Goal: Task Accomplishment & Management: Manage account settings

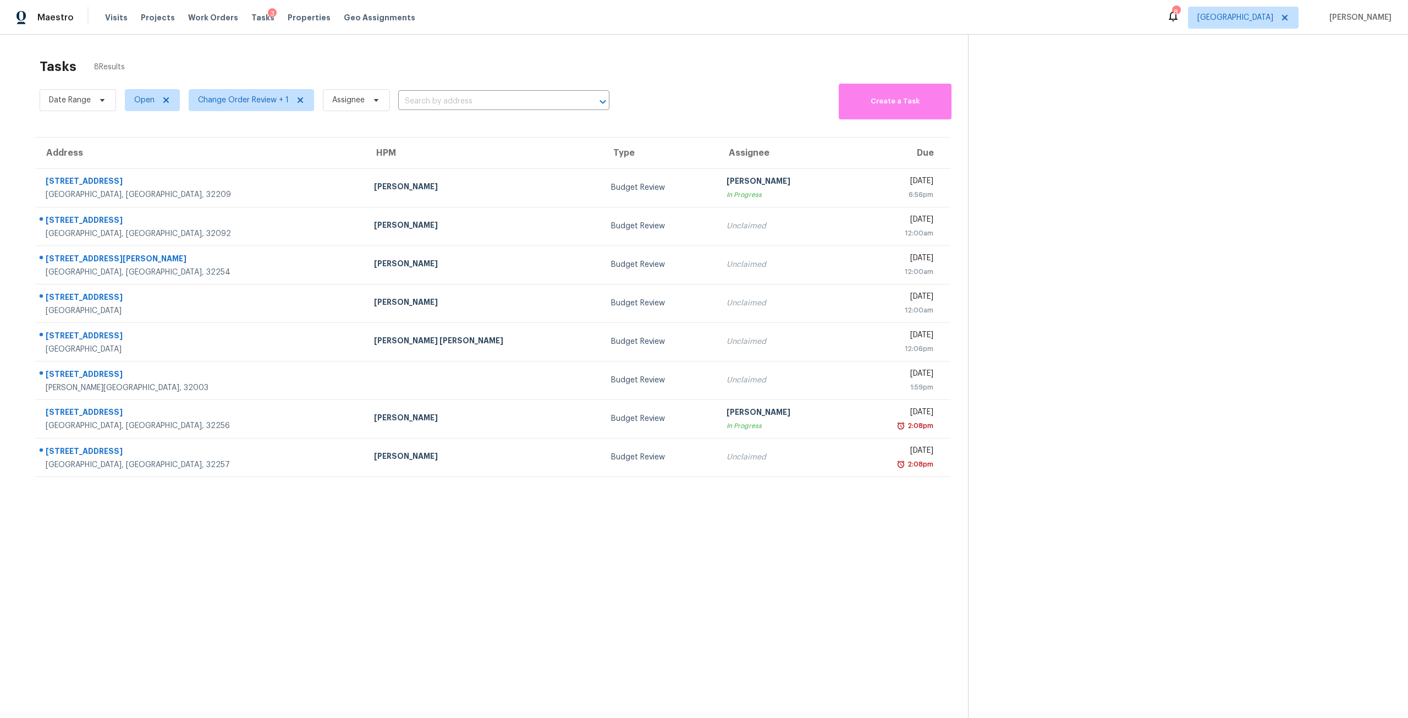
scroll to position [43, 0]
click at [251, 20] on span "Tasks" at bounding box center [262, 18] width 23 height 8
click at [301, 23] on div "Visits Projects Work Orders Tasks 2 Properties Geo Assignments" at bounding box center [266, 18] width 323 height 22
click at [298, 15] on span "Properties" at bounding box center [309, 17] width 43 height 11
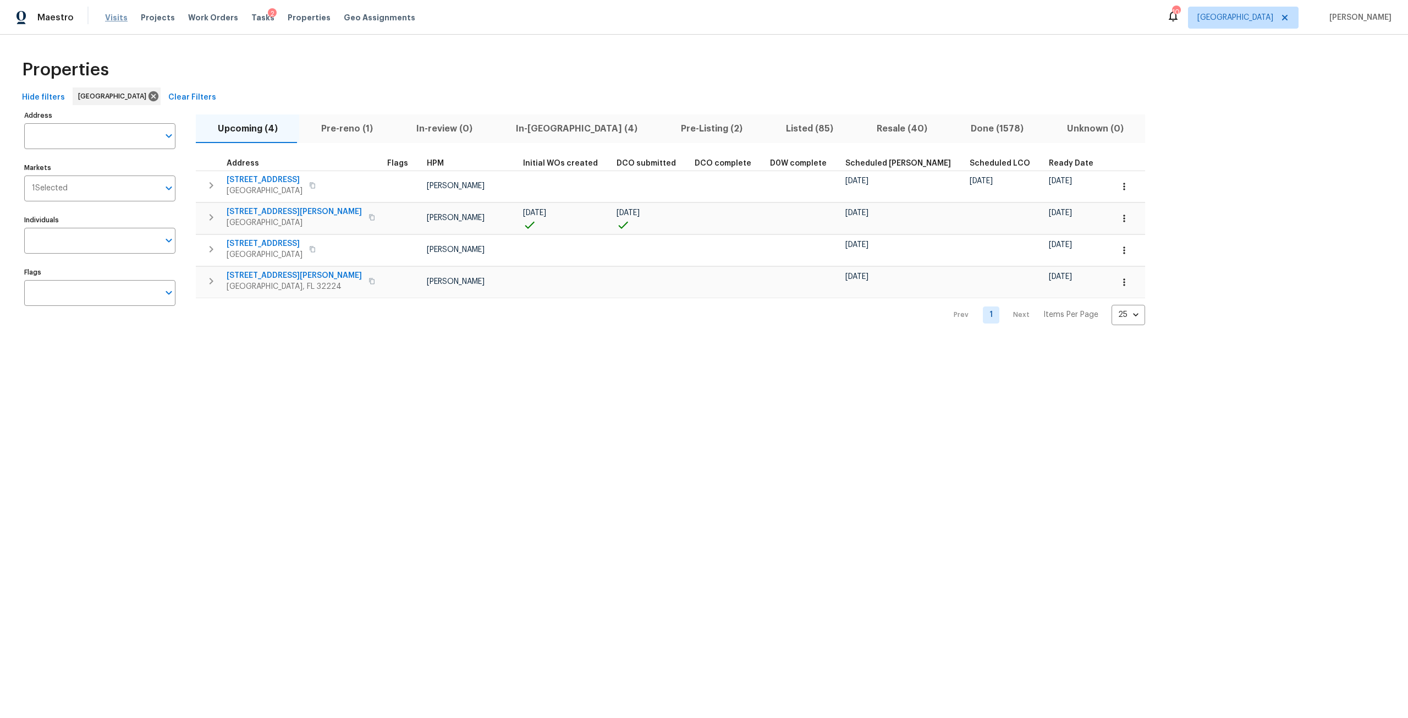
click at [113, 12] on span "Visits" at bounding box center [116, 17] width 23 height 11
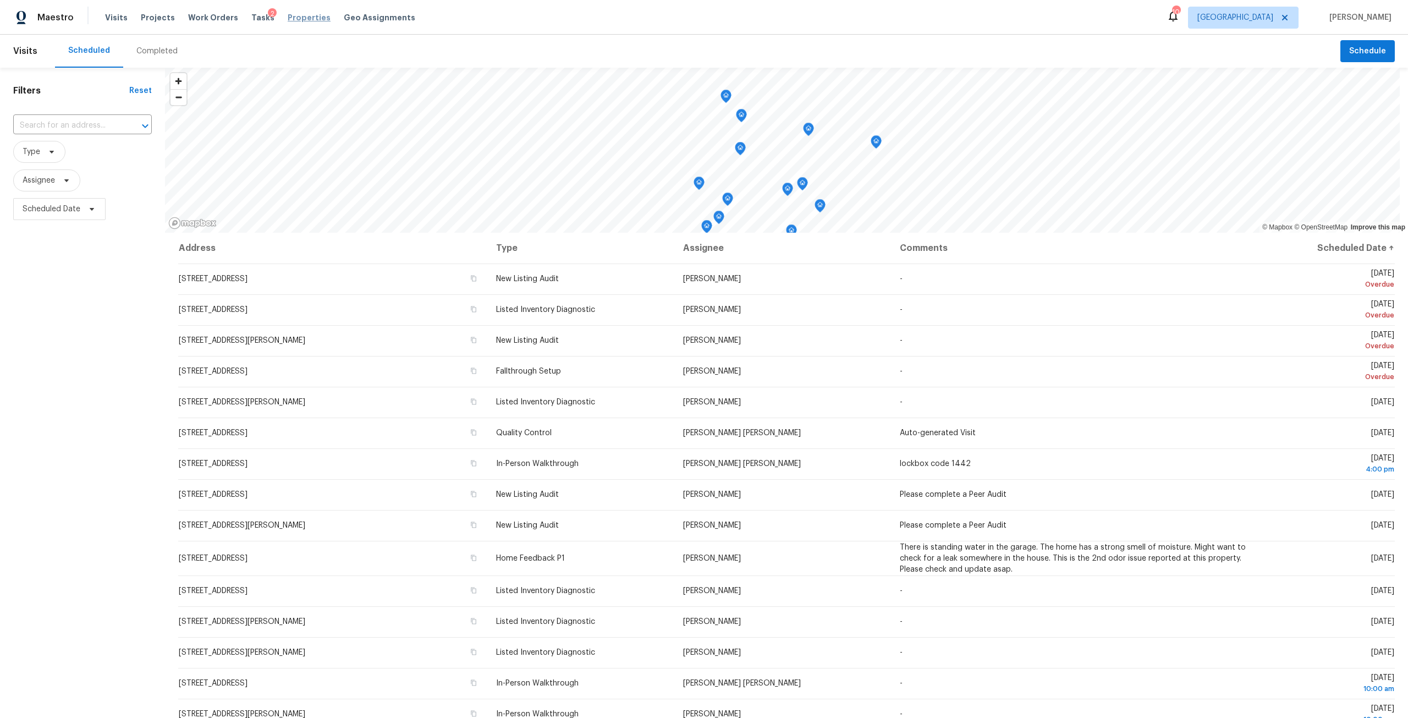
click at [298, 16] on span "Properties" at bounding box center [309, 17] width 43 height 11
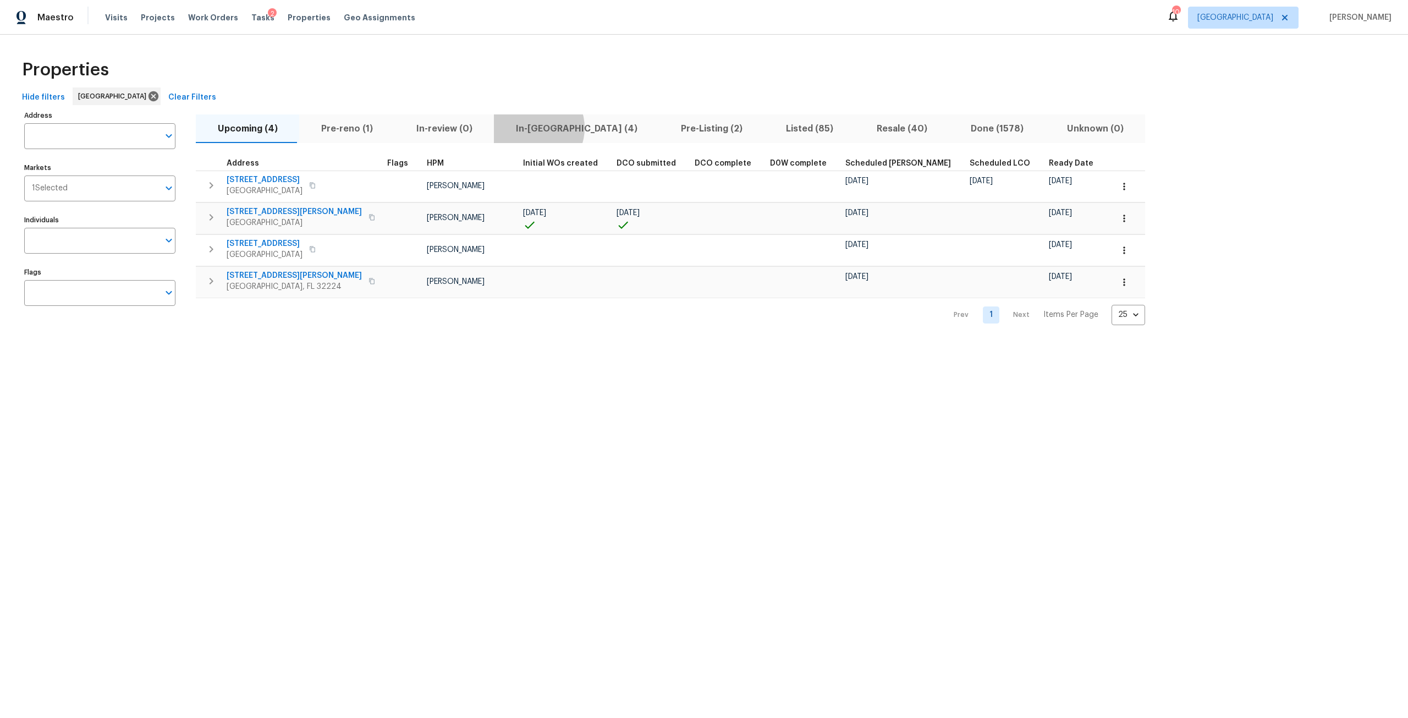
click at [526, 128] on span "In-reno (4)" at bounding box center [577, 128] width 152 height 15
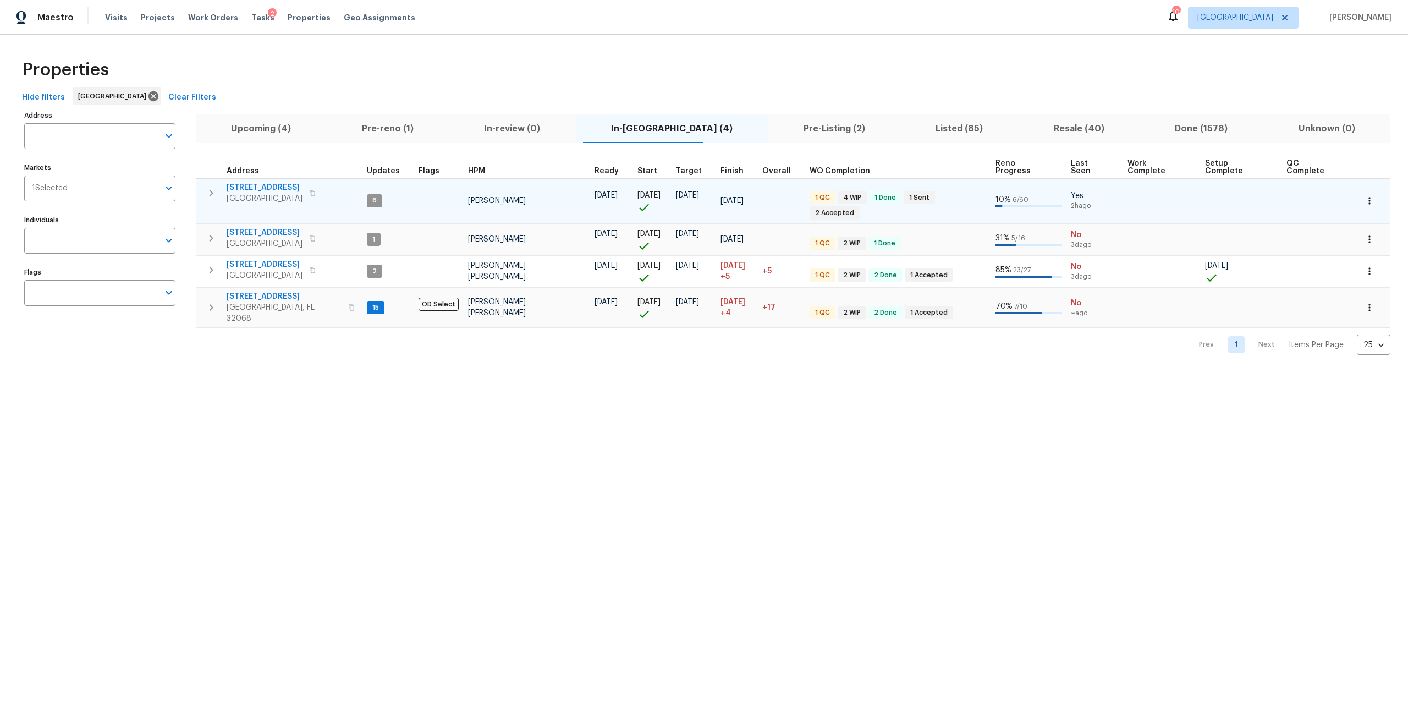
click at [272, 182] on span "3319 Victoria Ct E" at bounding box center [265, 187] width 76 height 11
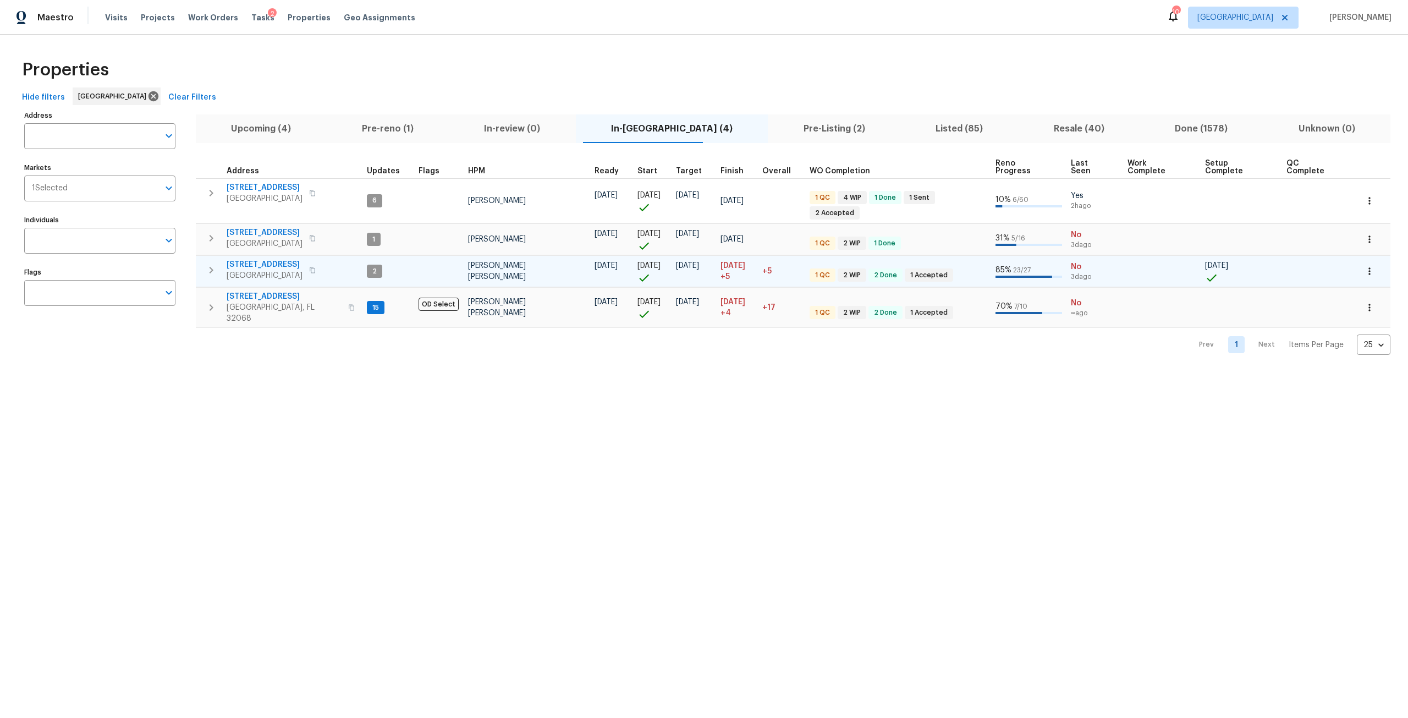
click at [300, 259] on span "1105 Buccaneer Blvd" at bounding box center [265, 264] width 76 height 11
click at [303, 20] on span "Properties" at bounding box center [309, 17] width 43 height 11
click at [779, 133] on span "Pre-Listing (2)" at bounding box center [834, 128] width 119 height 15
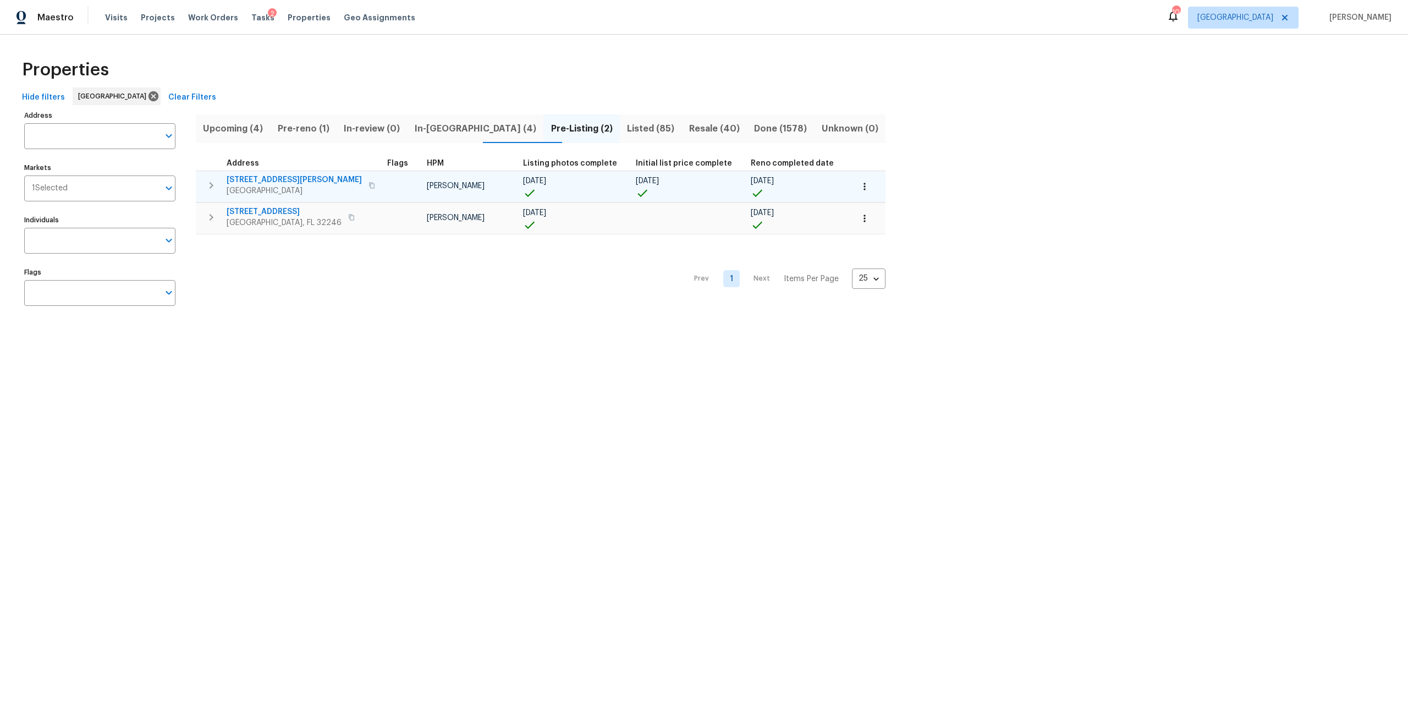
click at [273, 183] on span "8550 Touchton Rd Apt 635" at bounding box center [294, 179] width 135 height 11
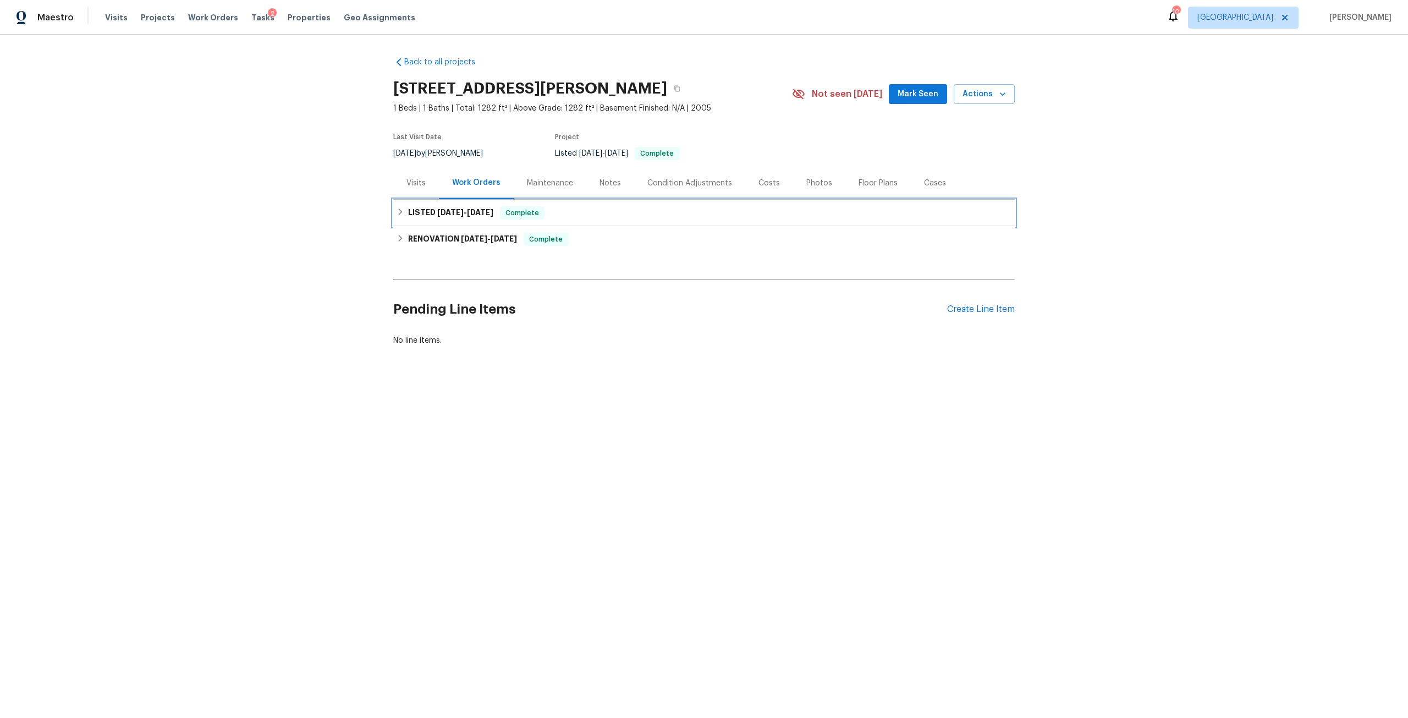
click at [401, 214] on div "LISTED [DATE] - [DATE] Complete" at bounding box center [704, 212] width 615 height 13
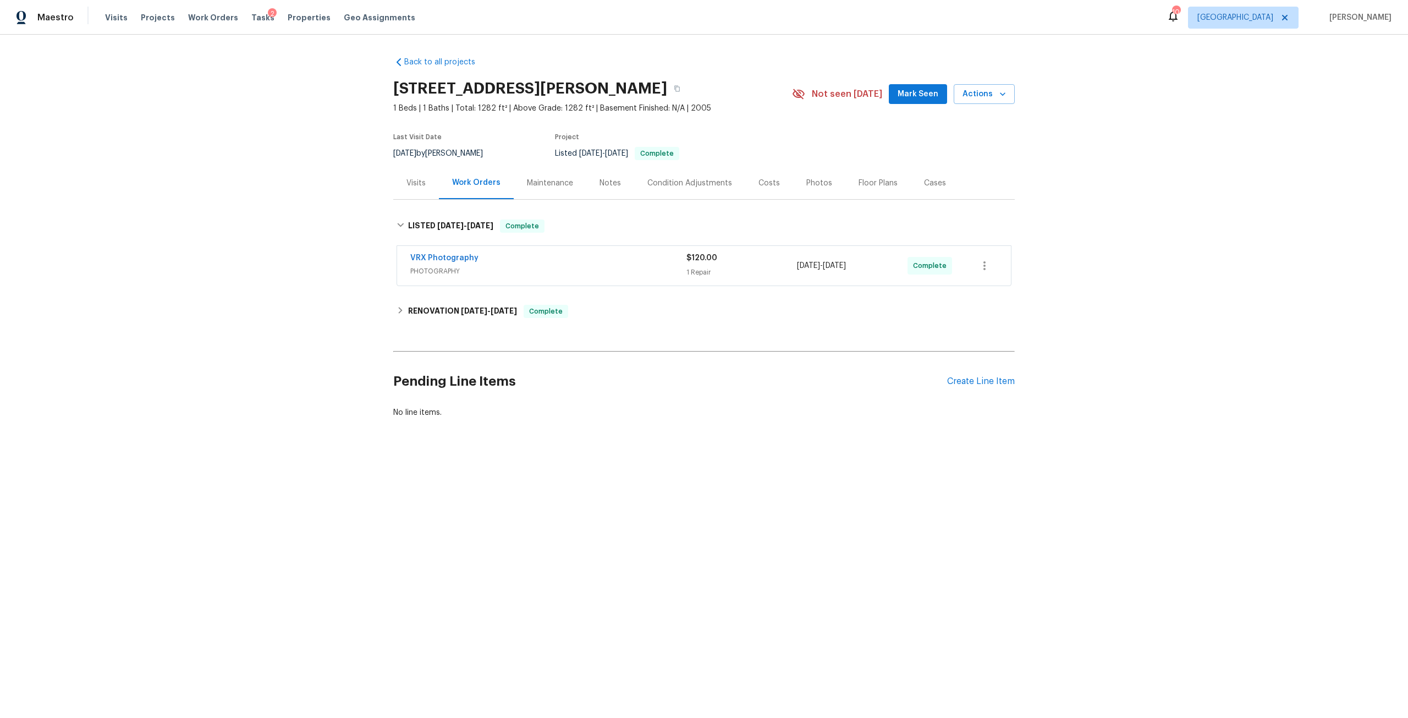
click at [388, 225] on div "Back to all projects [STREET_ADDRESS][PERSON_NAME] 1 Beds | 1 Baths | Total: 12…" at bounding box center [704, 264] width 1408 height 458
click at [402, 224] on div "LISTED [DATE] - [DATE] Complete" at bounding box center [704, 225] width 615 height 13
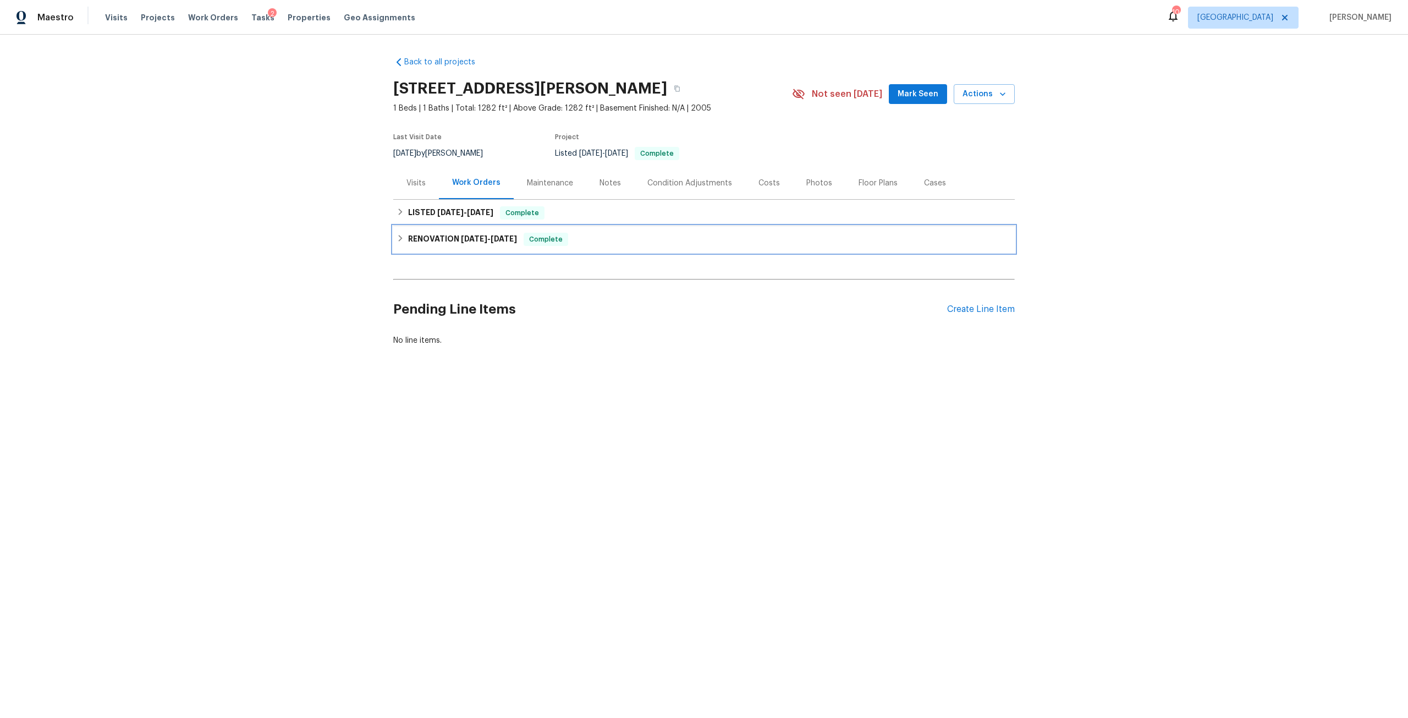
click at [456, 240] on h6 "RENOVATION [DATE] - [DATE]" at bounding box center [462, 239] width 109 height 13
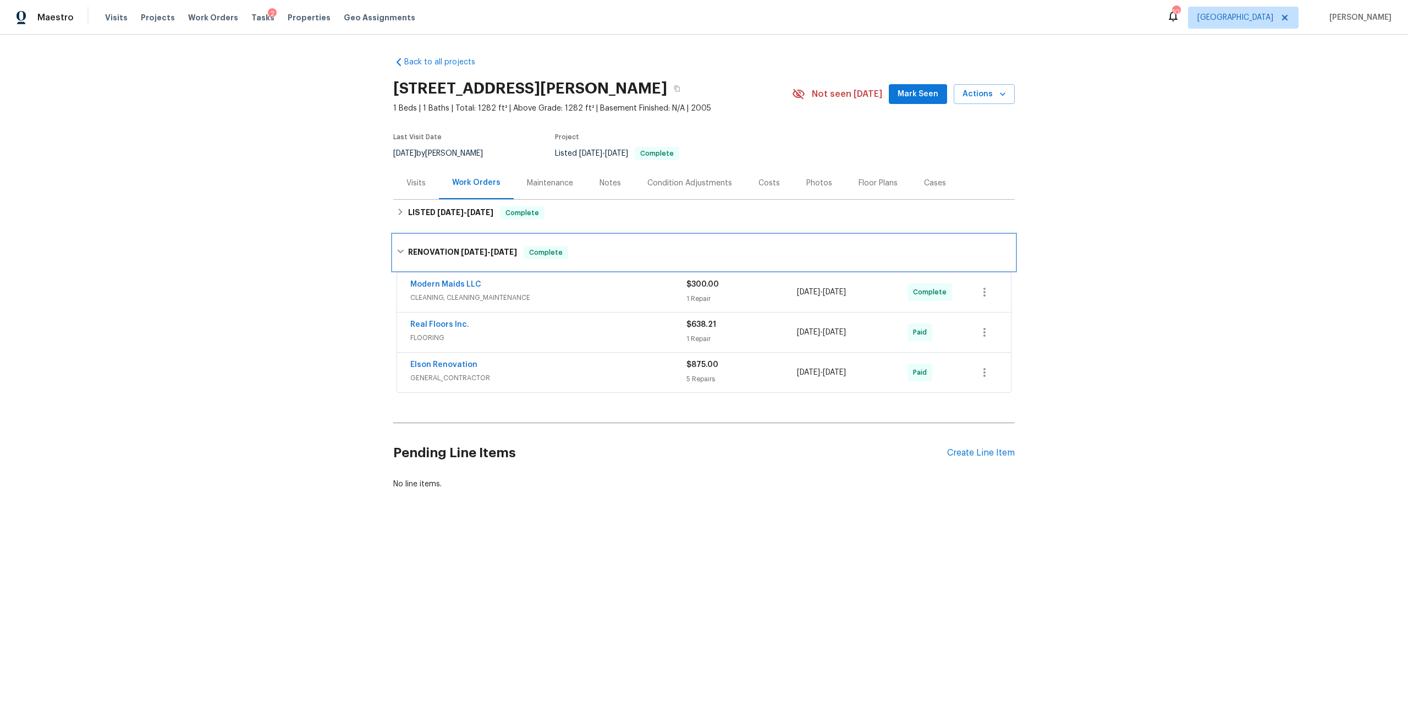
click at [495, 250] on span "[DATE]" at bounding box center [504, 252] width 26 height 8
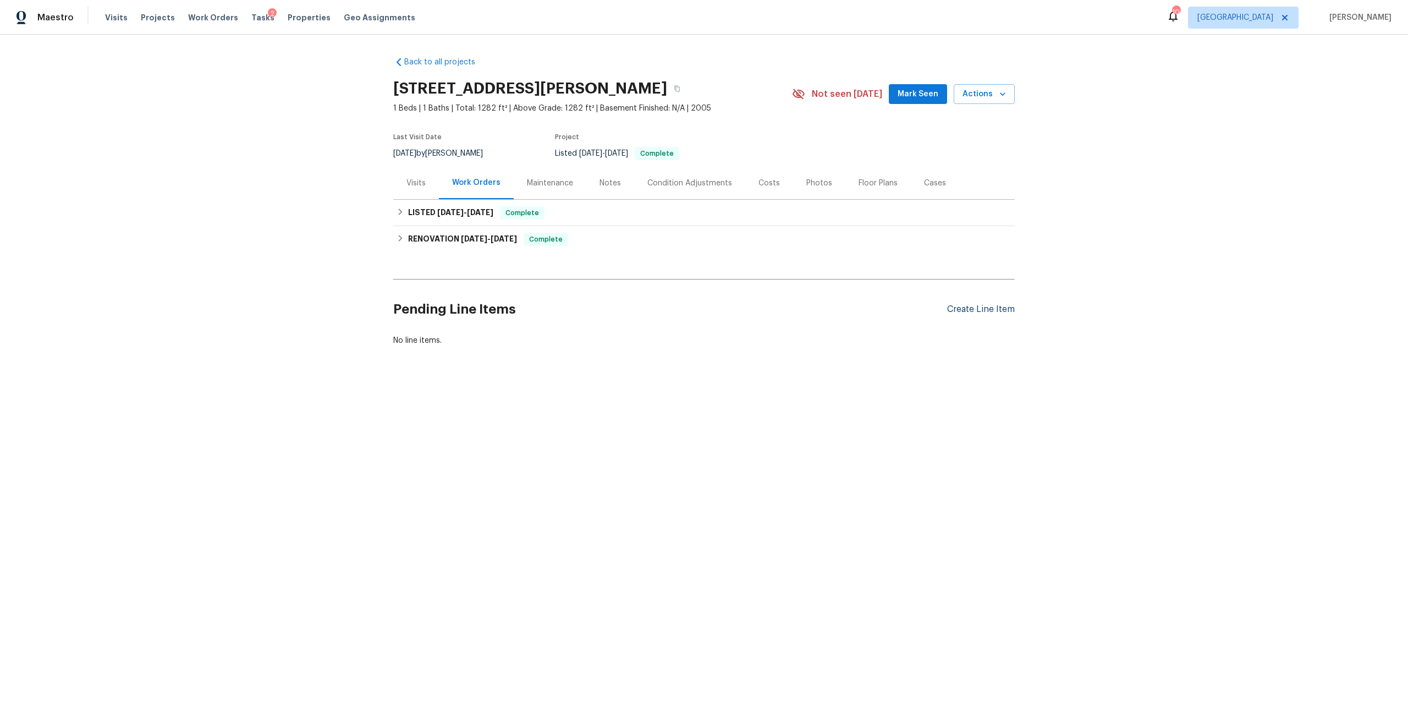
click at [954, 313] on div "Create Line Item" at bounding box center [981, 309] width 68 height 10
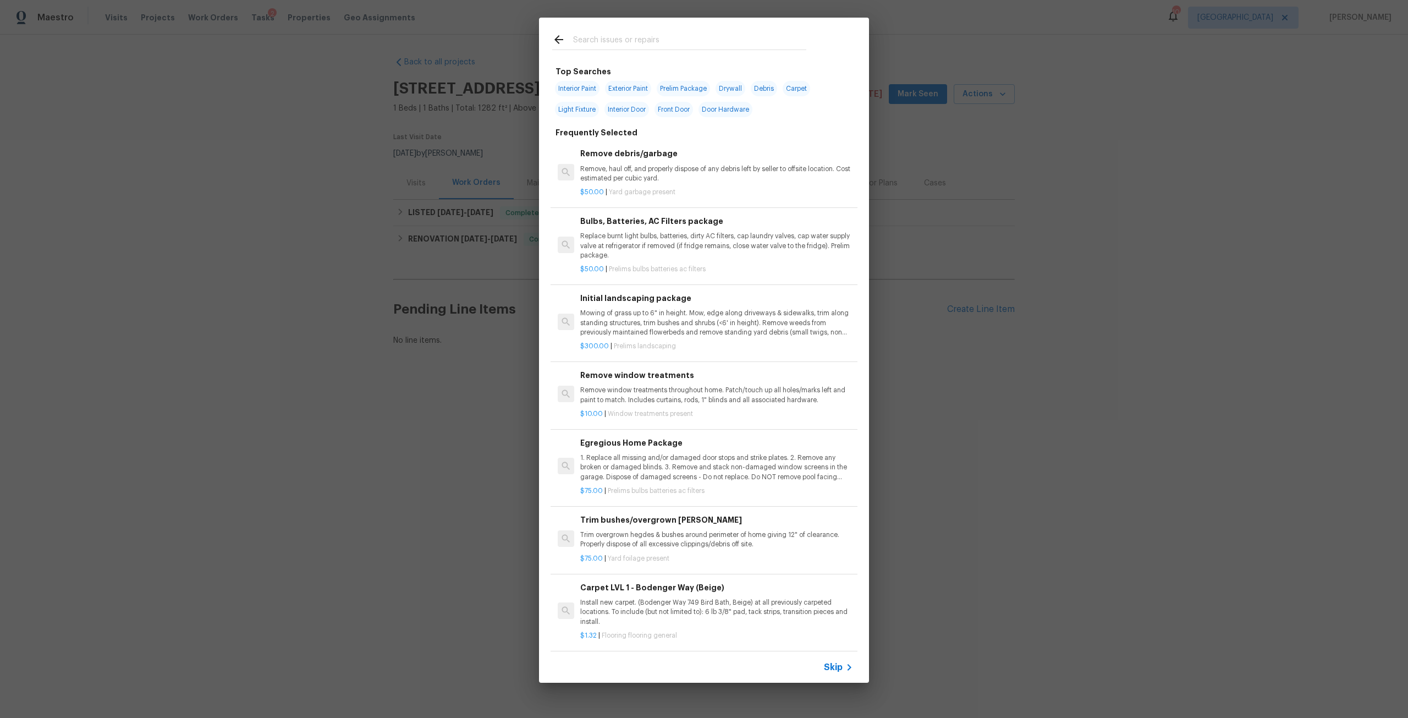
click at [653, 188] on p "$50.00 | Yard garbage present" at bounding box center [716, 192] width 273 height 9
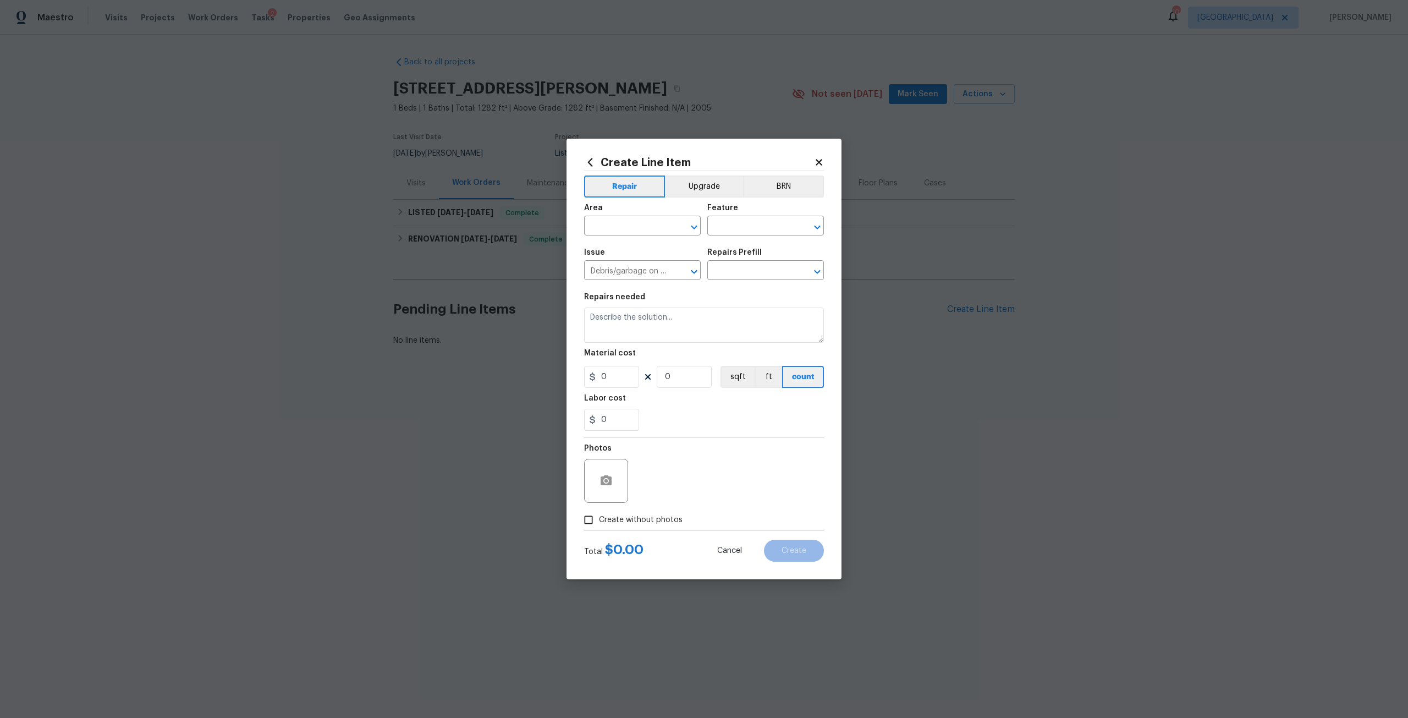
type input "Remove debris/garbage $50.00"
type textarea "Remove, haul off, and properly dispose of any debris left by seller to offsite …"
type input "50"
type input "1"
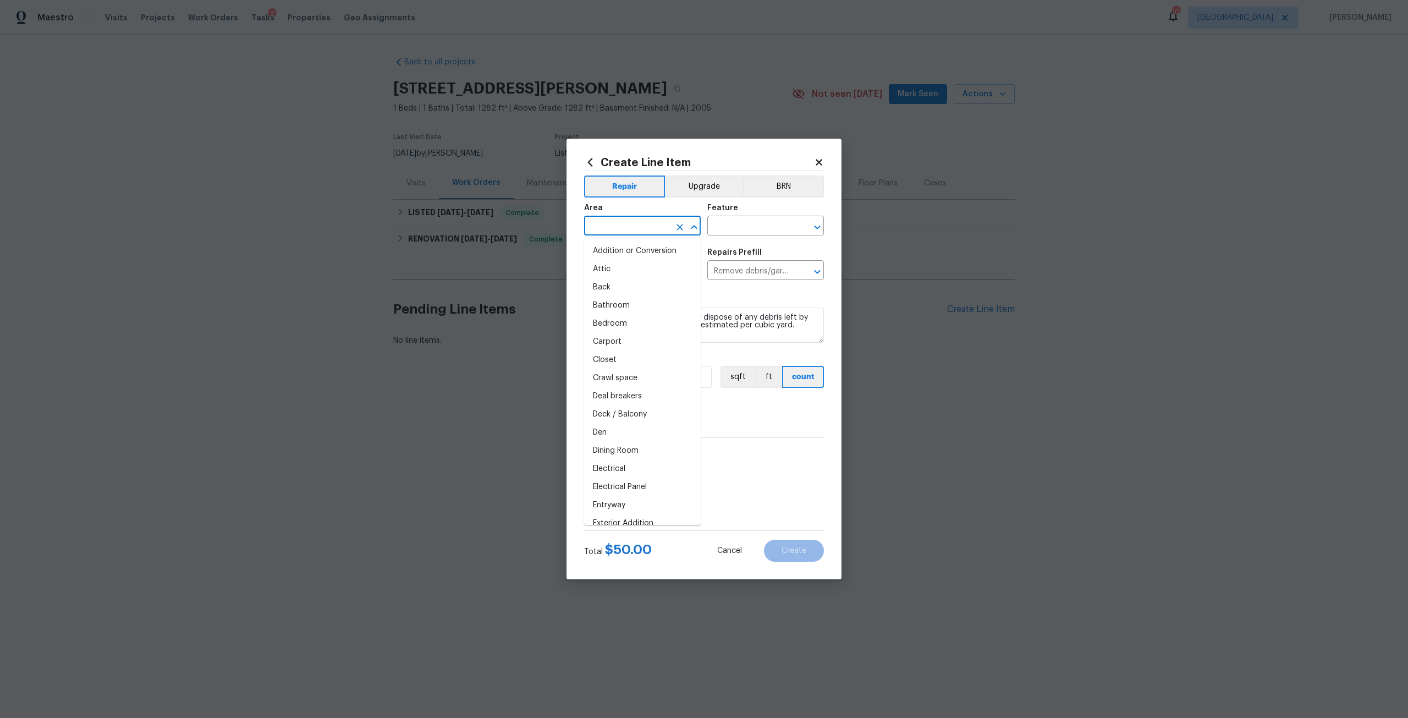
click at [639, 226] on input "text" at bounding box center [627, 226] width 86 height 17
click at [644, 270] on li "Exterior Overall" at bounding box center [642, 269] width 117 height 18
type input "Exterior Overall"
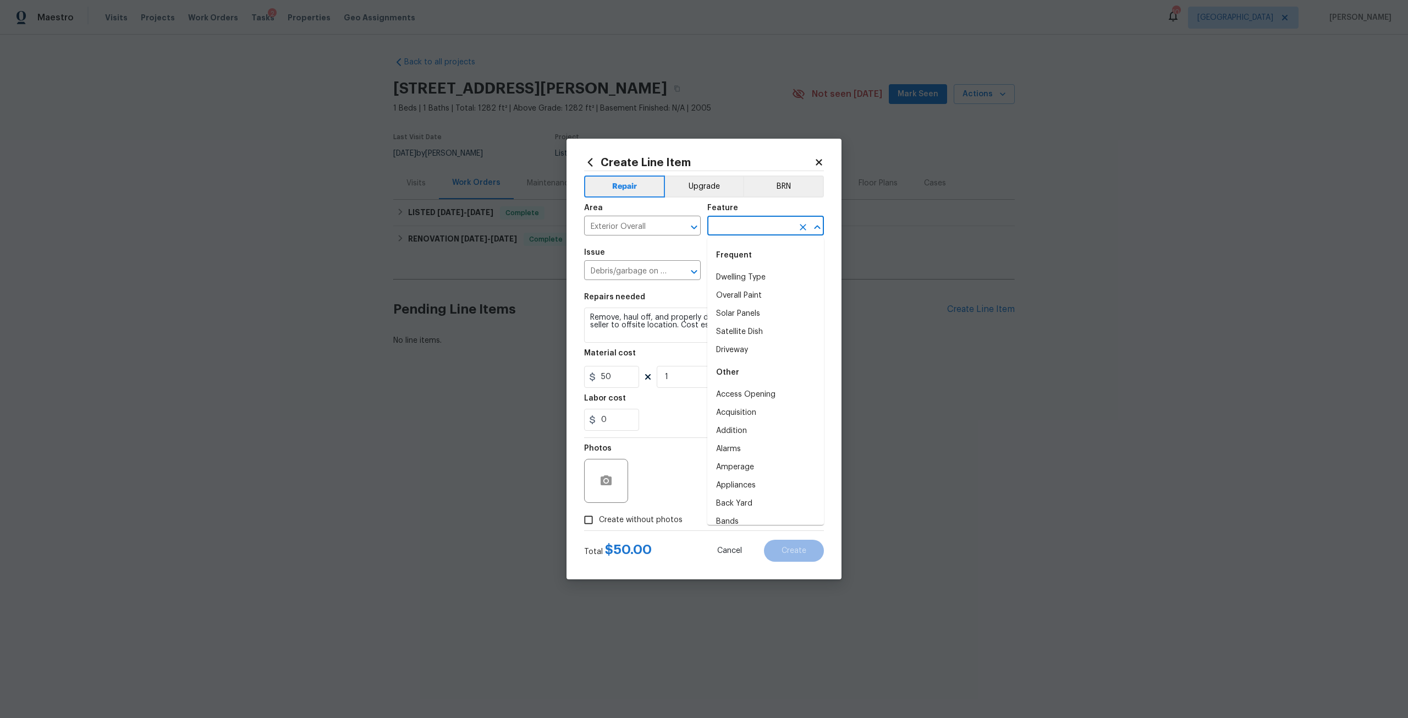
click at [740, 221] on input "text" at bounding box center [750, 226] width 86 height 17
click at [749, 284] on li "Dwelling Type" at bounding box center [765, 277] width 117 height 18
click at [811, 228] on icon "Open" at bounding box center [817, 227] width 13 height 13
click at [748, 349] on li "Driveway" at bounding box center [765, 350] width 117 height 18
type input "Driveway"
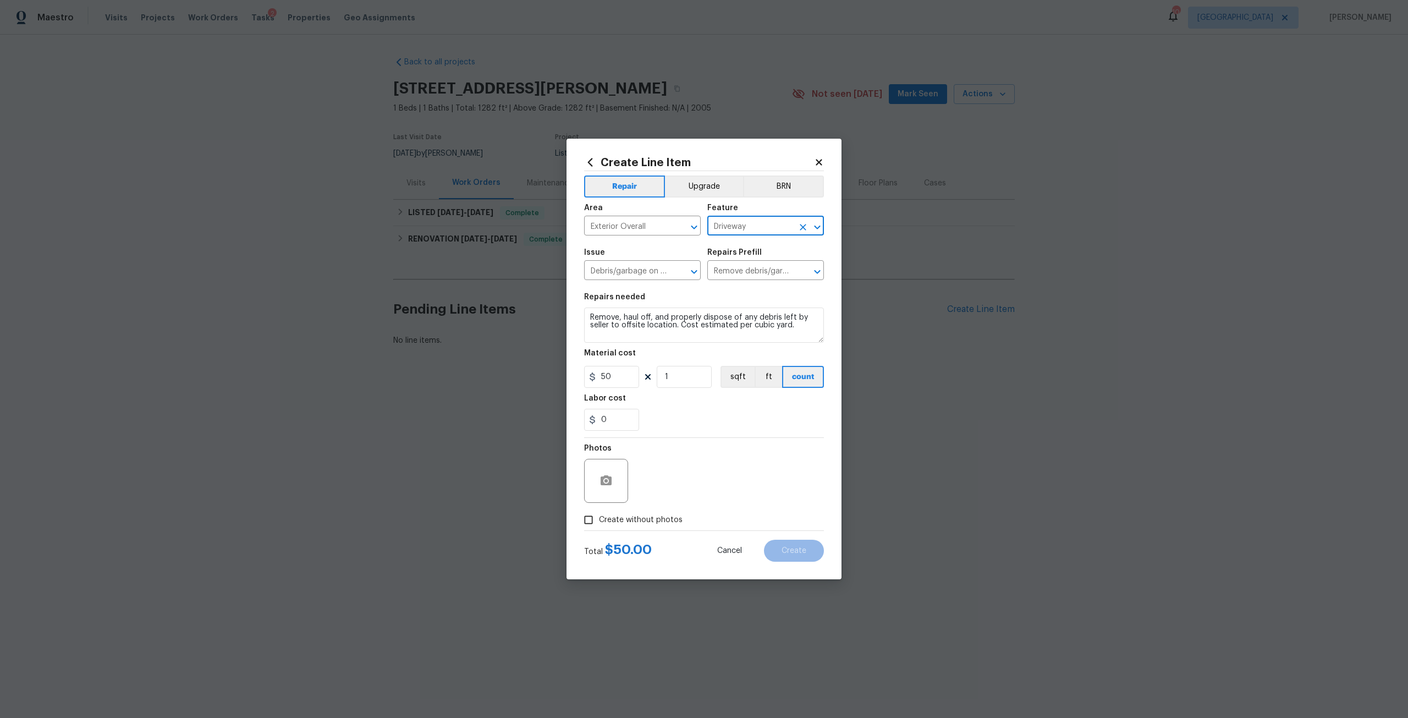
click at [658, 524] on span "Create without photos" at bounding box center [641, 520] width 84 height 12
click at [599, 524] on input "Create without photos" at bounding box center [588, 519] width 21 height 21
checkbox input "true"
click at [677, 489] on textarea at bounding box center [730, 481] width 187 height 44
click at [797, 544] on button "Create" at bounding box center [794, 551] width 60 height 22
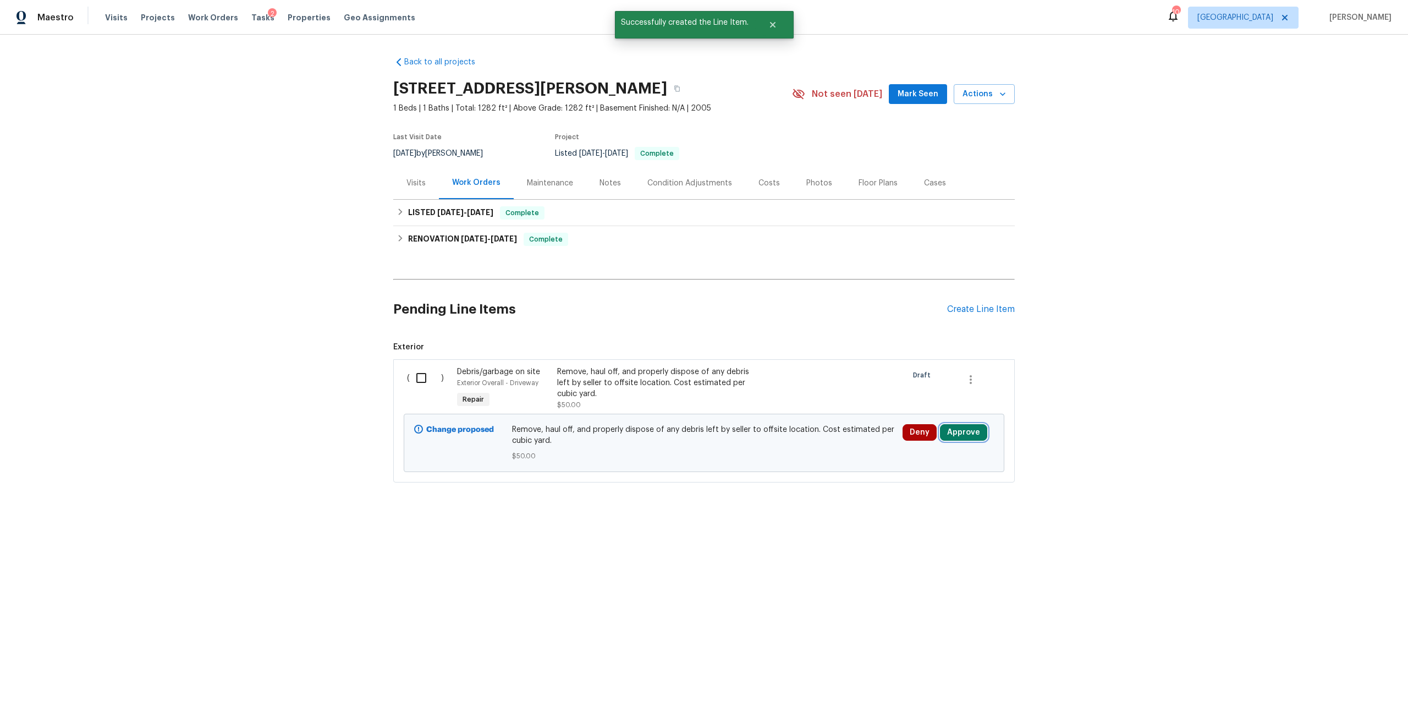
click at [972, 434] on button "Approve" at bounding box center [963, 432] width 47 height 17
click at [940, 397] on span "Approve" at bounding box center [928, 396] width 31 height 8
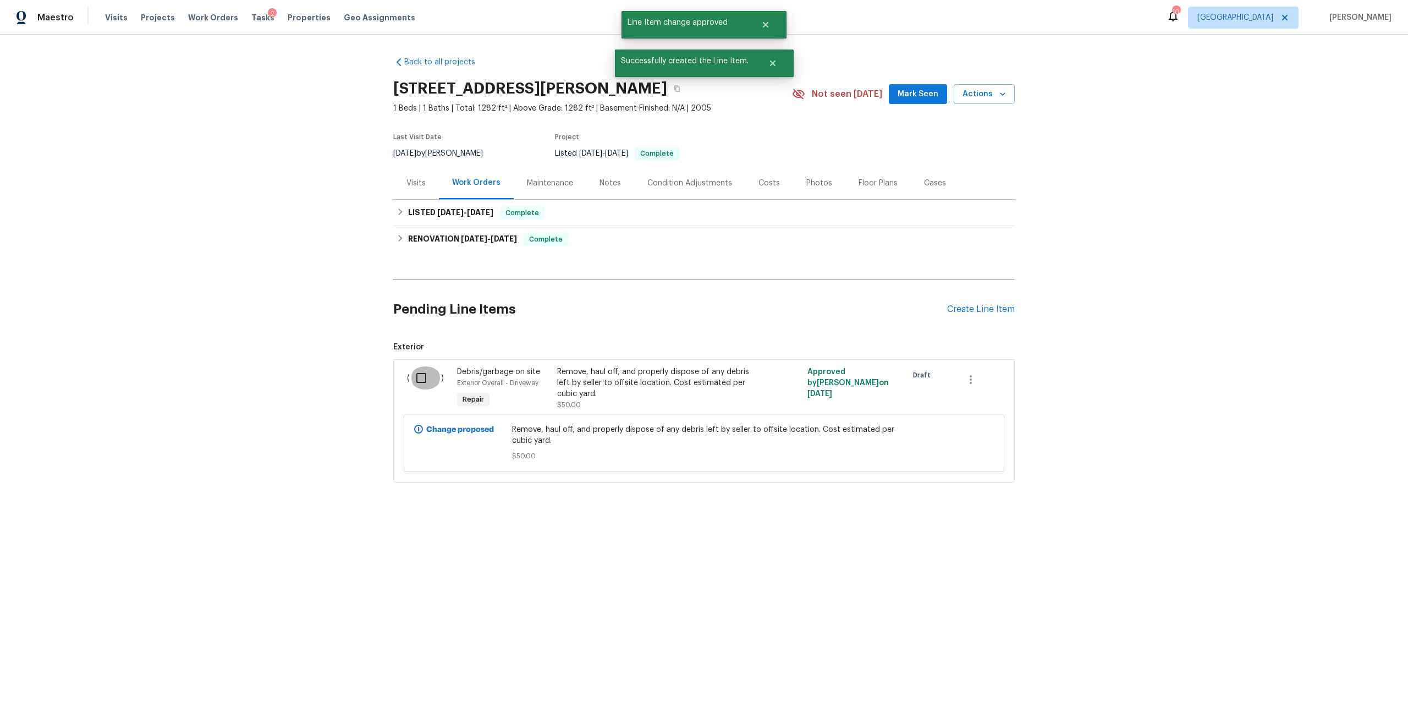
click at [419, 376] on input "checkbox" at bounding box center [425, 377] width 31 height 23
checkbox input "true"
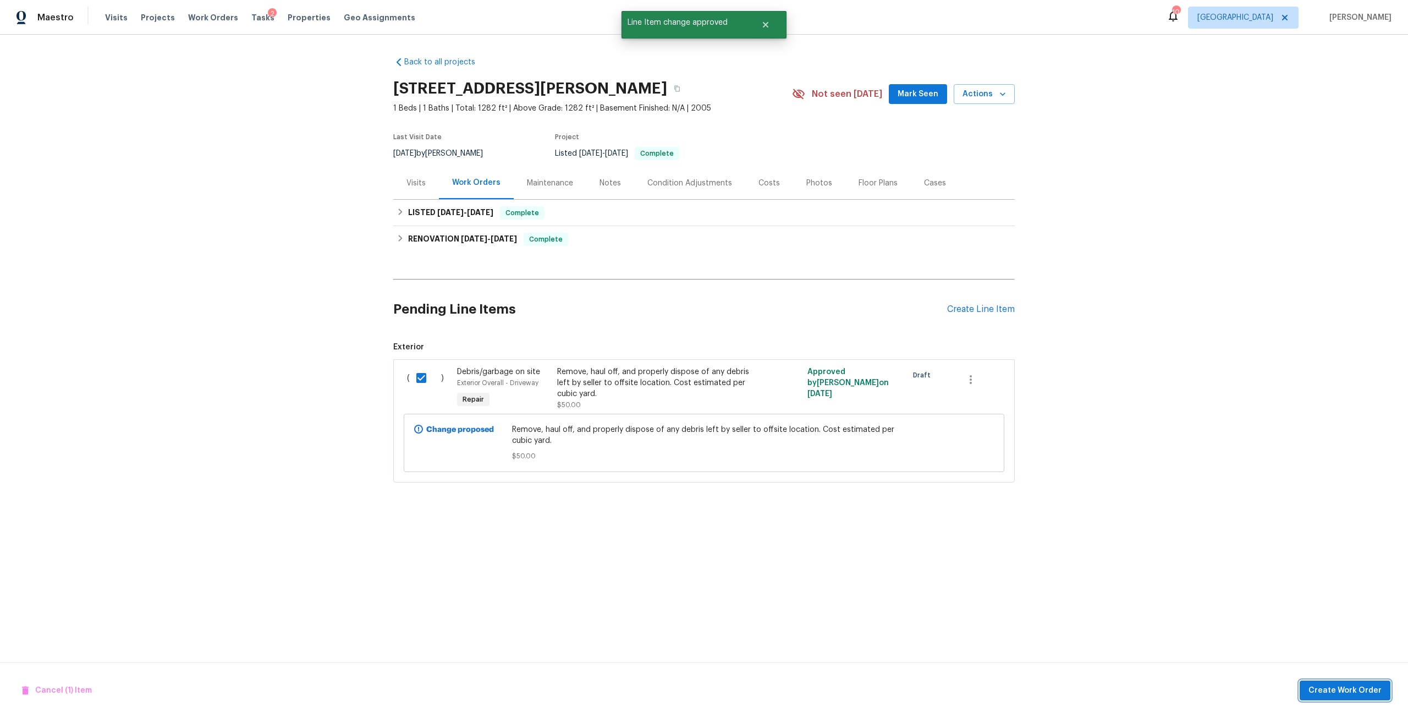
click at [1348, 695] on span "Create Work Order" at bounding box center [1345, 691] width 73 height 14
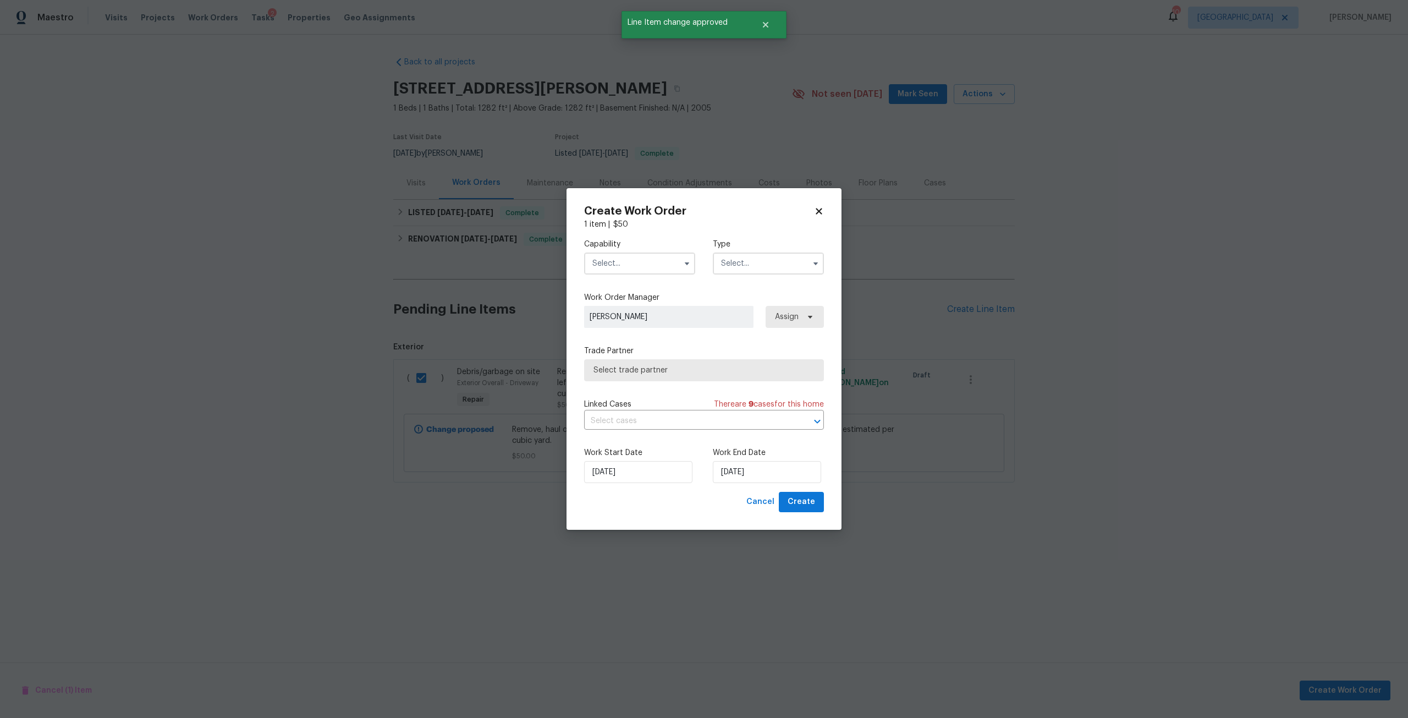
click at [633, 253] on input "text" at bounding box center [639, 264] width 111 height 22
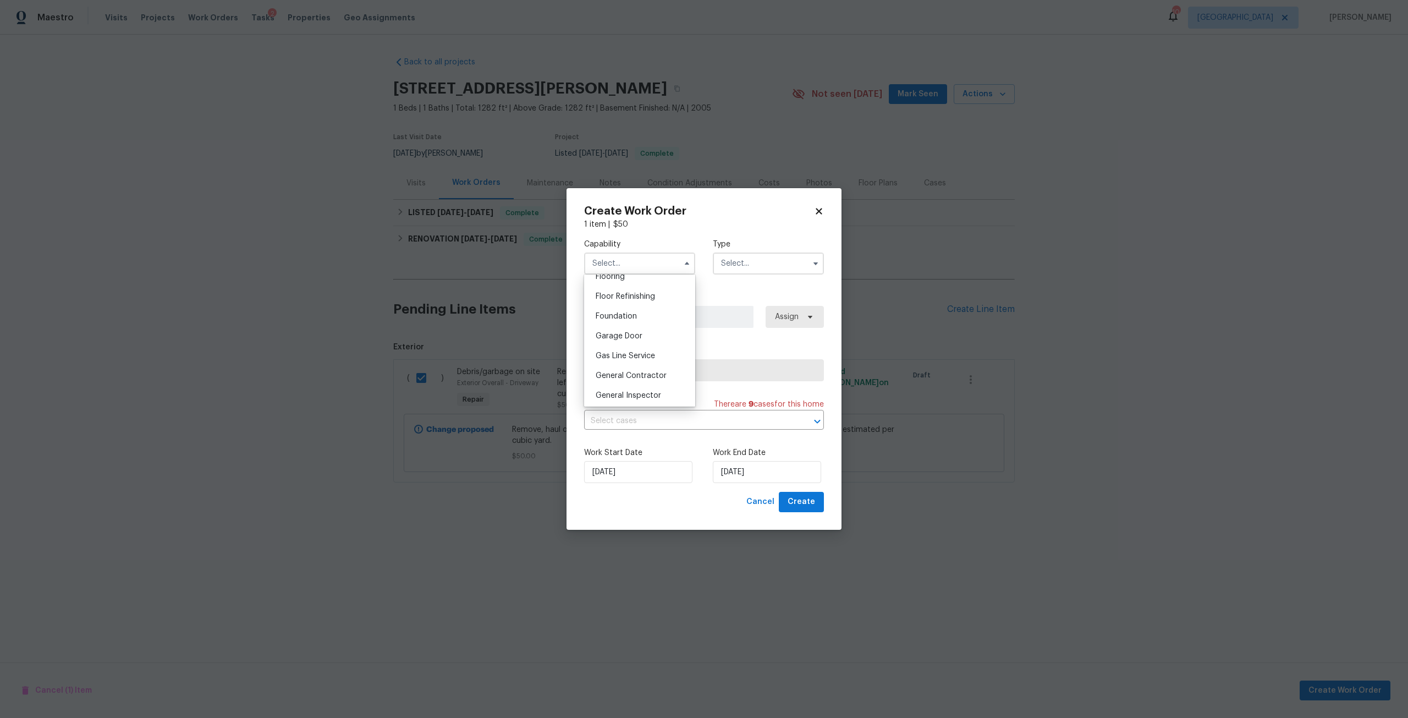
scroll to position [440, 0]
click at [660, 374] on div "General Contractor" at bounding box center [640, 373] width 106 height 20
type input "General Contractor"
click at [770, 267] on input "text" at bounding box center [768, 264] width 111 height 22
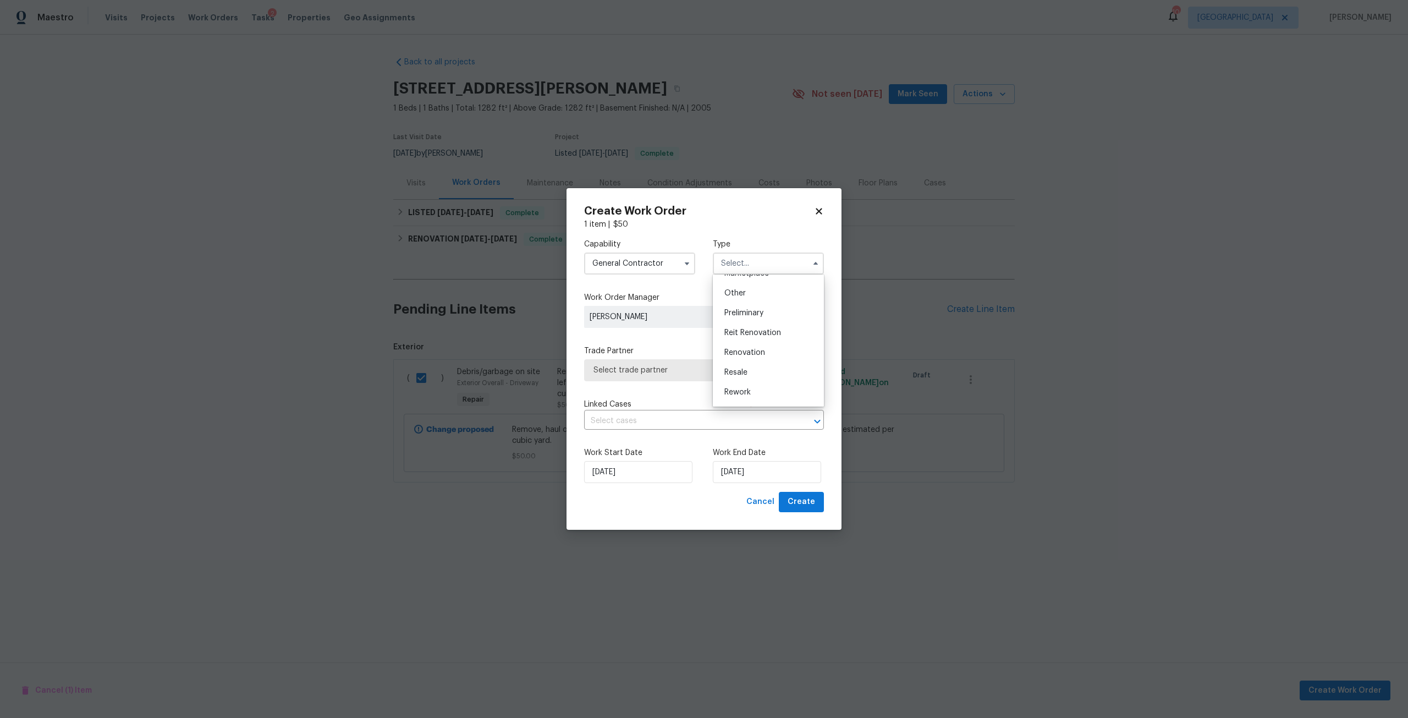
scroll to position [250, 0]
click at [762, 320] on div "Renovation" at bounding box center [769, 315] width 106 height 20
type input "Renovation"
click at [775, 320] on span "Assign" at bounding box center [785, 316] width 26 height 11
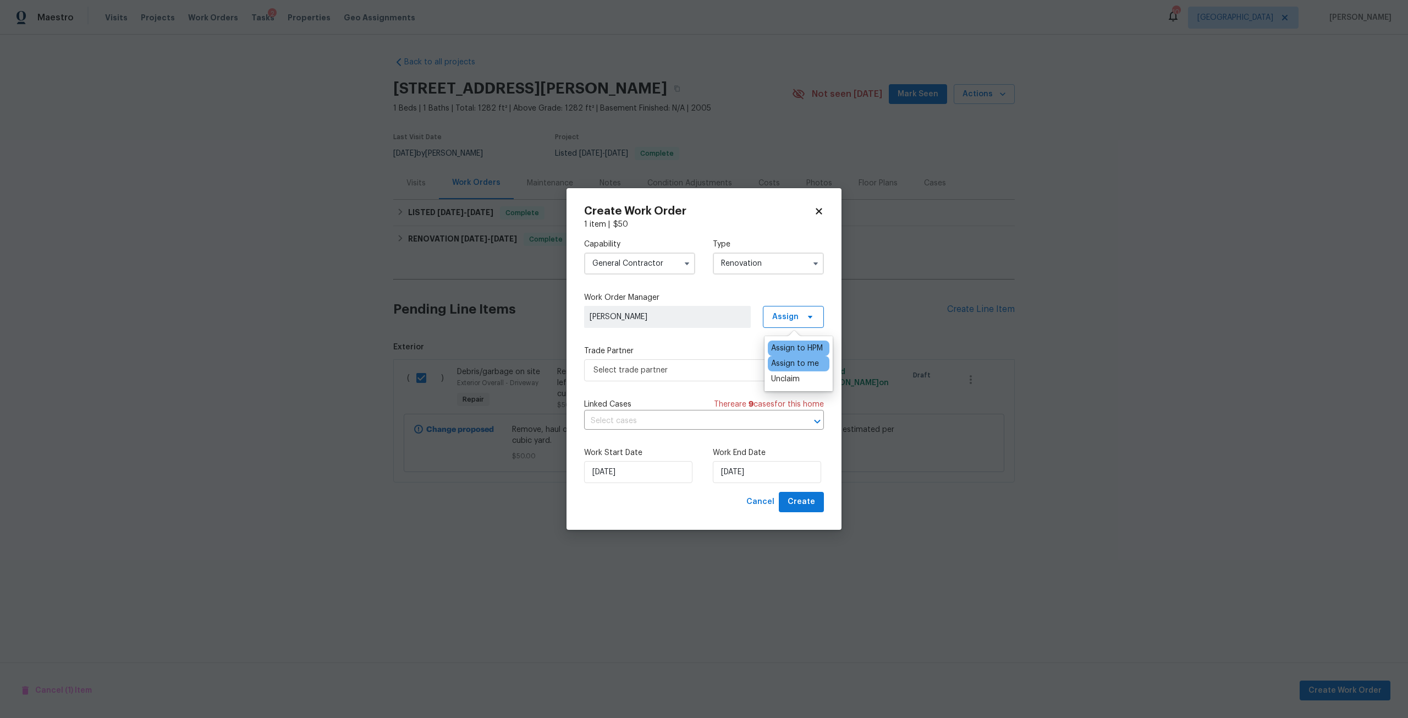
click at [778, 360] on div "Assign to me" at bounding box center [795, 363] width 48 height 11
click at [709, 374] on span "Select trade partner" at bounding box center [696, 370] width 205 height 11
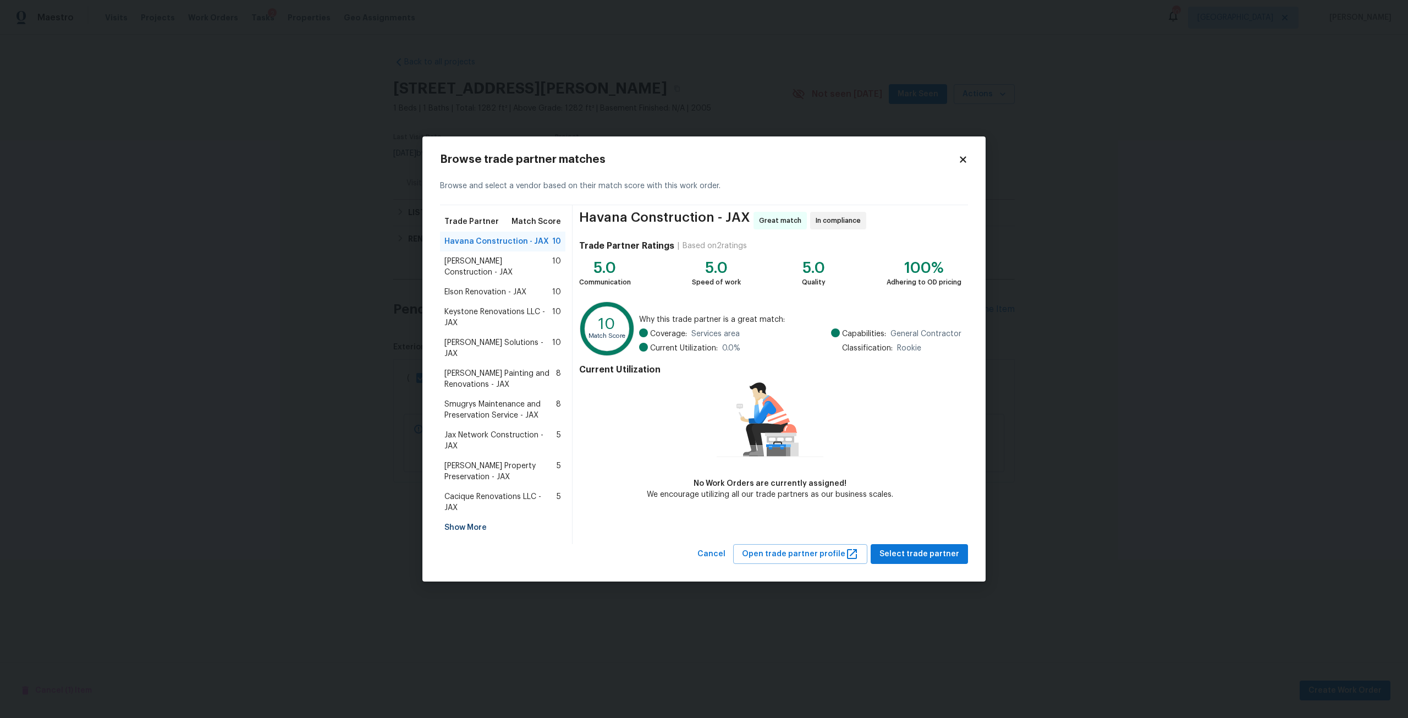
click at [483, 318] on span "Keystone Renovations LLC - JAX" at bounding box center [499, 317] width 108 height 22
click at [915, 547] on span "Select trade partner" at bounding box center [920, 554] width 80 height 14
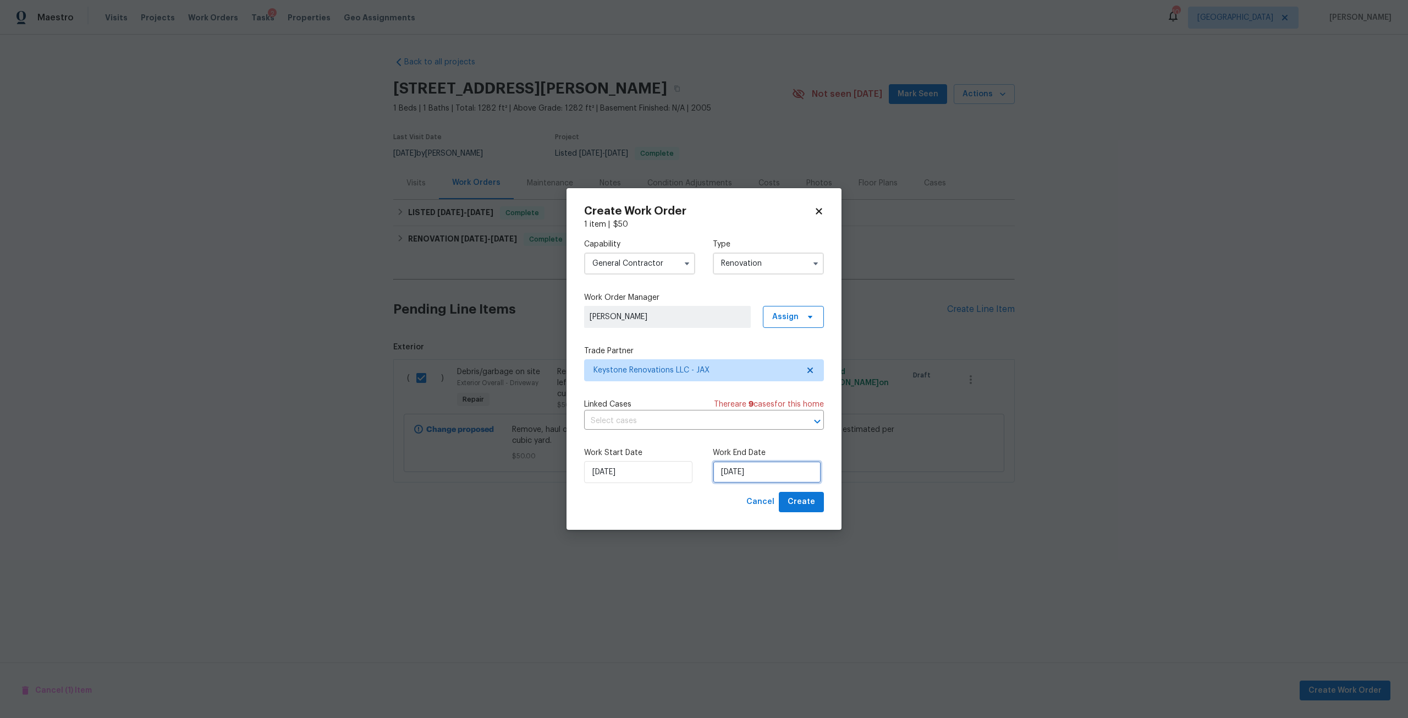
click at [779, 474] on input "[DATE]" at bounding box center [767, 472] width 108 height 22
click at [759, 393] on div "10" at bounding box center [767, 392] width 18 height 15
type input "9/10/2025"
click at [802, 492] on button "Create" at bounding box center [801, 502] width 45 height 20
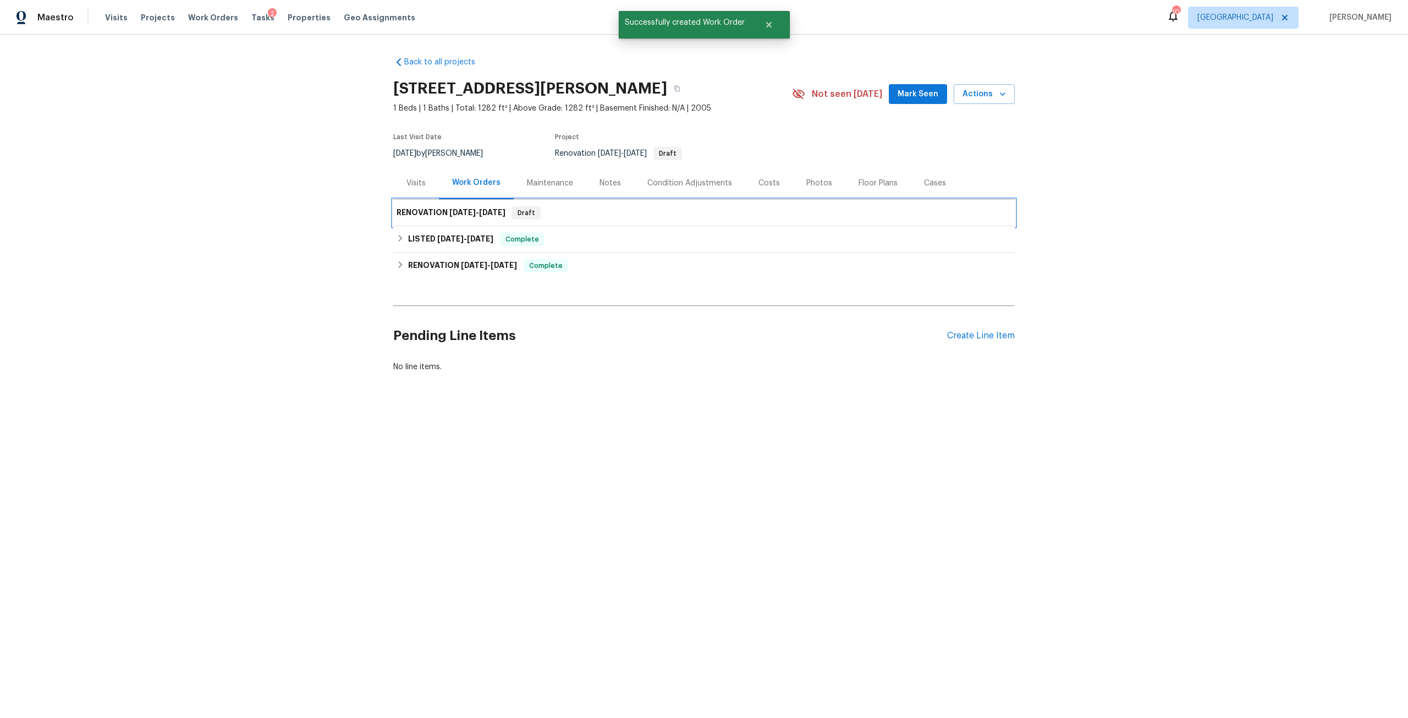
click at [438, 217] on h6 "RENOVATION 9/8/25 - 9/10/25" at bounding box center [451, 212] width 109 height 13
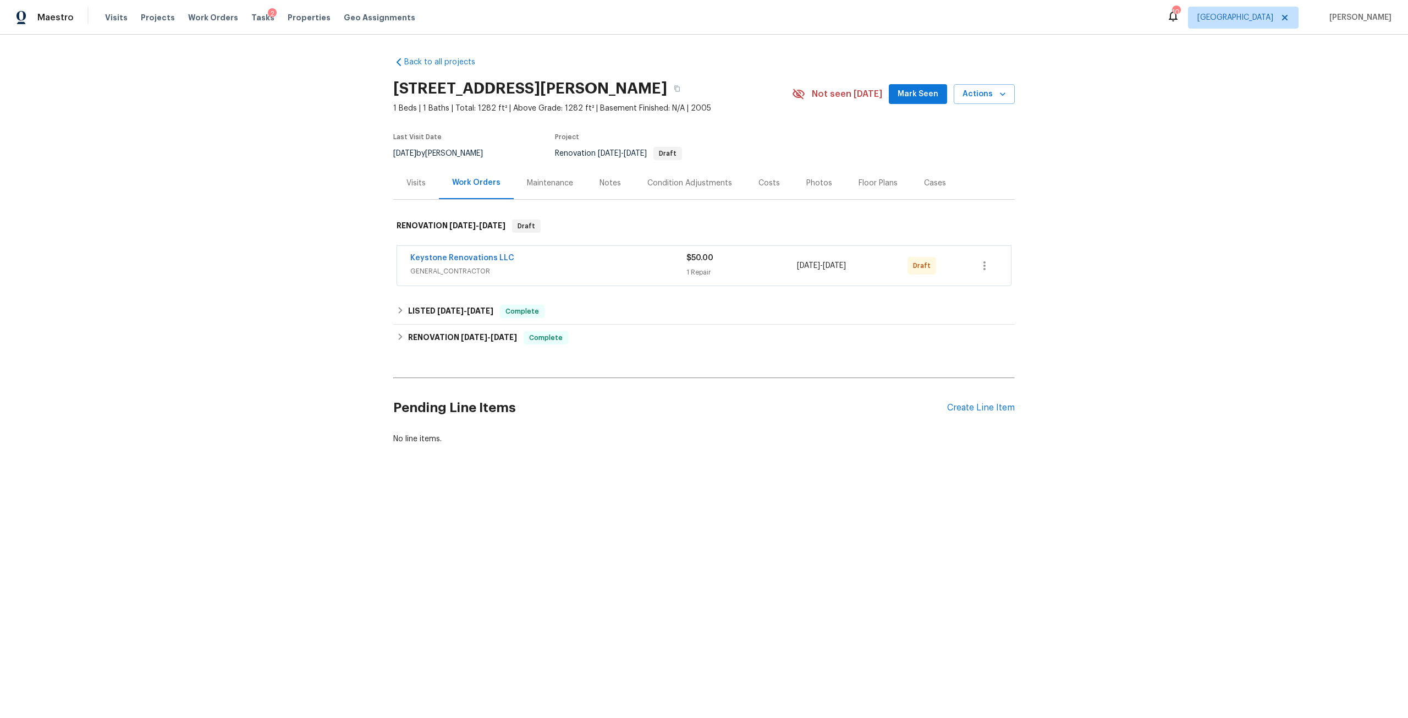
click at [420, 185] on div "Visits" at bounding box center [416, 183] width 19 height 11
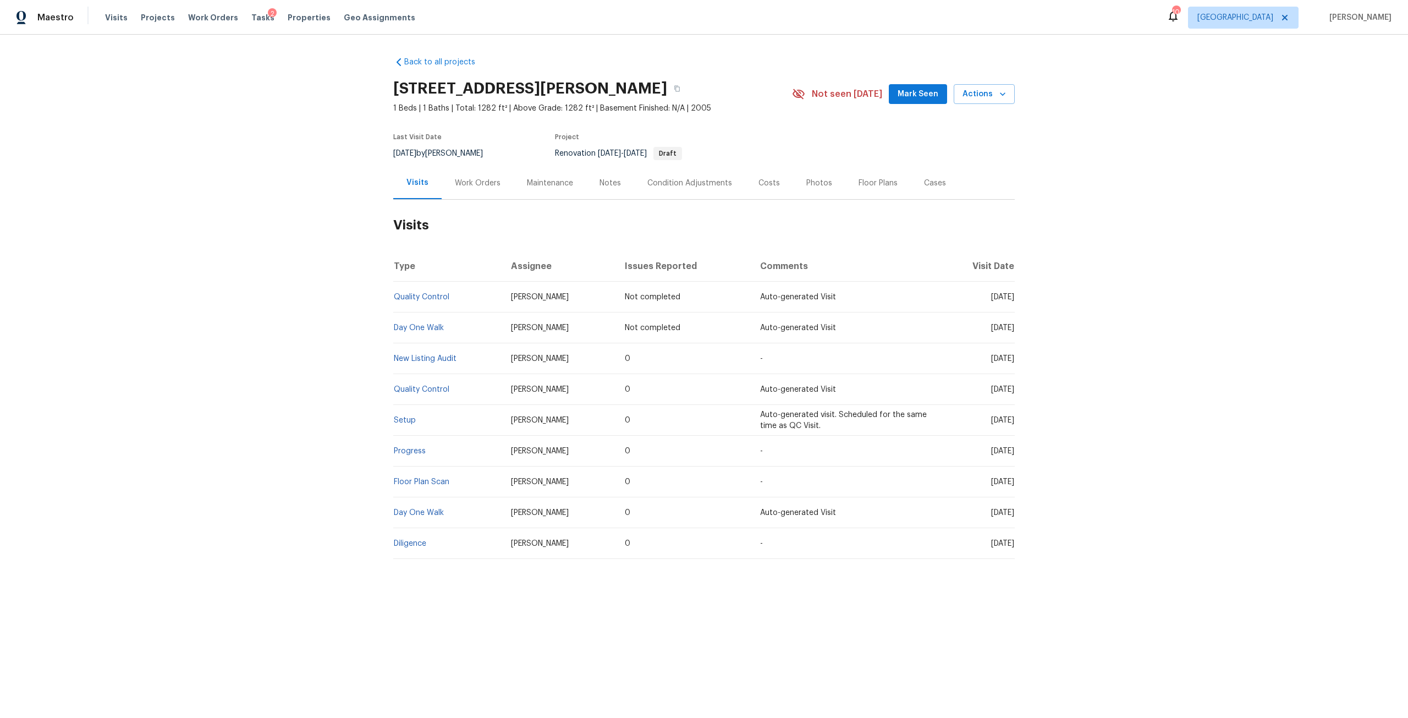
click at [474, 194] on div "Work Orders" at bounding box center [478, 183] width 72 height 32
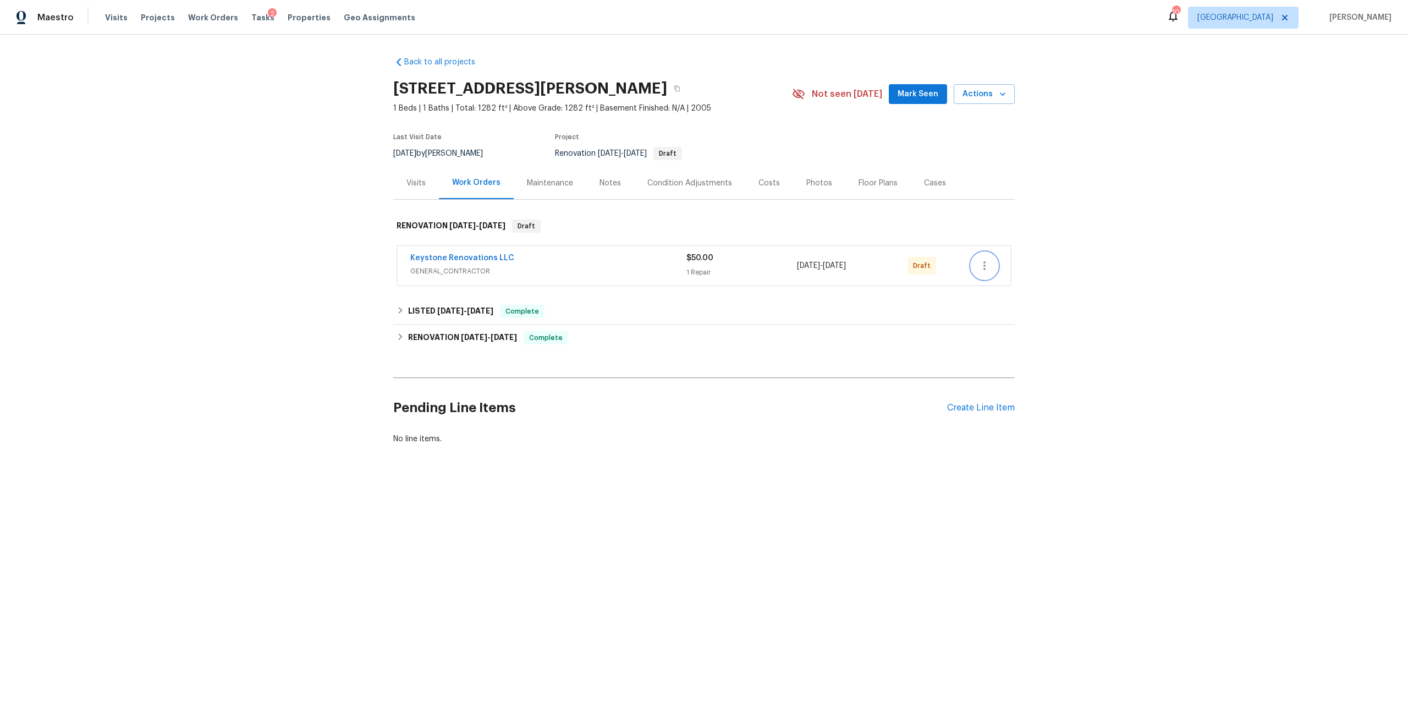
click at [989, 264] on button "button" at bounding box center [985, 266] width 26 height 26
click at [1112, 148] on div at bounding box center [704, 359] width 1408 height 718
click at [986, 264] on icon "button" at bounding box center [984, 265] width 13 height 13
click at [1021, 295] on li "Edit" at bounding box center [1029, 302] width 123 height 18
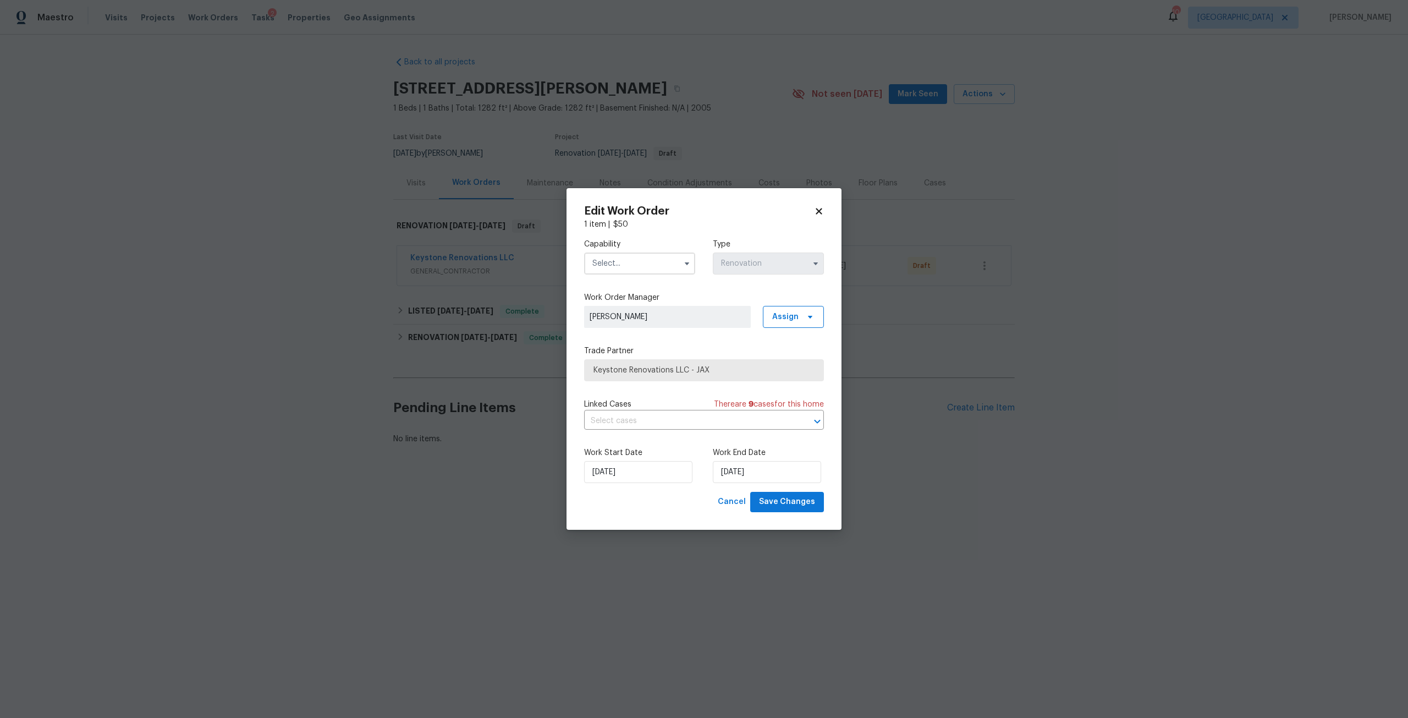
click at [822, 207] on icon at bounding box center [819, 211] width 10 height 10
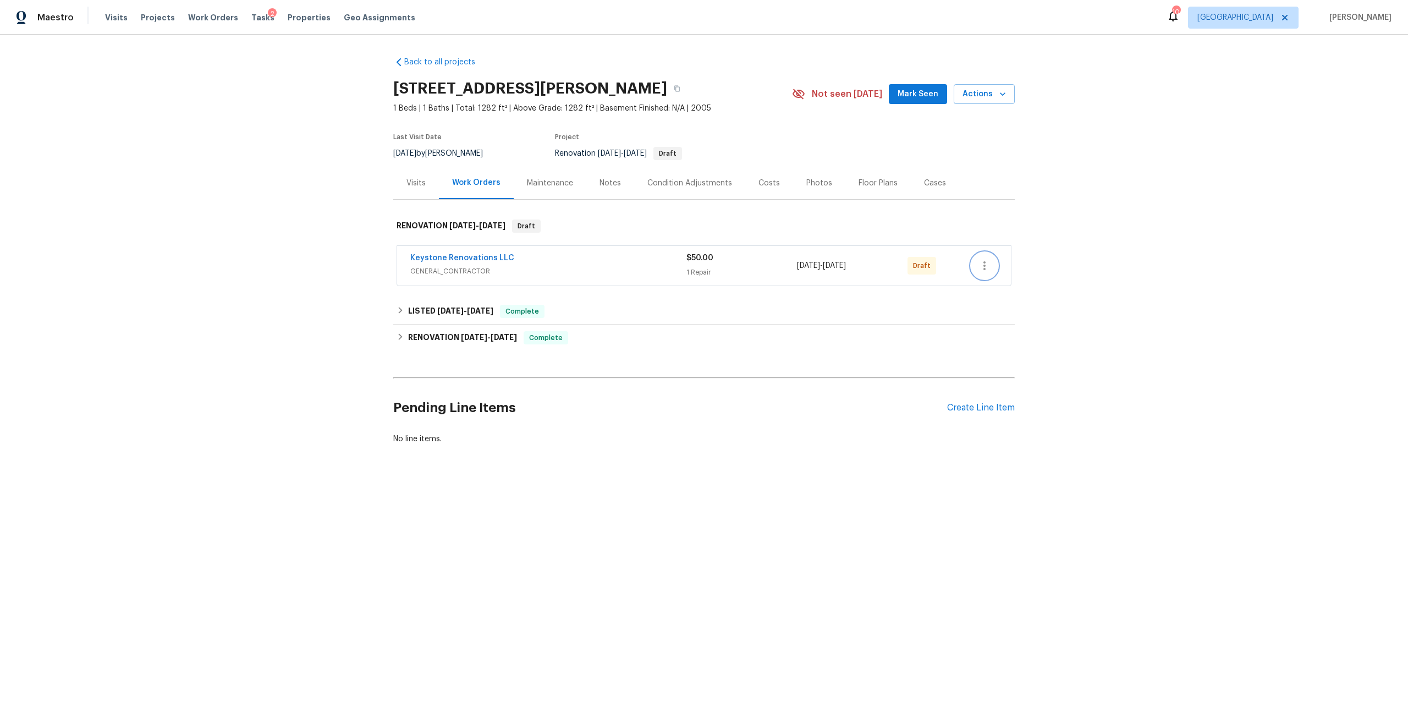
click at [978, 262] on icon "button" at bounding box center [984, 265] width 13 height 13
click at [998, 354] on li "Delete" at bounding box center [1029, 357] width 123 height 18
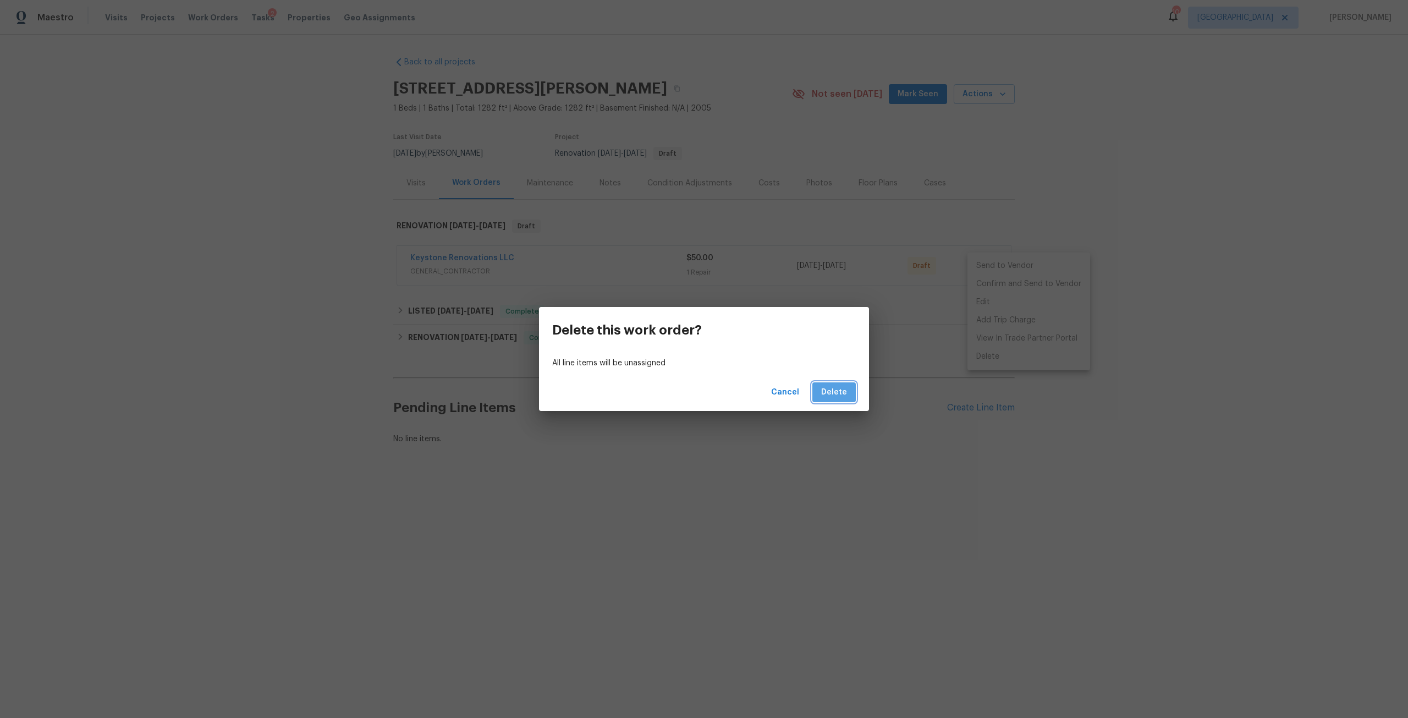
click at [847, 392] on span "Delete" at bounding box center [834, 393] width 26 height 14
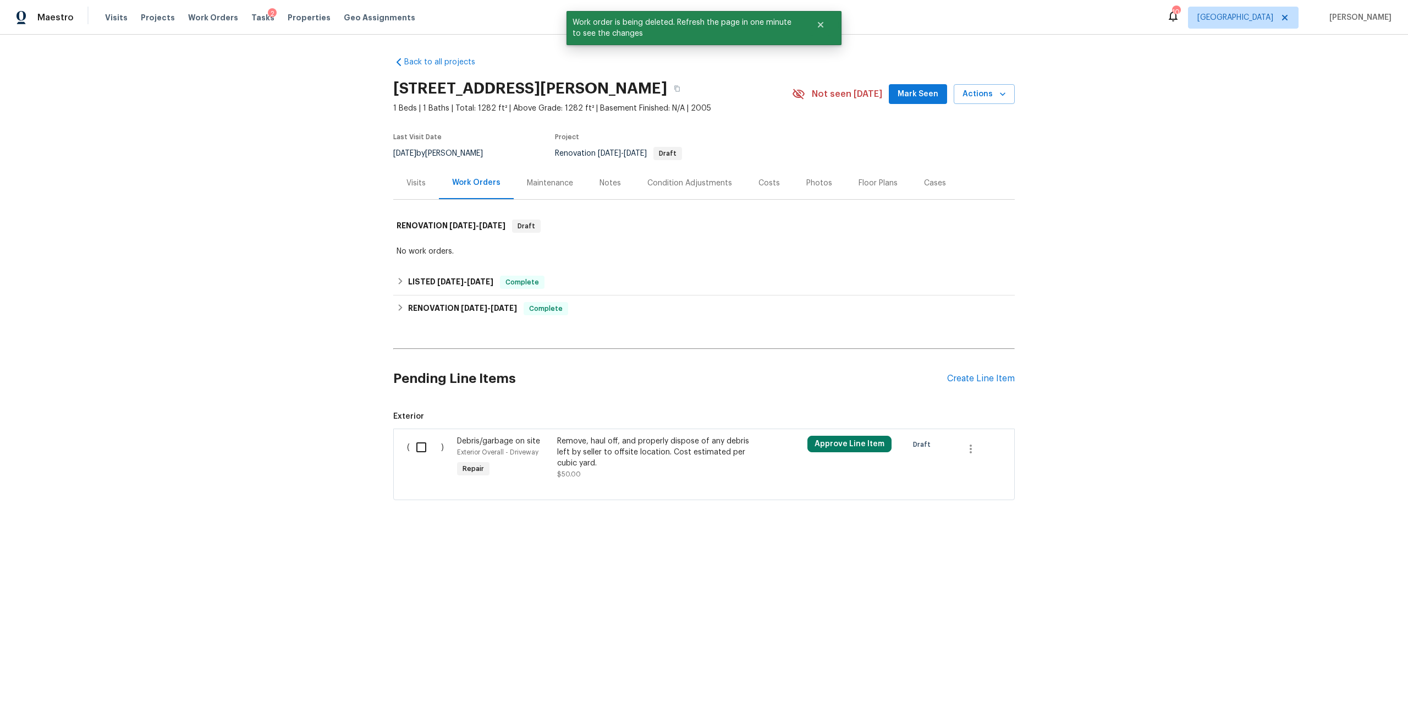
click at [603, 189] on div "Notes" at bounding box center [610, 183] width 48 height 32
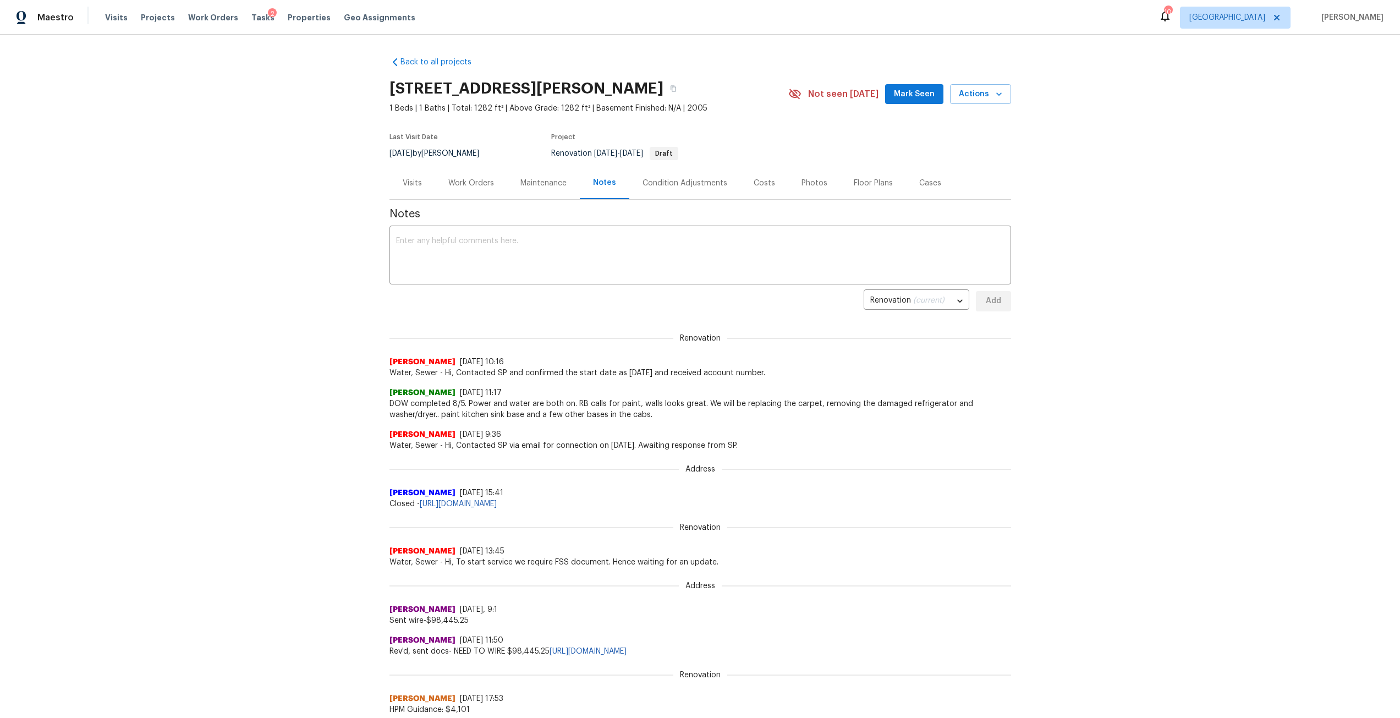
click at [481, 186] on div "Work Orders" at bounding box center [471, 183] width 46 height 11
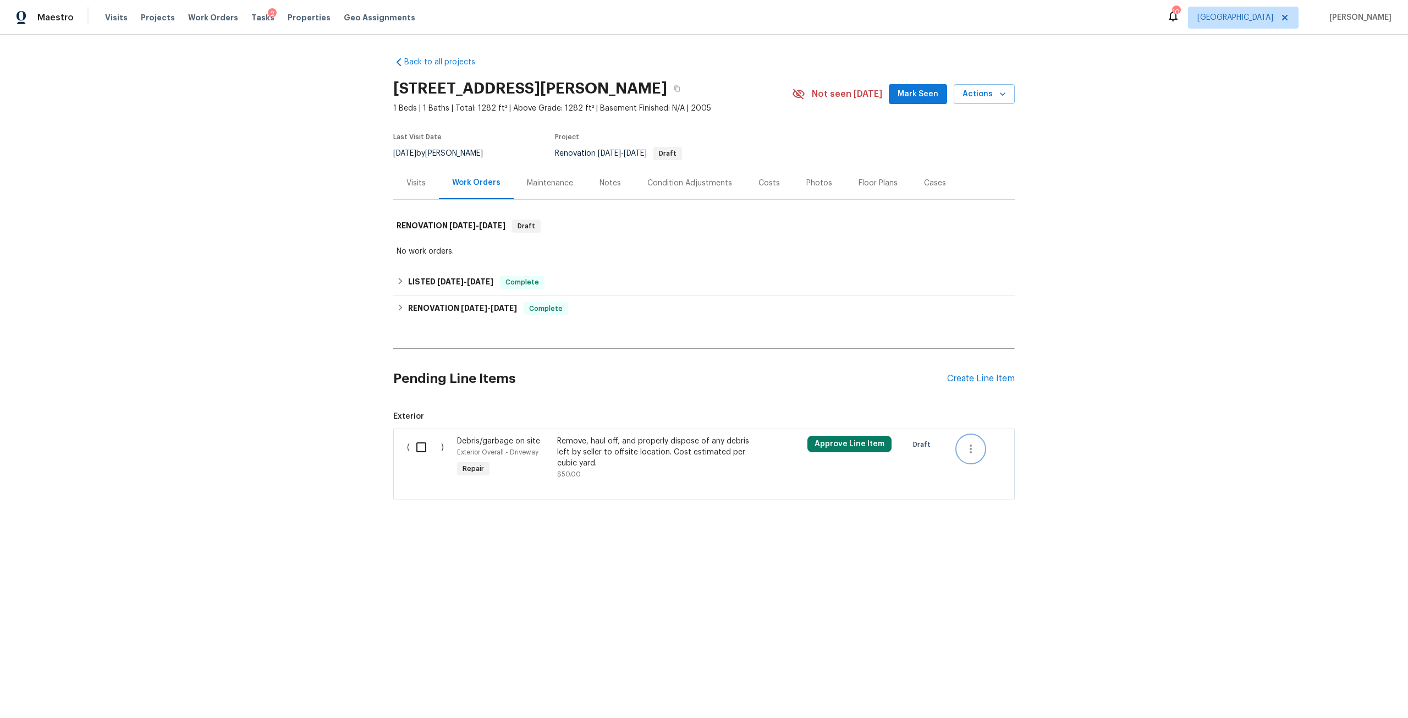
click at [964, 451] on icon "button" at bounding box center [970, 448] width 13 height 13
click at [977, 446] on li "Cancel" at bounding box center [975, 449] width 42 height 18
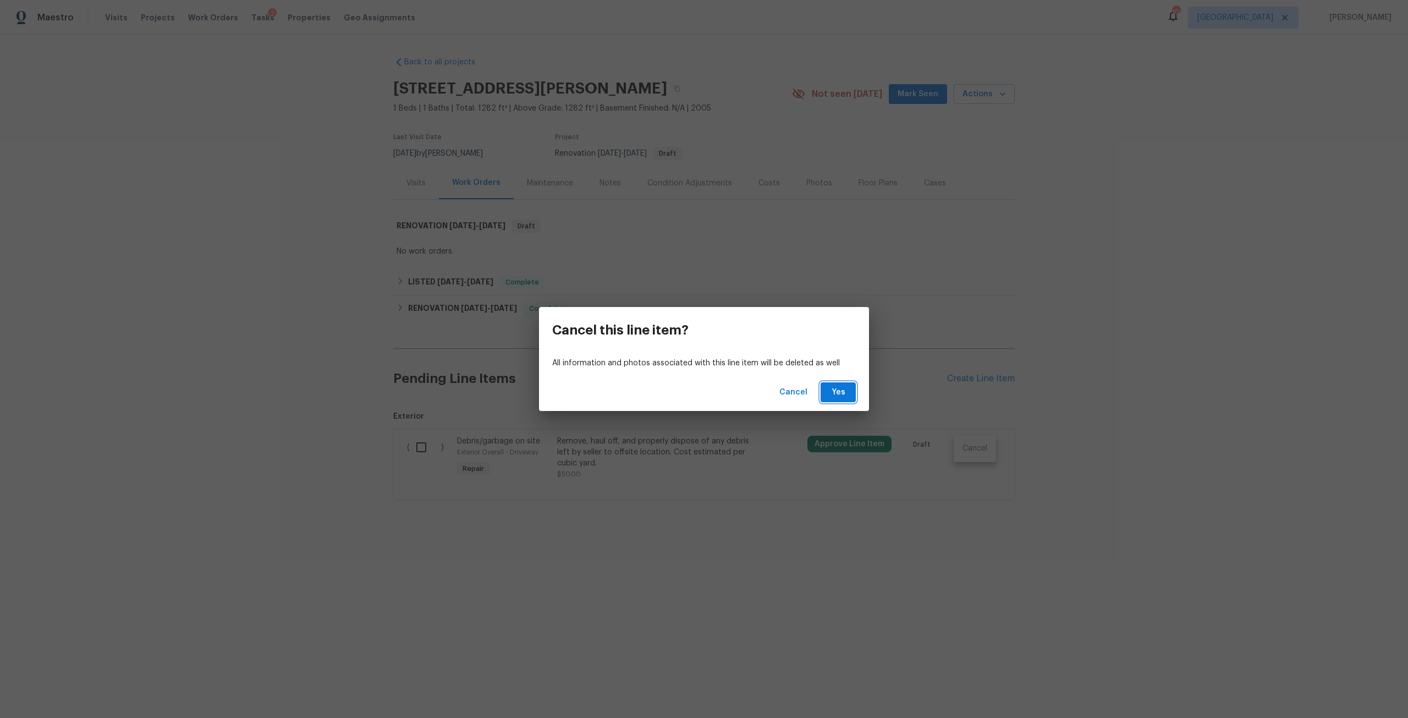
click at [843, 392] on span "Yes" at bounding box center [839, 393] width 18 height 14
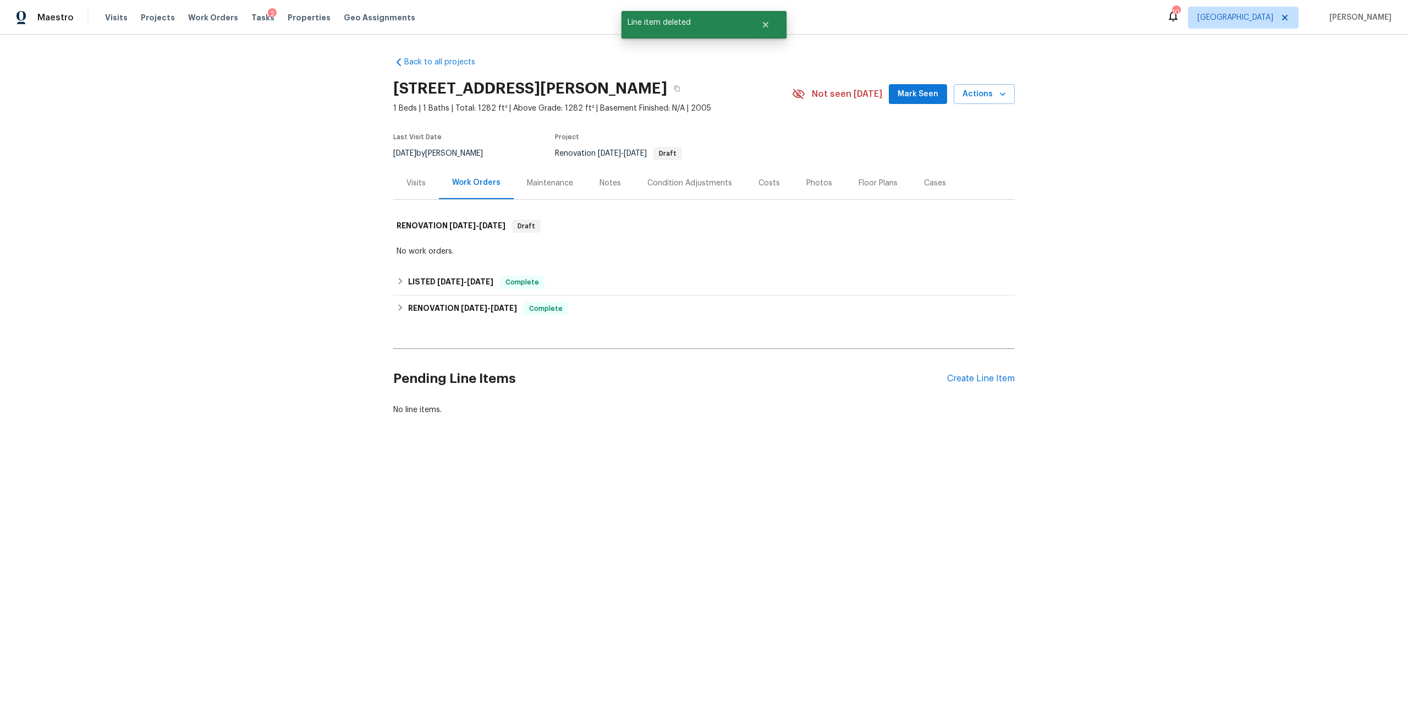
click at [387, 174] on div "Back to all projects 8550 Touchton Rd Apt 635, Jacksonville, FL 32216 1 Beds | …" at bounding box center [704, 263] width 1408 height 456
click at [415, 182] on div "Visits" at bounding box center [416, 183] width 19 height 11
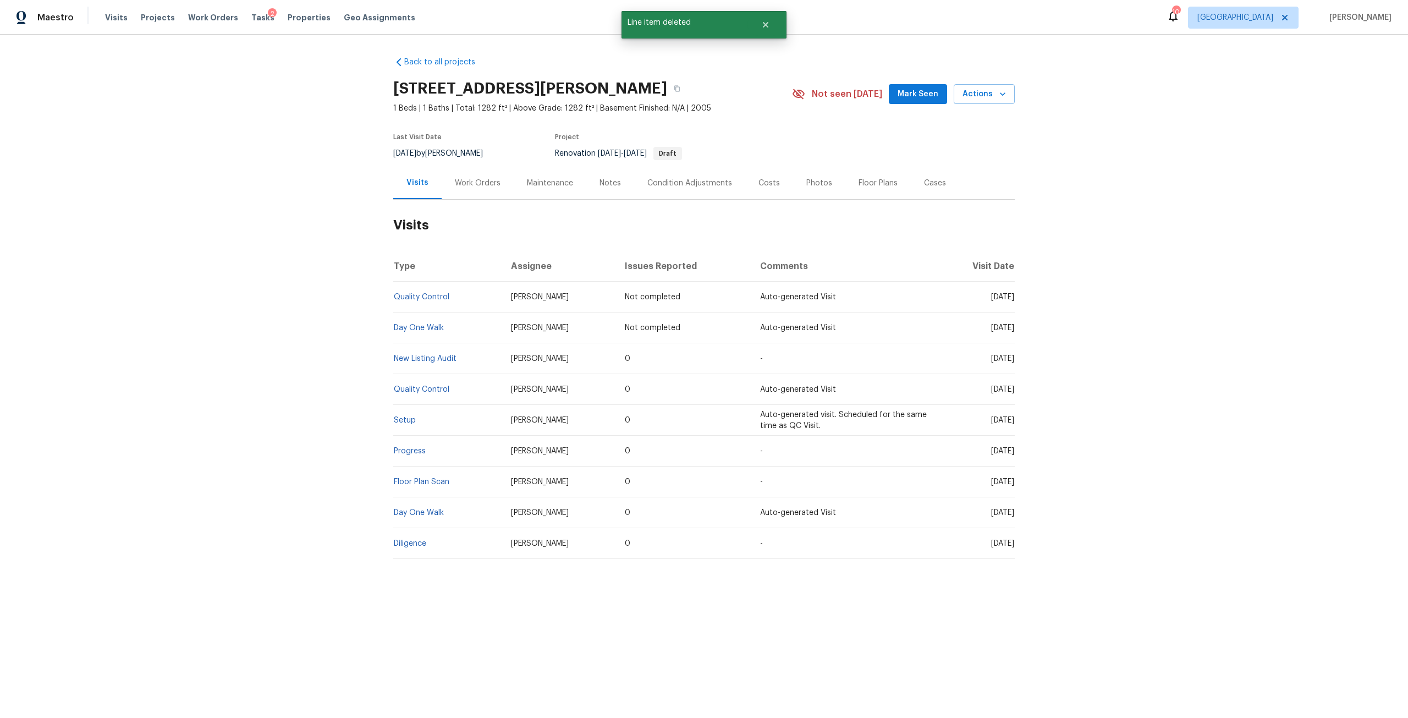
click at [109, 24] on div "Visits Projects Work Orders Tasks 2 Properties Geo Assignments" at bounding box center [266, 18] width 323 height 22
click at [477, 191] on div "Work Orders" at bounding box center [478, 183] width 72 height 32
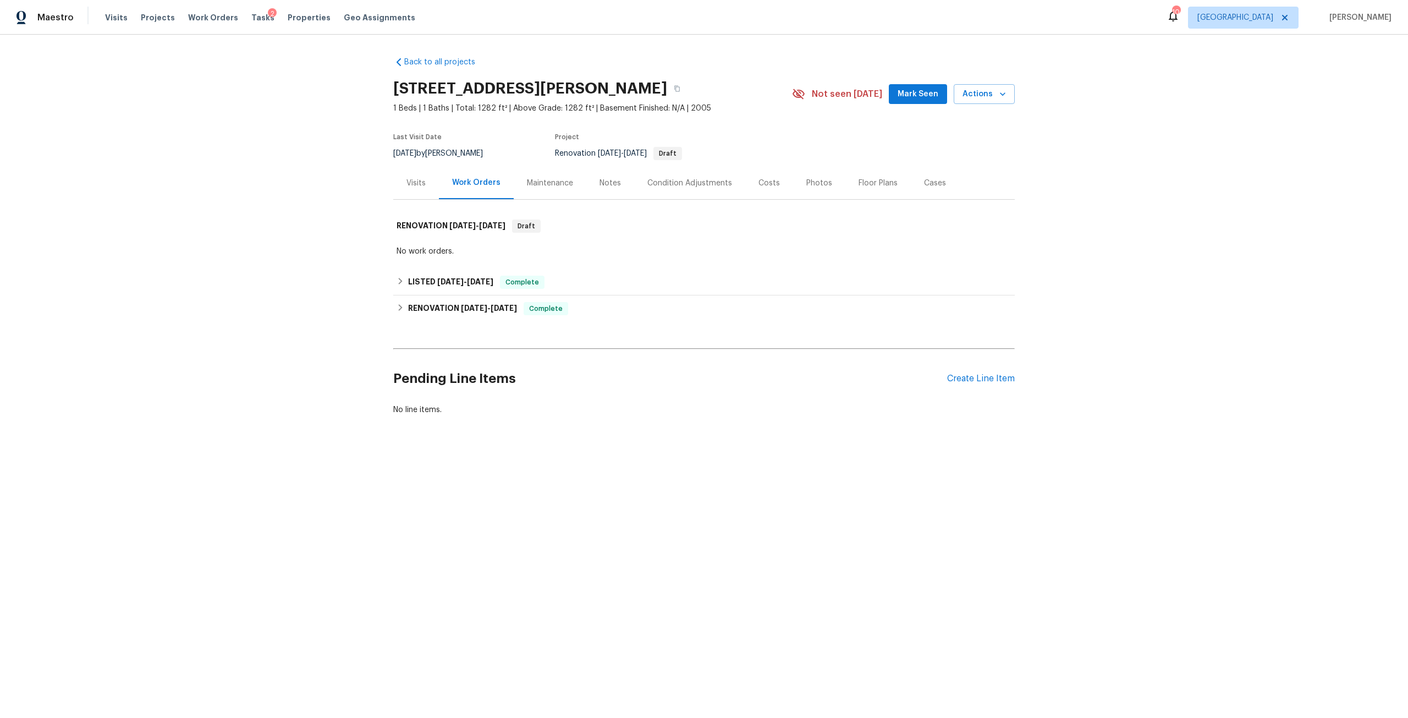
click at [979, 395] on div "Pending Line Items Create Line Item" at bounding box center [704, 378] width 622 height 51
click at [995, 380] on div "Create Line Item" at bounding box center [981, 379] width 68 height 10
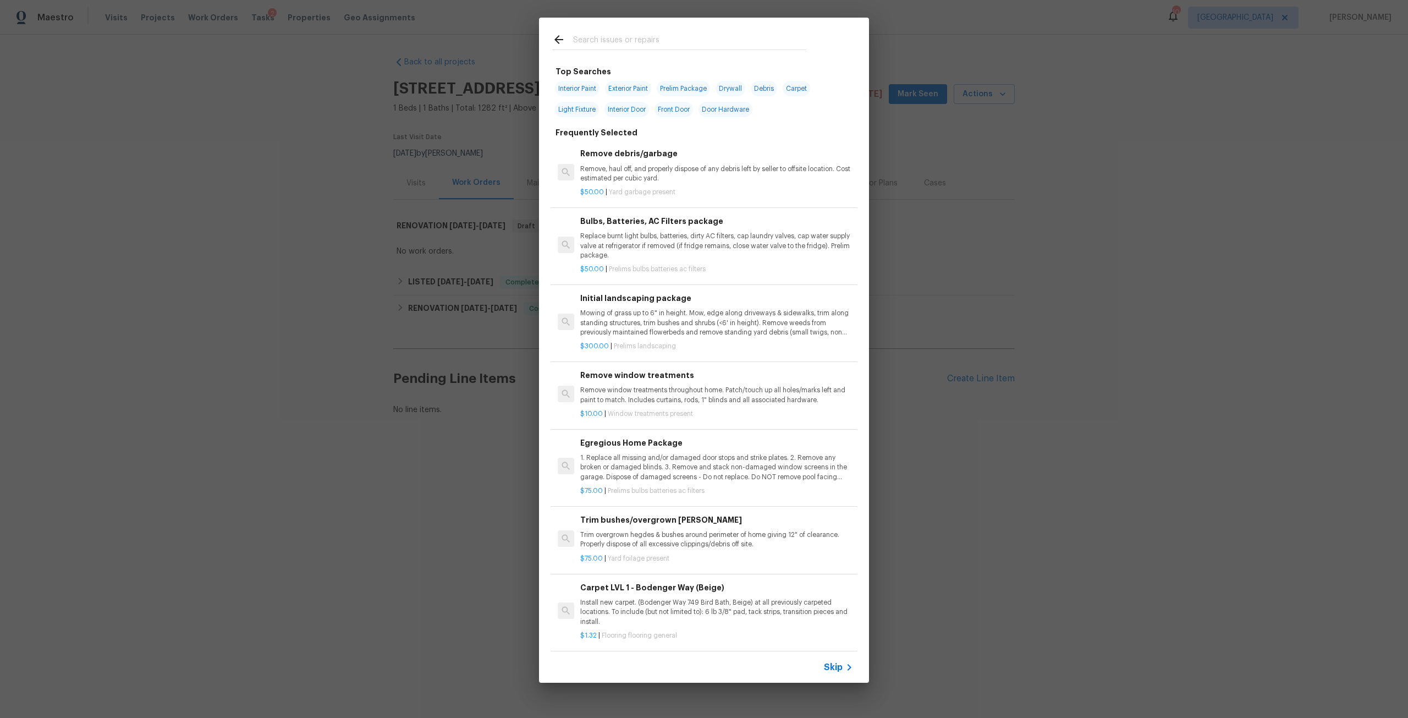
click at [626, 201] on div "Remove debris/garbage Remove, haul off, and properly dispose of any debris left…" at bounding box center [704, 172] width 307 height 71
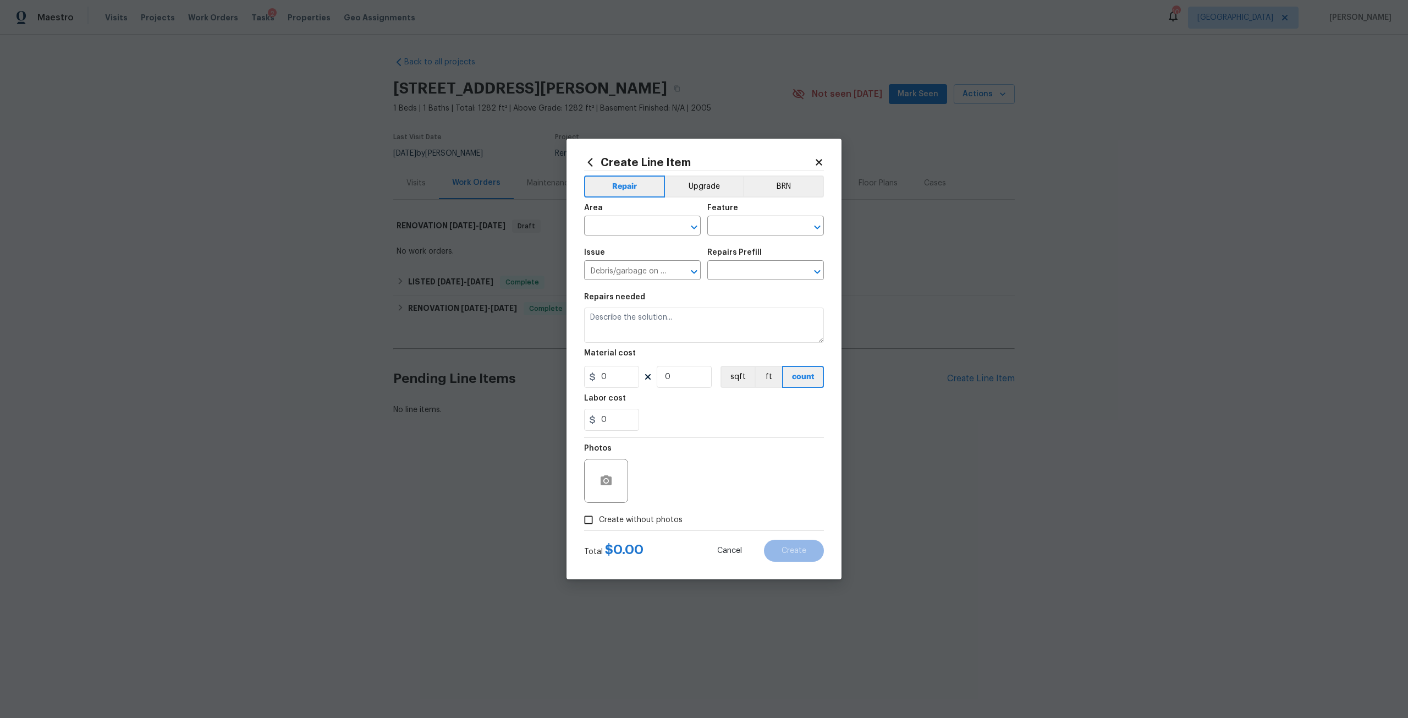
type input "Remove debris/garbage $50.00"
type textarea "Remove, haul off, and properly dispose of any debris left by seller to offsite …"
type input "50"
type input "1"
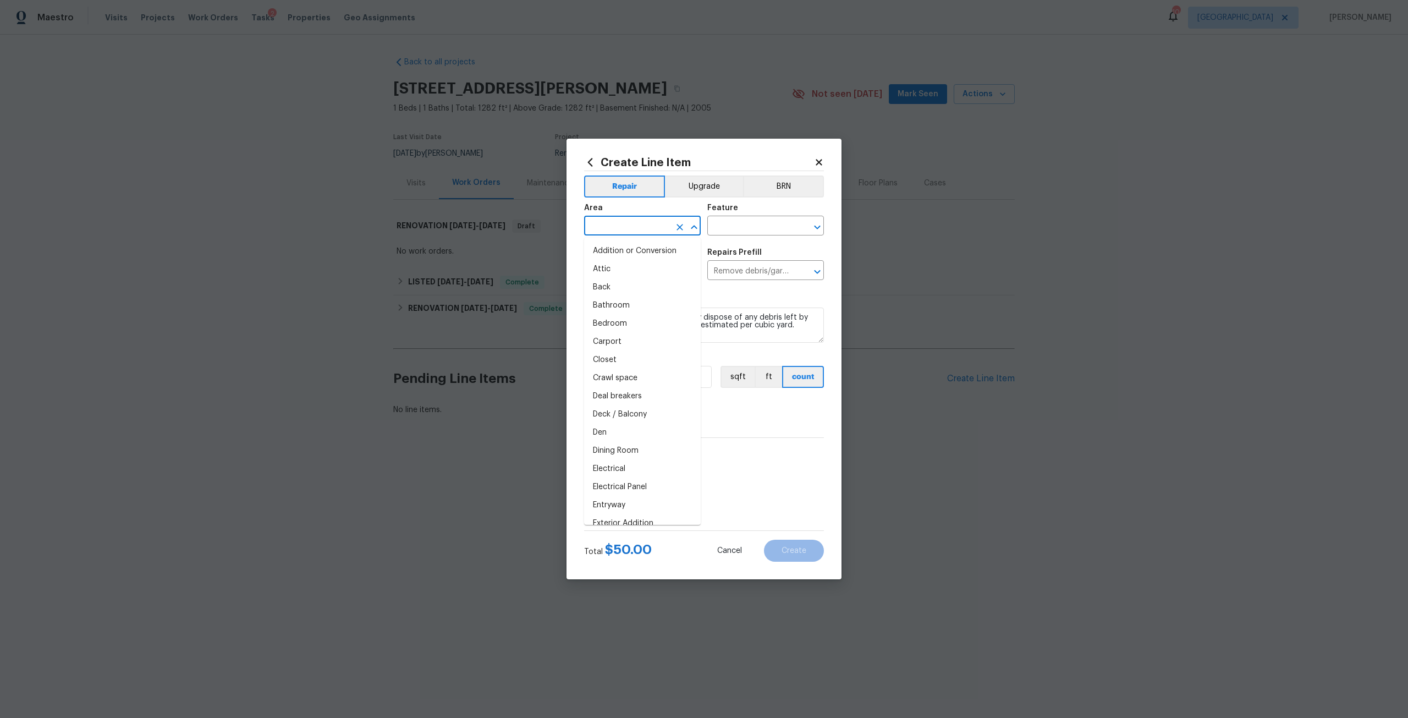
click at [605, 230] on input "text" at bounding box center [627, 226] width 86 height 17
click at [606, 305] on li "Bathroom" at bounding box center [642, 306] width 117 height 18
type input "Bathroom"
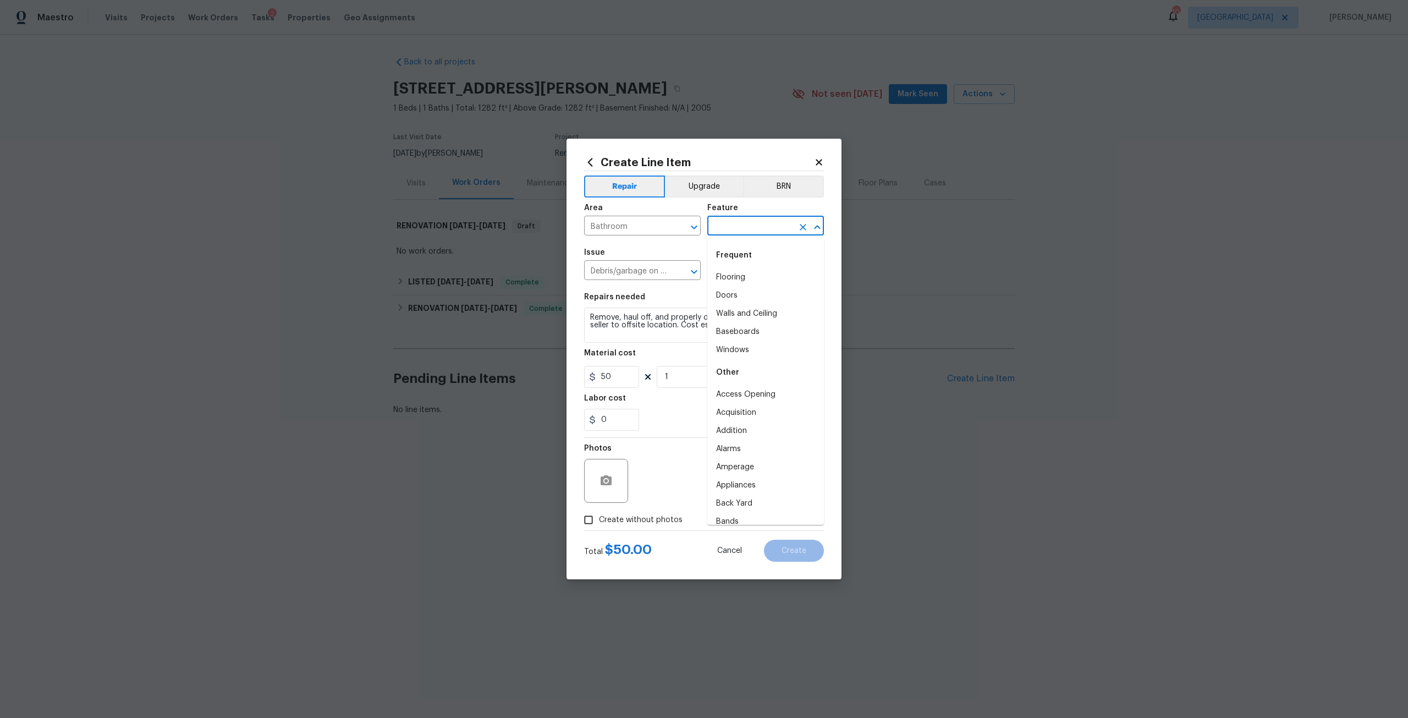
click at [749, 234] on input "text" at bounding box center [750, 226] width 86 height 17
click at [740, 274] on li "Flooring" at bounding box center [765, 277] width 117 height 18
type input "Flooring"
click at [651, 508] on div "Photos" at bounding box center [704, 474] width 240 height 72
click at [666, 523] on span "Create without photos" at bounding box center [641, 520] width 84 height 12
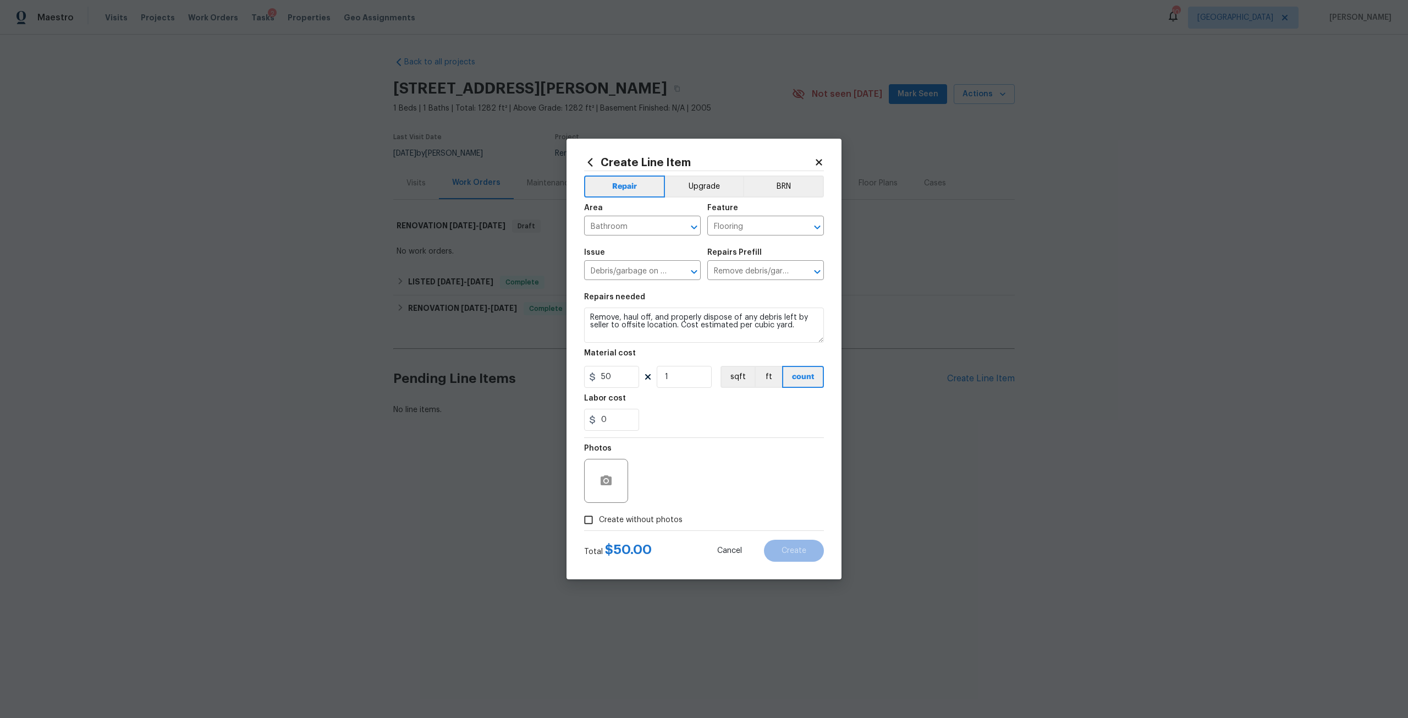
click at [599, 523] on input "Create without photos" at bounding box center [588, 519] width 21 height 21
checkbox input "true"
click at [698, 489] on textarea at bounding box center [730, 481] width 187 height 44
click at [792, 540] on button "Create" at bounding box center [794, 551] width 60 height 22
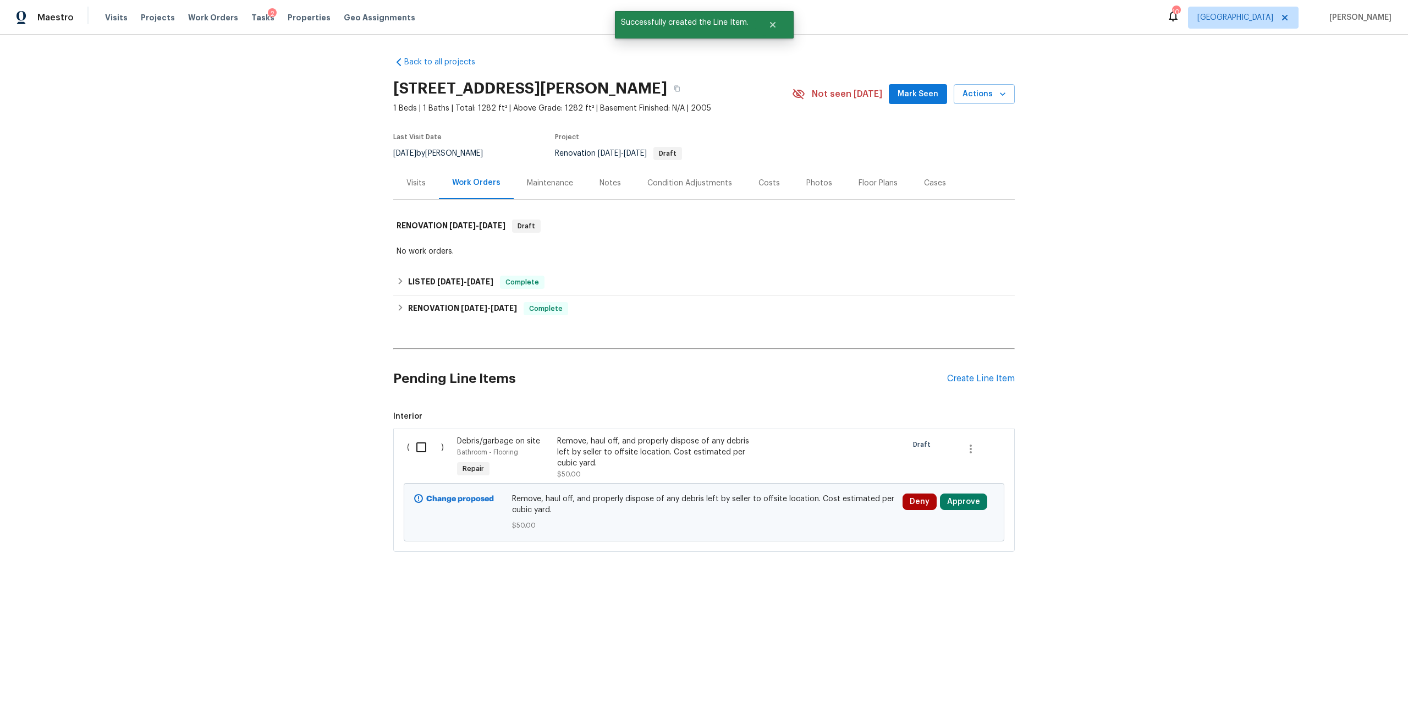
click at [429, 453] on input "checkbox" at bounding box center [425, 447] width 31 height 23
click at [1361, 682] on button "Create Work Order" at bounding box center [1345, 691] width 91 height 20
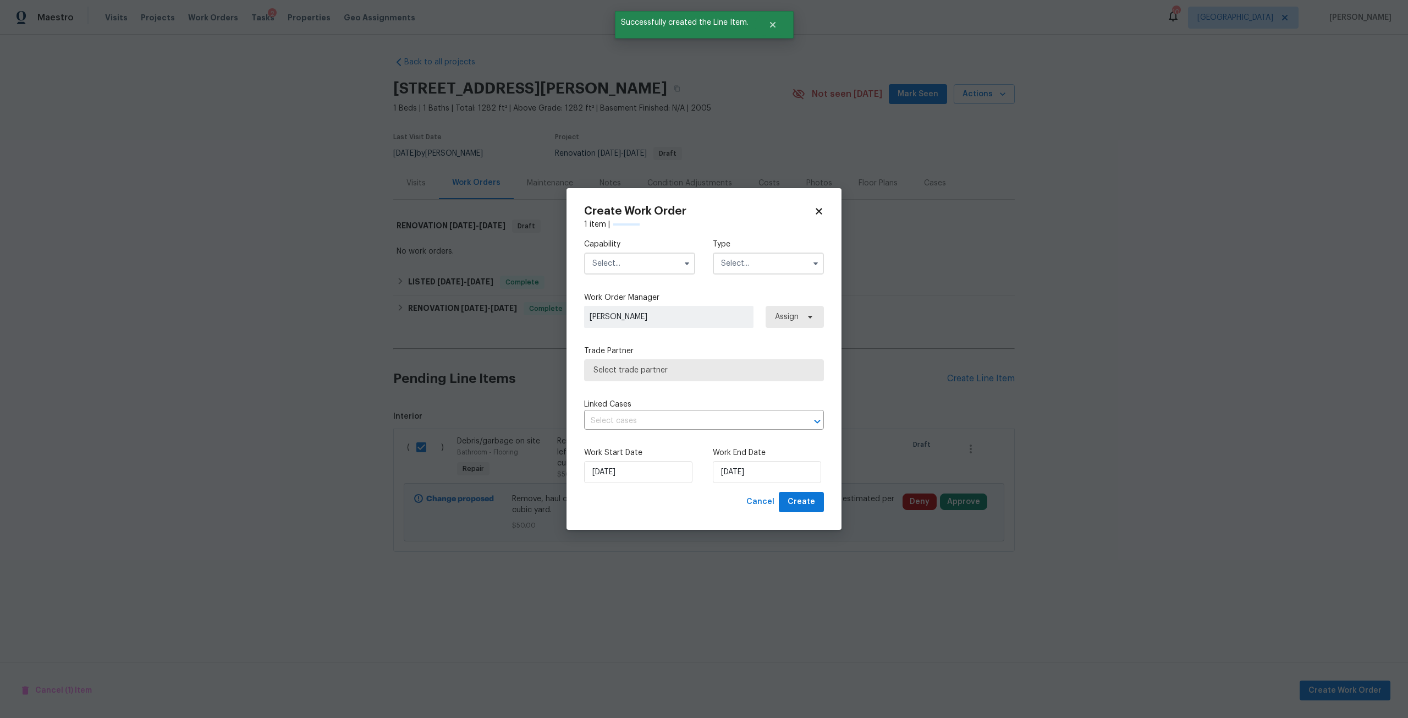
checkbox input "false"
click at [771, 259] on input "text" at bounding box center [768, 264] width 111 height 22
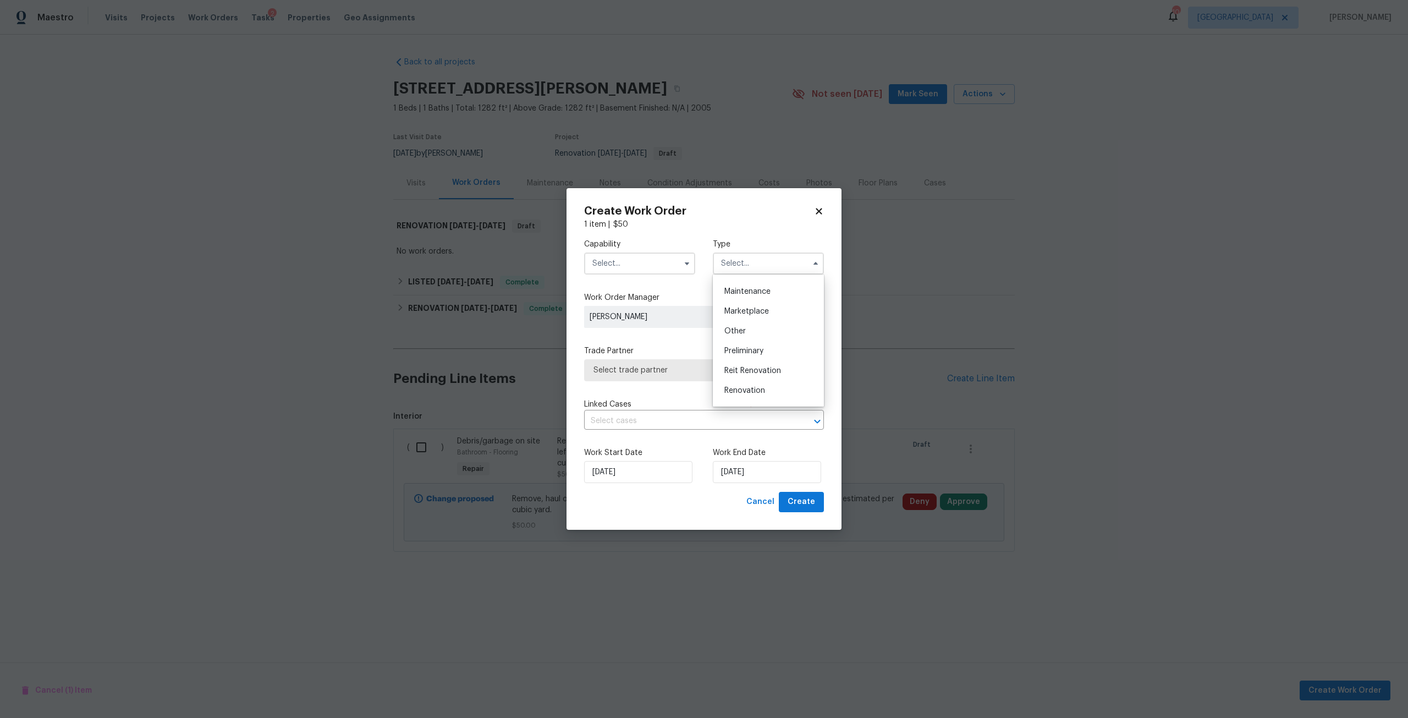
scroll to position [140, 0]
click at [757, 494] on button "Cancel" at bounding box center [760, 502] width 37 height 20
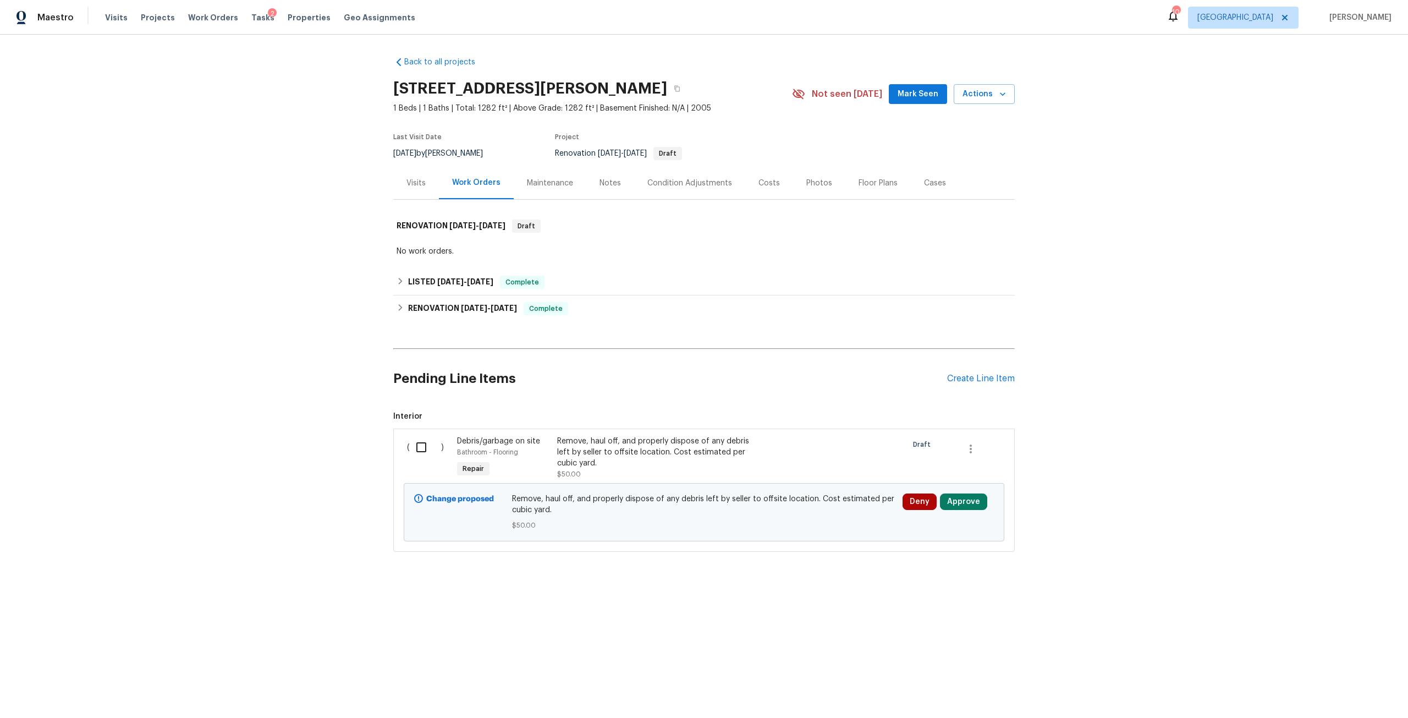
click at [978, 439] on div at bounding box center [979, 449] width 43 height 26
click at [970, 449] on icon "button" at bounding box center [970, 448] width 13 height 13
click at [974, 445] on li "Cancel" at bounding box center [975, 449] width 42 height 18
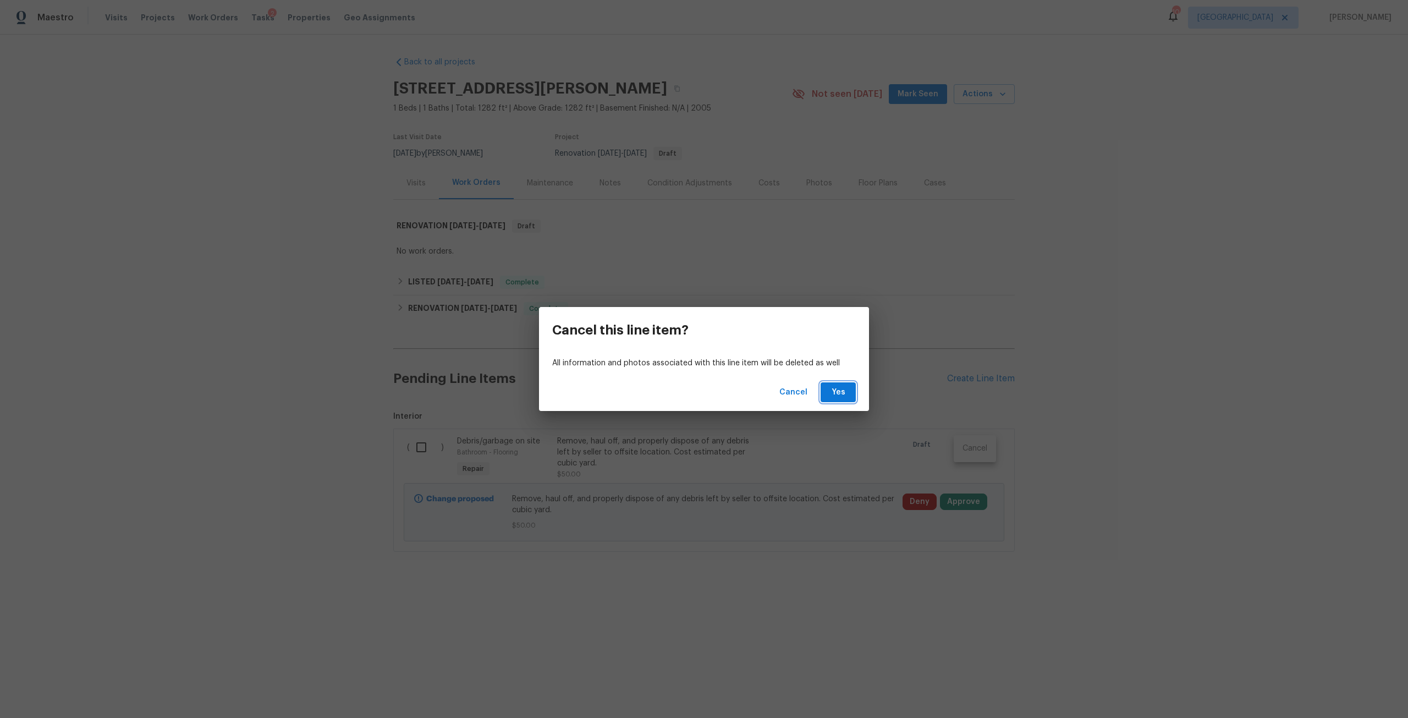
click at [823, 386] on button "Yes" at bounding box center [838, 392] width 35 height 20
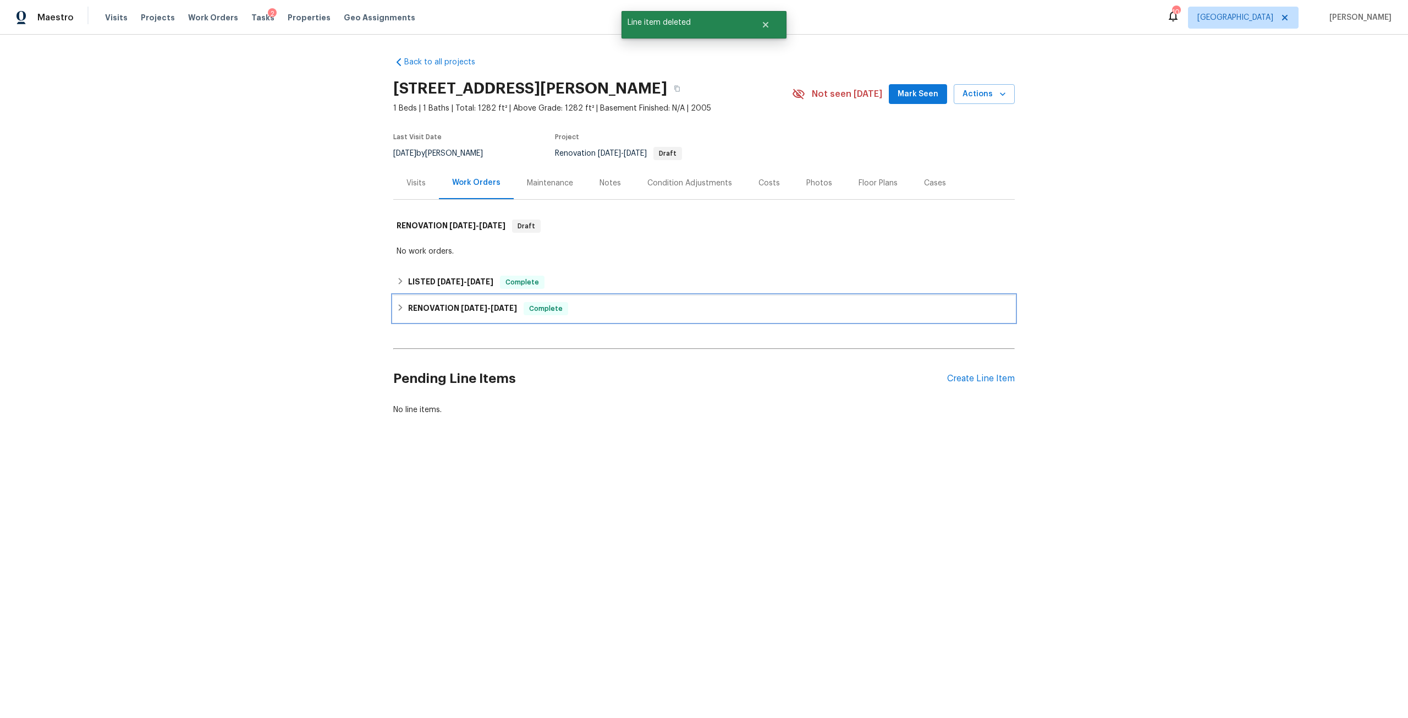
click at [495, 310] on span "8/7/25" at bounding box center [504, 308] width 26 height 8
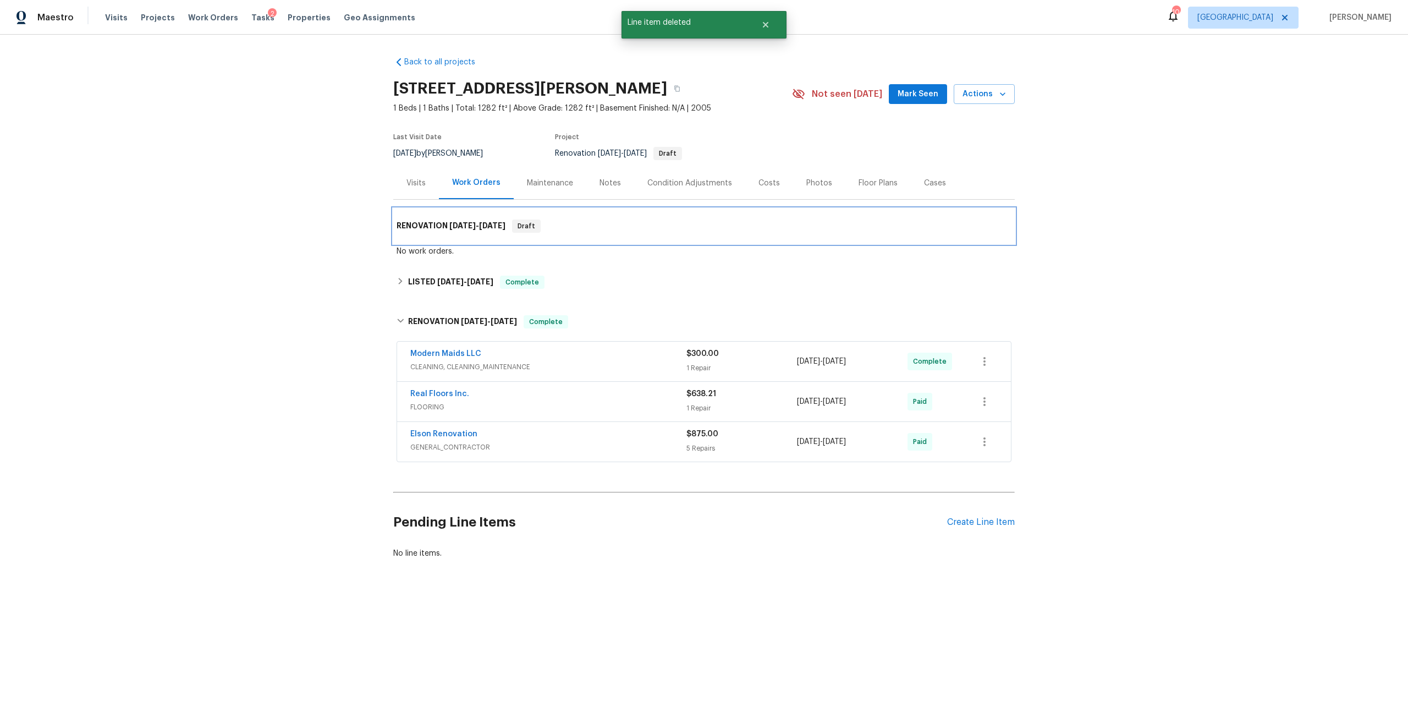
click at [436, 235] on div "RENOVATION 9/8/25 - 9/10/25 Draft" at bounding box center [704, 225] width 622 height 35
click at [111, 14] on span "Visits" at bounding box center [116, 17] width 23 height 11
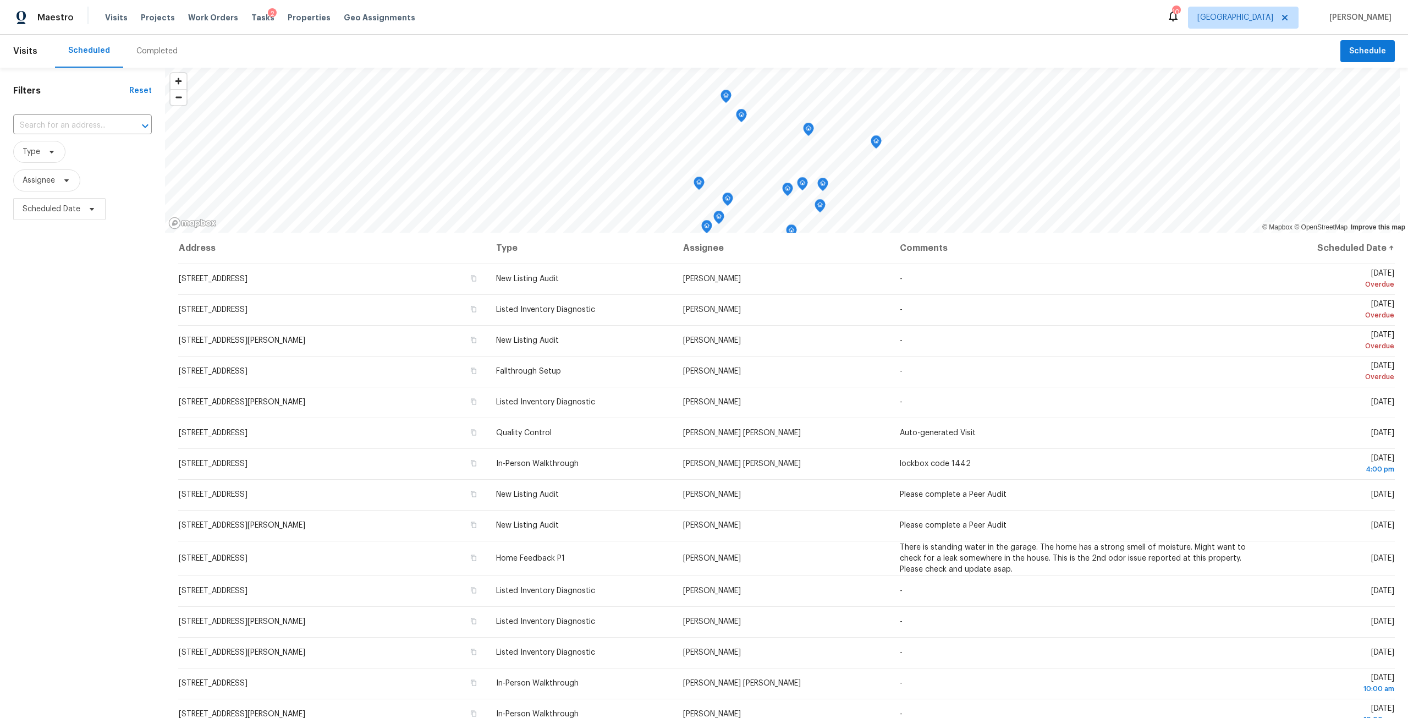
click at [202, 28] on div "Visits Projects Work Orders Tasks 2 Properties Geo Assignments" at bounding box center [266, 18] width 323 height 22
click at [205, 18] on span "Work Orders" at bounding box center [213, 17] width 50 height 11
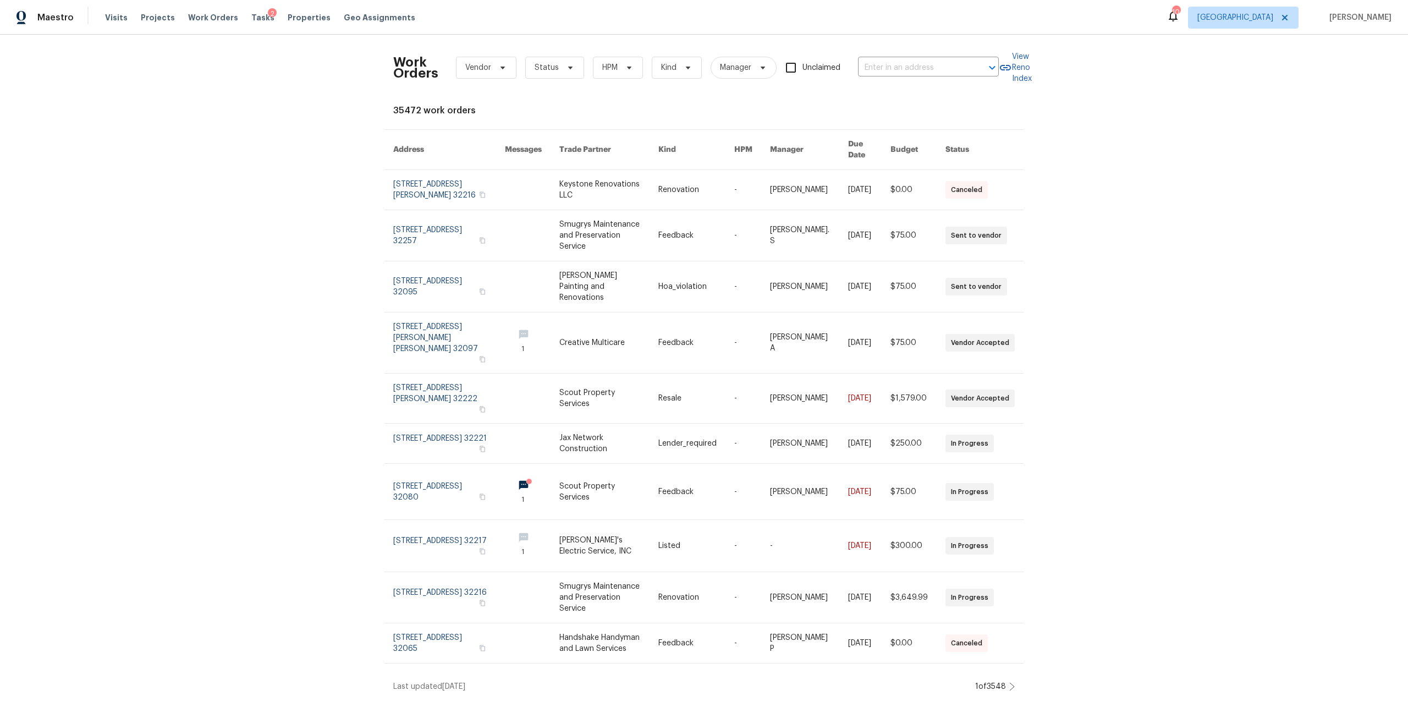
drag, startPoint x: 298, startPoint y: 18, endPoint x: 345, endPoint y: 28, distance: 48.3
click at [298, 18] on span "Properties" at bounding box center [309, 17] width 43 height 11
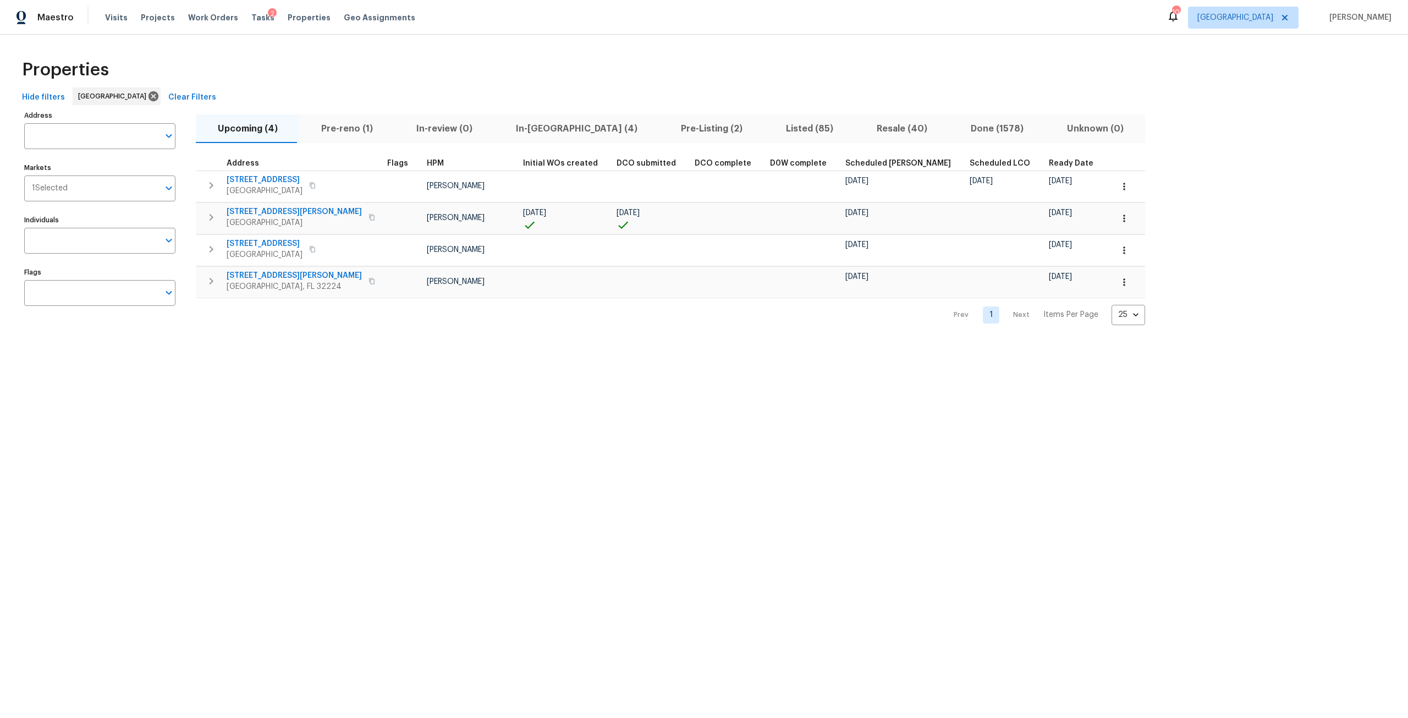
click at [666, 127] on span "Pre-Listing (2)" at bounding box center [712, 128] width 92 height 15
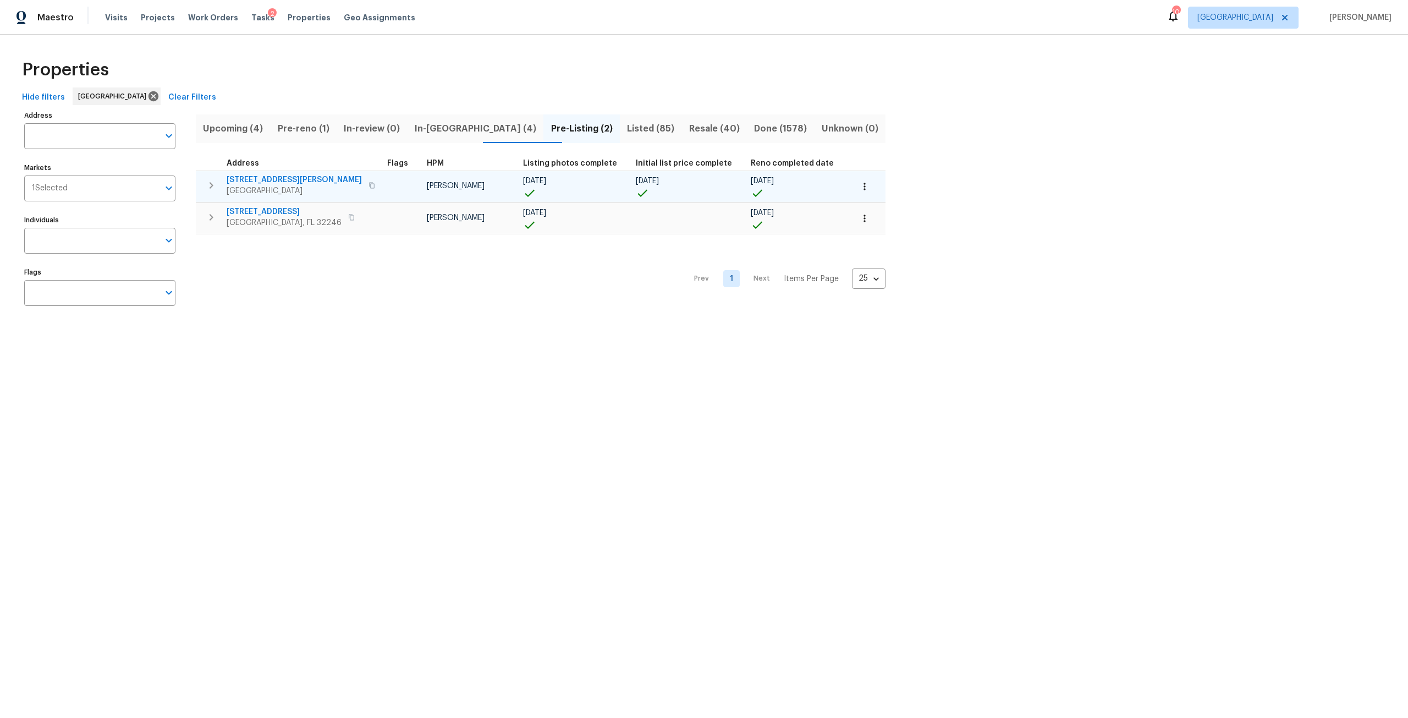
click at [301, 176] on span "[STREET_ADDRESS][PERSON_NAME]" at bounding box center [294, 179] width 135 height 11
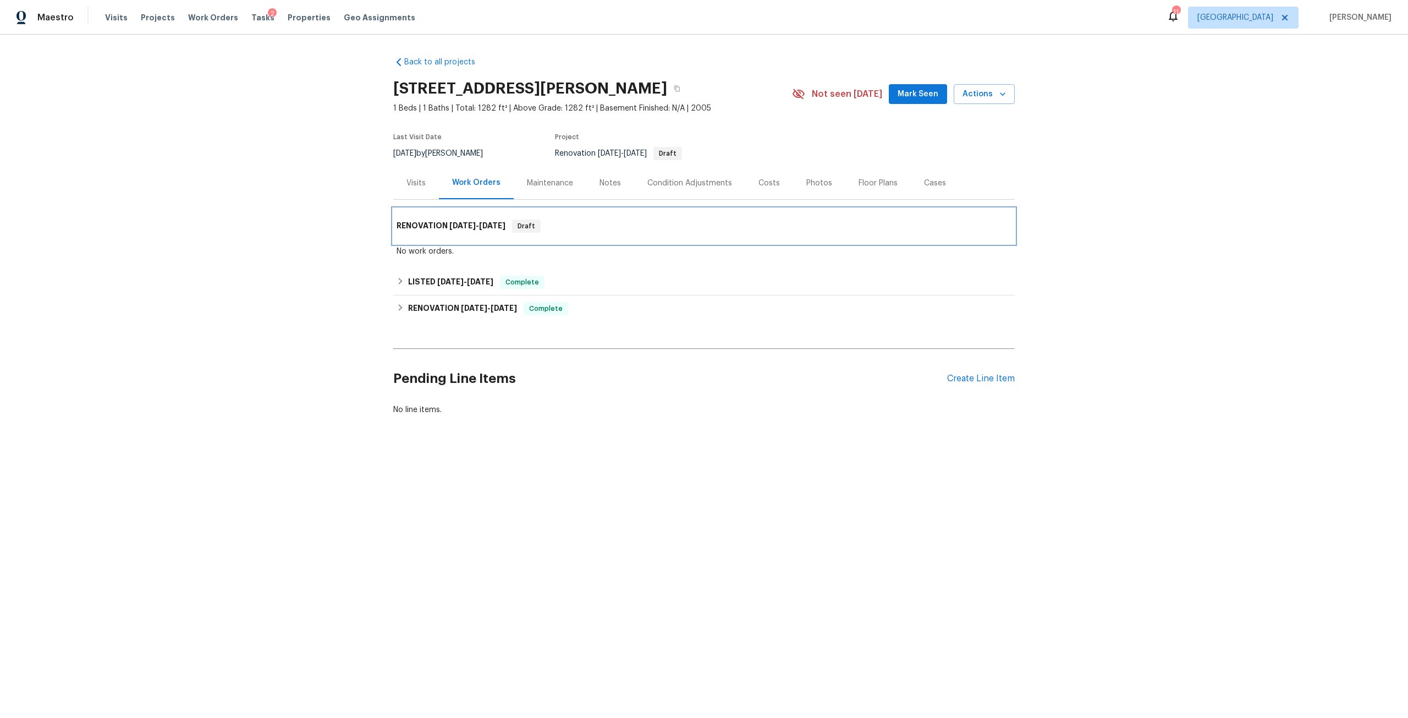
click at [469, 224] on span "[DATE]" at bounding box center [462, 226] width 26 height 8
click at [993, 380] on div "Create Line Item" at bounding box center [981, 379] width 68 height 10
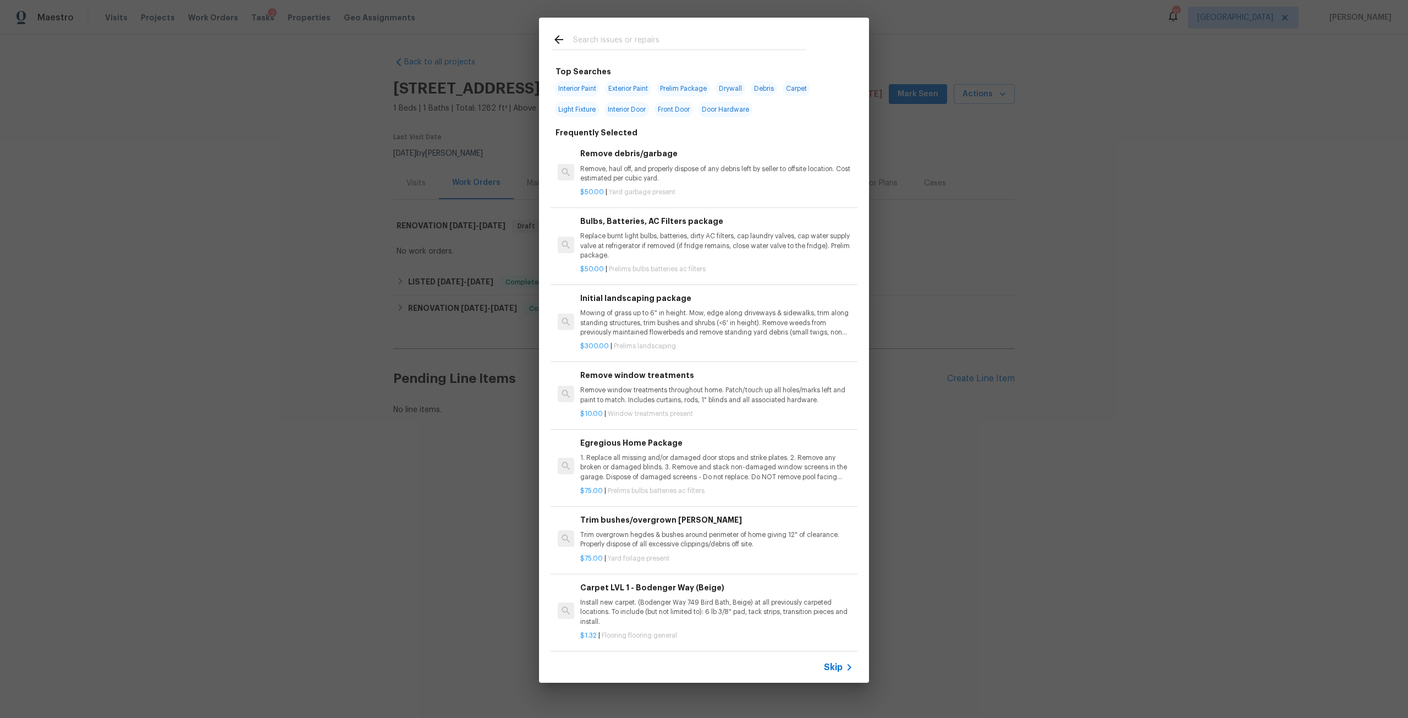
click at [617, 163] on div "Remove debris/garbage Remove, haul off, and properly dispose of any debris left…" at bounding box center [716, 165] width 273 height 36
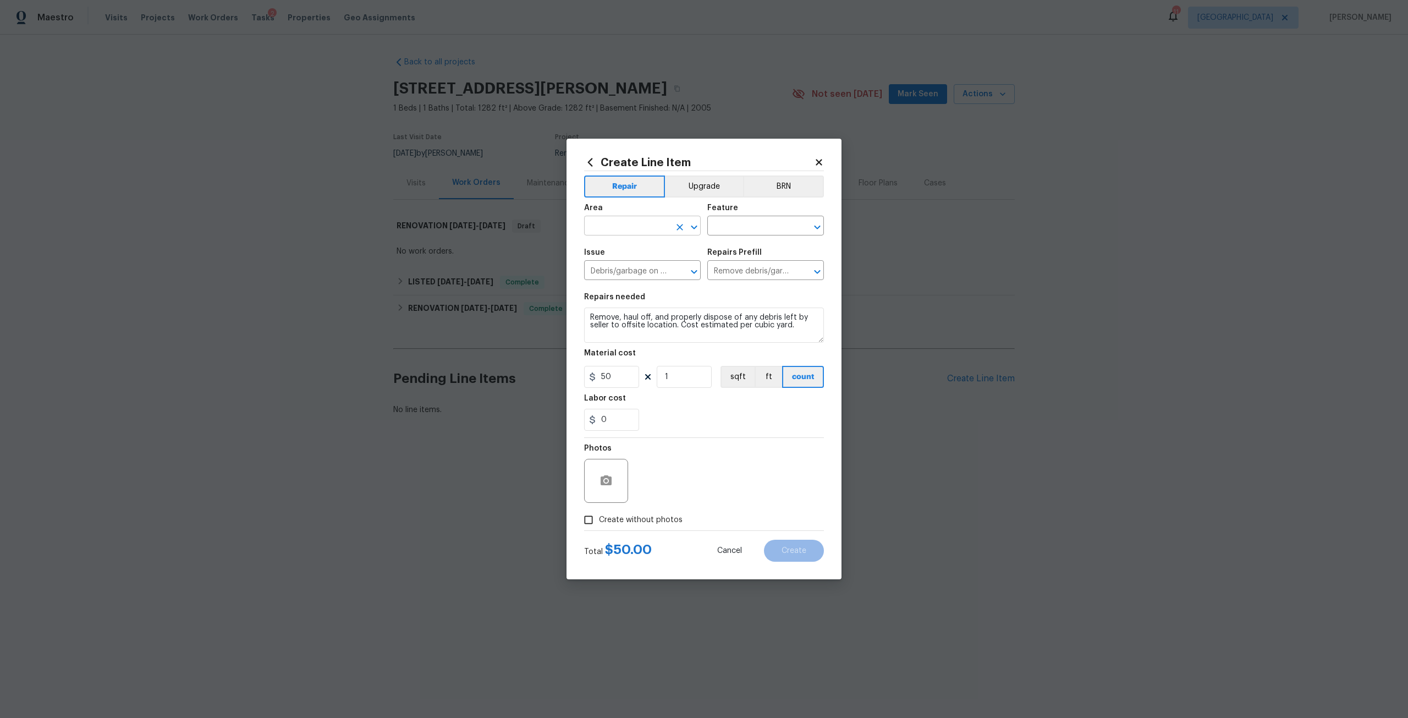
click at [663, 227] on input "text" at bounding box center [627, 226] width 86 height 17
click at [630, 296] on li "Back" at bounding box center [642, 287] width 117 height 18
type input "Back"
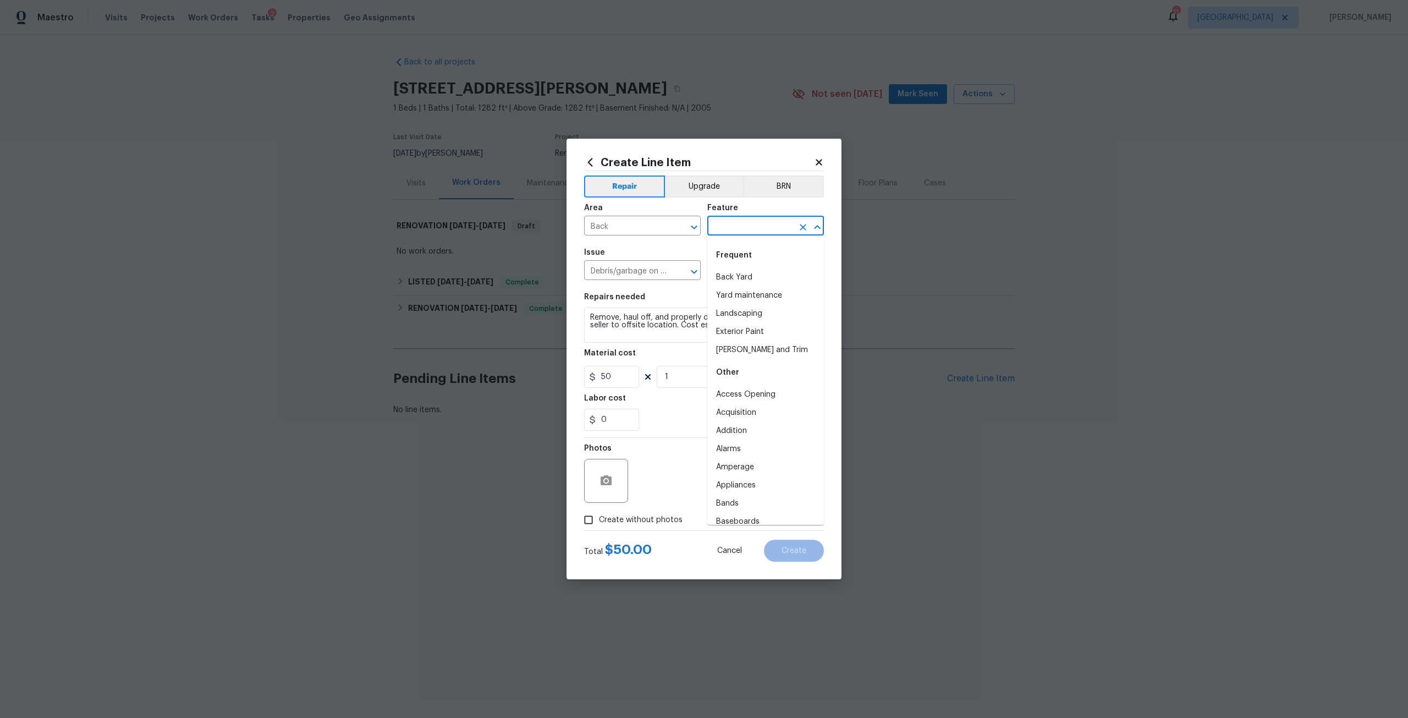
click at [731, 231] on input "text" at bounding box center [750, 226] width 86 height 17
click at [734, 276] on li "Back Yard" at bounding box center [765, 277] width 117 height 18
type input "Back Yard"
click at [651, 510] on label "Create without photos" at bounding box center [630, 519] width 105 height 21
click at [599, 510] on input "Create without photos" at bounding box center [588, 519] width 21 height 21
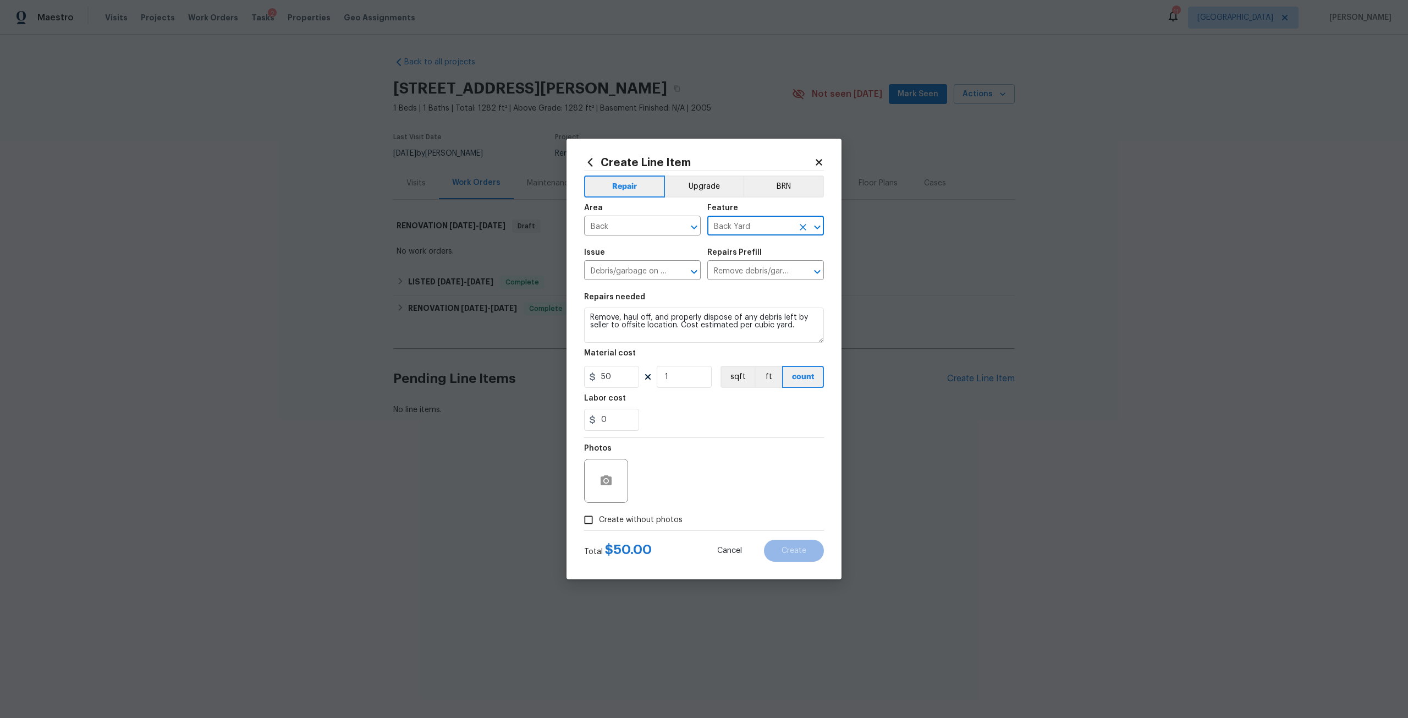
checkbox input "true"
click at [705, 476] on textarea at bounding box center [730, 481] width 187 height 44
click at [781, 545] on button "Create" at bounding box center [794, 551] width 60 height 22
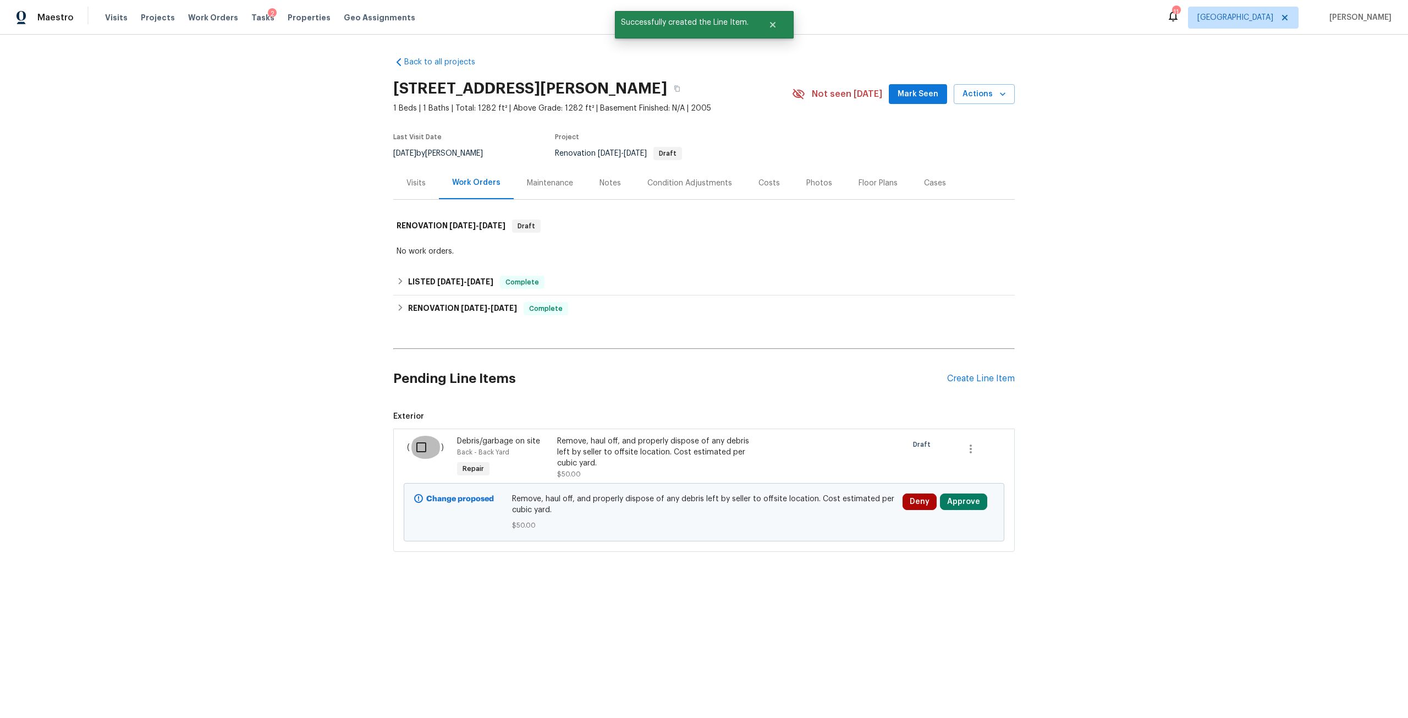
click at [423, 445] on input "checkbox" at bounding box center [425, 447] width 31 height 23
click at [1354, 700] on button "Create Work Order" at bounding box center [1345, 691] width 91 height 20
checkbox input "false"
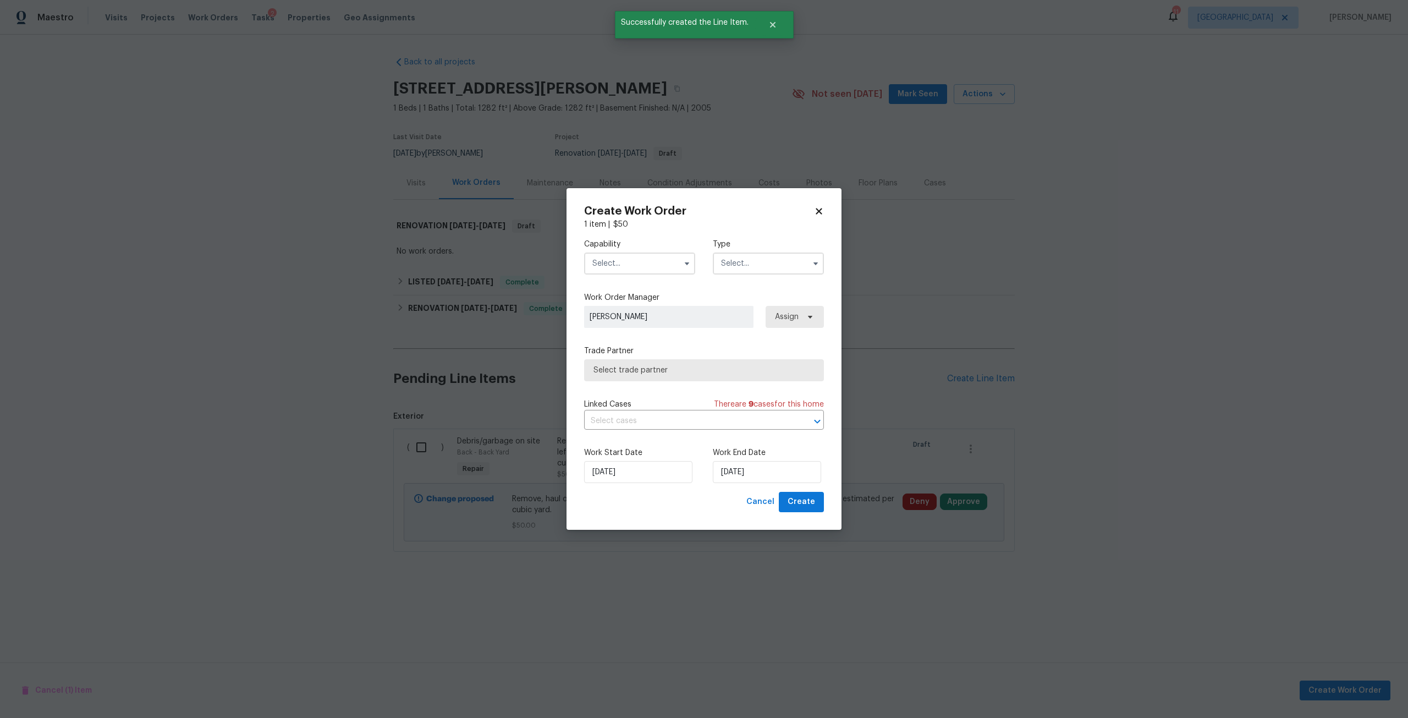
click at [752, 260] on input "text" at bounding box center [768, 264] width 111 height 22
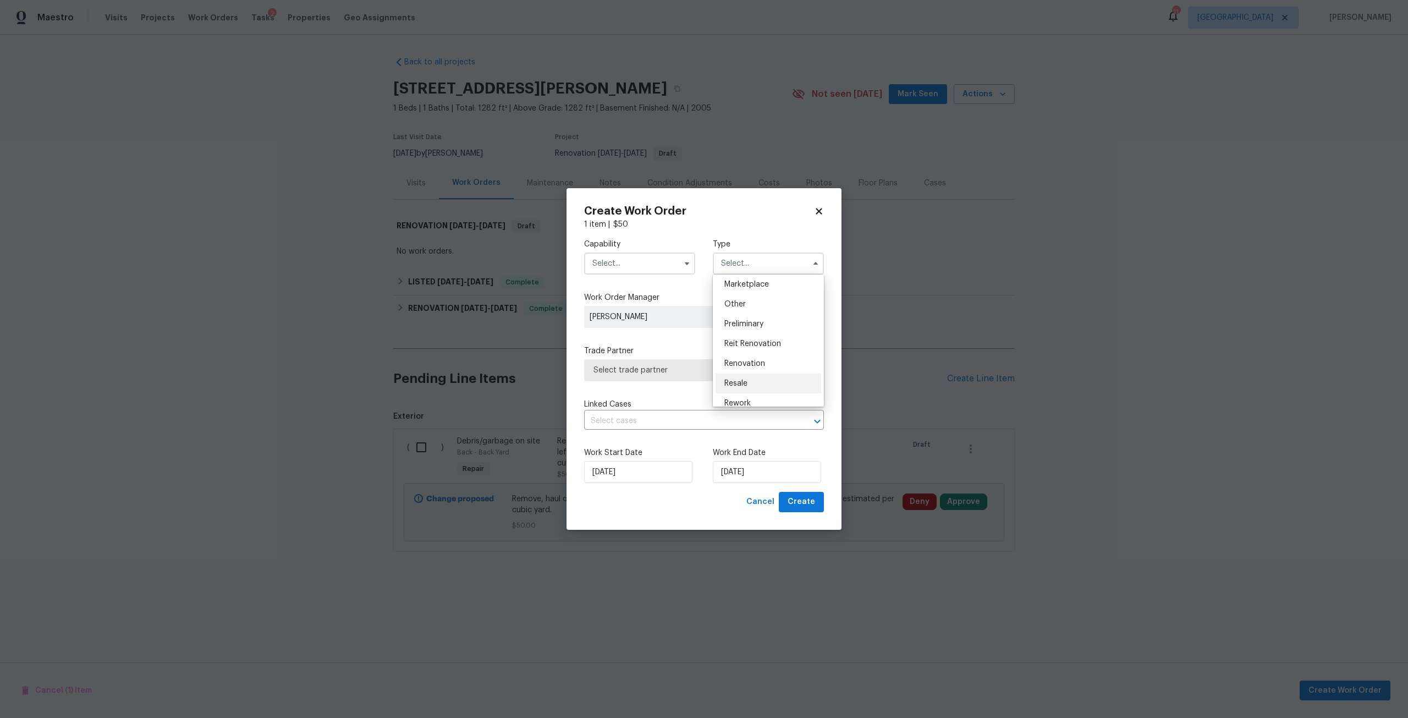
scroll to position [195, 0]
click at [824, 208] on icon at bounding box center [819, 211] width 10 height 10
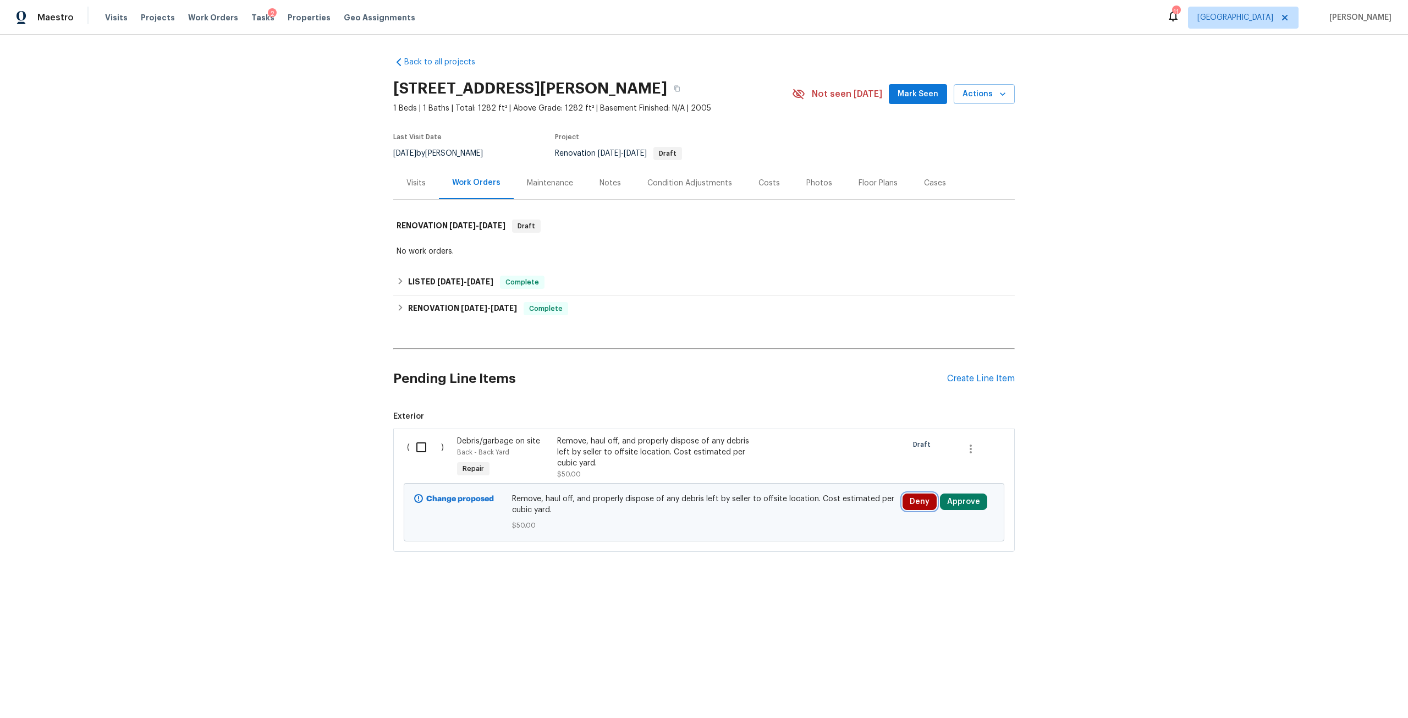
click at [903, 507] on button "Deny" at bounding box center [920, 501] width 34 height 17
click at [874, 458] on button "Deny" at bounding box center [886, 465] width 53 height 22
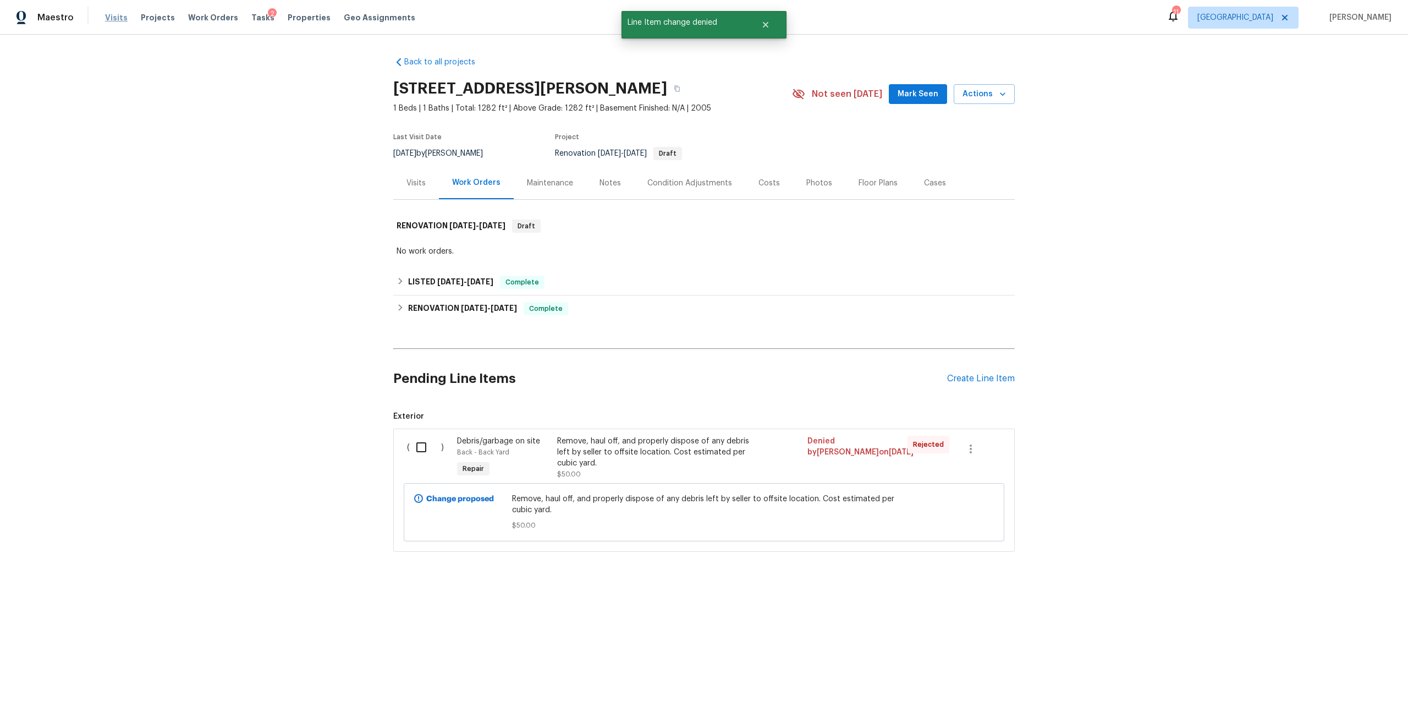
click at [110, 17] on span "Visits" at bounding box center [116, 17] width 23 height 11
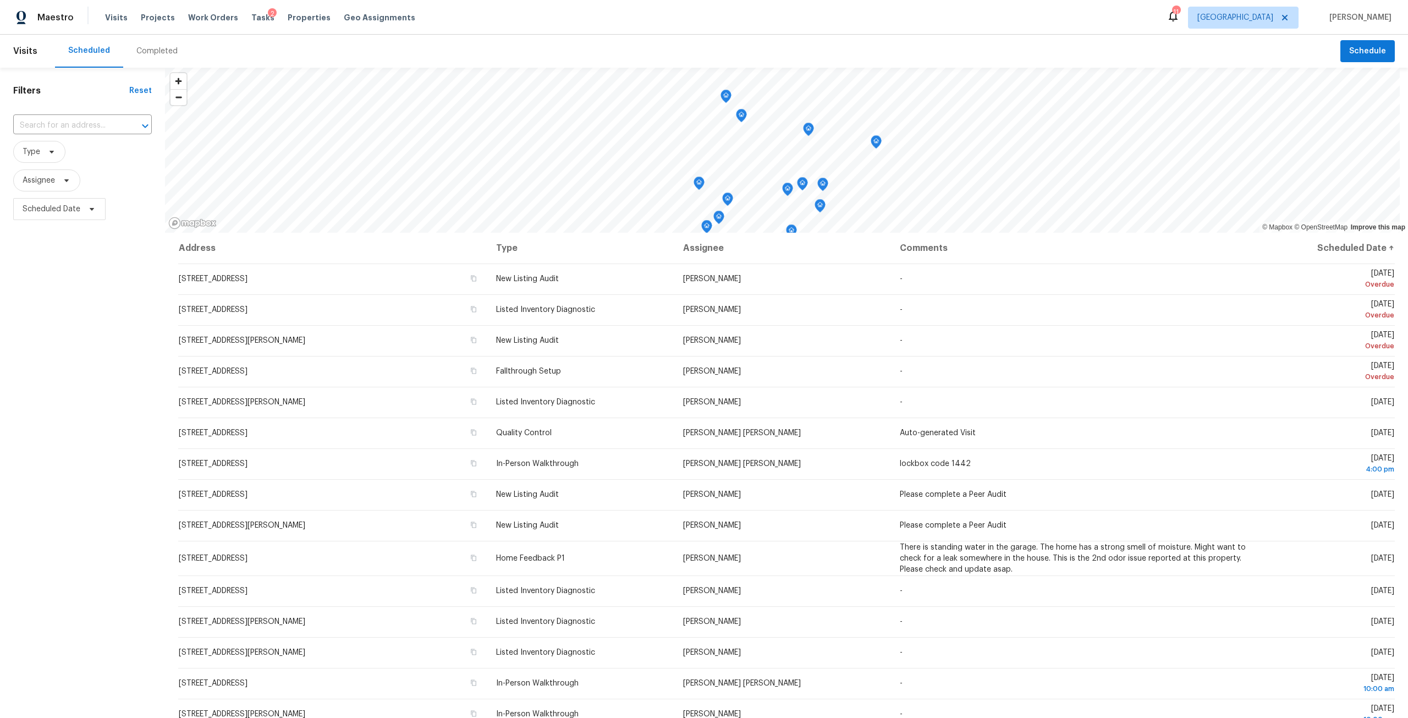
click at [112, 103] on div "Filters Reset ​ Type Assignee Scheduled Date" at bounding box center [82, 437] width 165 height 739
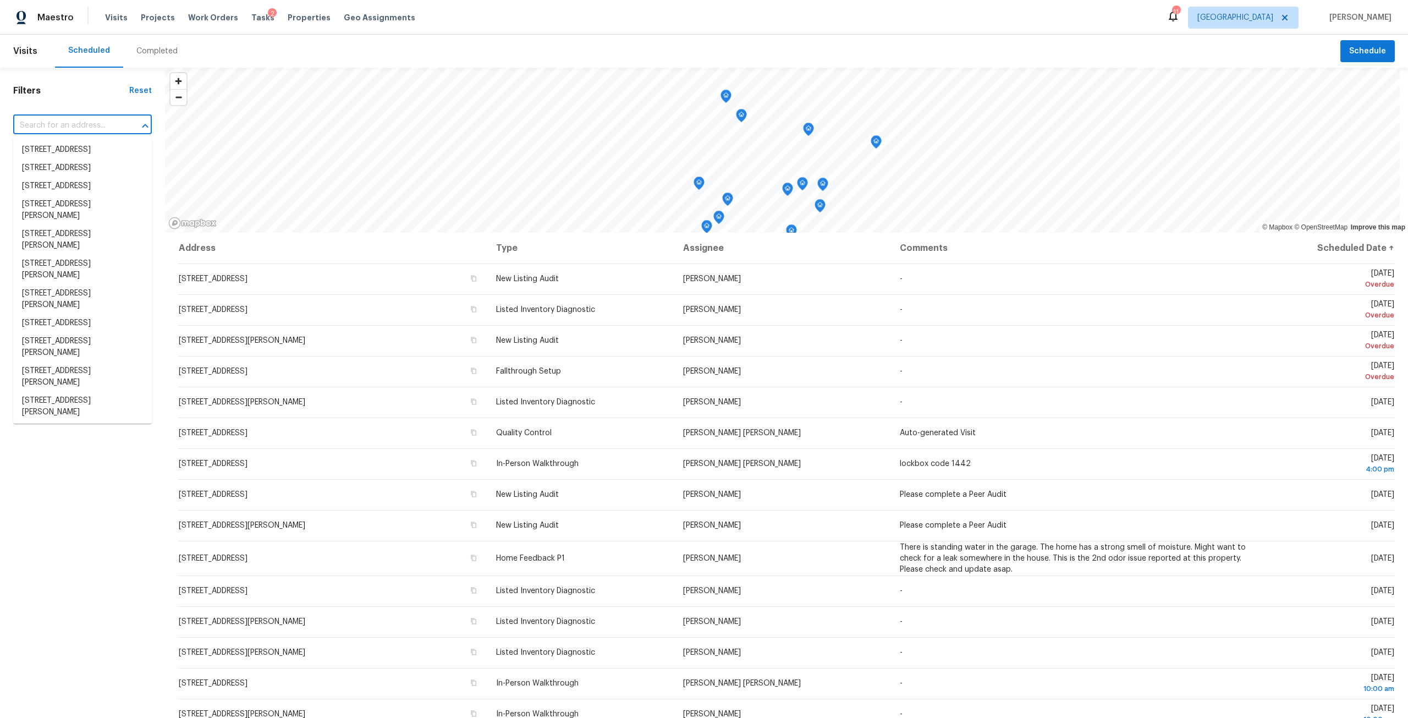
click at [106, 122] on input "text" at bounding box center [67, 125] width 108 height 17
type input "8550"
click at [31, 681] on div "Filters Reset ​ Type Assignee Scheduled Date" at bounding box center [82, 437] width 165 height 739
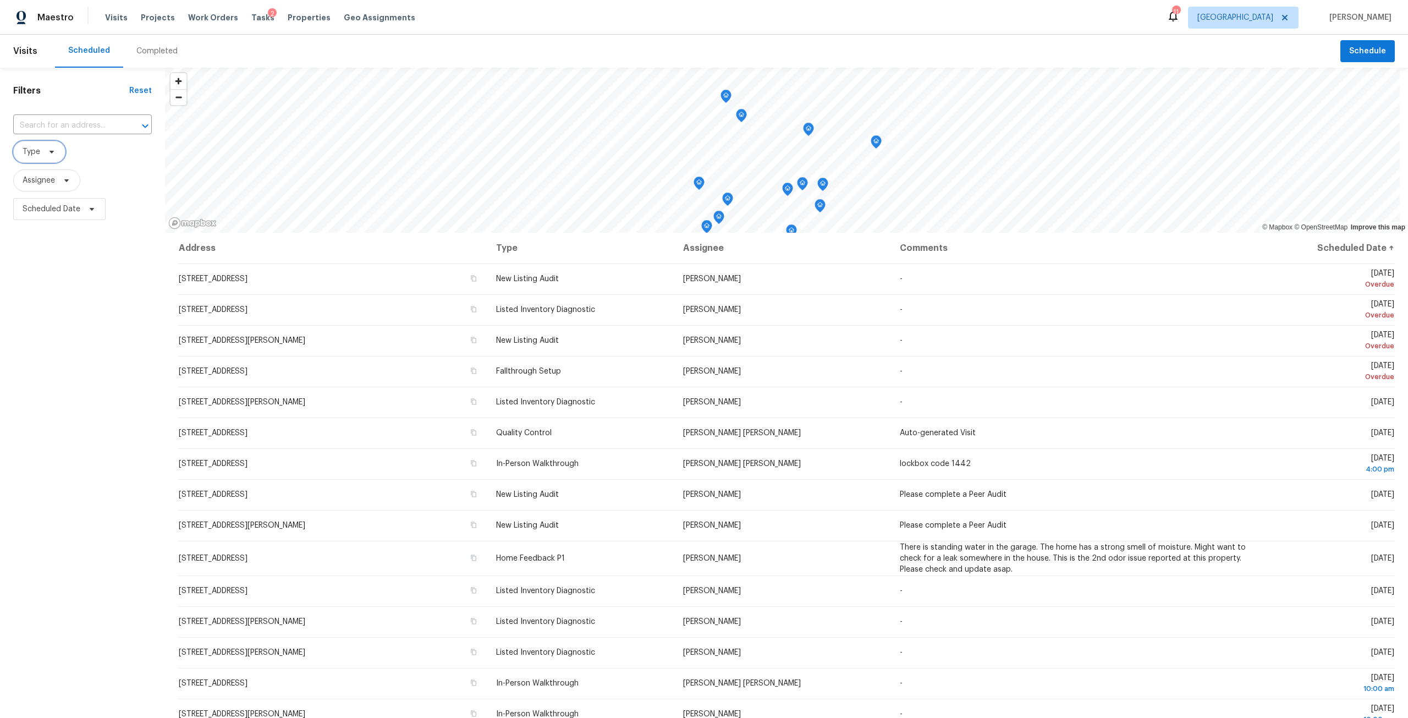
click at [61, 151] on span "Type" at bounding box center [39, 152] width 52 height 22
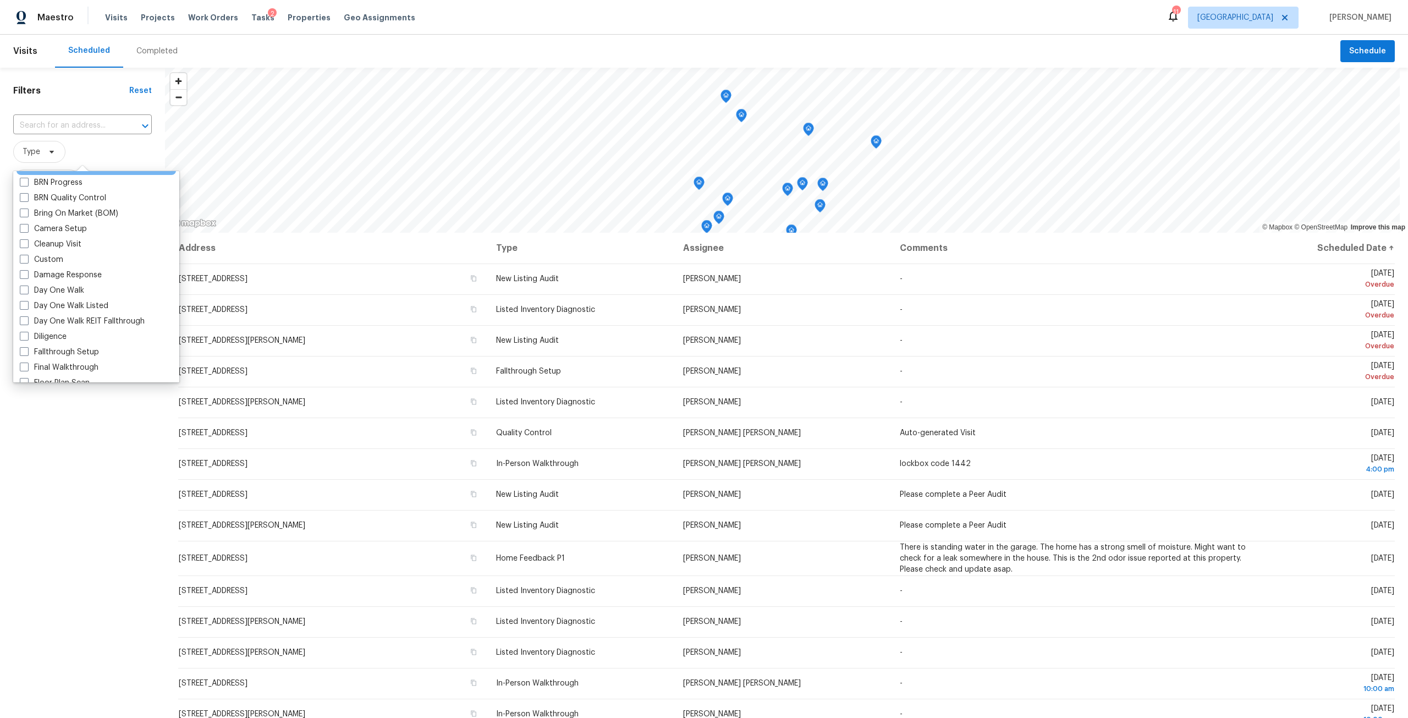
scroll to position [110, 0]
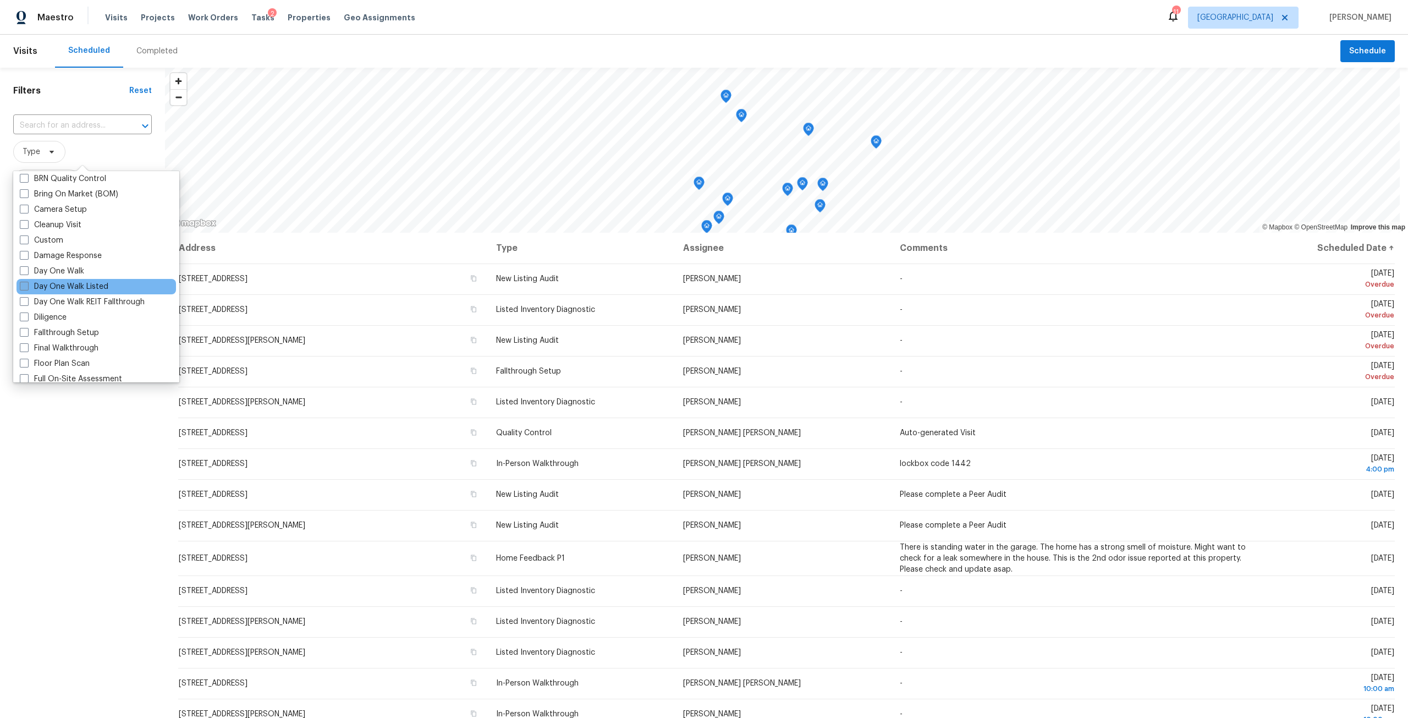
click at [79, 281] on label "Day One Walk Listed" at bounding box center [64, 286] width 89 height 11
click at [27, 281] on input "Day One Walk Listed" at bounding box center [23, 284] width 7 height 7
checkbox input "true"
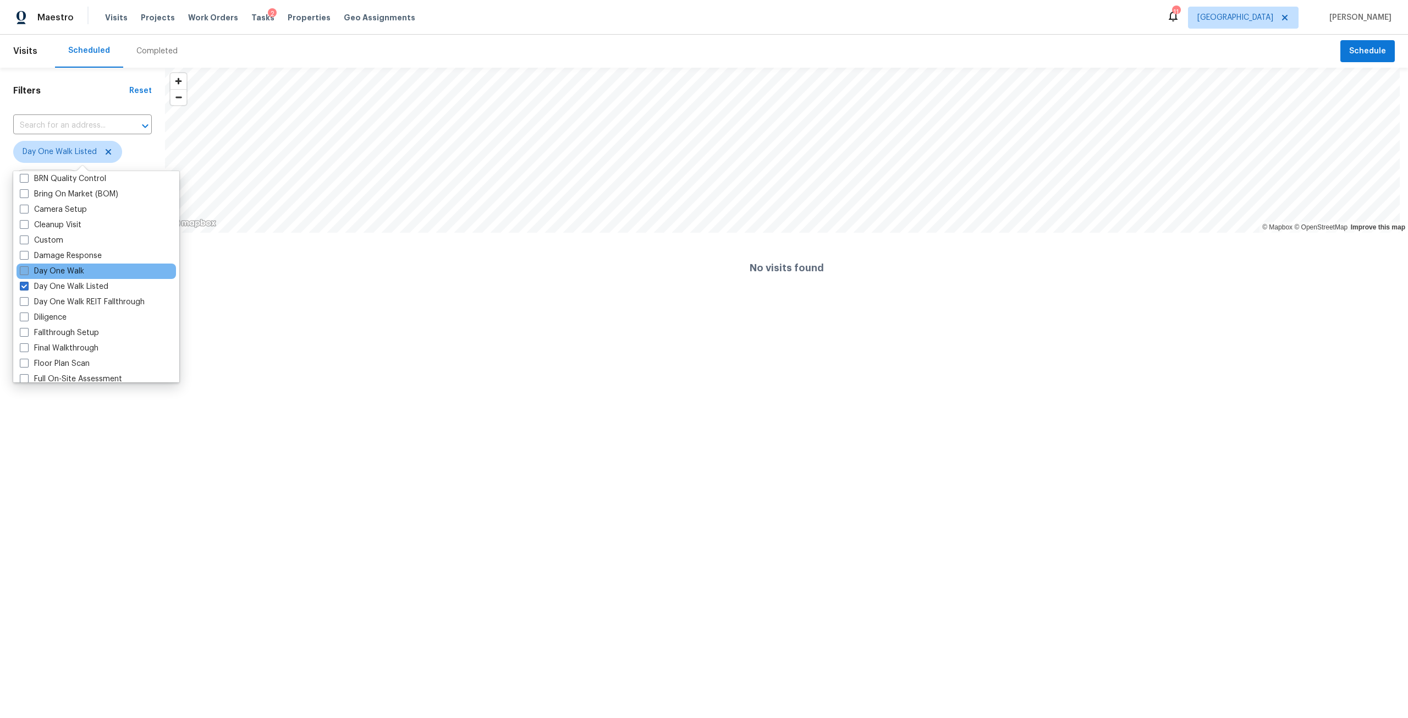
click at [79, 273] on label "Day One Walk" at bounding box center [52, 271] width 64 height 11
click at [27, 273] on input "Day One Walk" at bounding box center [23, 269] width 7 height 7
checkbox input "true"
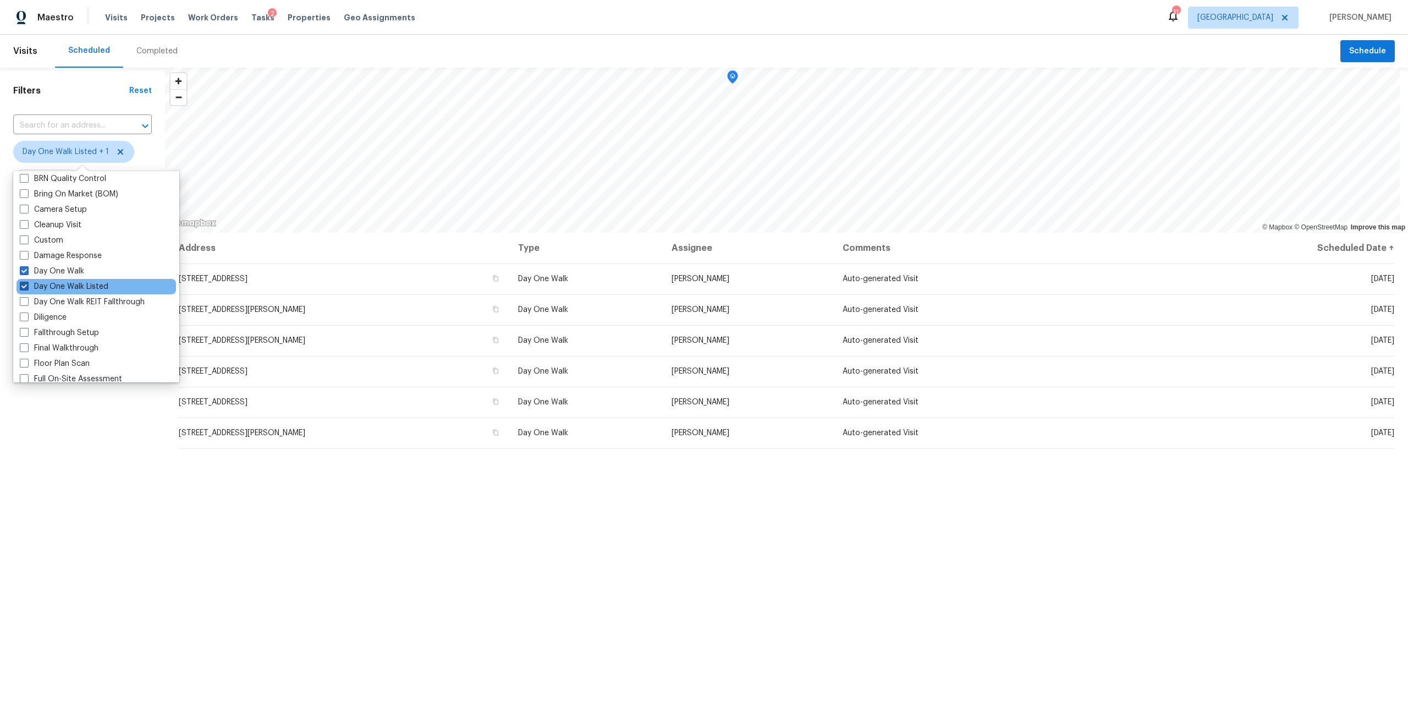
click at [73, 284] on label "Day One Walk Listed" at bounding box center [64, 286] width 89 height 11
click at [27, 284] on input "Day One Walk Listed" at bounding box center [23, 284] width 7 height 7
checkbox input "false"
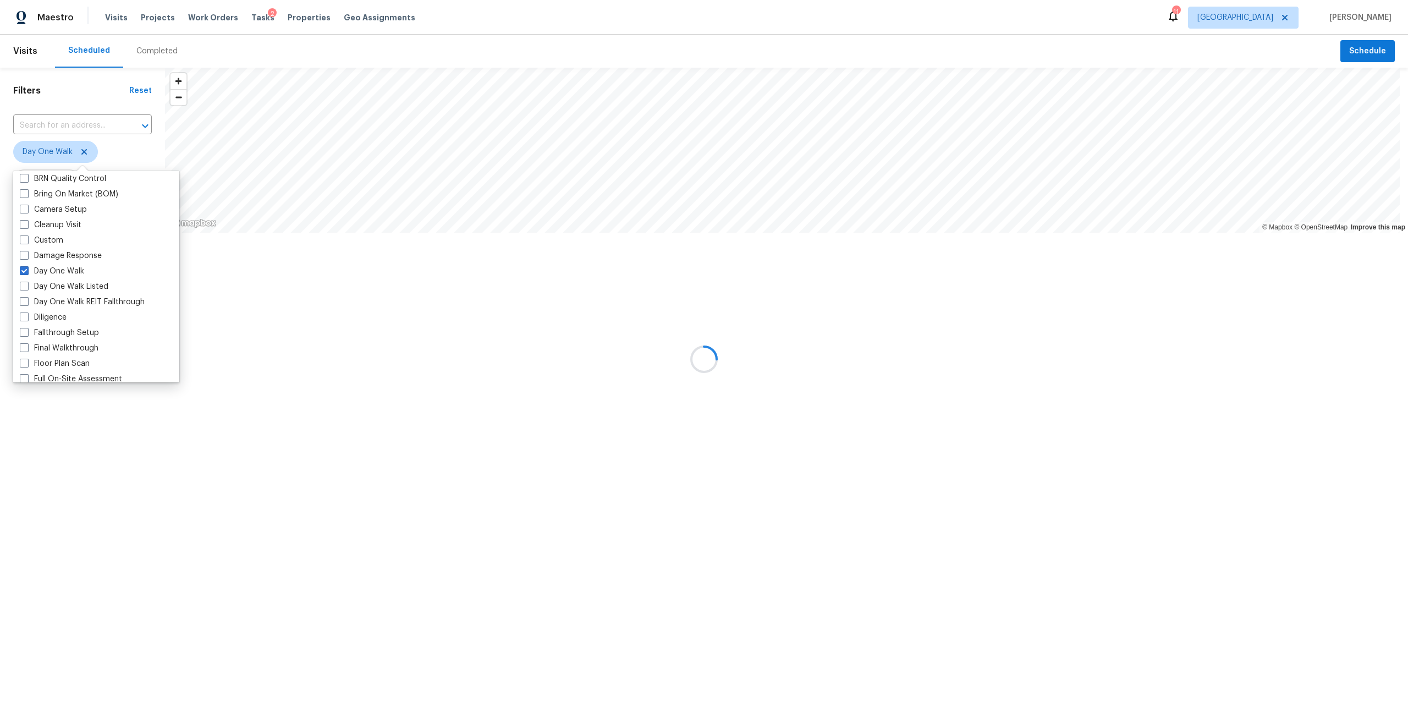
click at [83, 303] on div "Filters Reset ​ Day One Walk Assignee Scheduled Date" at bounding box center [82, 185] width 165 height 235
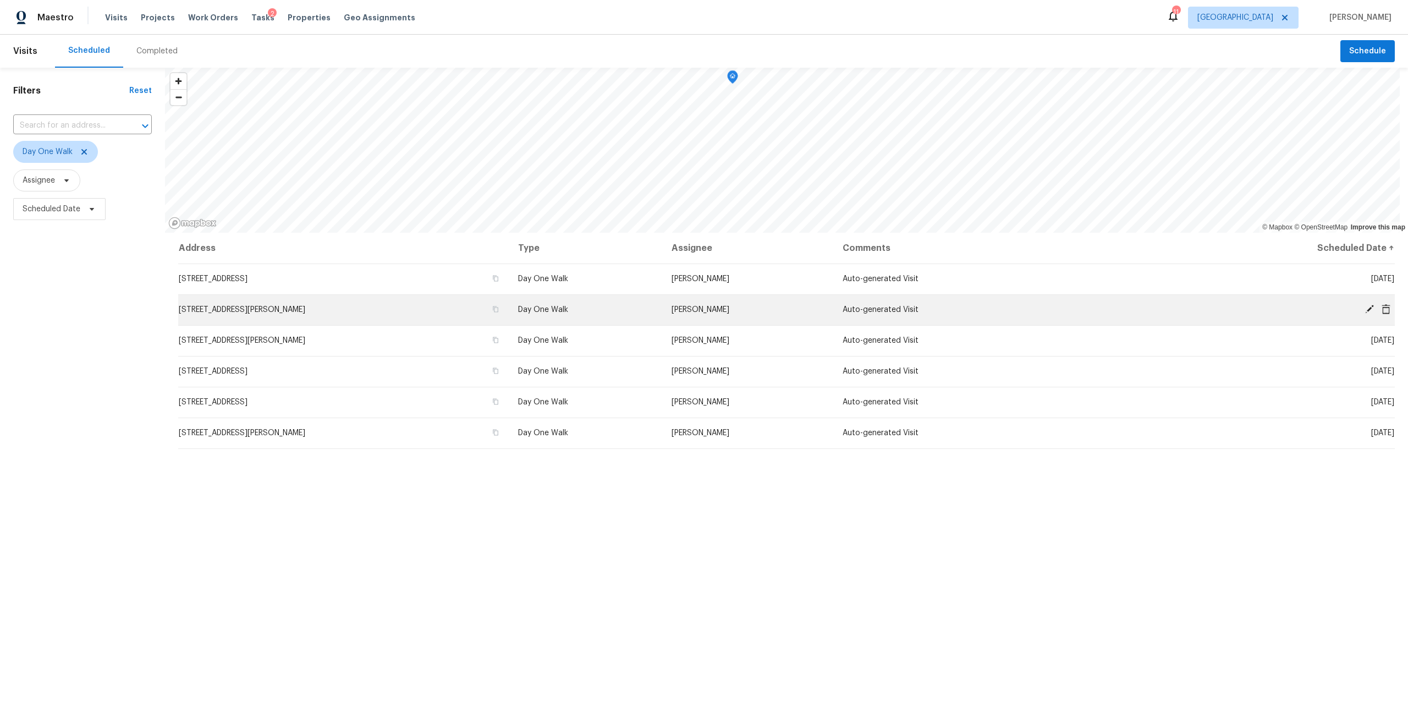
click at [1382, 311] on icon at bounding box center [1386, 309] width 9 height 10
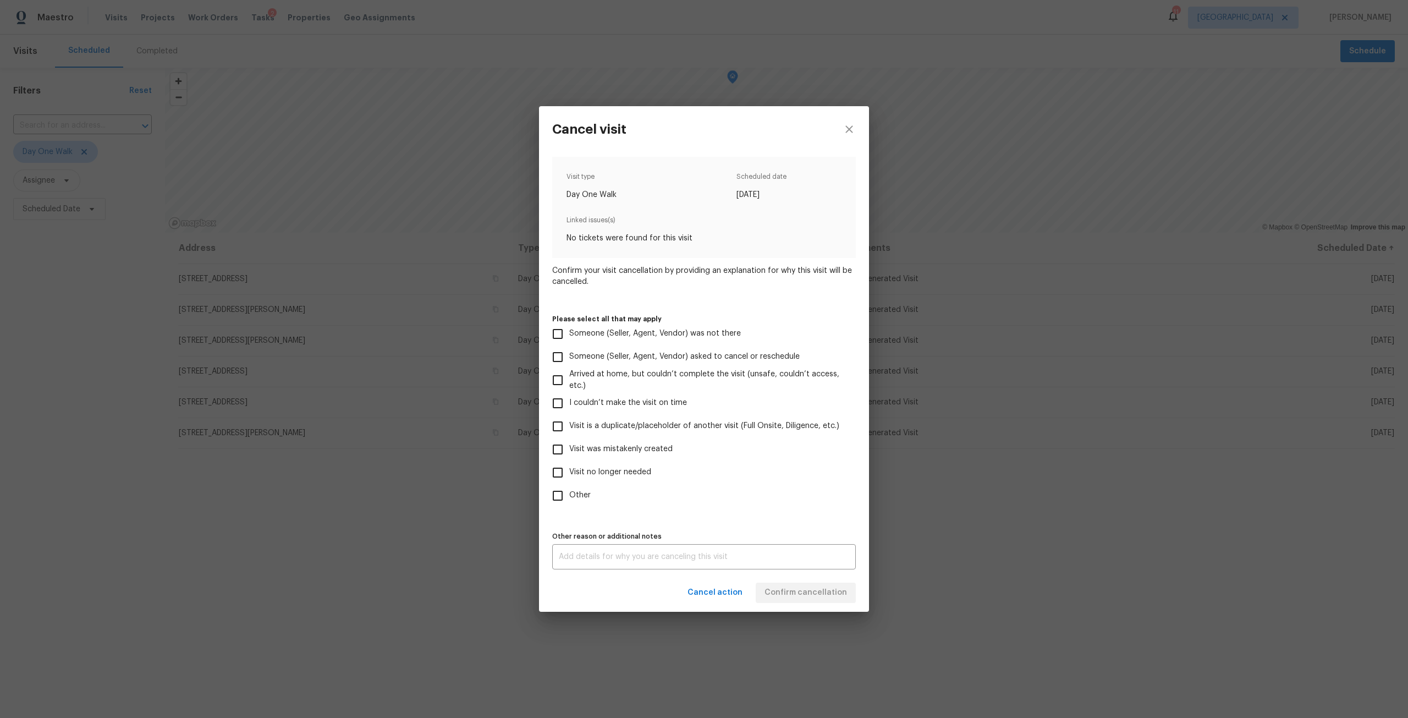
click at [606, 405] on span "I couldn’t make the visit on time" at bounding box center [628, 403] width 118 height 12
click at [569, 405] on input "I couldn’t make the visit on time" at bounding box center [557, 403] width 23 height 23
checkbox input "true"
click at [815, 593] on span "Confirm cancellation" at bounding box center [806, 593] width 83 height 14
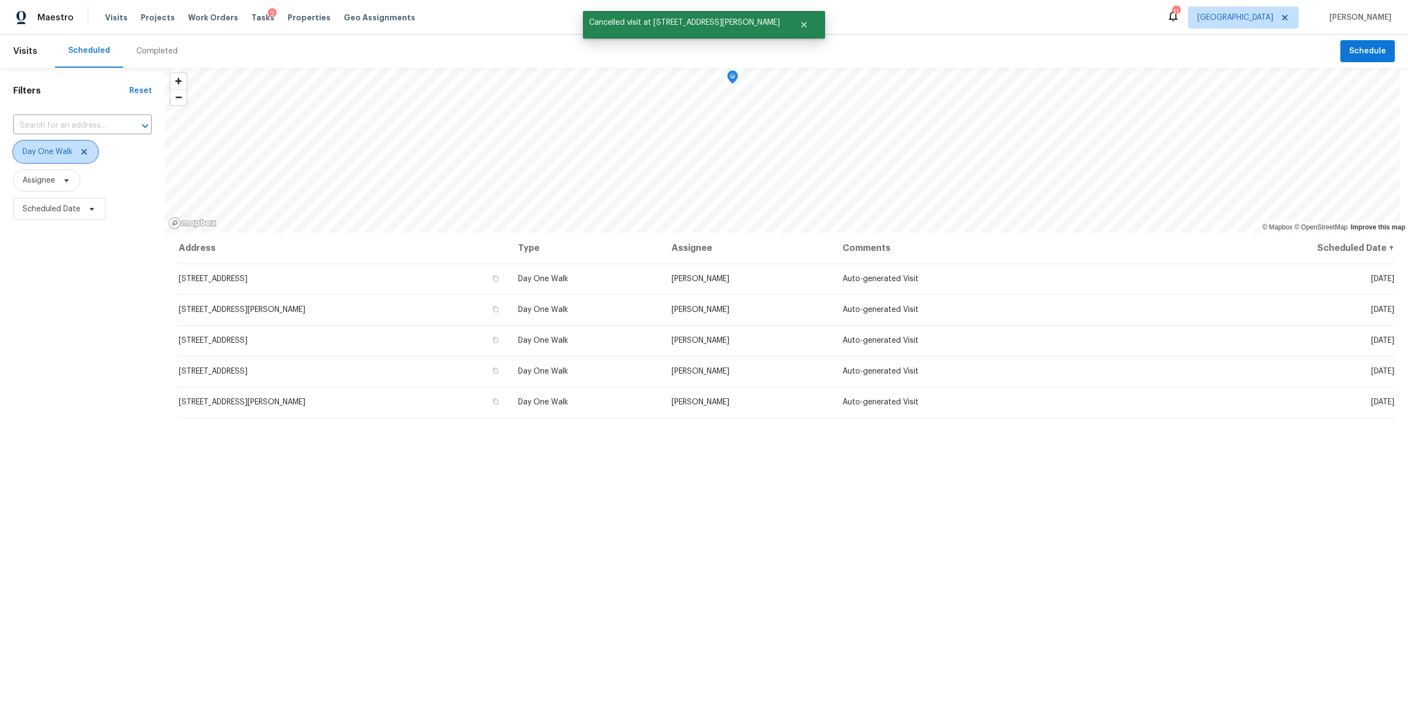
click at [71, 148] on span "Day One Walk" at bounding box center [48, 151] width 50 height 11
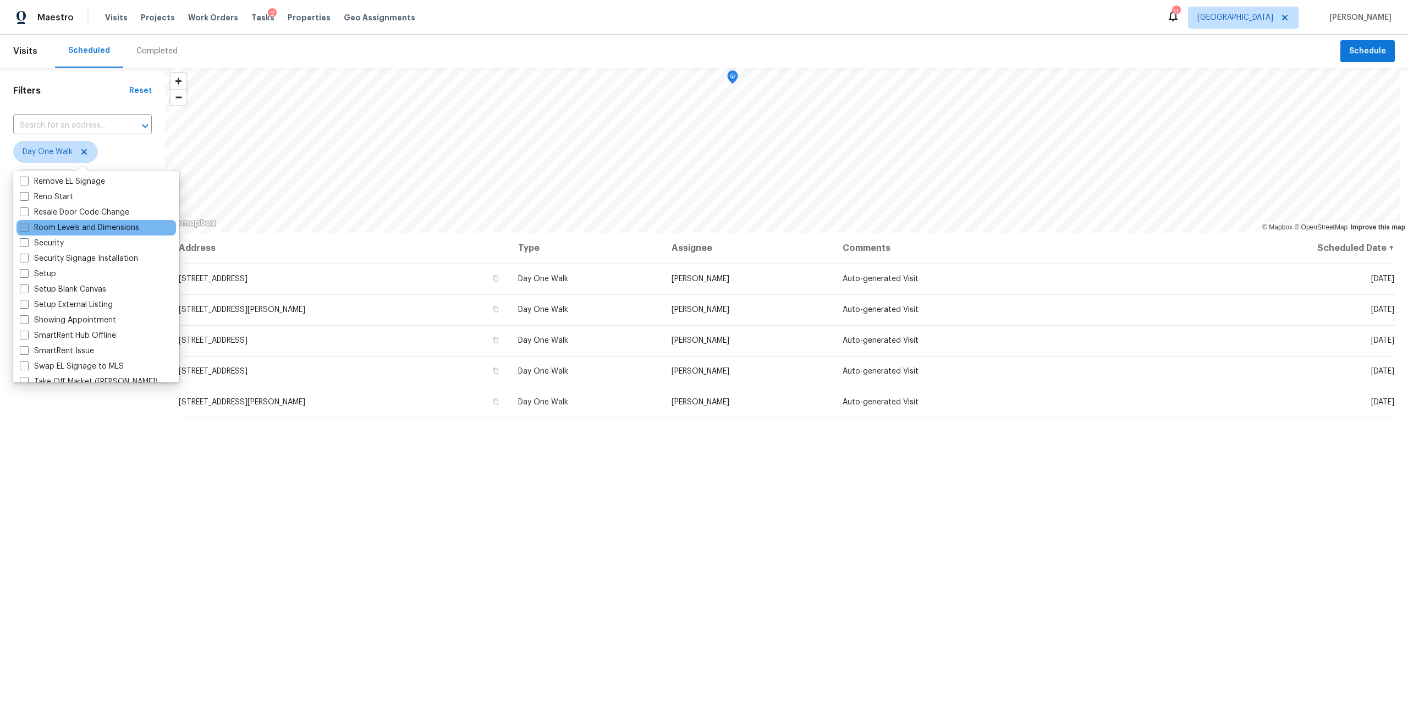
scroll to position [715, 0]
click at [78, 238] on label "Quality Control" at bounding box center [55, 236] width 70 height 11
click at [27, 238] on input "Quality Control" at bounding box center [23, 234] width 7 height 7
checkbox input "true"
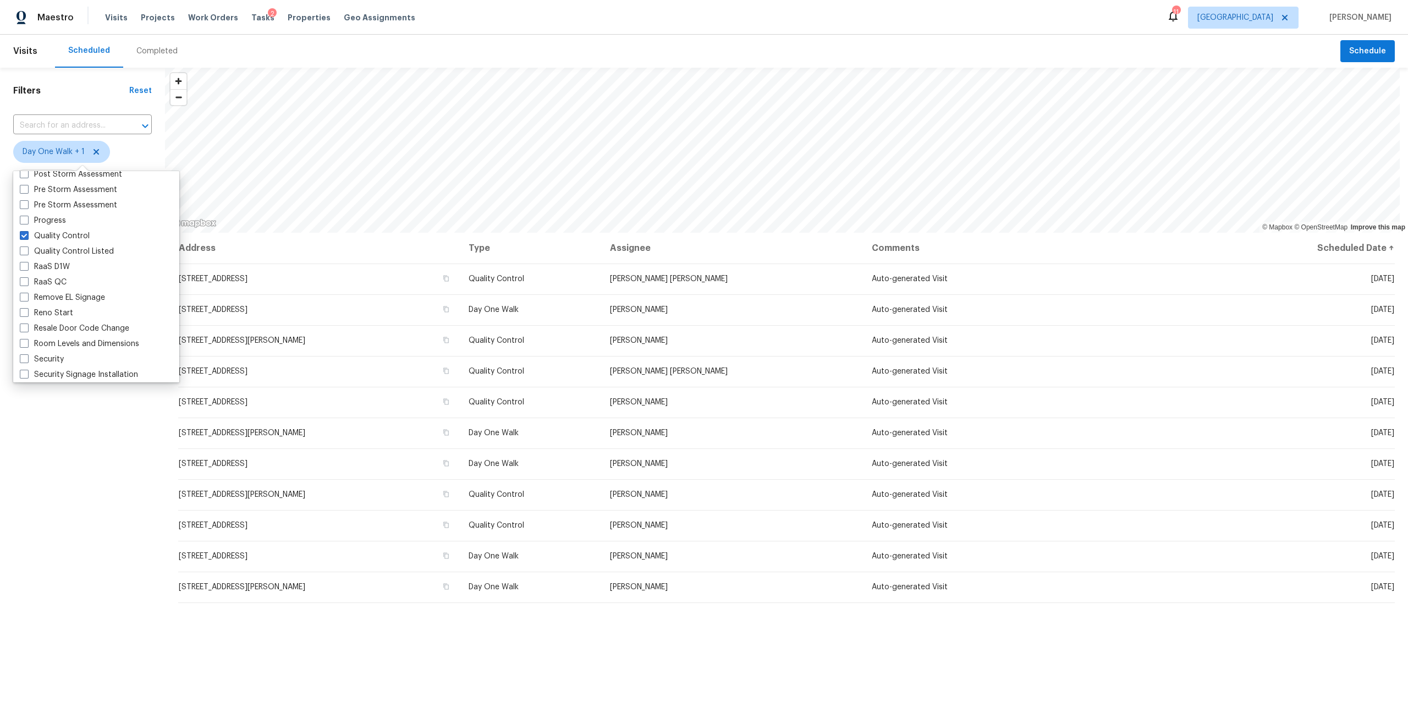
click at [90, 445] on div "Filters Reset ​ Day One Walk + 1 Assignee Scheduled Date" at bounding box center [82, 437] width 165 height 739
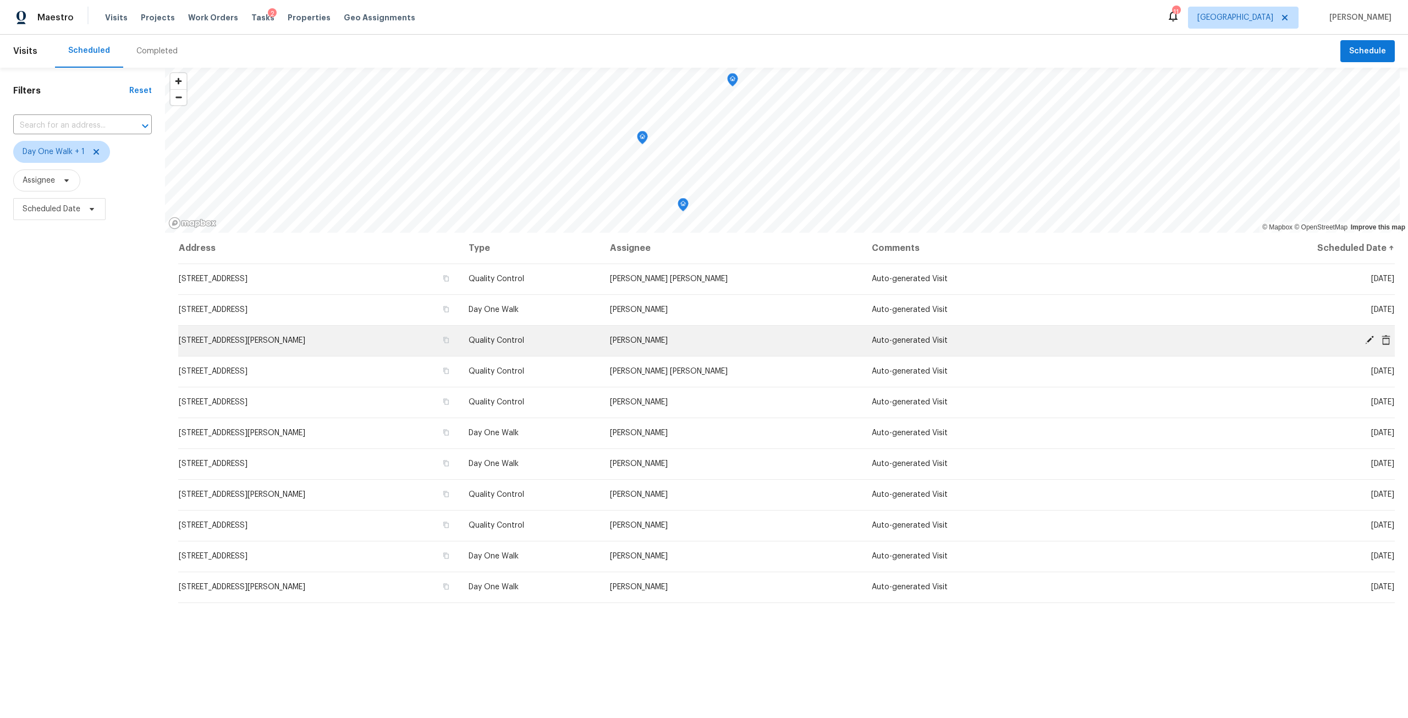
click at [1382, 341] on icon at bounding box center [1386, 339] width 9 height 10
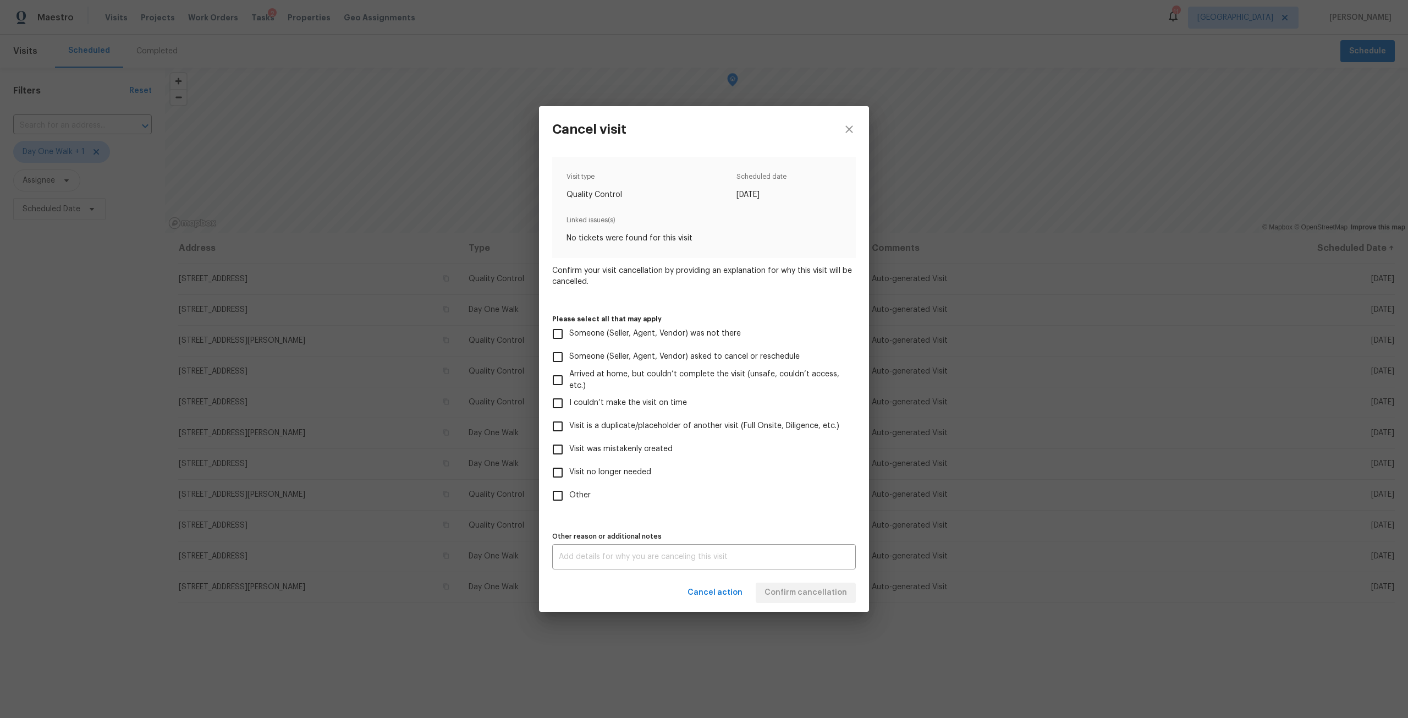
click at [563, 411] on input "I couldn’t make the visit on time" at bounding box center [557, 403] width 23 height 23
checkbox input "true"
click at [809, 603] on div "Cancel action Confirm cancellation" at bounding box center [704, 593] width 330 height 38
click at [813, 596] on span "Confirm cancellation" at bounding box center [806, 593] width 83 height 14
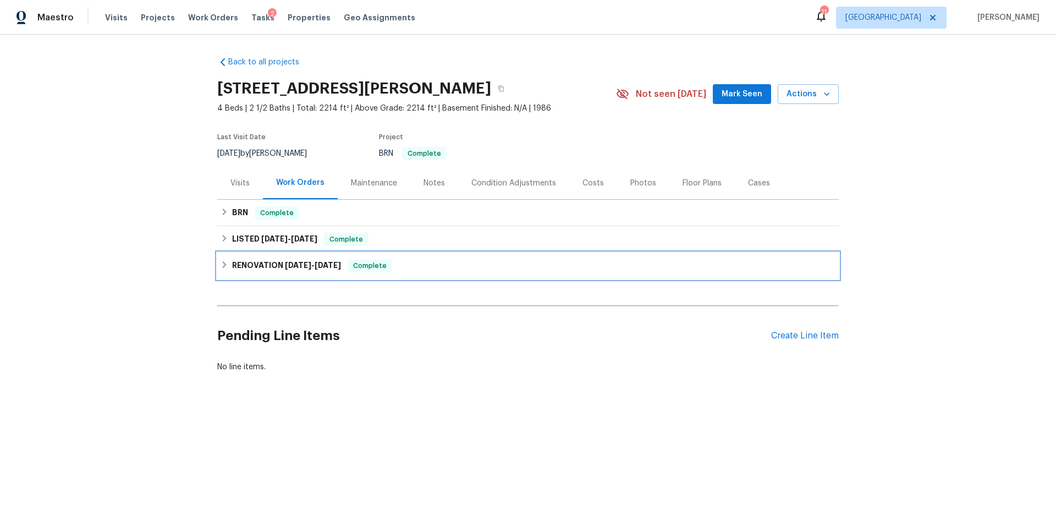
click at [302, 259] on div "RENOVATION [DATE] - [DATE] Complete" at bounding box center [528, 266] width 622 height 26
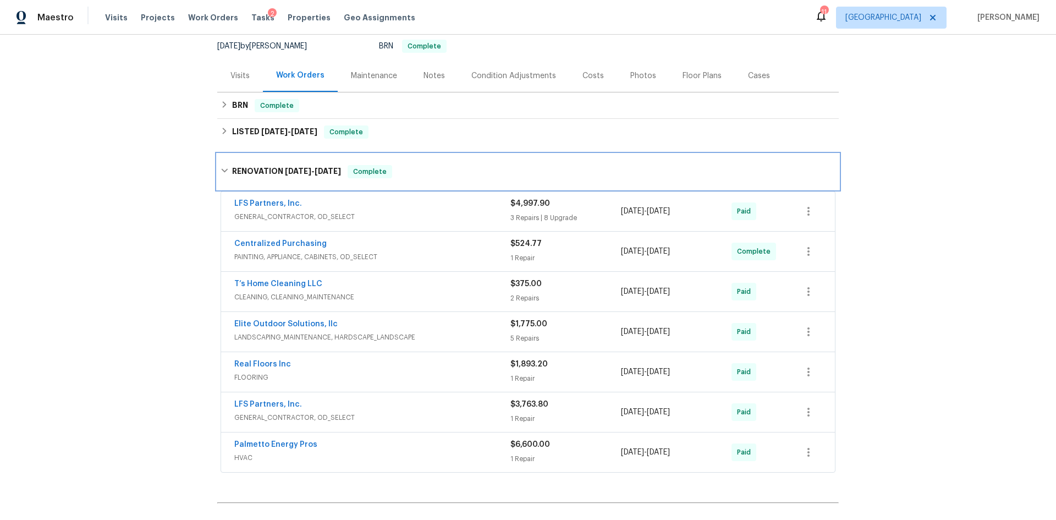
scroll to position [110, 0]
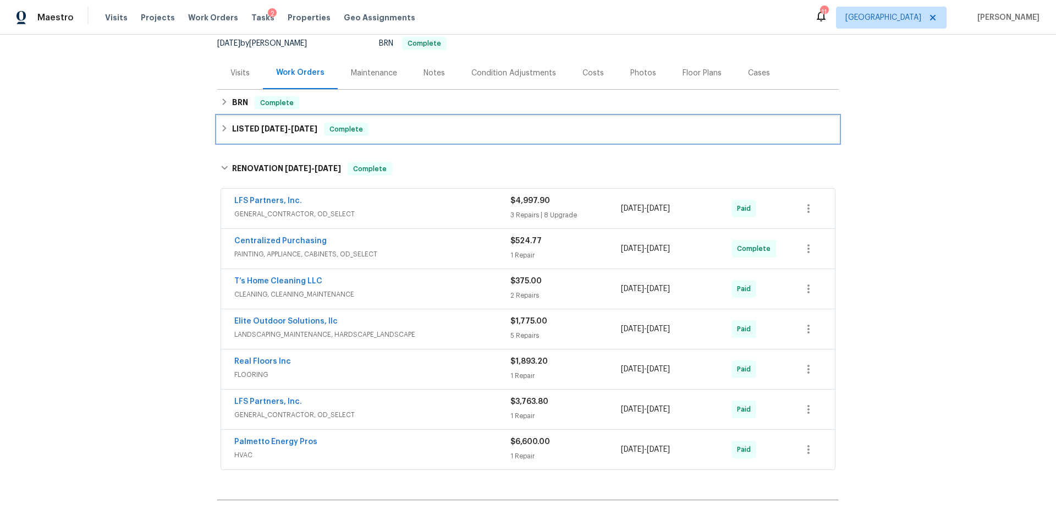
click at [286, 142] on div "LISTED [DATE] - [DATE] Complete" at bounding box center [528, 129] width 622 height 26
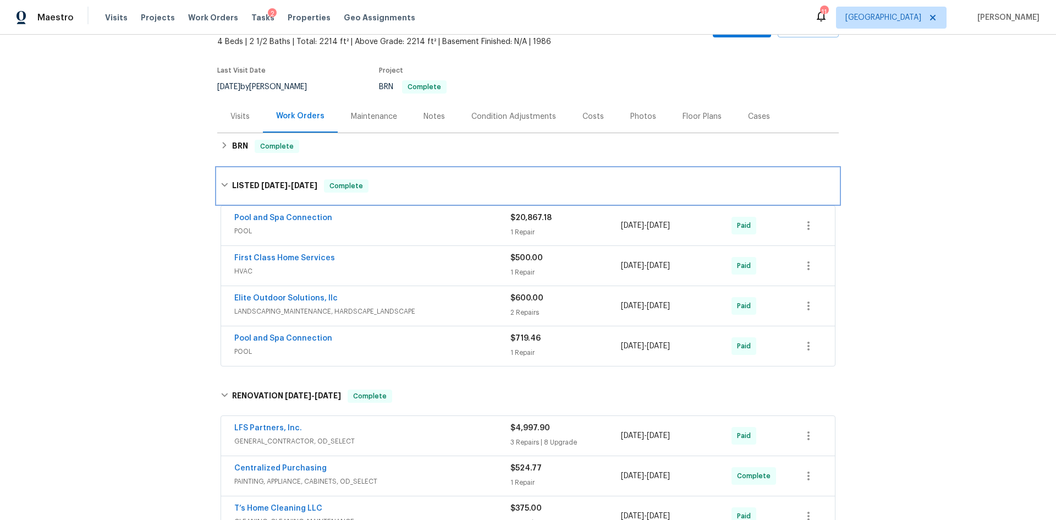
scroll to position [0, 0]
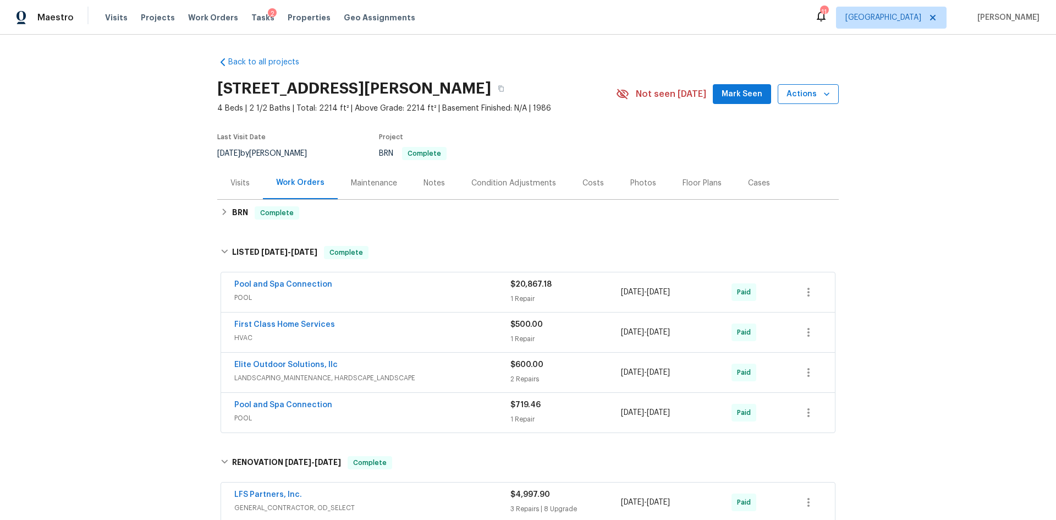
click at [819, 87] on span "Actions" at bounding box center [808, 94] width 43 height 14
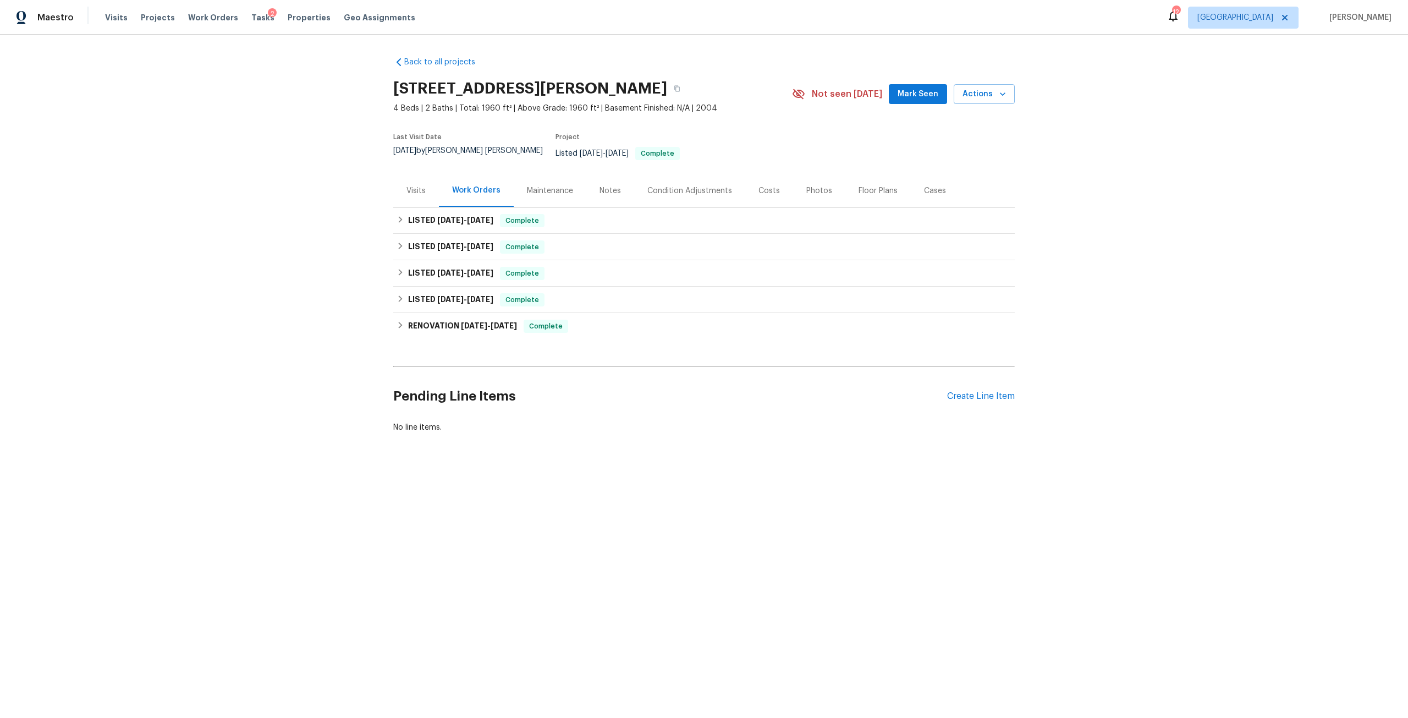
click at [425, 190] on div "Visits" at bounding box center [416, 190] width 46 height 32
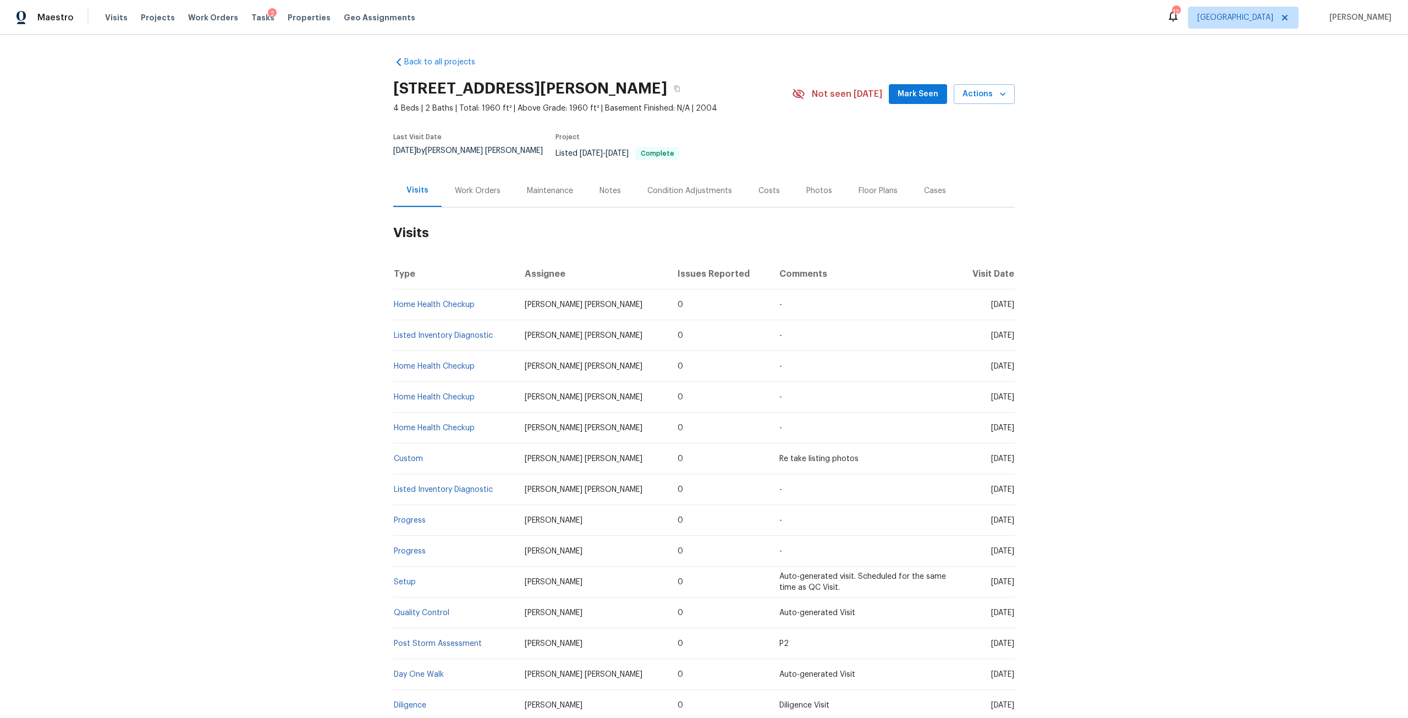
click at [806, 188] on div "Photos" at bounding box center [819, 190] width 26 height 11
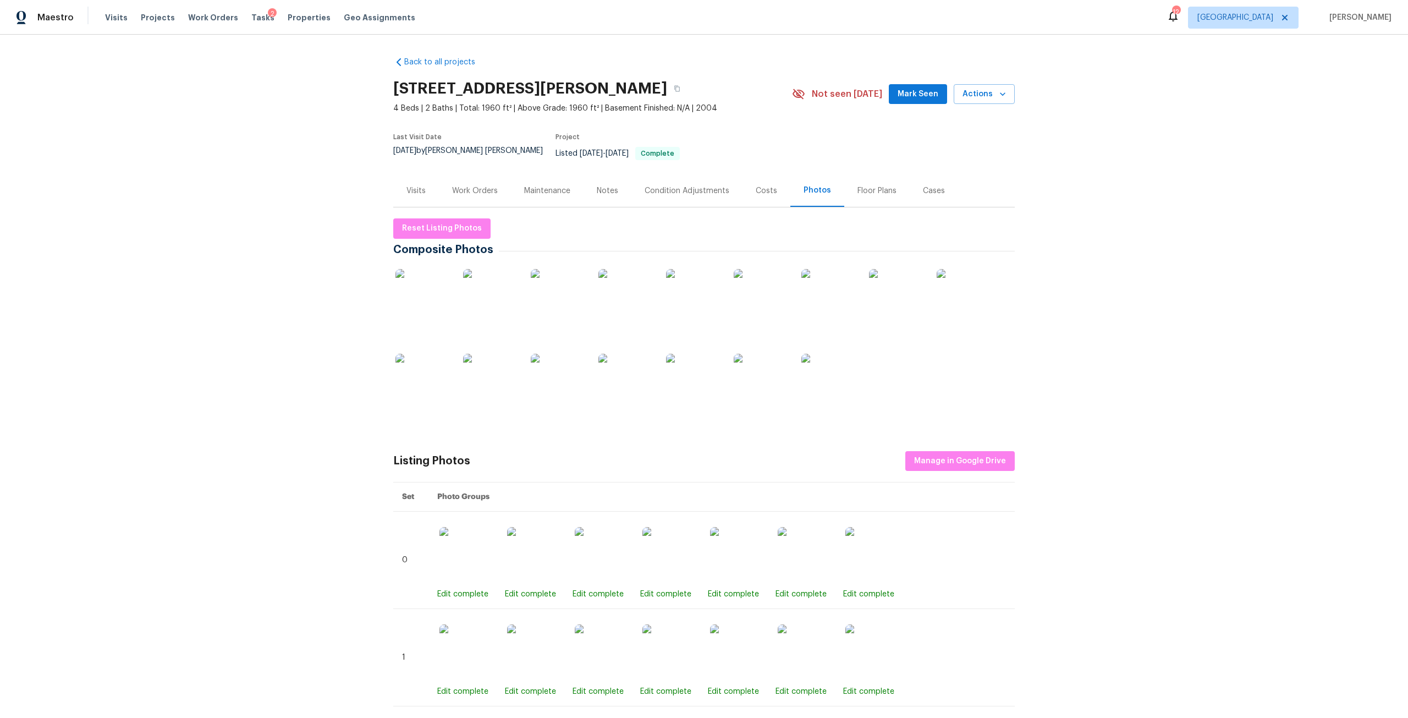
click at [420, 271] on img at bounding box center [423, 296] width 55 height 55
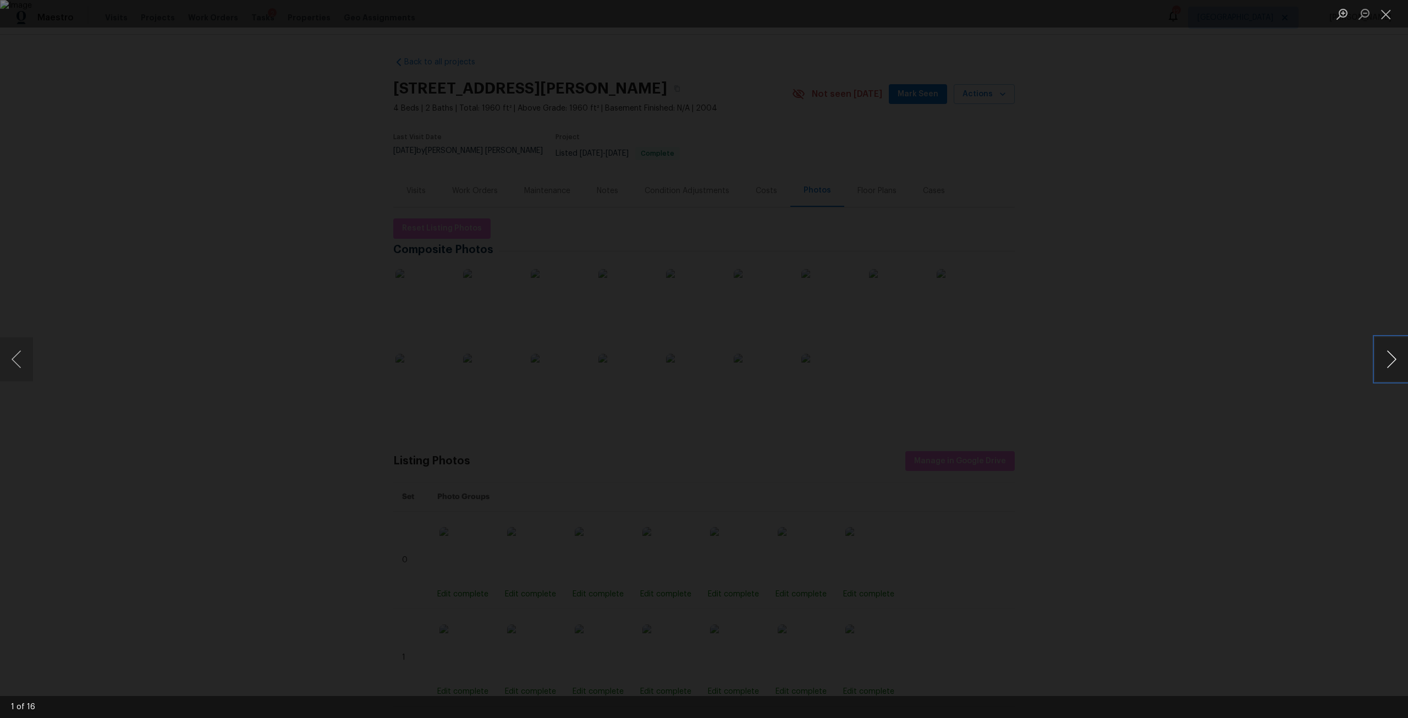
click at [1378, 352] on button "Next image" at bounding box center [1391, 359] width 33 height 44
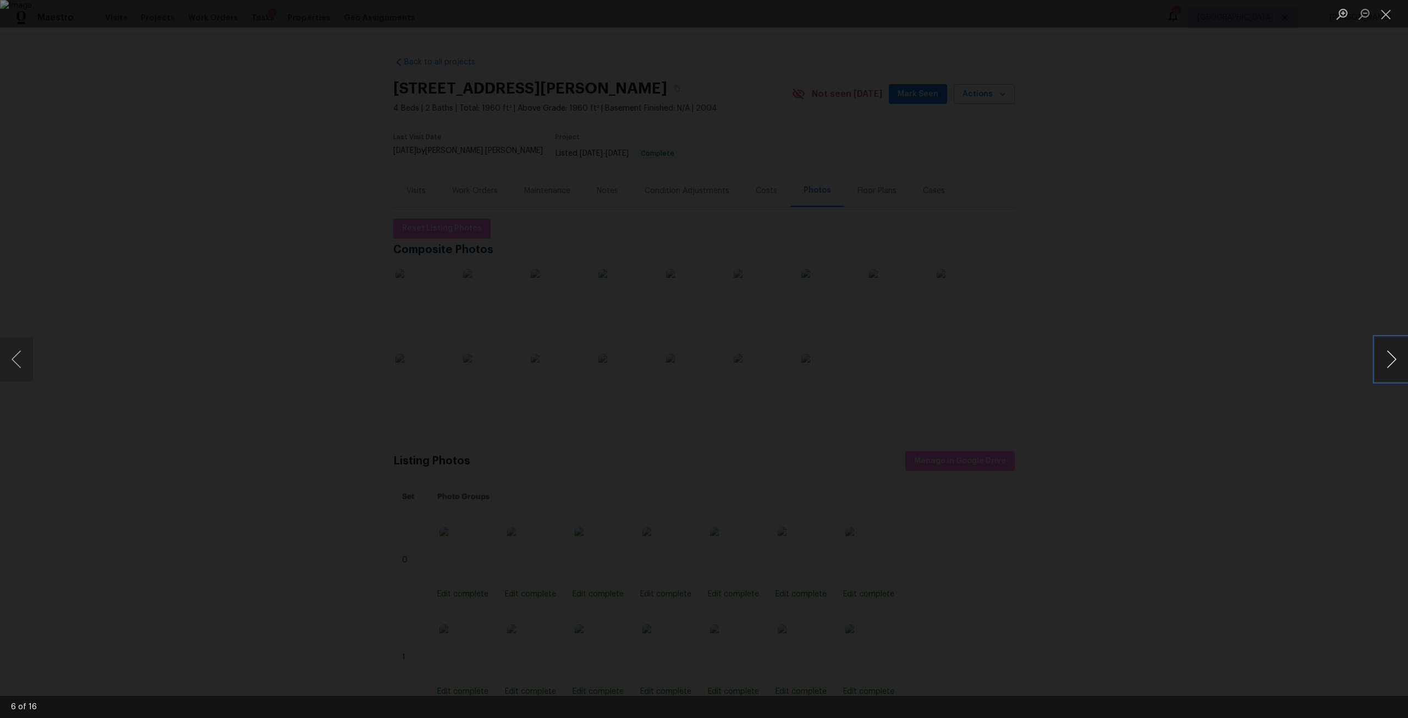
click at [1378, 352] on button "Next image" at bounding box center [1391, 359] width 33 height 44
click at [1245, 344] on div "Lightbox" at bounding box center [704, 359] width 1408 height 718
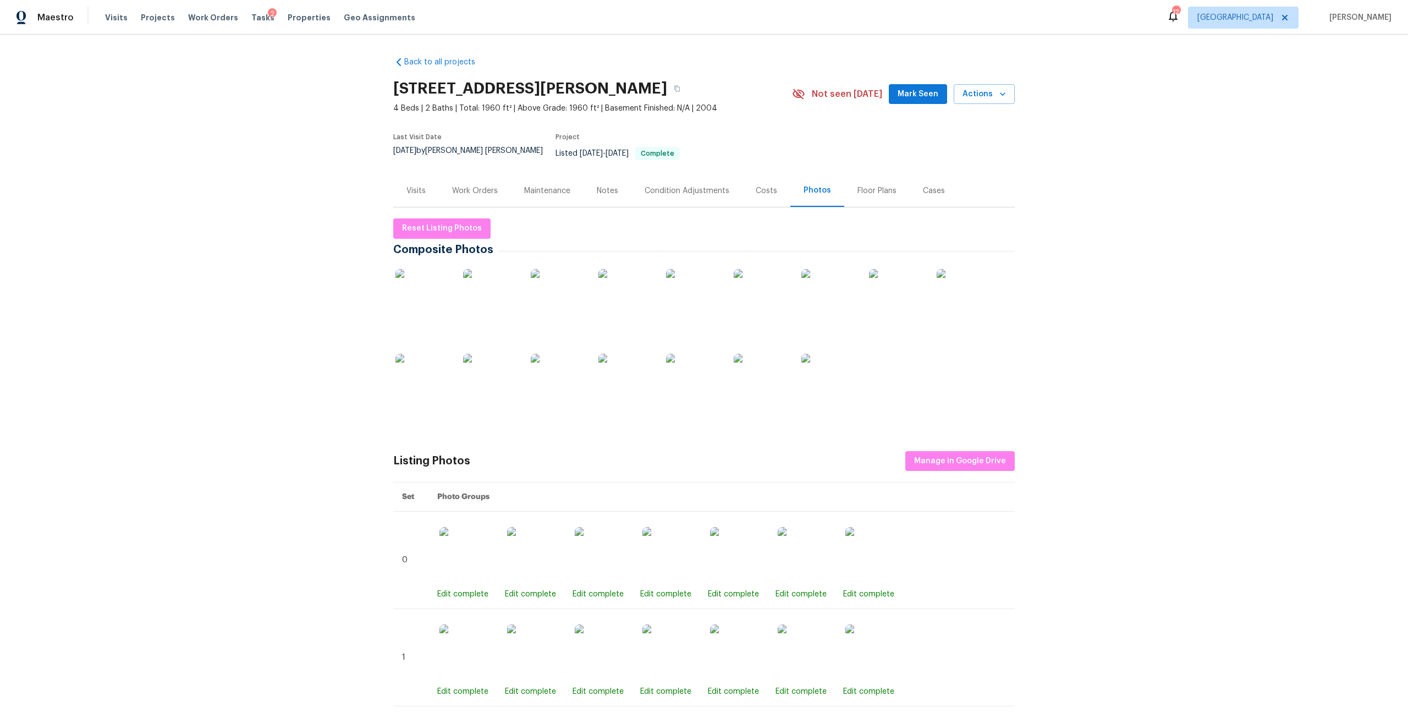
click at [456, 185] on div "Work Orders" at bounding box center [475, 190] width 46 height 11
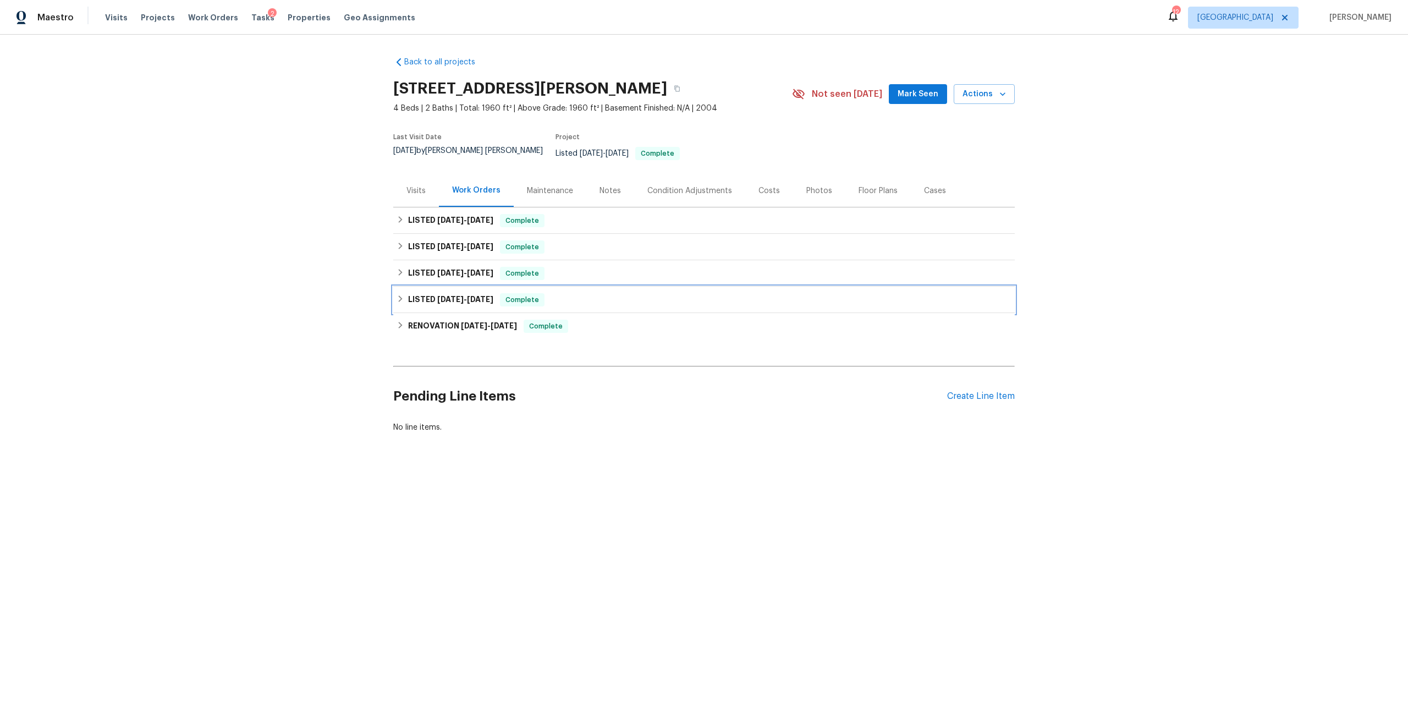
click at [521, 303] on div "LISTED 11/20/24 - 11/21/24 Complete" at bounding box center [704, 300] width 622 height 26
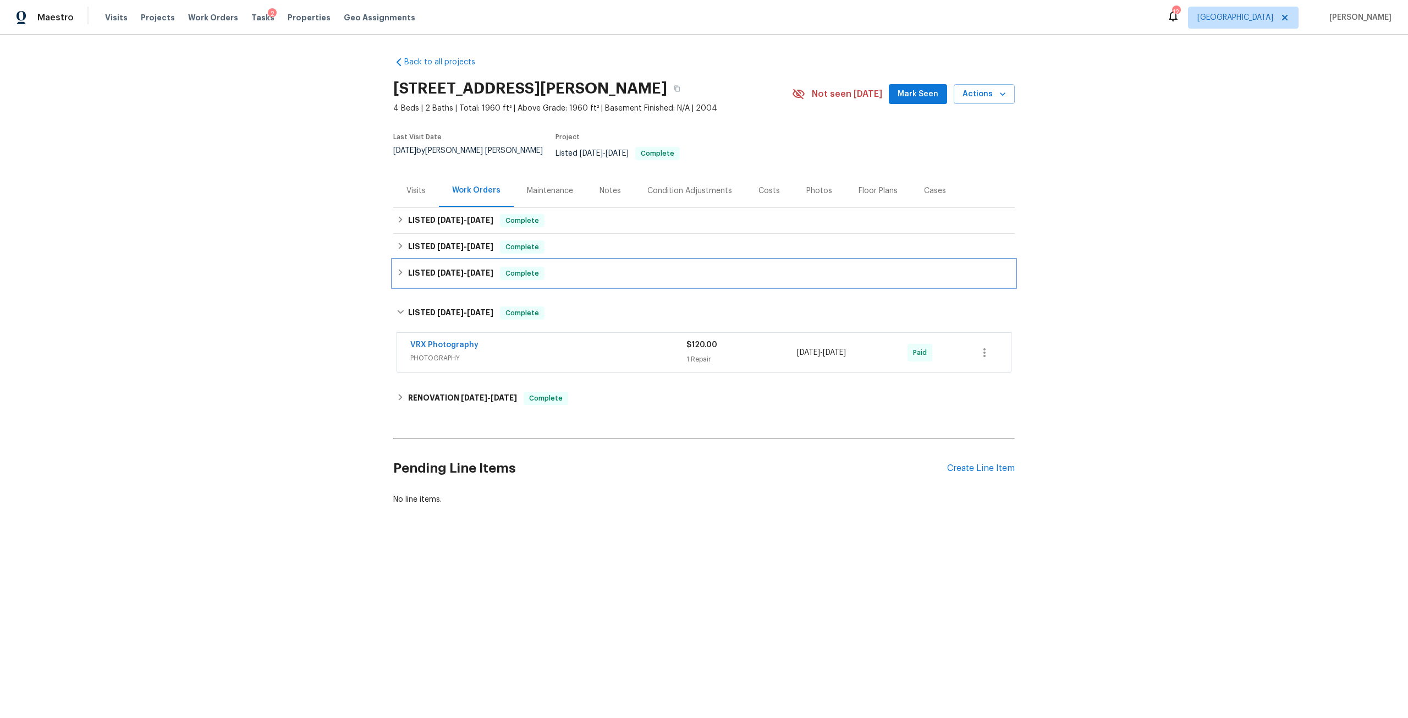
click at [515, 274] on div "LISTED 4/4/25 - 4/8/25 Complete" at bounding box center [704, 273] width 622 height 26
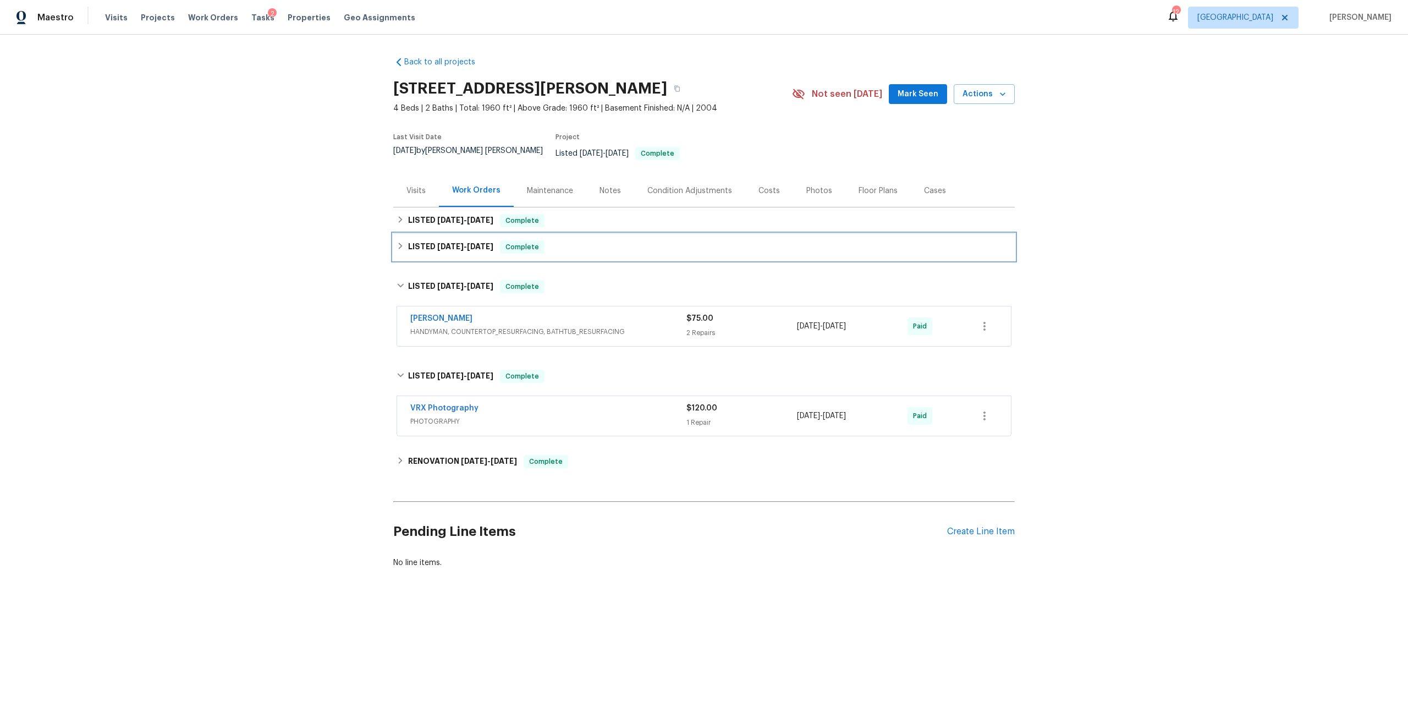
click at [490, 251] on div "LISTED 4/18/25 - 4/25/25 Complete" at bounding box center [704, 247] width 622 height 26
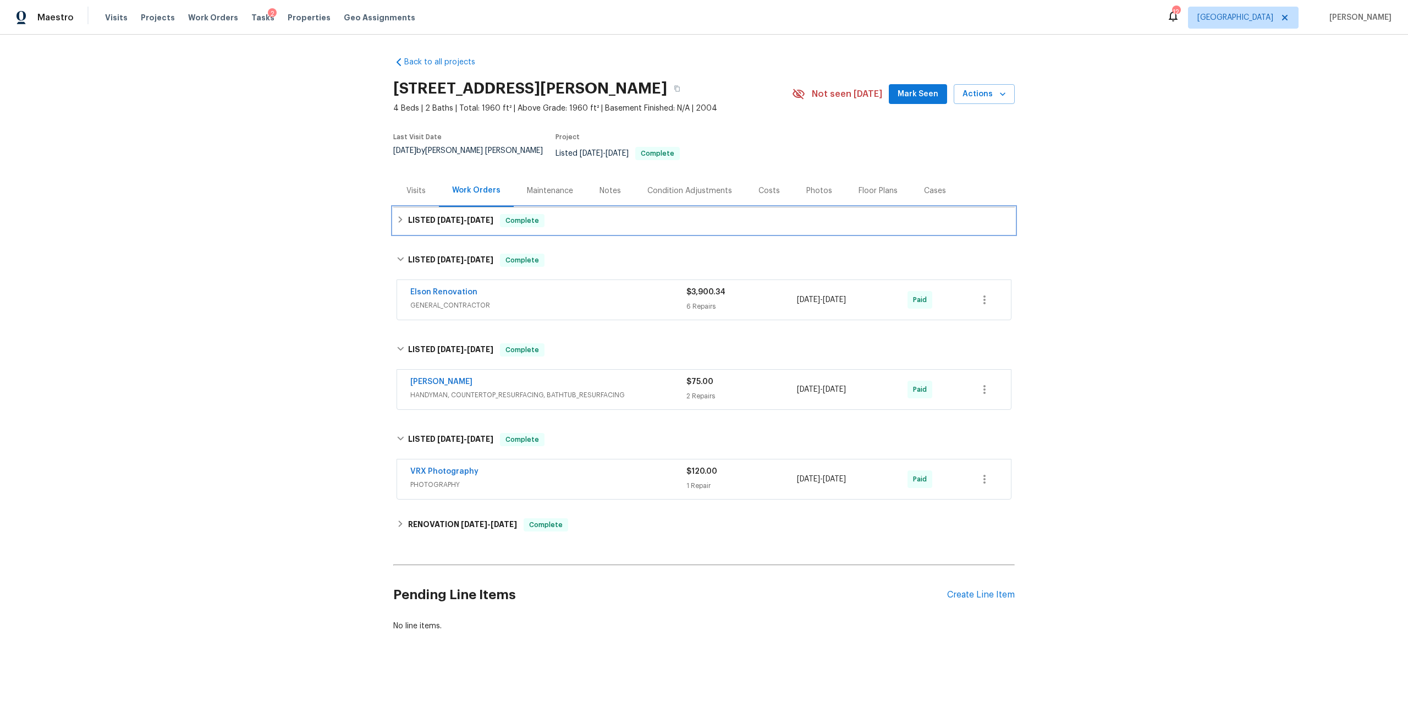
click at [491, 216] on span "5/20/25" at bounding box center [480, 220] width 26 height 8
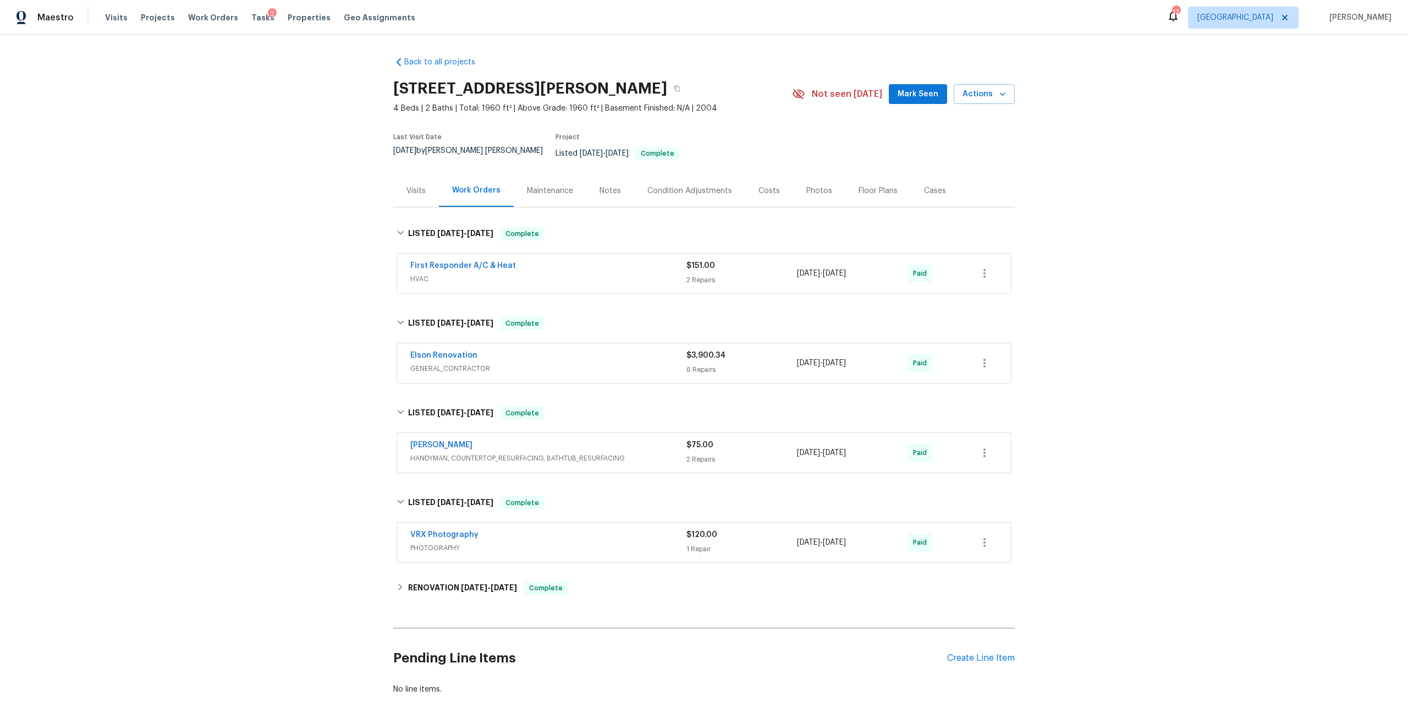
click at [401, 178] on div "Visits" at bounding box center [416, 190] width 46 height 32
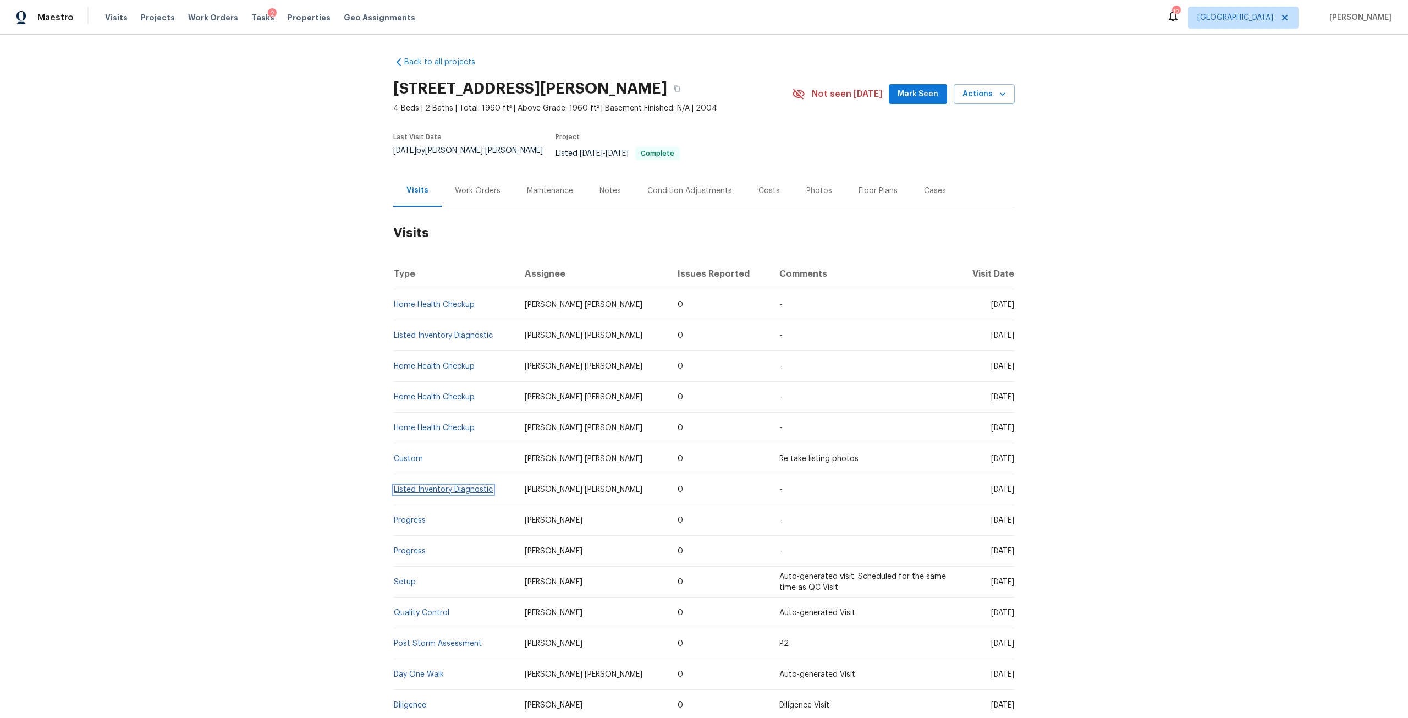
click at [471, 486] on link "Listed Inventory Diagnostic" at bounding box center [443, 490] width 99 height 8
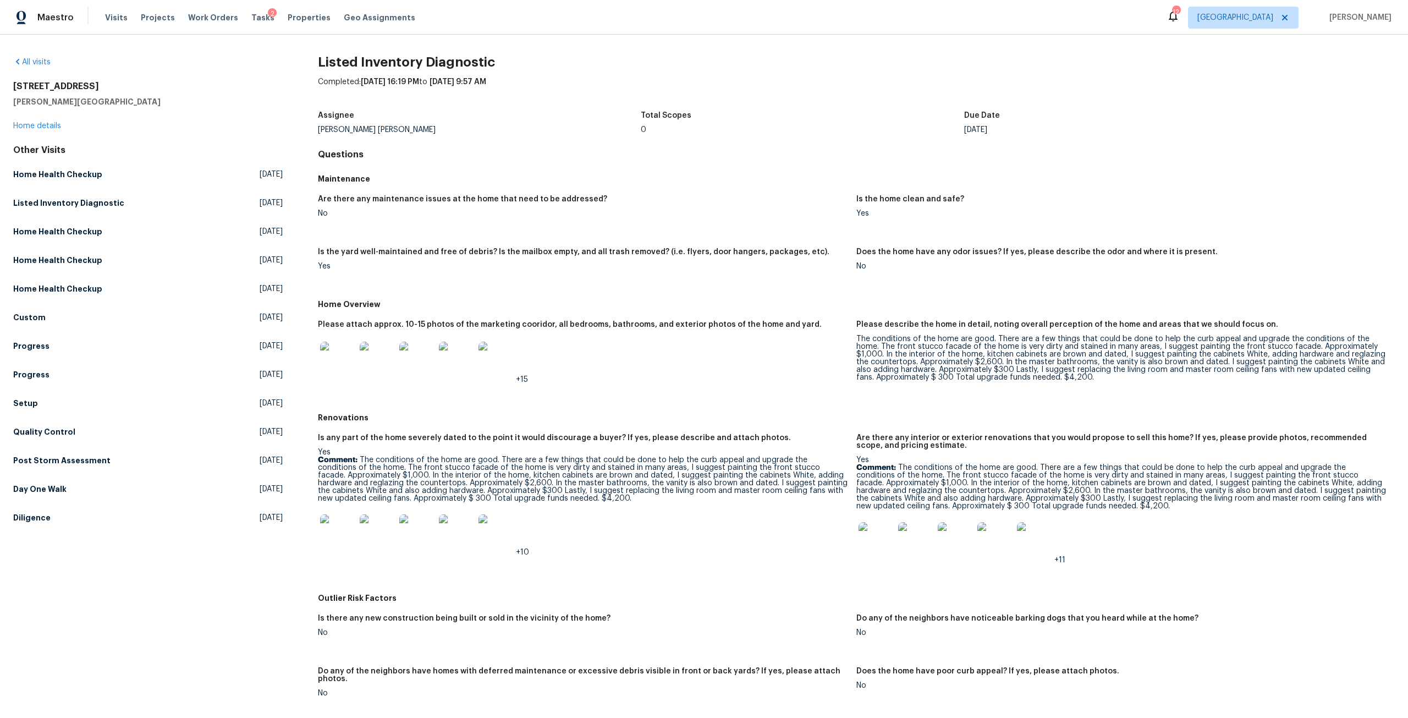
click at [481, 361] on img at bounding box center [496, 359] width 35 height 35
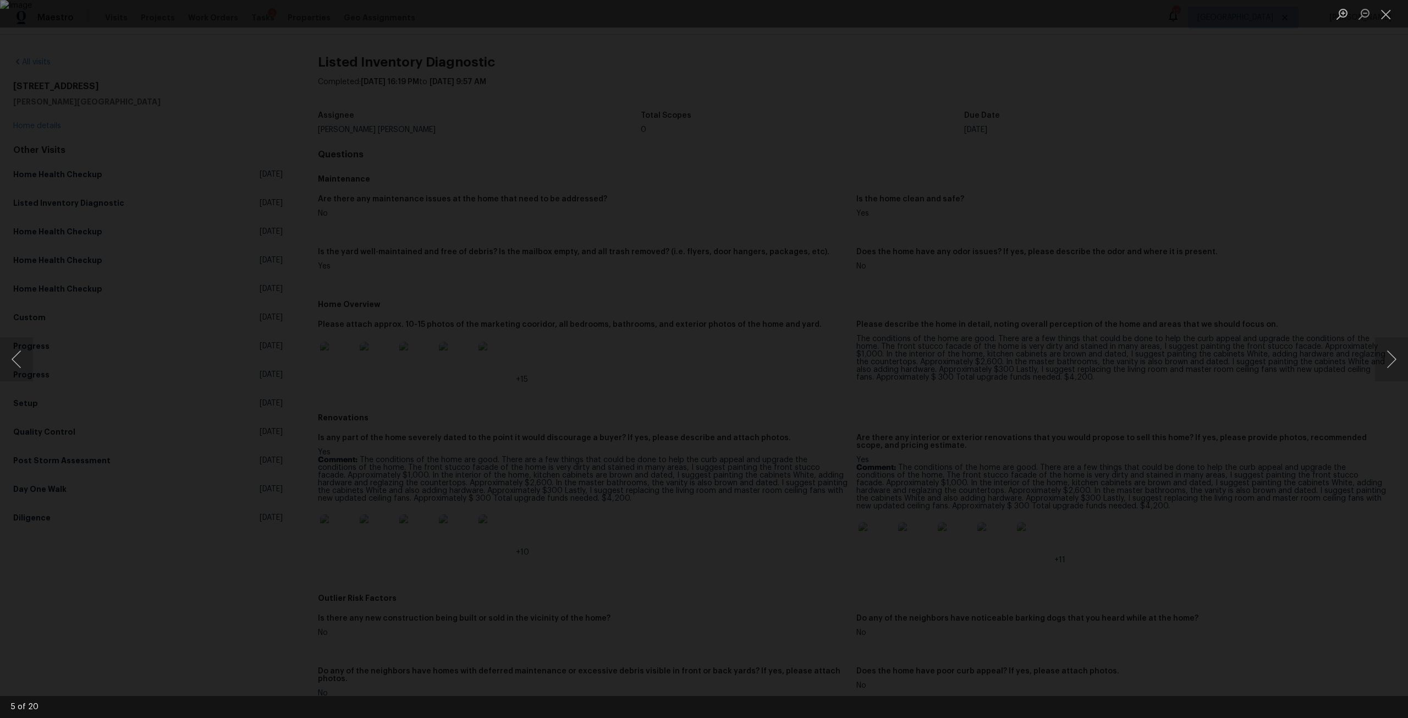
click at [1107, 330] on div "Lightbox" at bounding box center [704, 359] width 1408 height 718
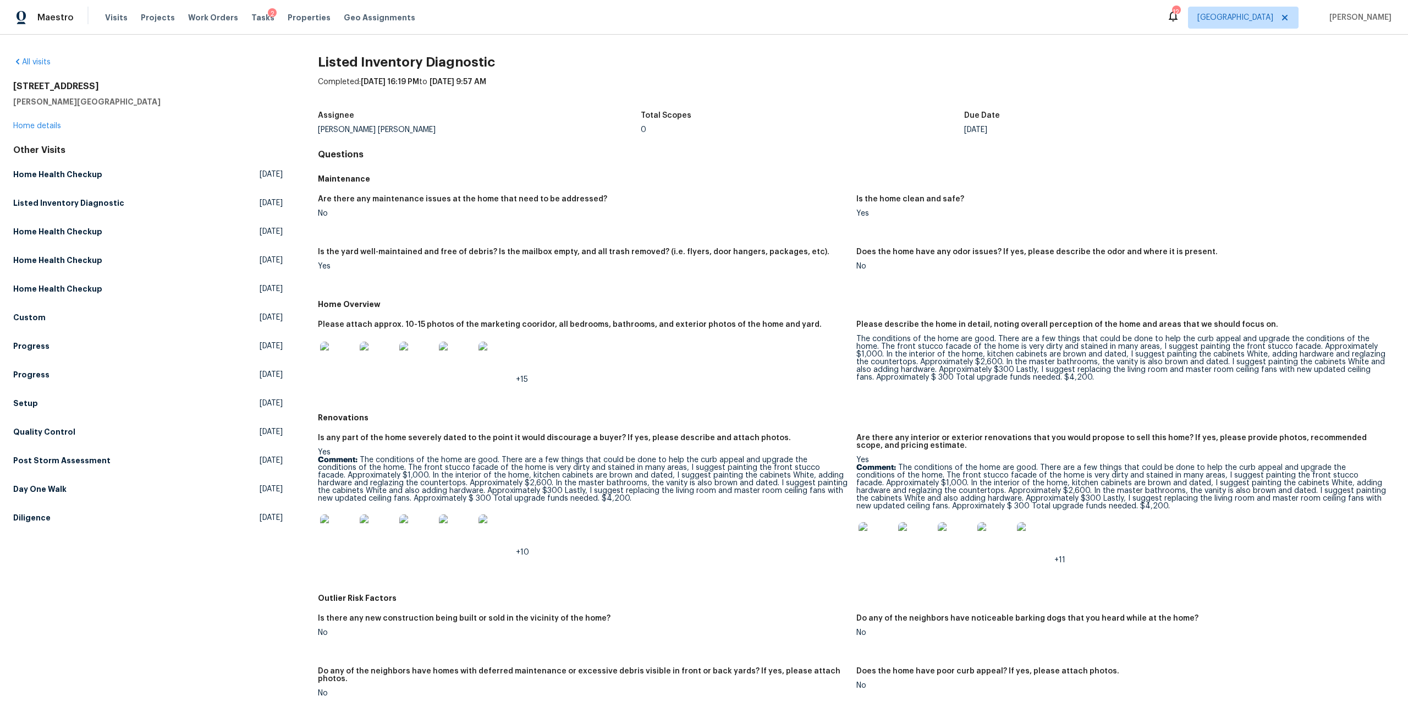
click at [859, 539] on img at bounding box center [876, 539] width 35 height 35
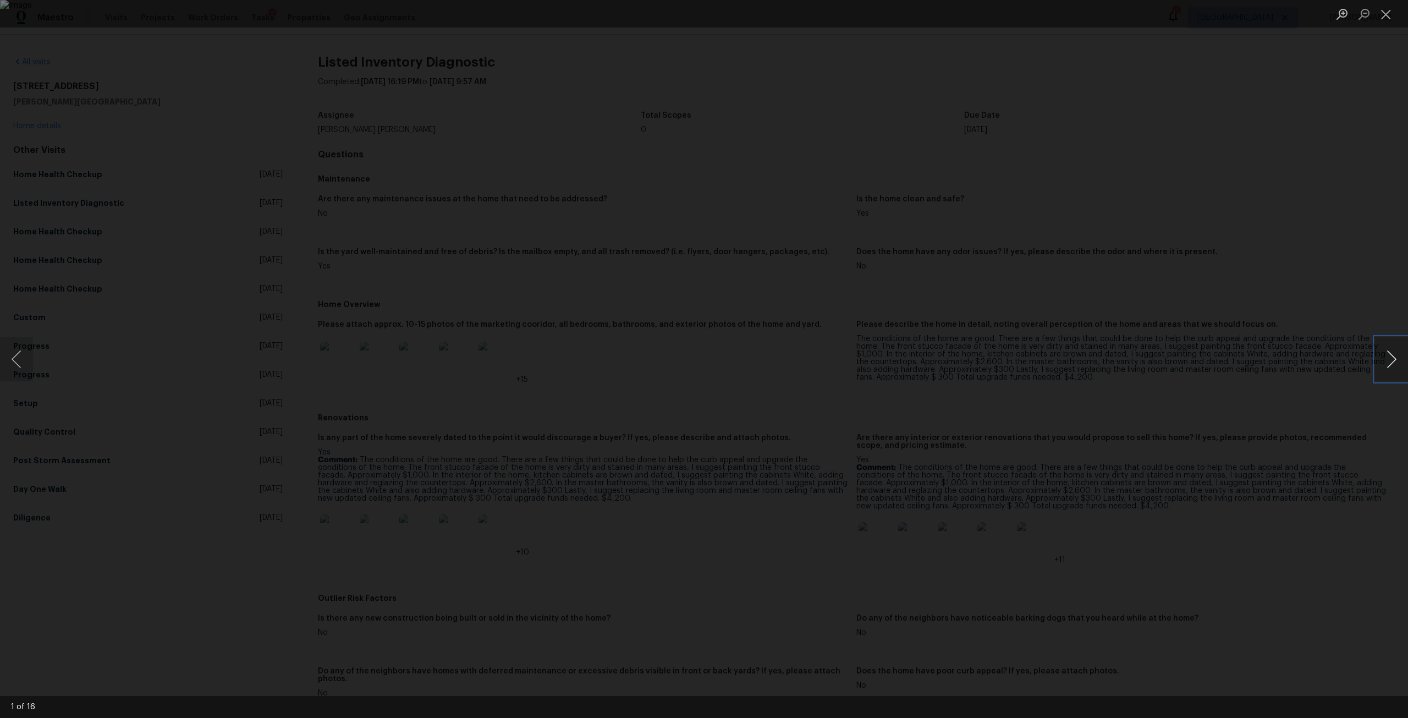
click at [1402, 357] on button "Next image" at bounding box center [1391, 359] width 33 height 44
click at [1397, 353] on button "Next image" at bounding box center [1391, 359] width 33 height 44
click at [1396, 349] on button "Next image" at bounding box center [1391, 359] width 33 height 44
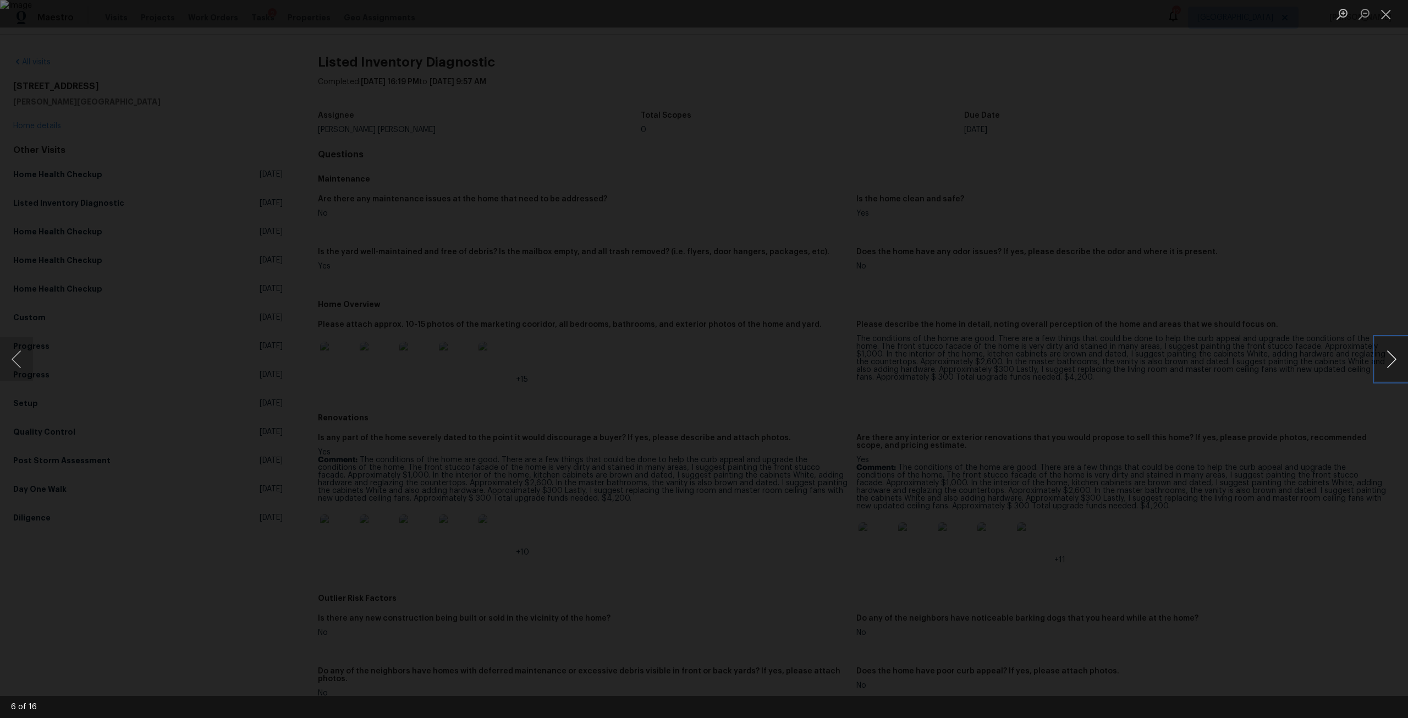
click at [1396, 343] on button "Next image" at bounding box center [1391, 359] width 33 height 44
click at [1396, 339] on button "Next image" at bounding box center [1391, 359] width 33 height 44
click at [1227, 196] on div "Lightbox" at bounding box center [704, 359] width 1408 height 718
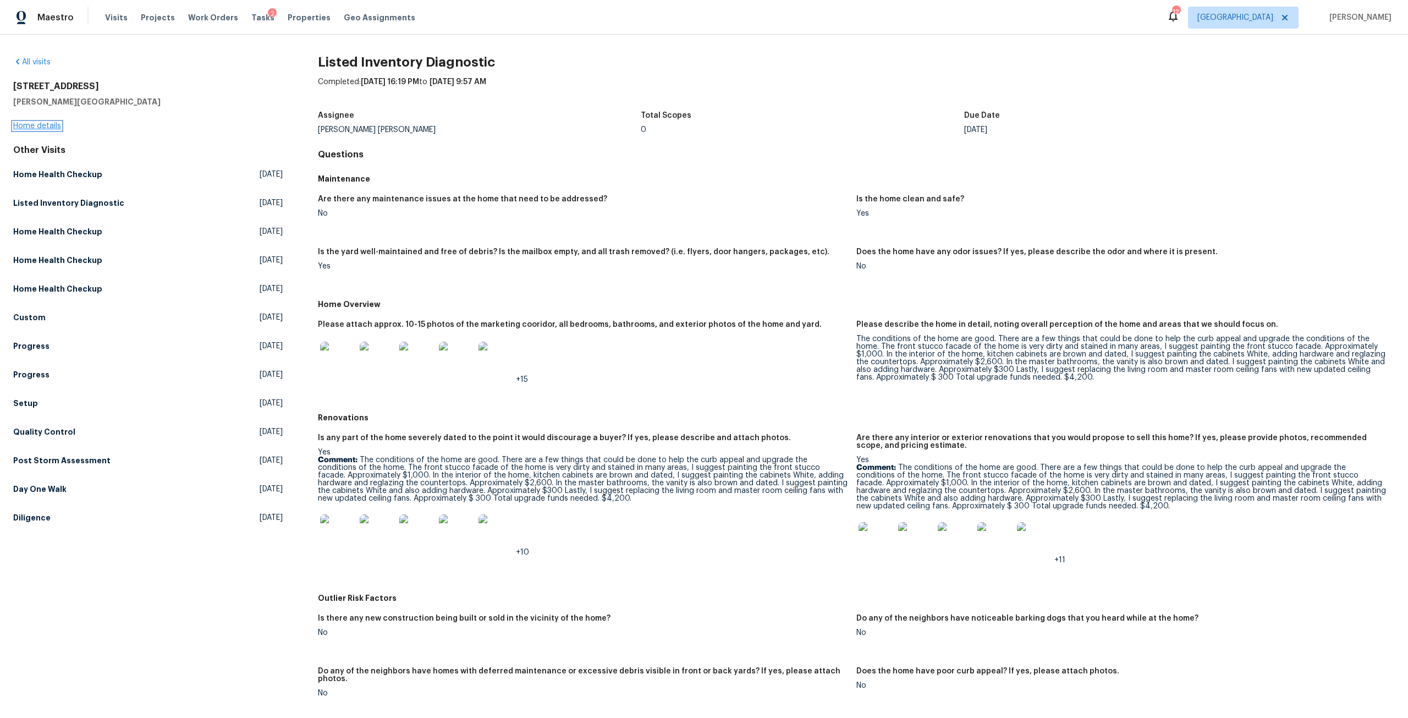
click at [58, 124] on link "Home details" at bounding box center [37, 126] width 48 height 8
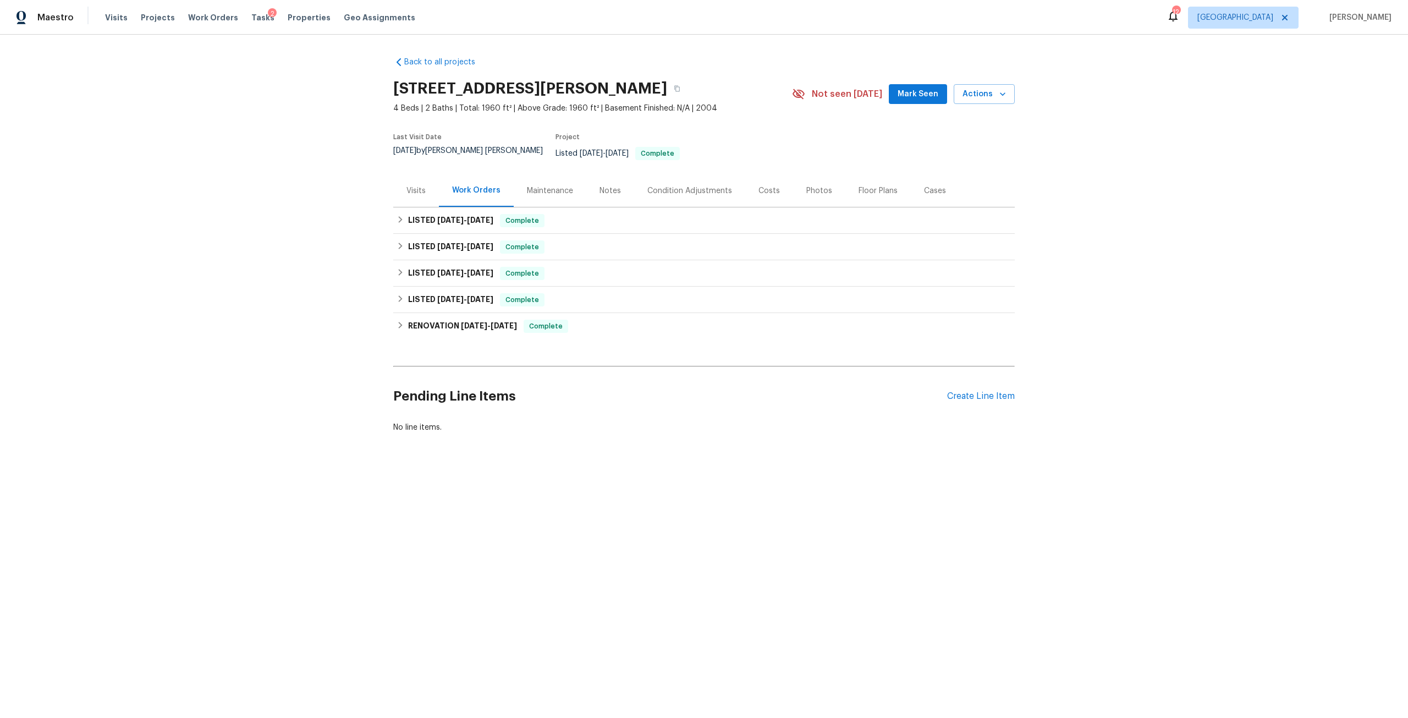
click at [393, 194] on div "Visits" at bounding box center [416, 190] width 46 height 32
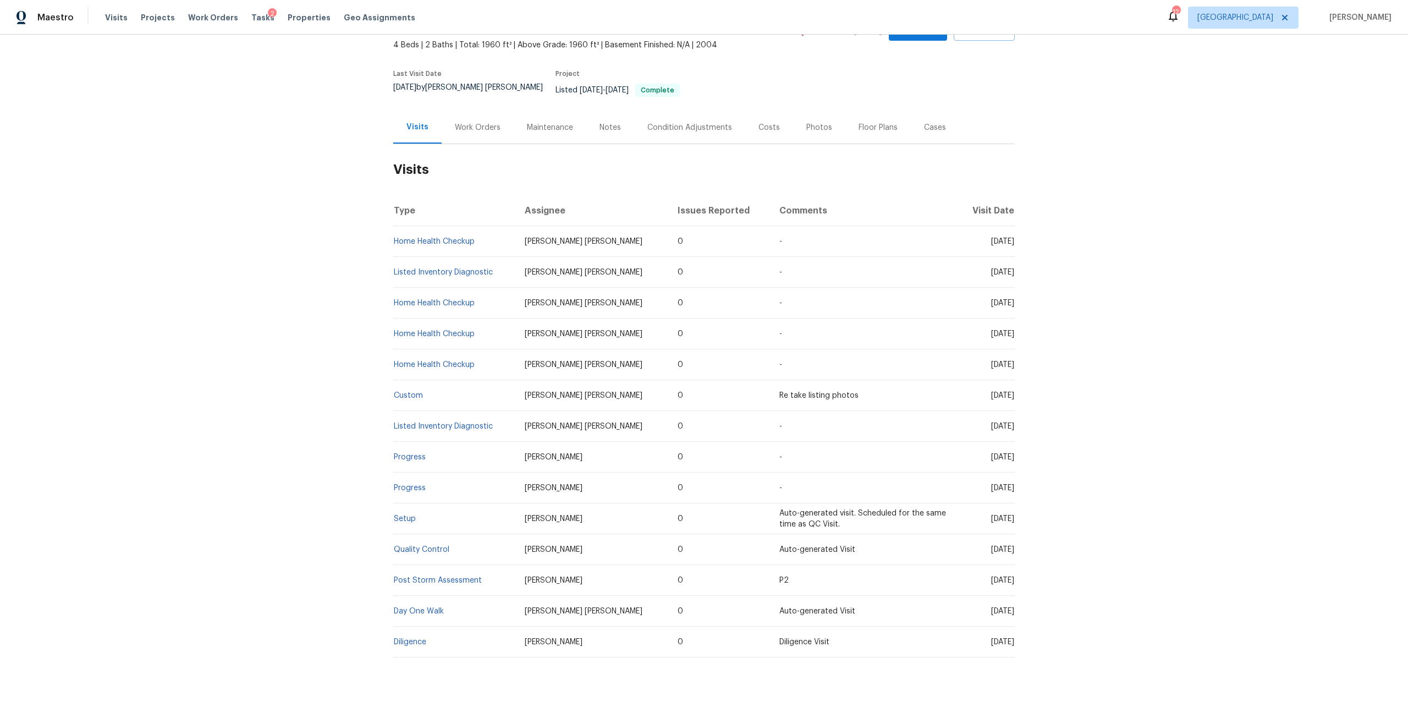
scroll to position [78, 0]
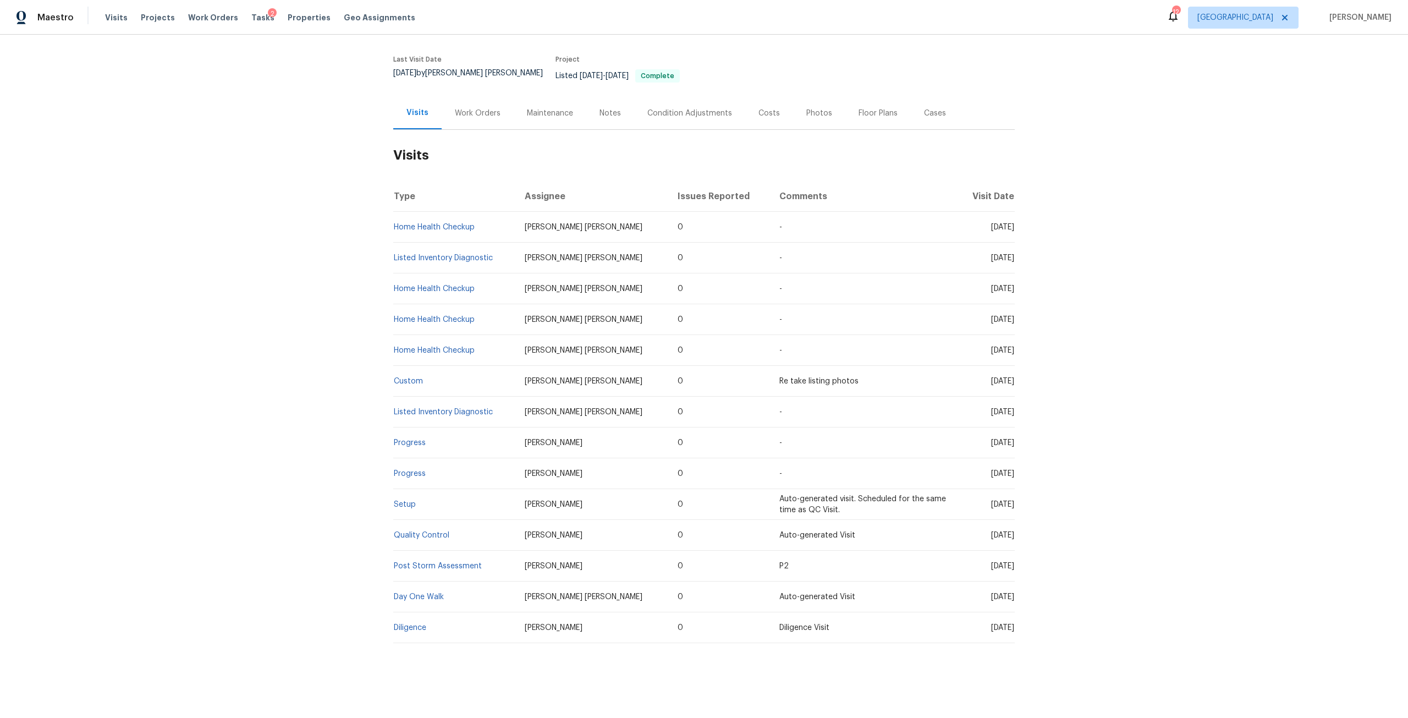
click at [1002, 408] on span "Thu, Apr 10 2025" at bounding box center [1002, 412] width 23 height 8
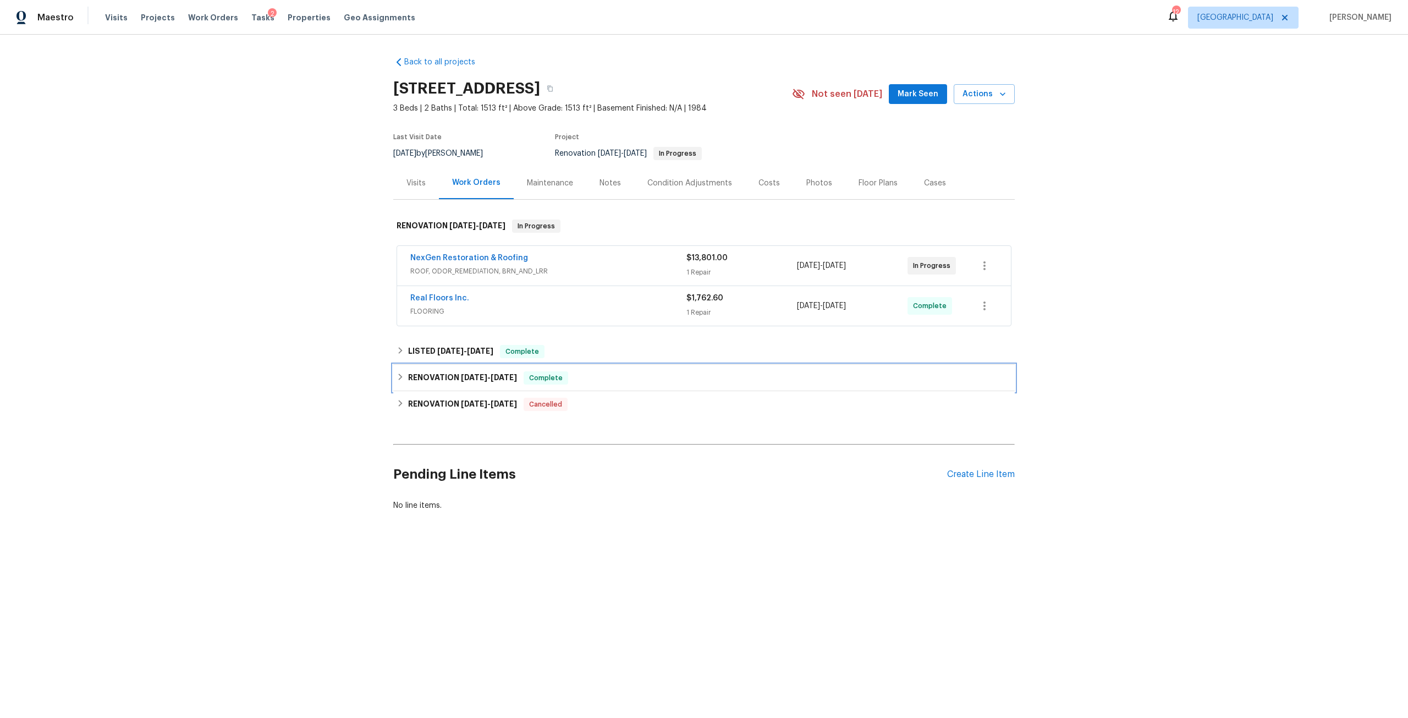
click at [492, 382] on h6 "RENOVATION [DATE] - [DATE]" at bounding box center [462, 377] width 109 height 13
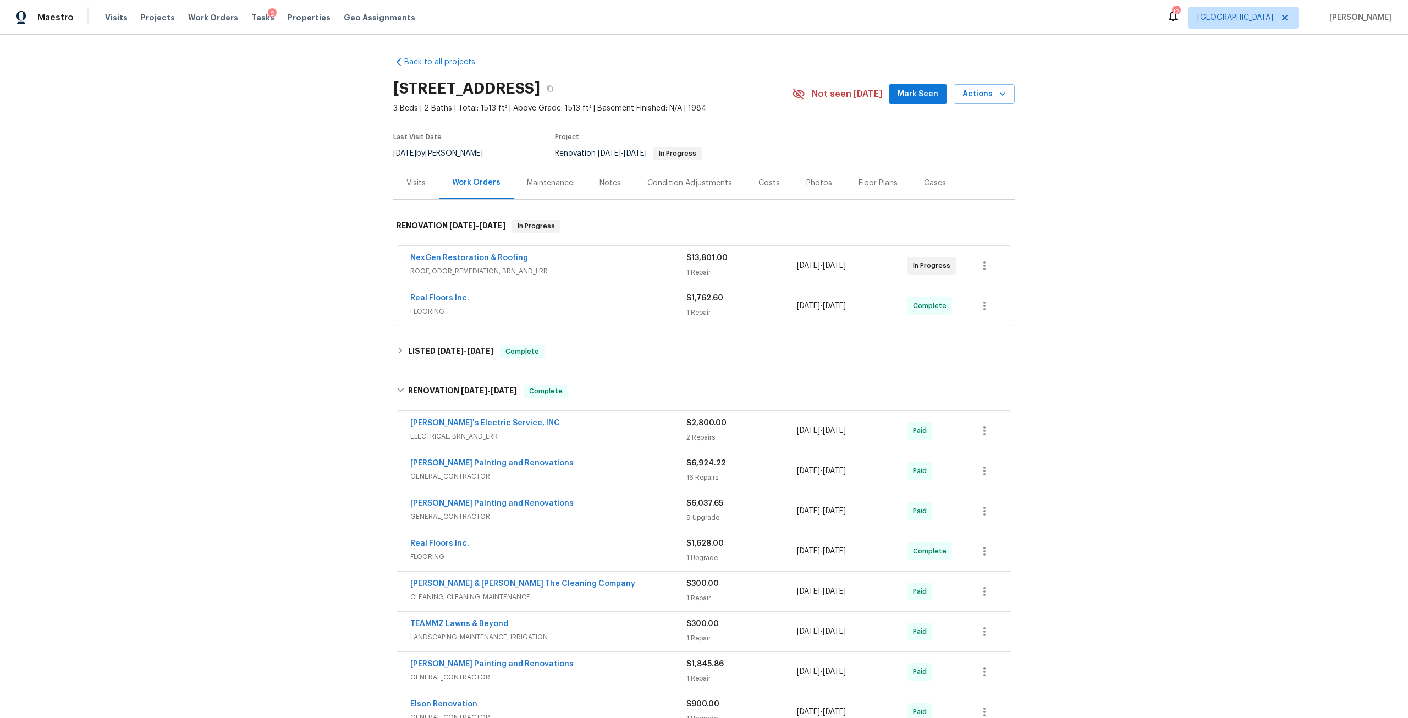
drag, startPoint x: 772, startPoint y: 180, endPoint x: 876, endPoint y: 184, distance: 104.6
click at [772, 180] on div "Costs" at bounding box center [769, 183] width 48 height 32
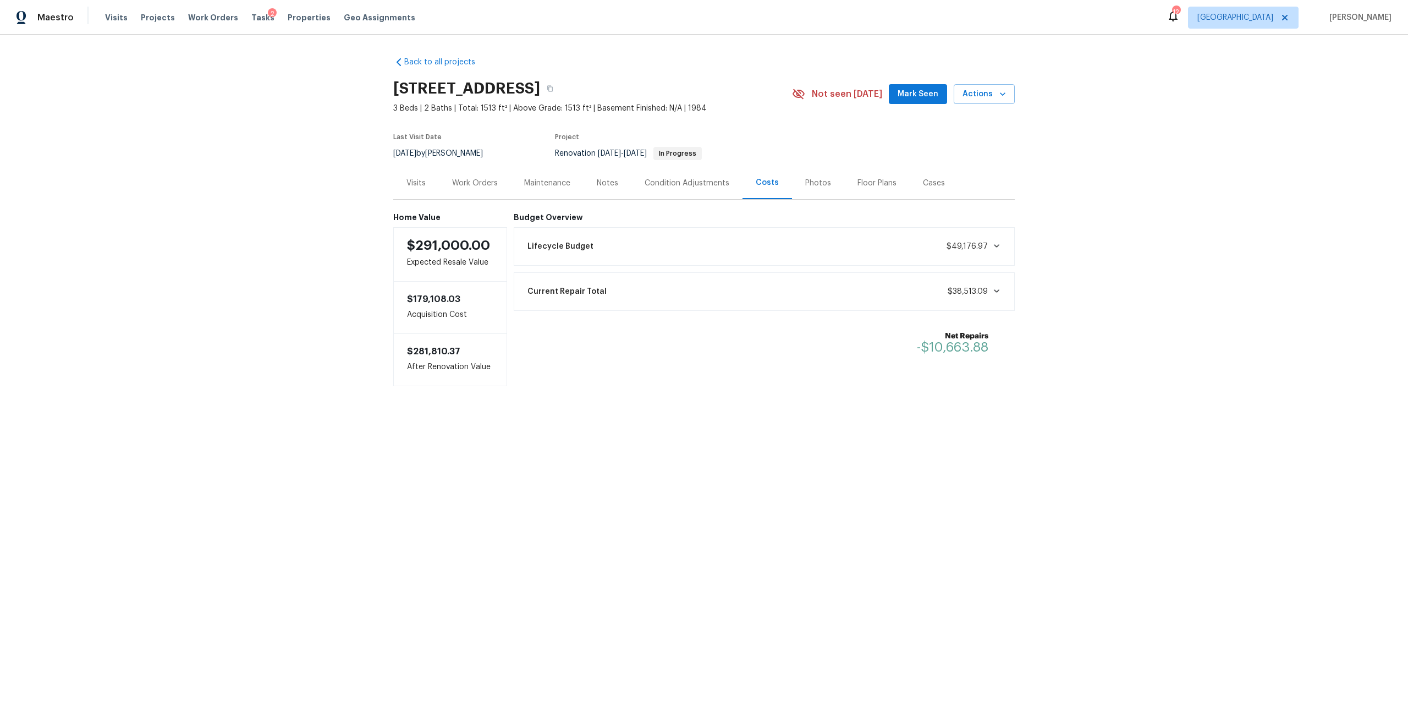
click at [461, 182] on div "Work Orders" at bounding box center [475, 183] width 46 height 11
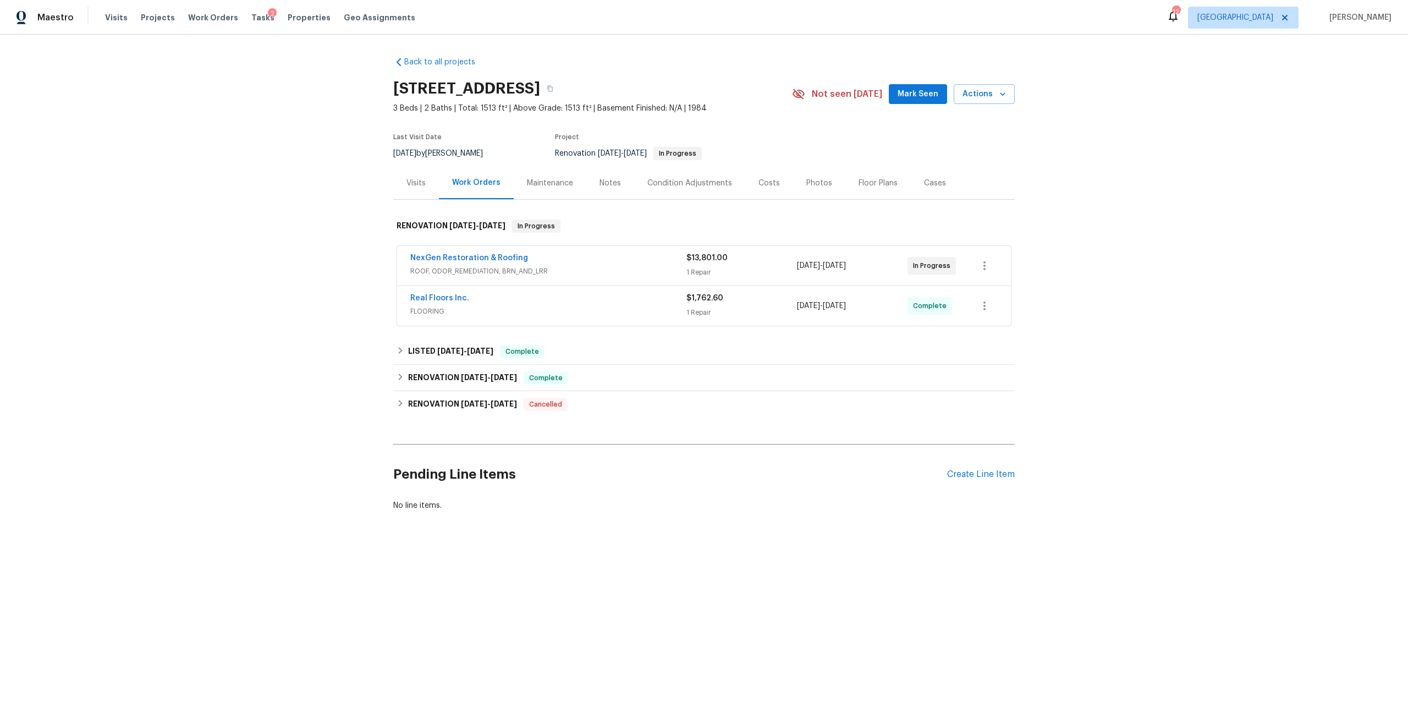
click at [415, 180] on div "Visits" at bounding box center [416, 183] width 19 height 11
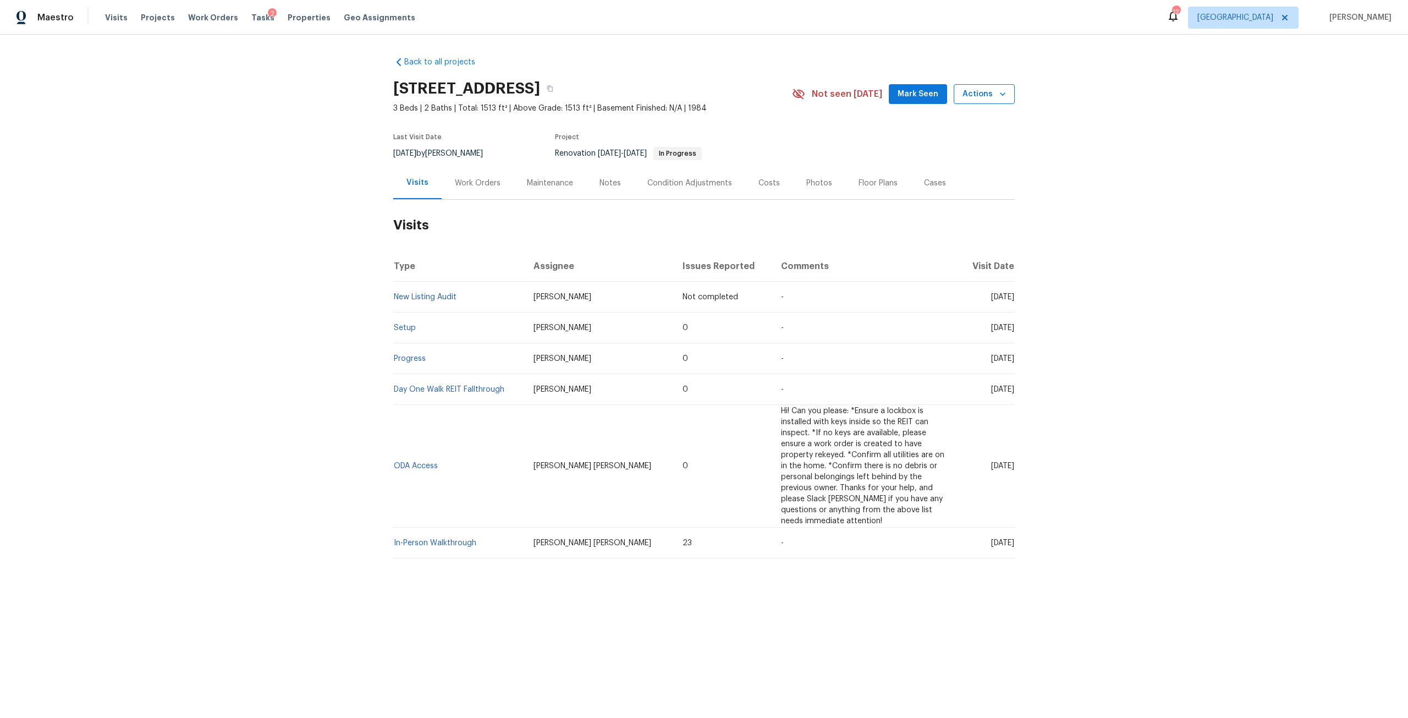
click at [987, 90] on span "Actions" at bounding box center [984, 94] width 43 height 14
click at [952, 131] on p "Schedule a visit" at bounding box center [940, 136] width 57 height 12
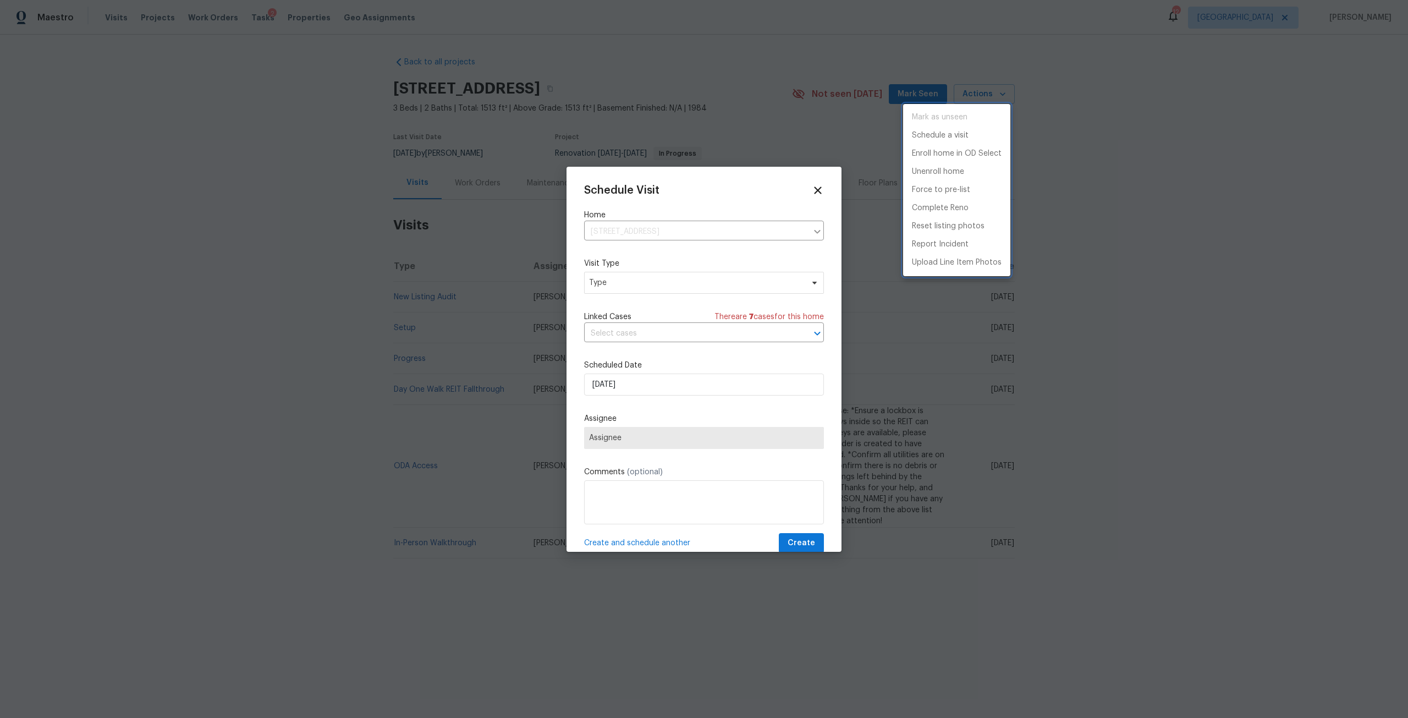
click at [619, 294] on div at bounding box center [704, 359] width 1408 height 718
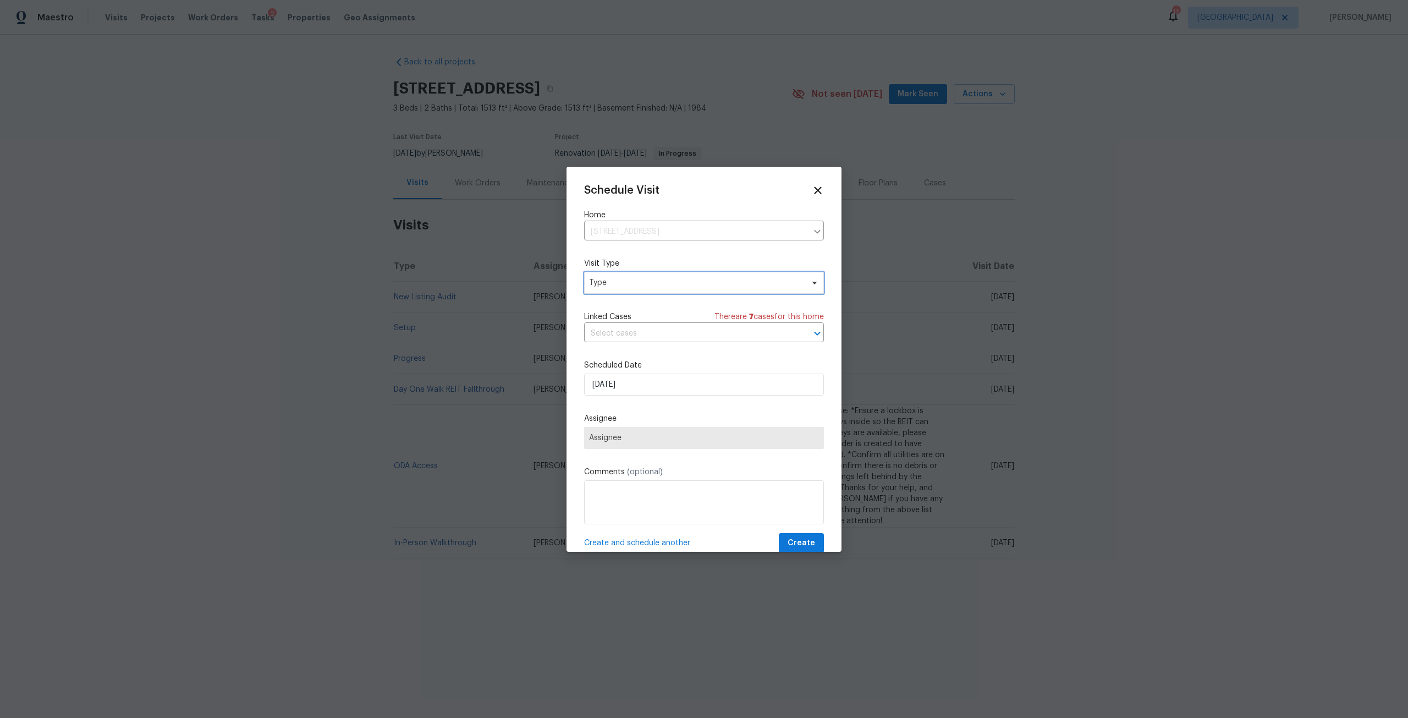
click at [662, 276] on span "Type" at bounding box center [704, 283] width 240 height 22
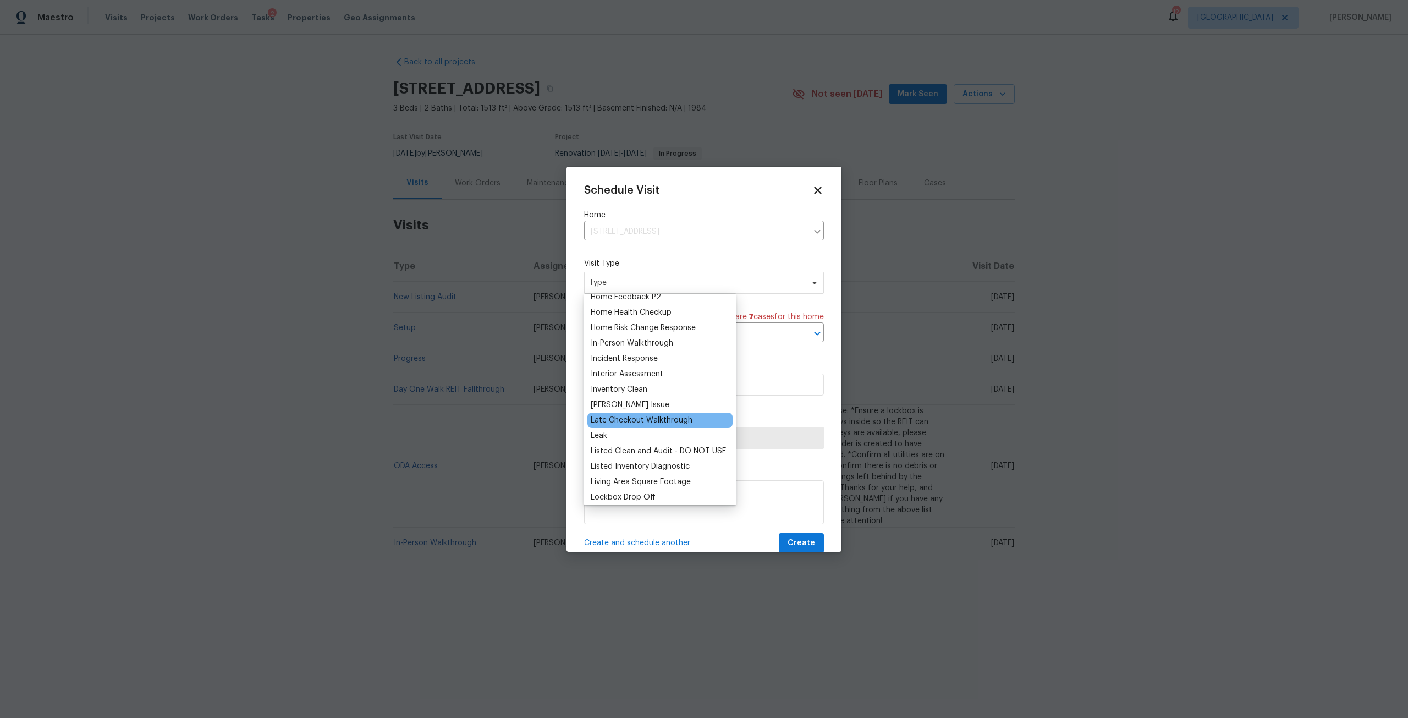
scroll to position [385, 0]
click at [661, 458] on div "Listed Inventory Diagnostic" at bounding box center [640, 457] width 99 height 11
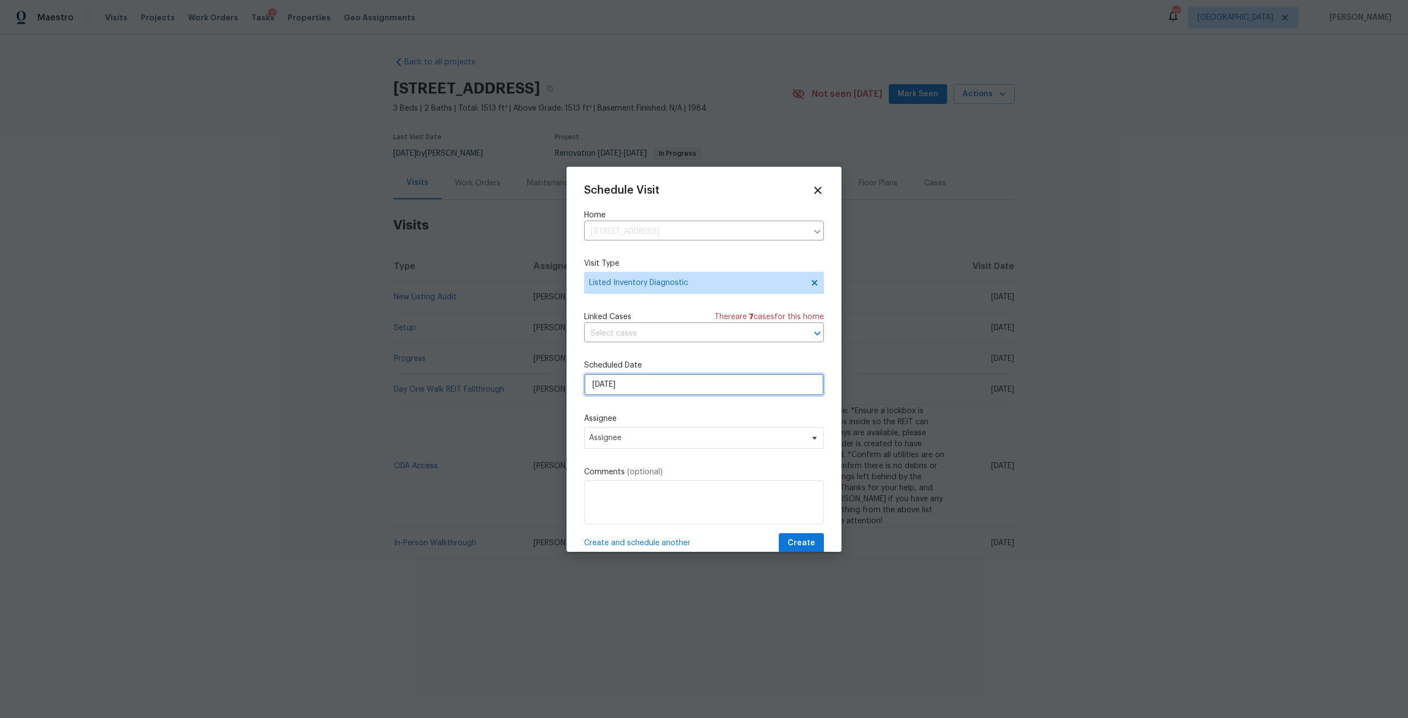
click at [649, 391] on input "[DATE]" at bounding box center [704, 385] width 240 height 22
click at [679, 307] on div "9" at bounding box center [685, 304] width 18 height 15
type input "[DATE]"
click at [684, 438] on span "Assignee" at bounding box center [697, 437] width 216 height 9
type input "dav"
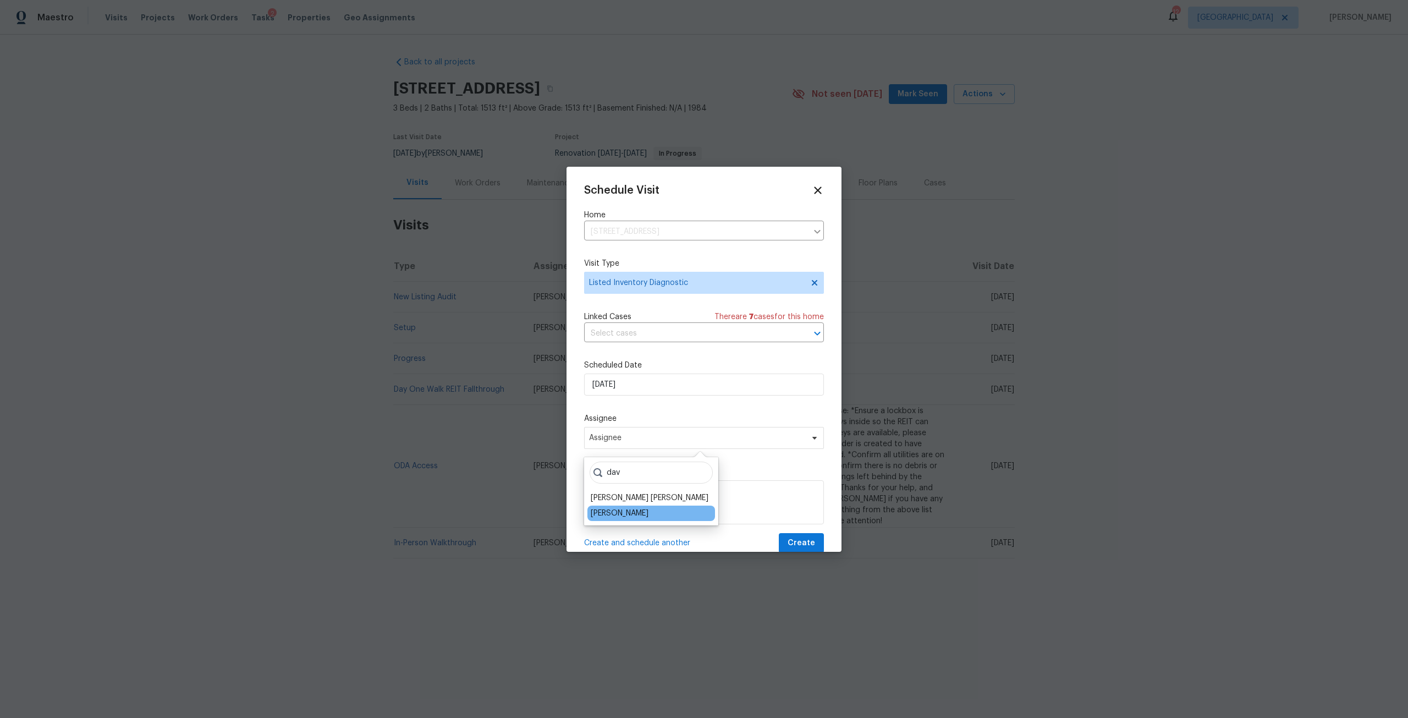
click at [645, 511] on div "[PERSON_NAME]" at bounding box center [620, 513] width 58 height 11
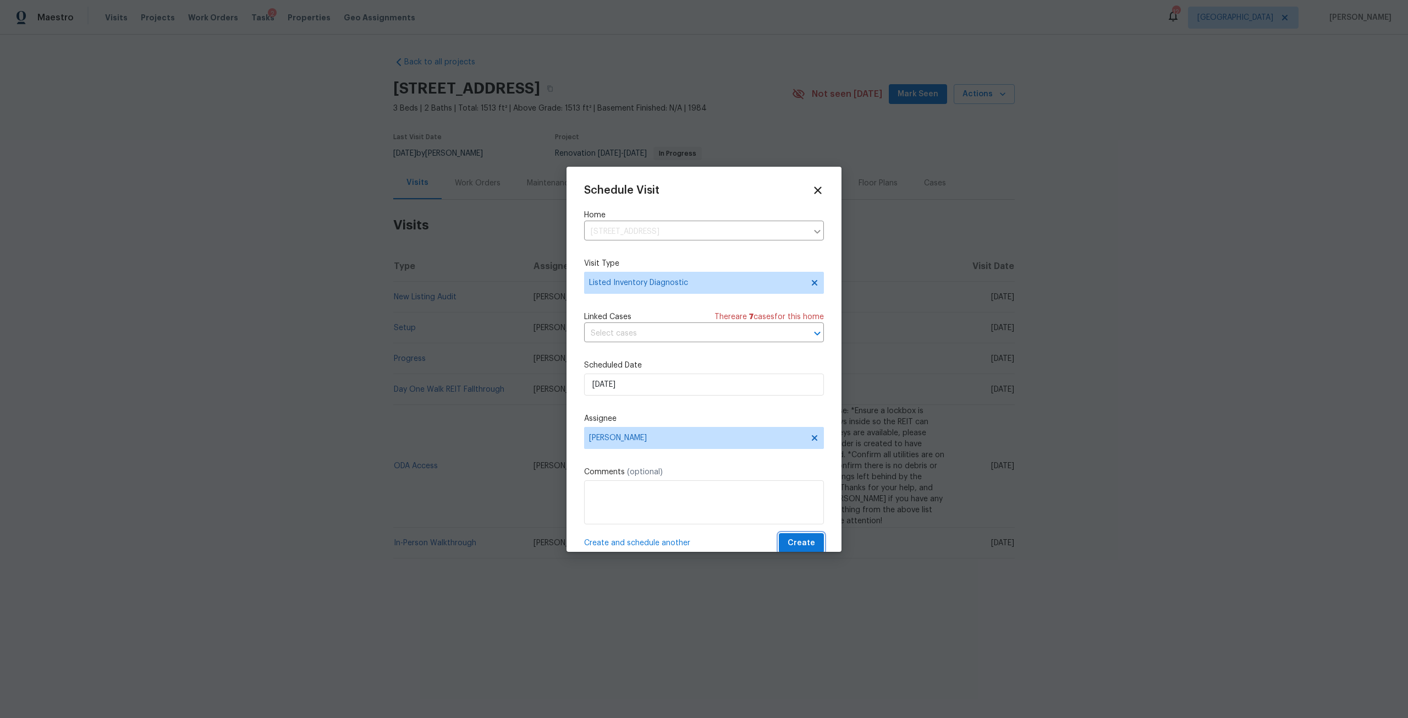
click at [791, 542] on span "Create" at bounding box center [802, 543] width 28 height 14
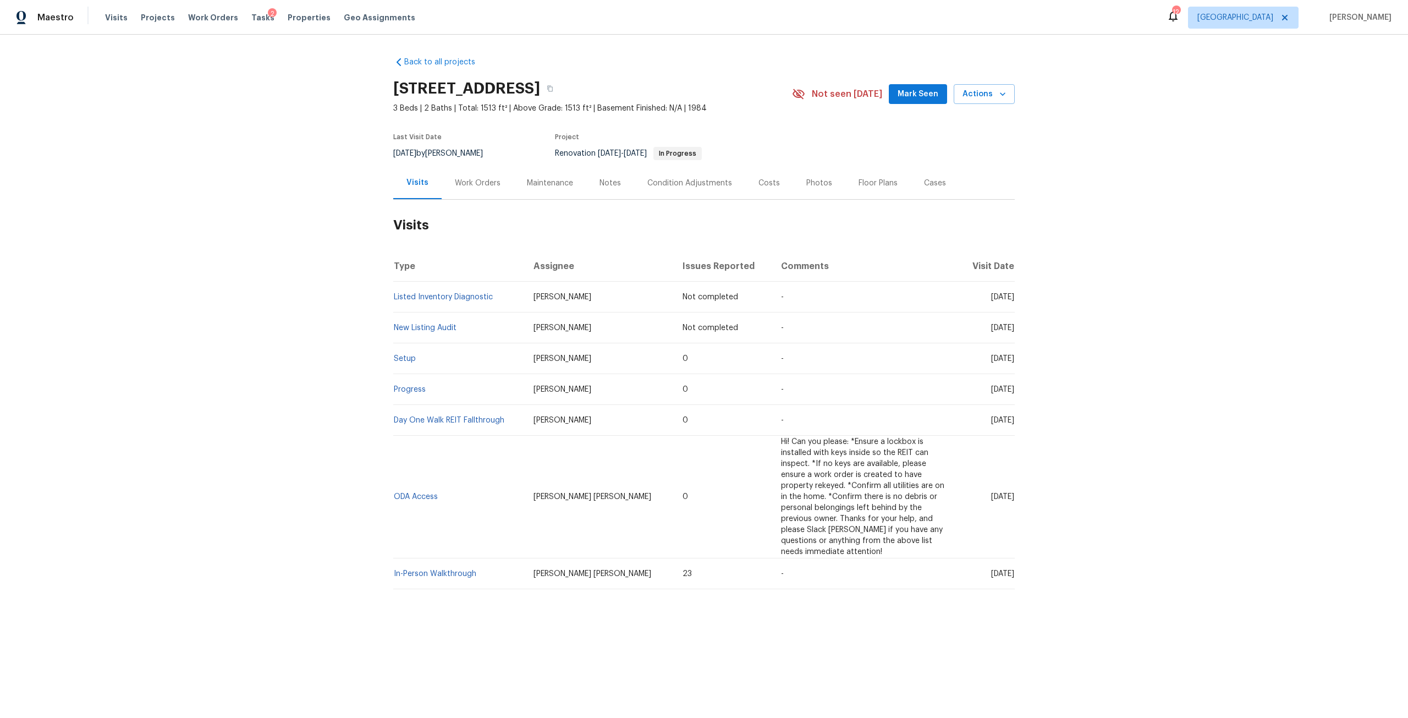
click at [755, 193] on div "Costs" at bounding box center [769, 183] width 48 height 32
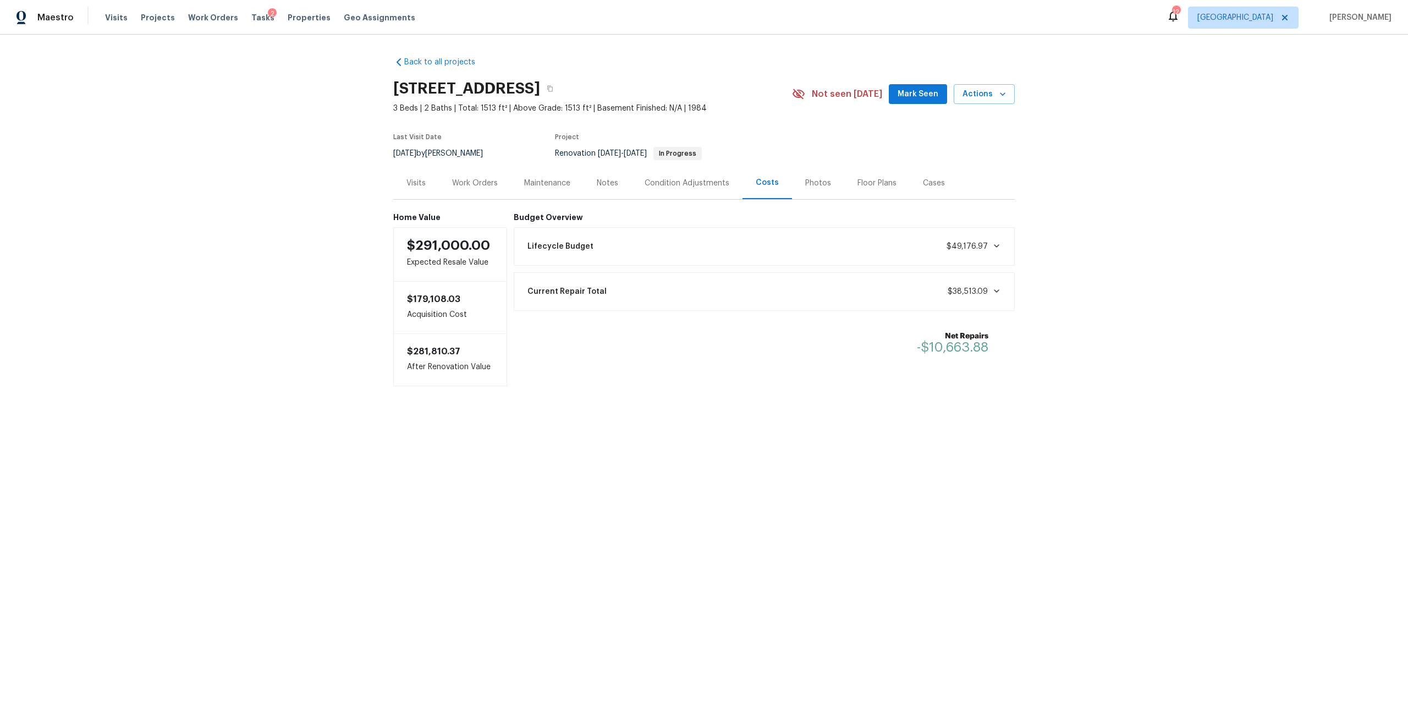
click at [805, 184] on div "Photos" at bounding box center [818, 183] width 26 height 11
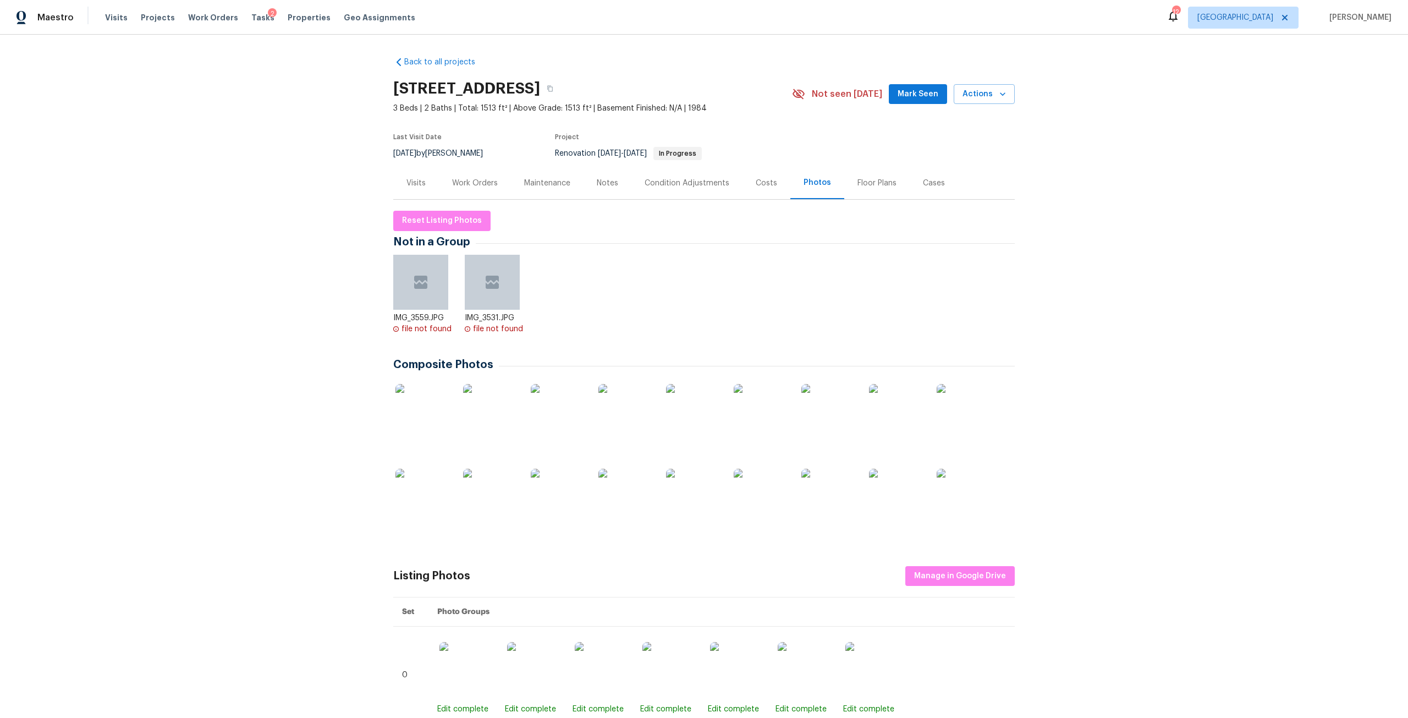
click at [428, 414] on img at bounding box center [423, 411] width 55 height 55
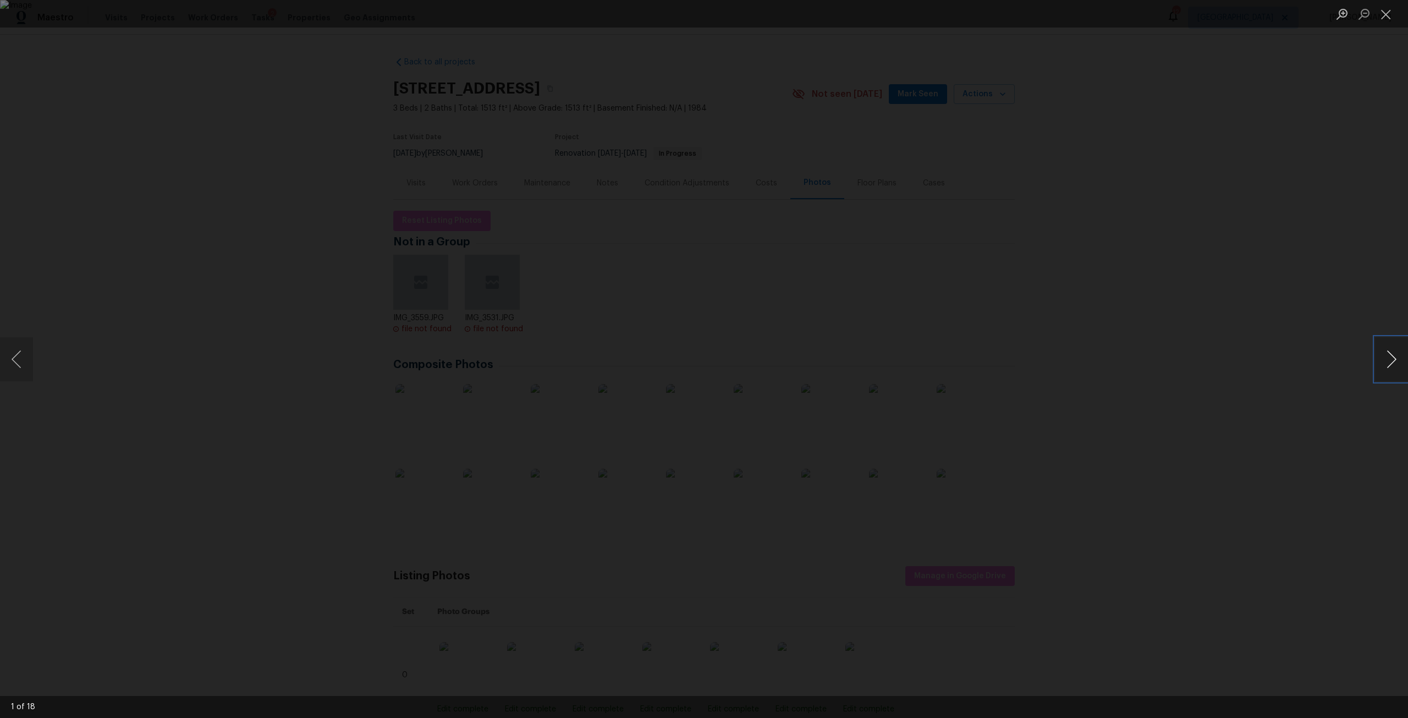
click at [1381, 363] on button "Next image" at bounding box center [1391, 359] width 33 height 44
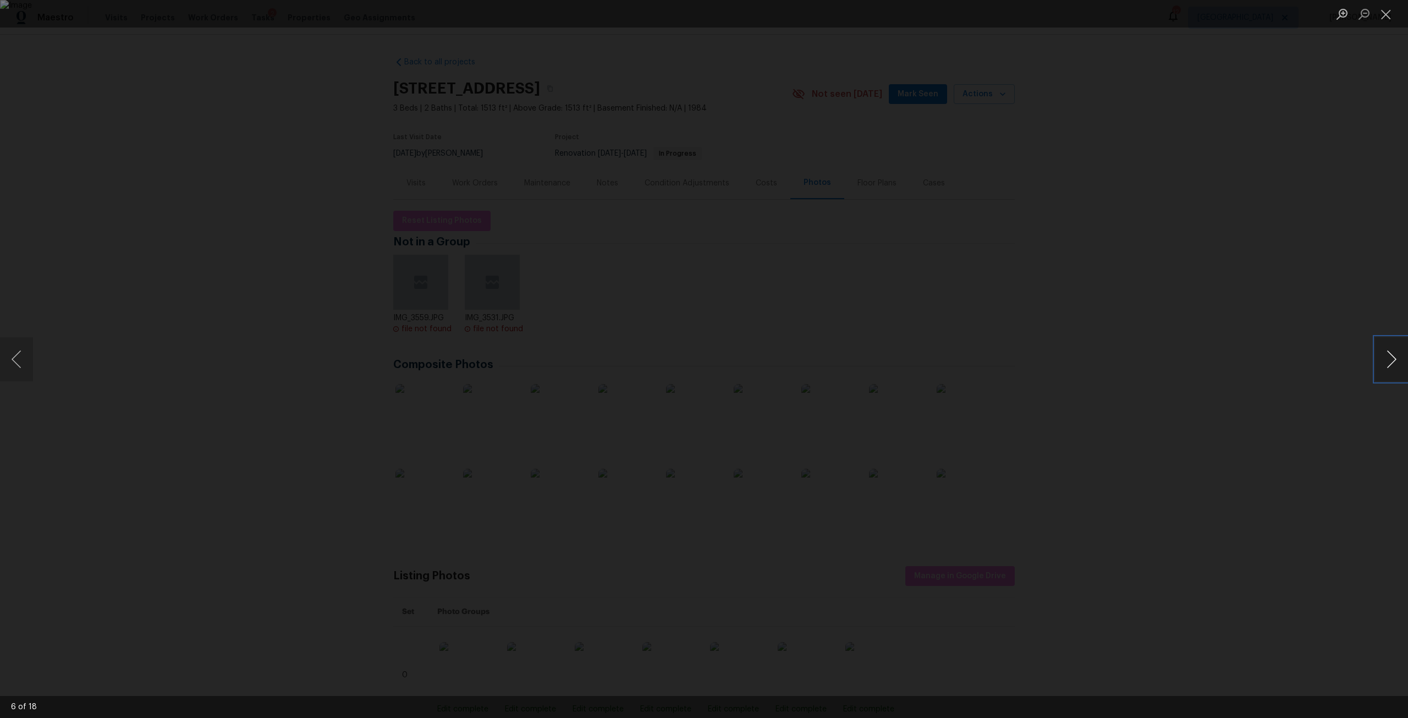
click at [1381, 363] on button "Next image" at bounding box center [1391, 359] width 33 height 44
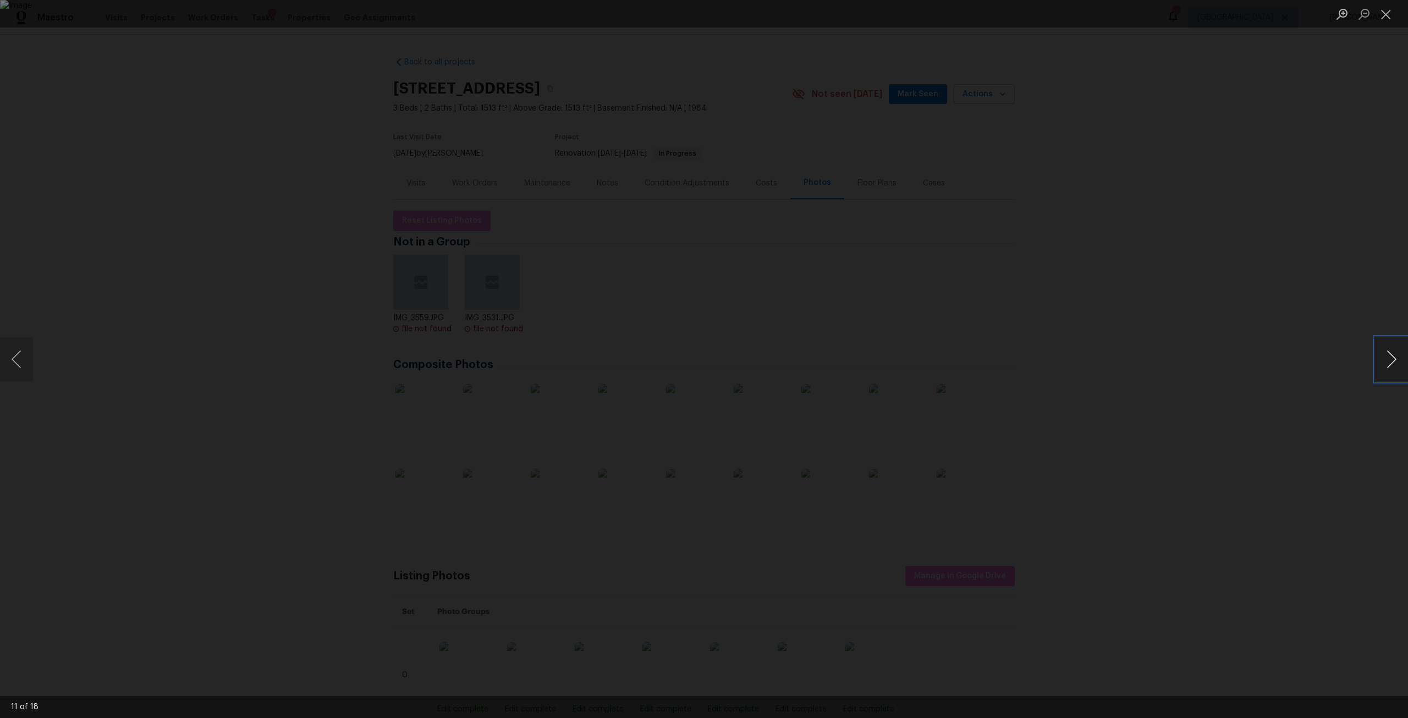
click at [1381, 363] on button "Next image" at bounding box center [1391, 359] width 33 height 44
click at [1388, 359] on button "Next image" at bounding box center [1391, 359] width 33 height 44
click at [1385, 363] on button "Next image" at bounding box center [1391, 359] width 33 height 44
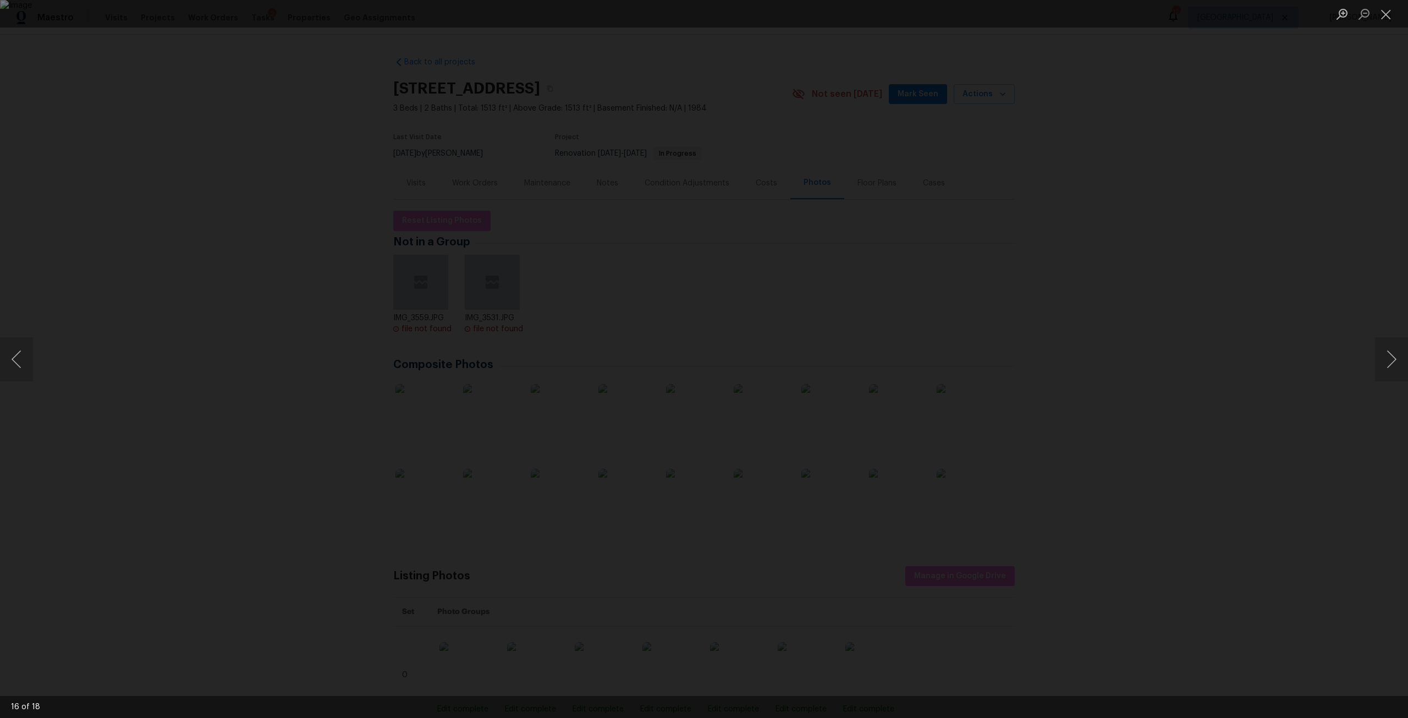
click at [1365, 369] on div "Lightbox" at bounding box center [704, 359] width 1408 height 718
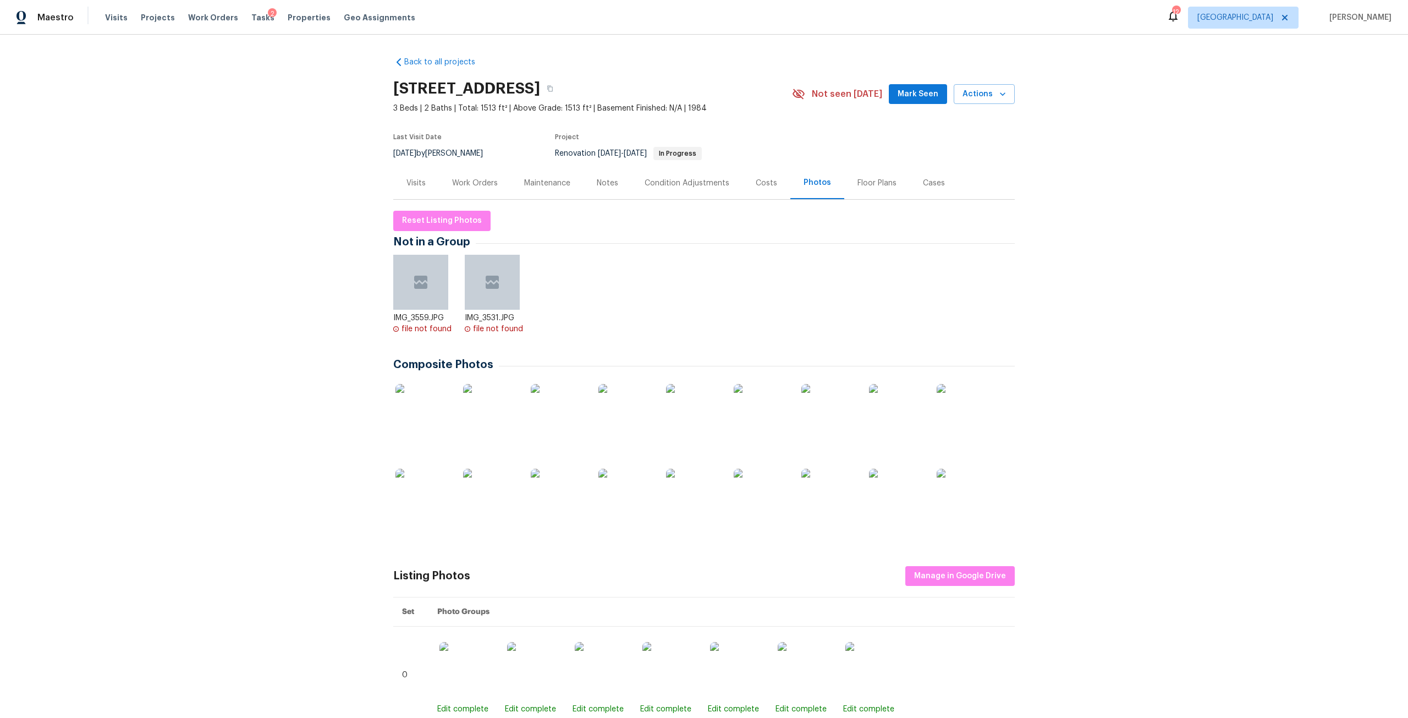
click at [973, 496] on img at bounding box center [964, 496] width 55 height 55
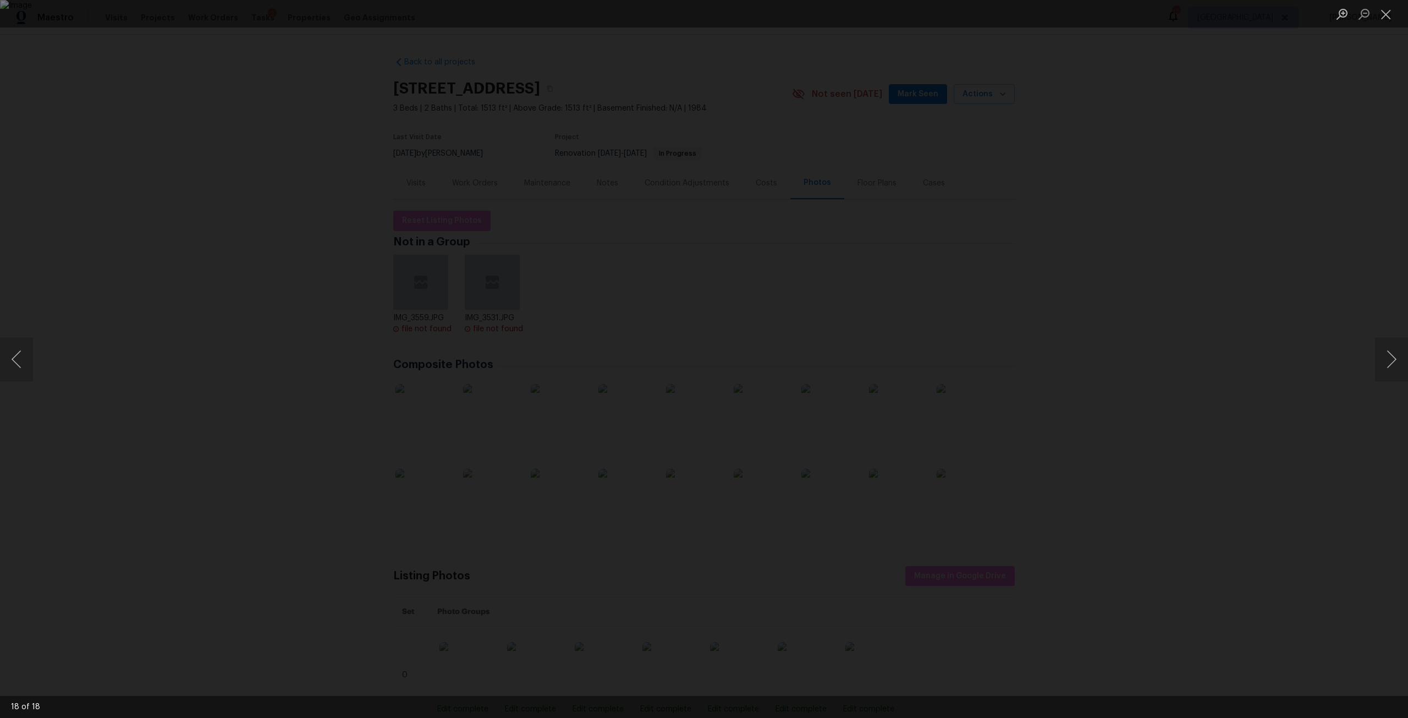
click at [1374, 367] on div "Lightbox" at bounding box center [704, 359] width 1408 height 718
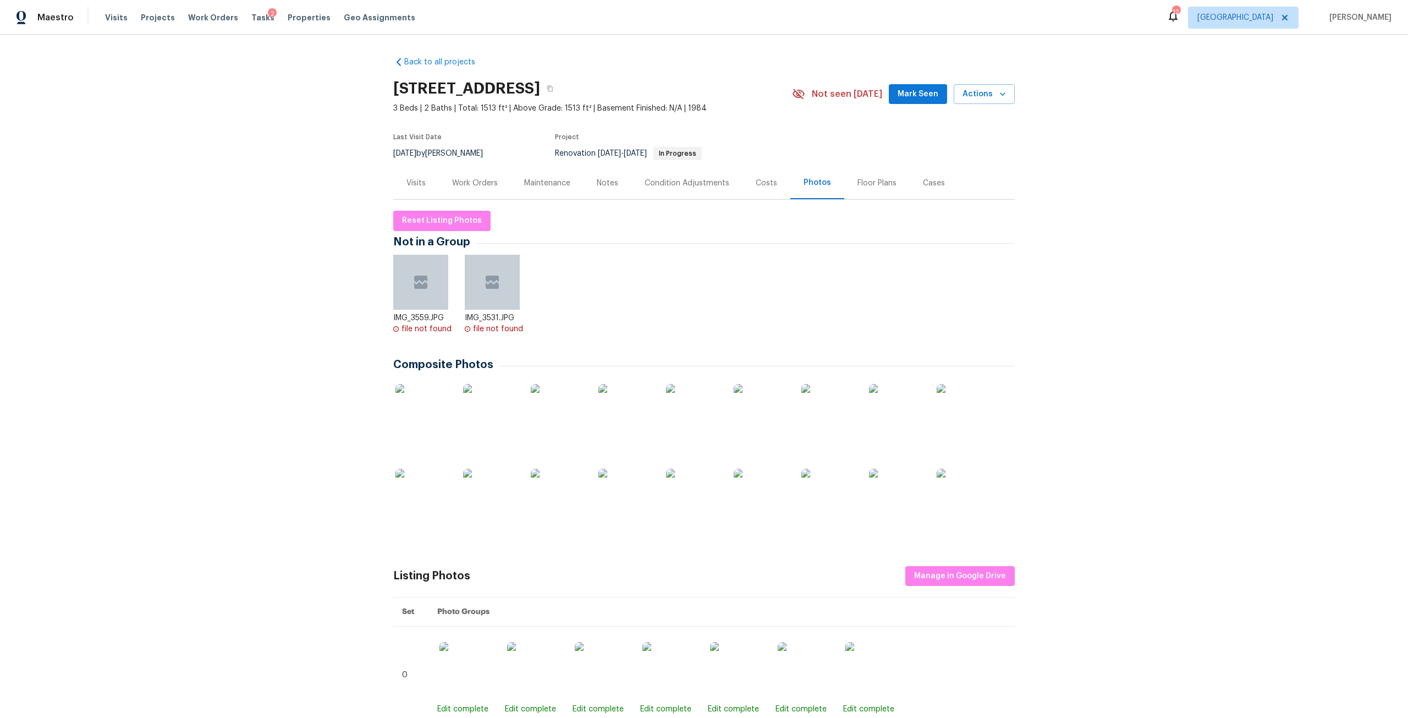
click at [467, 182] on div "Work Orders" at bounding box center [475, 183] width 46 height 11
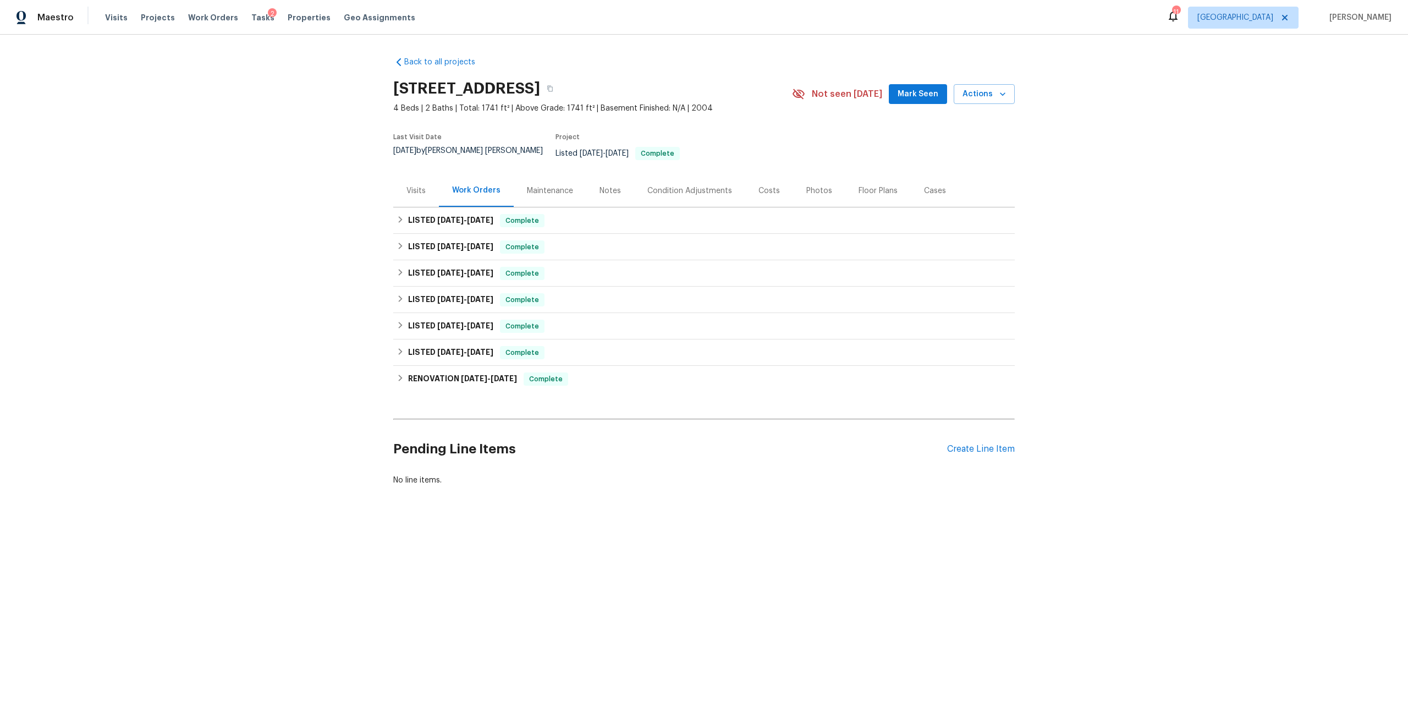
click at [411, 187] on div "Visits" at bounding box center [416, 190] width 19 height 11
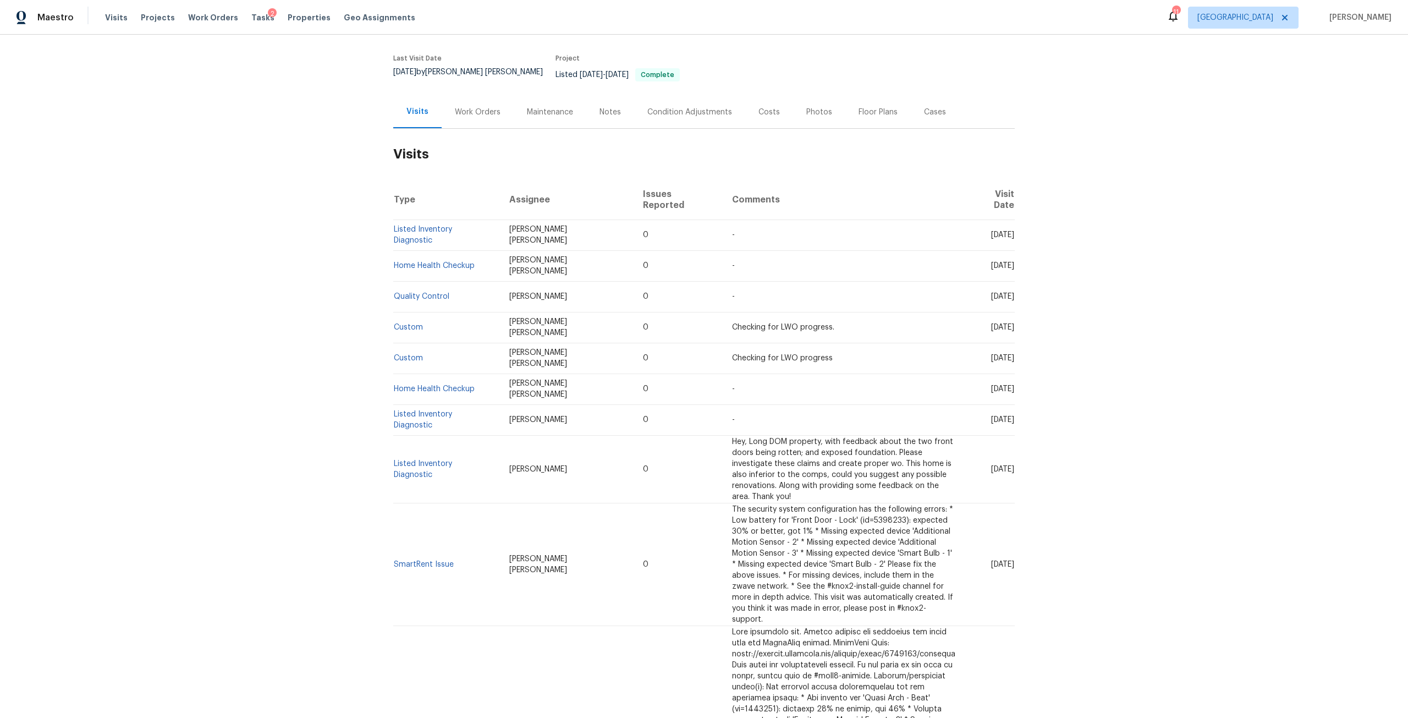
scroll to position [55, 0]
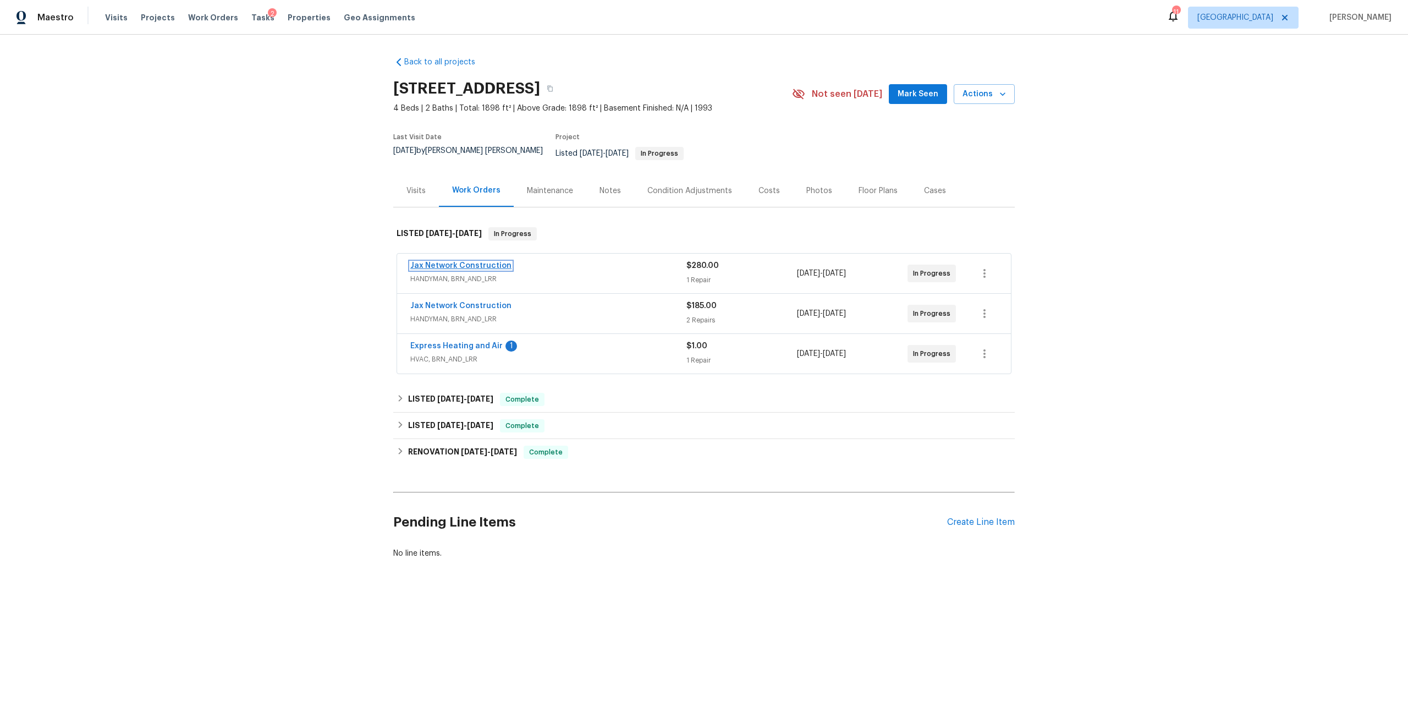
click at [473, 262] on link "Jax Network Construction" at bounding box center [460, 266] width 101 height 8
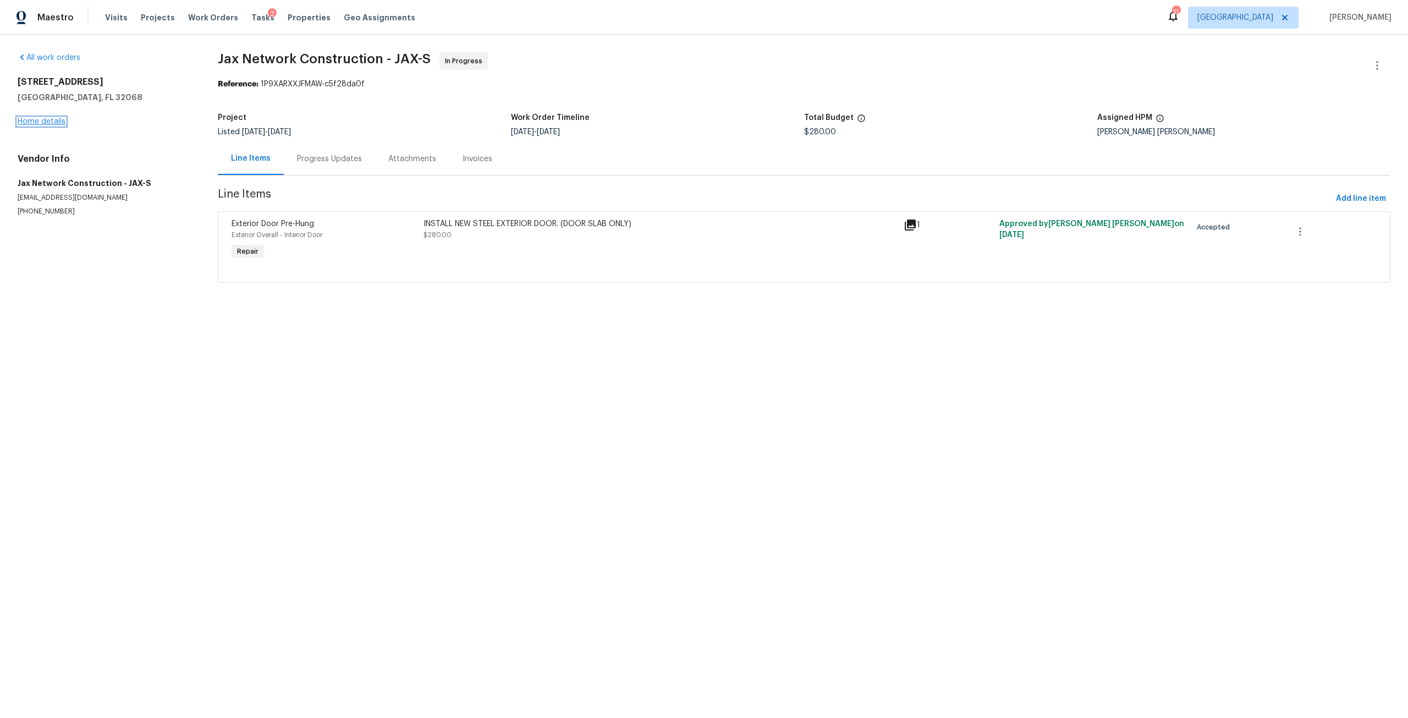
click at [59, 123] on link "Home details" at bounding box center [42, 122] width 48 height 8
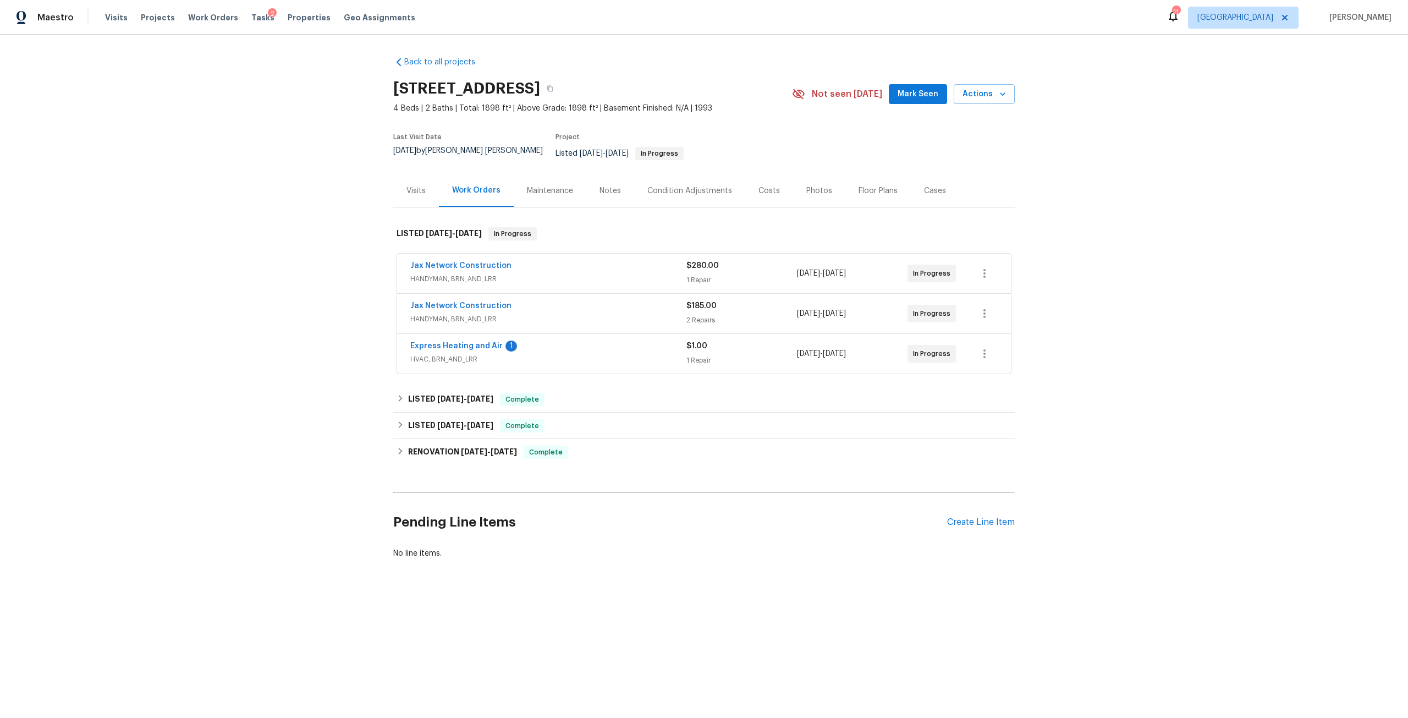
click at [409, 185] on div "Visits" at bounding box center [416, 190] width 19 height 11
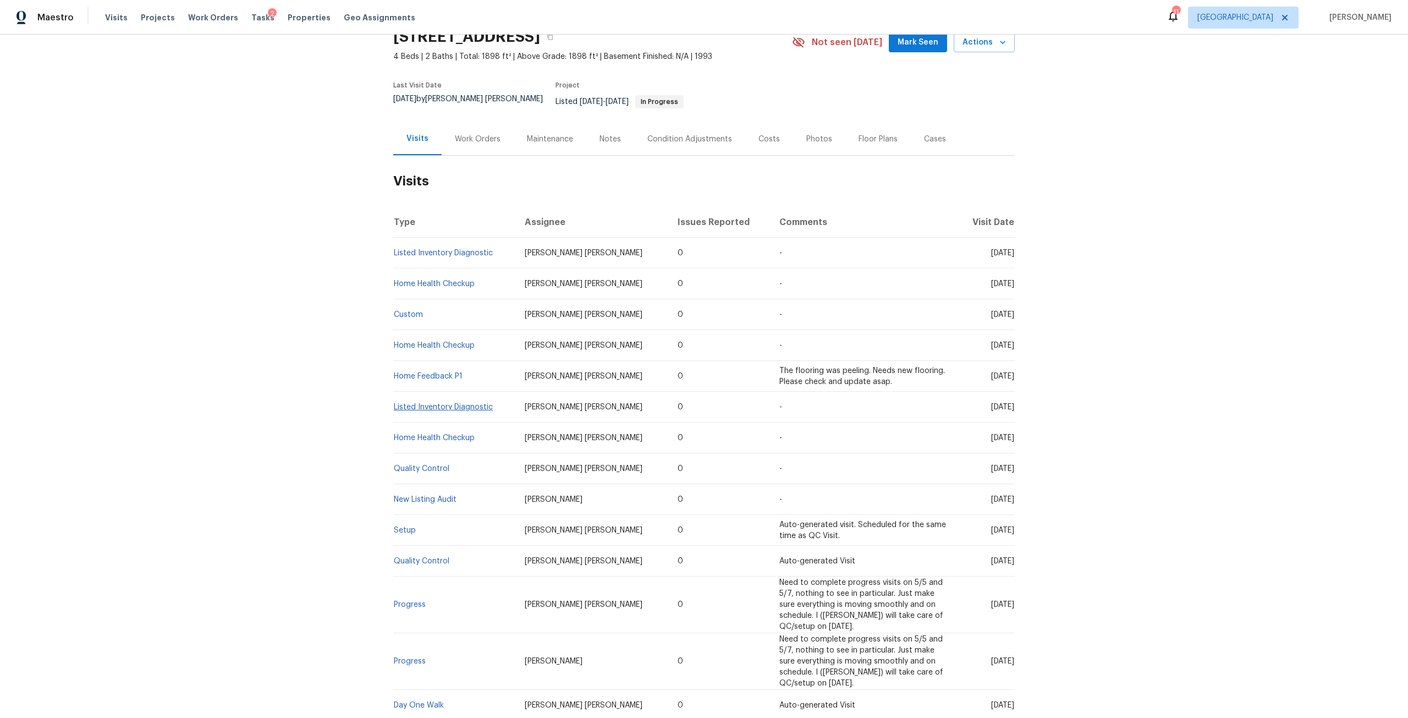
scroll to position [55, 0]
click at [473, 119] on div "Work Orders" at bounding box center [478, 135] width 72 height 32
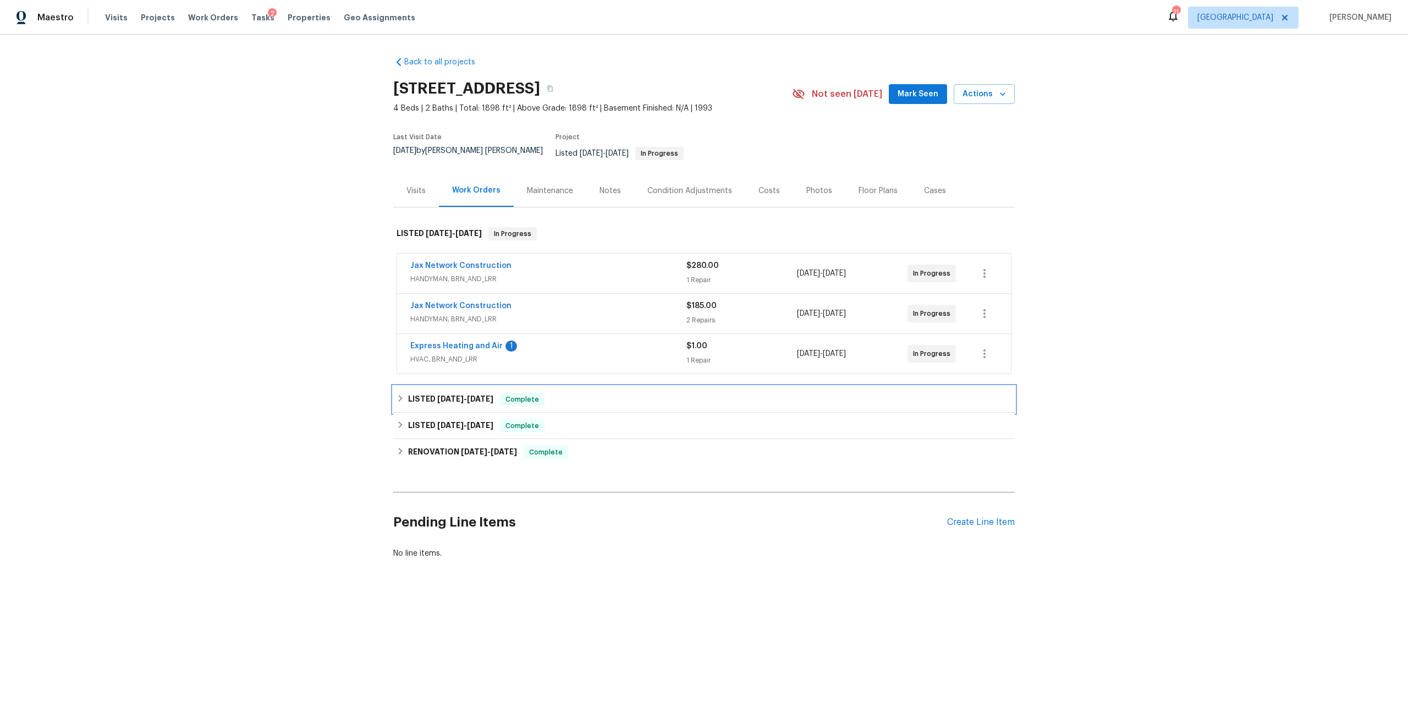
click at [456, 386] on div "LISTED 8/5/25 - 8/7/25 Complete" at bounding box center [704, 399] width 622 height 26
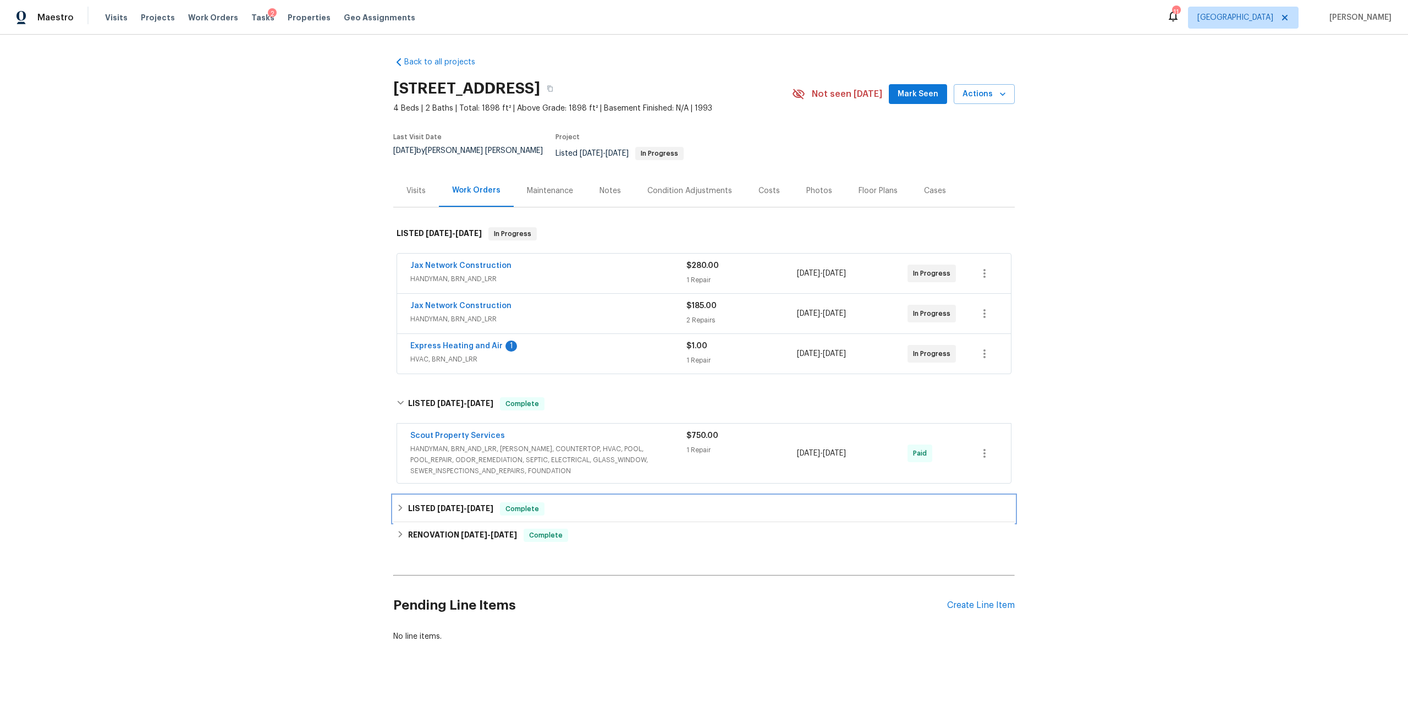
click at [463, 504] on span "5/14/25 - 5/15/25" at bounding box center [465, 508] width 56 height 8
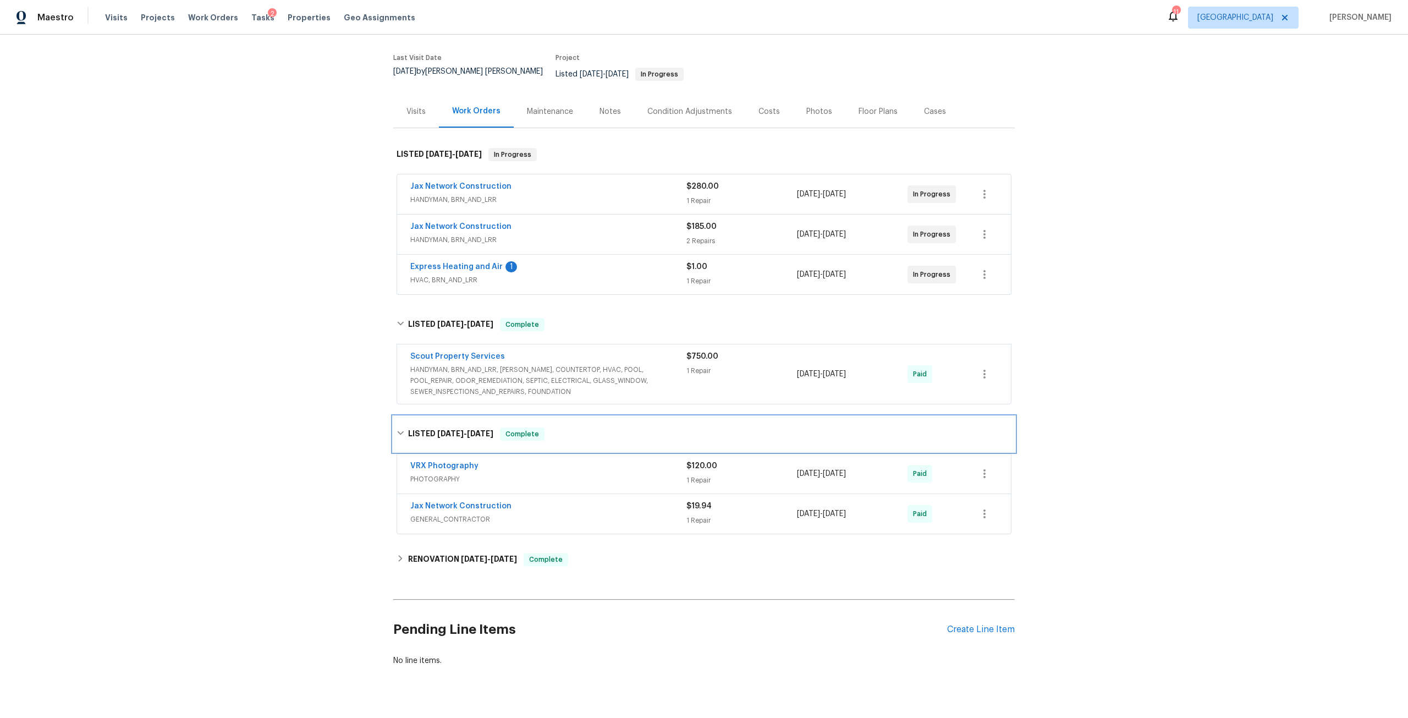
scroll to position [103, 0]
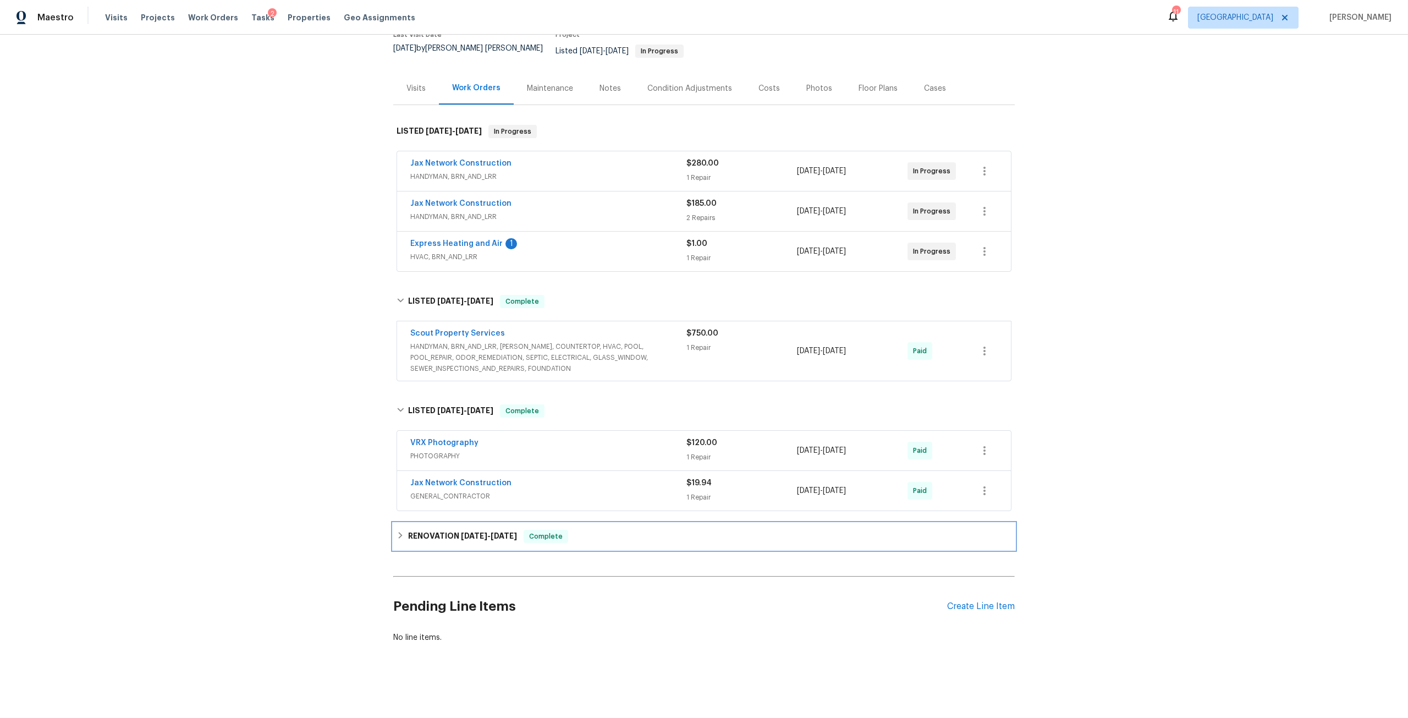
click at [476, 532] on span "5/2/25" at bounding box center [474, 536] width 26 height 8
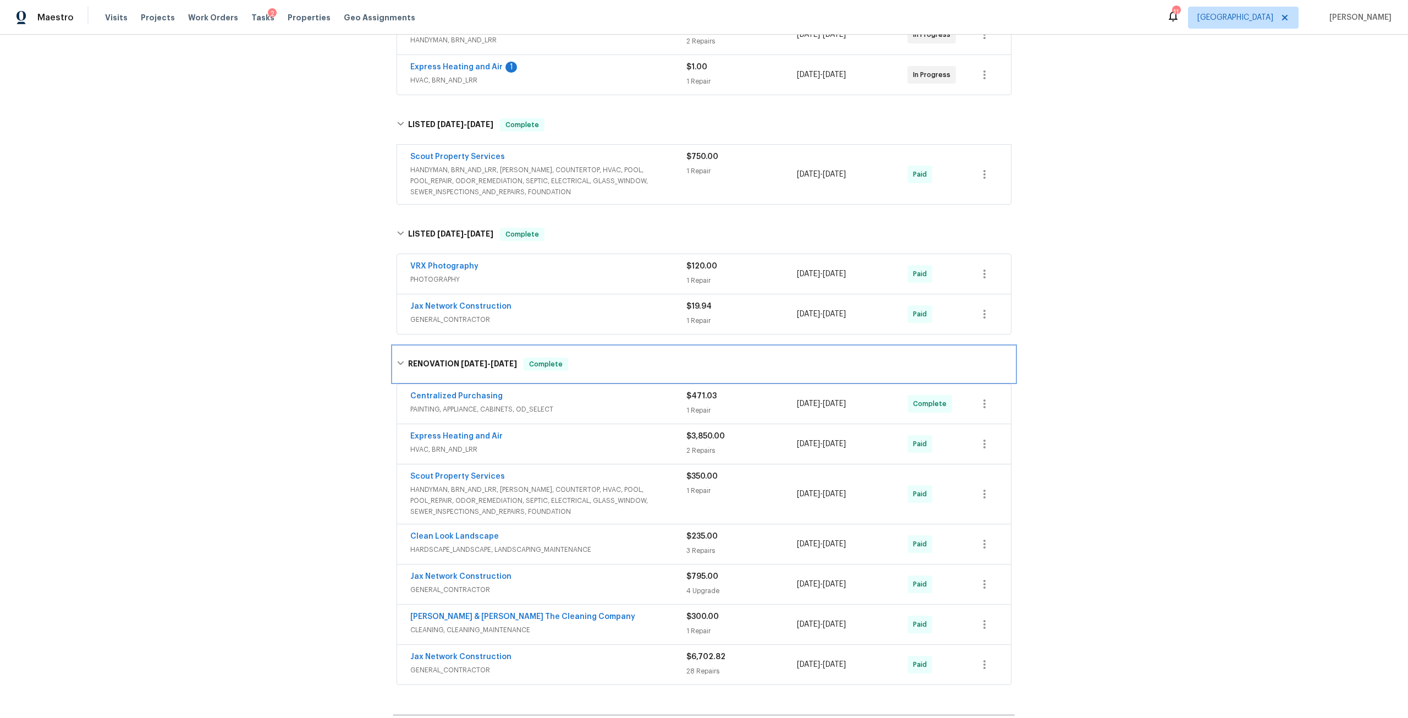
scroll to position [0, 0]
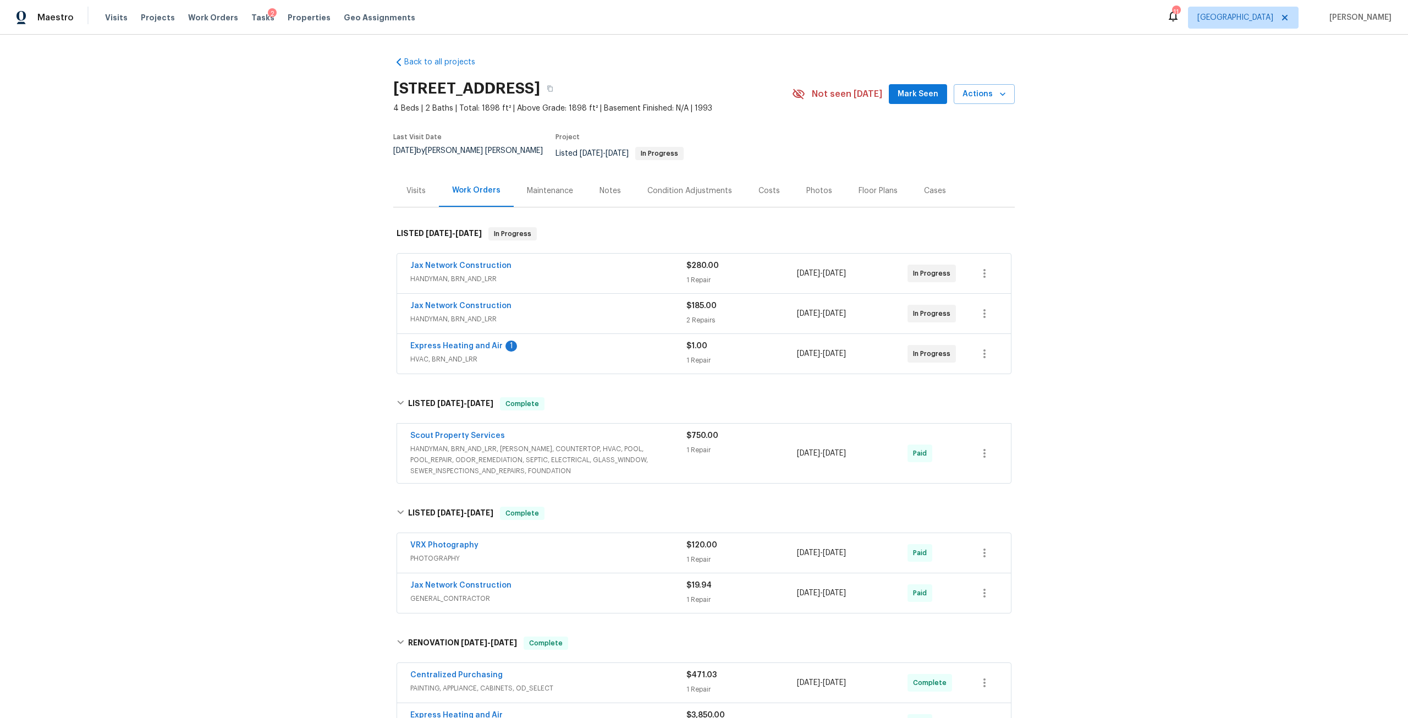
click at [557, 185] on div "Maintenance" at bounding box center [550, 190] width 46 height 11
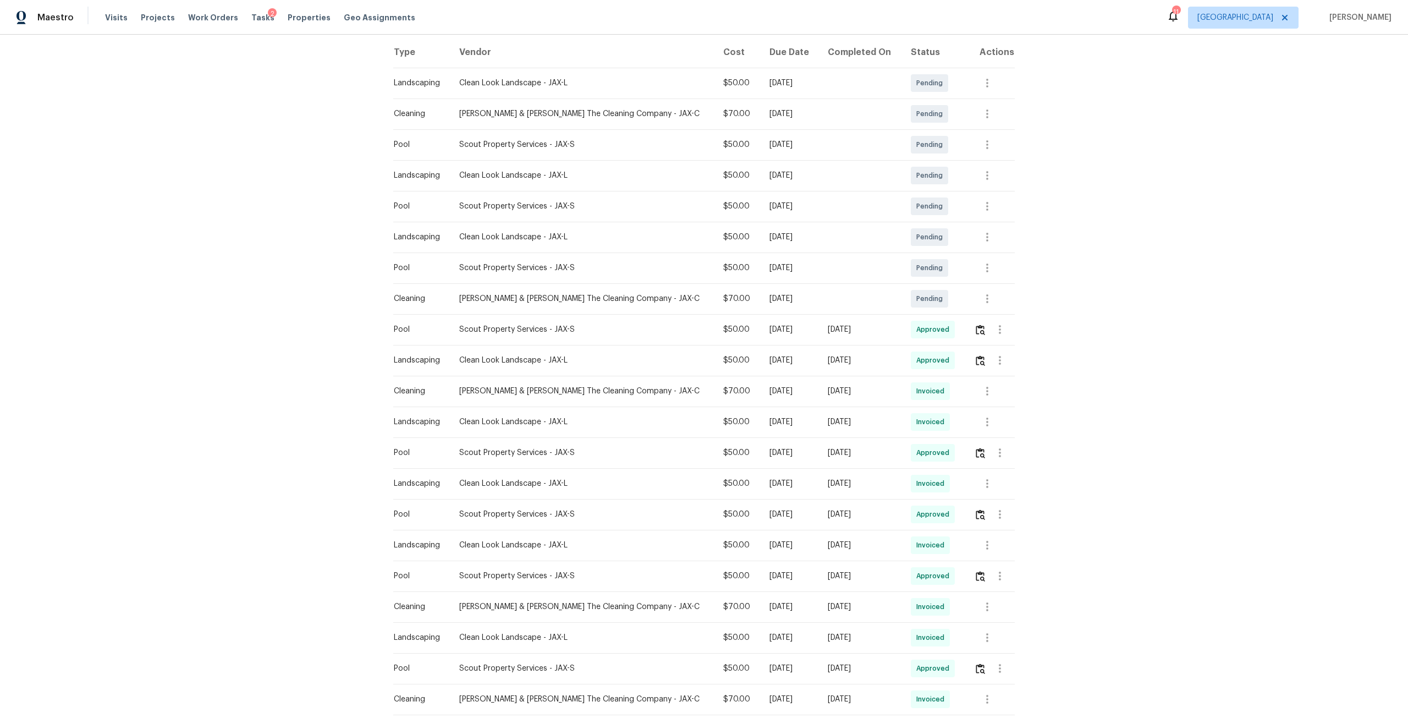
scroll to position [220, 0]
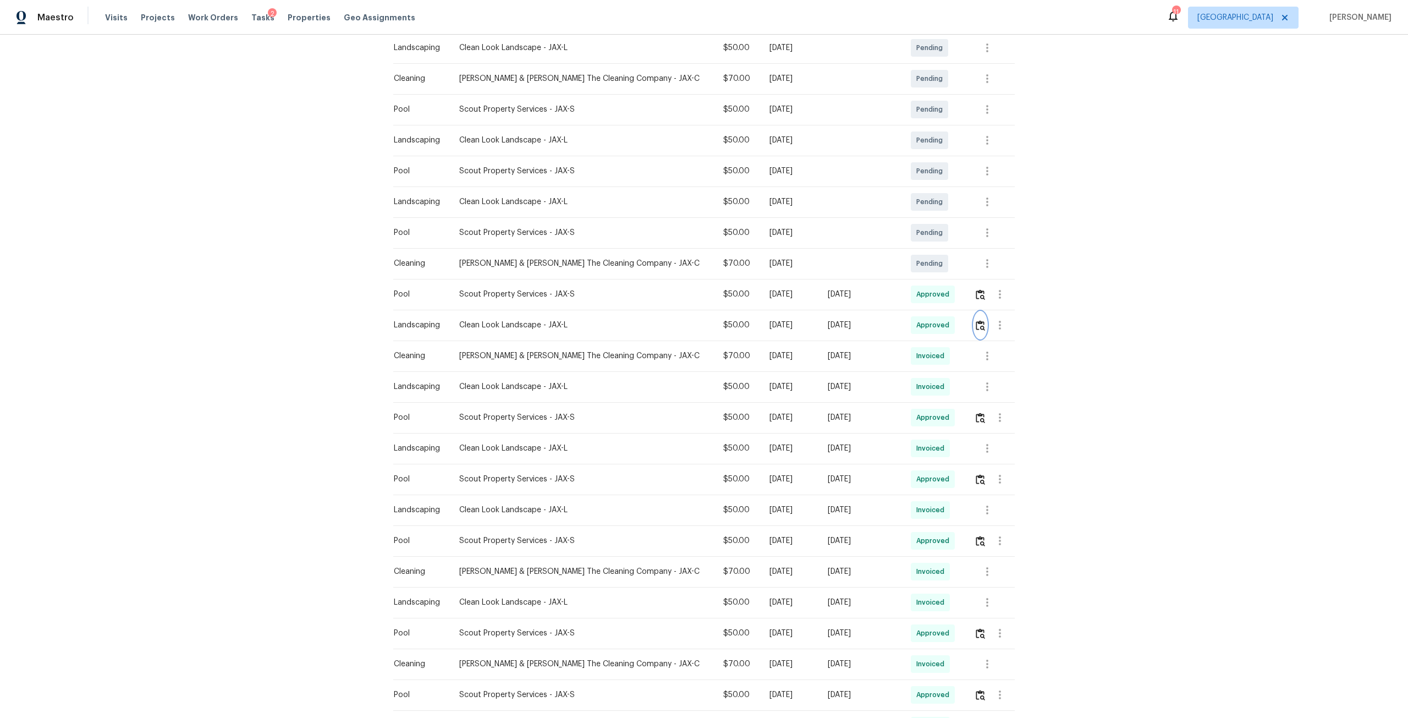
click at [978, 320] on img "button" at bounding box center [980, 325] width 9 height 10
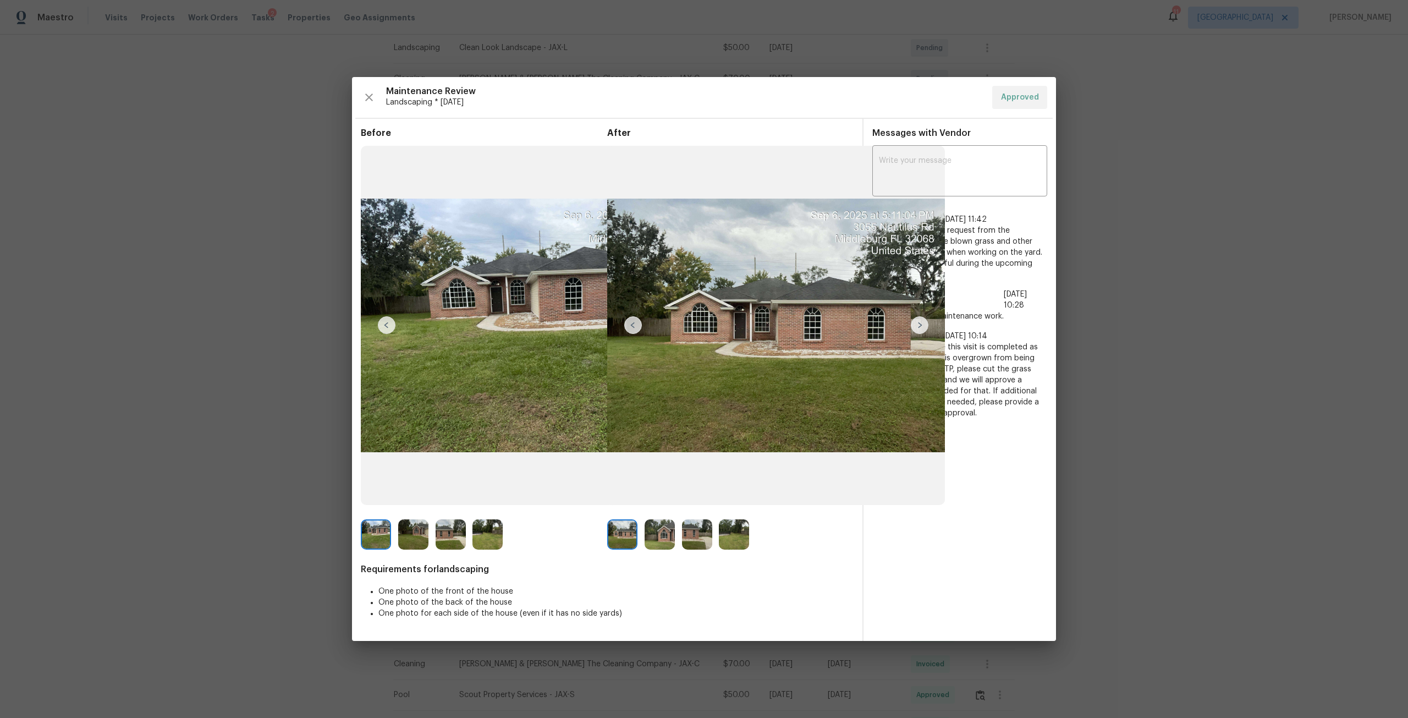
click at [925, 326] on img at bounding box center [920, 325] width 18 height 18
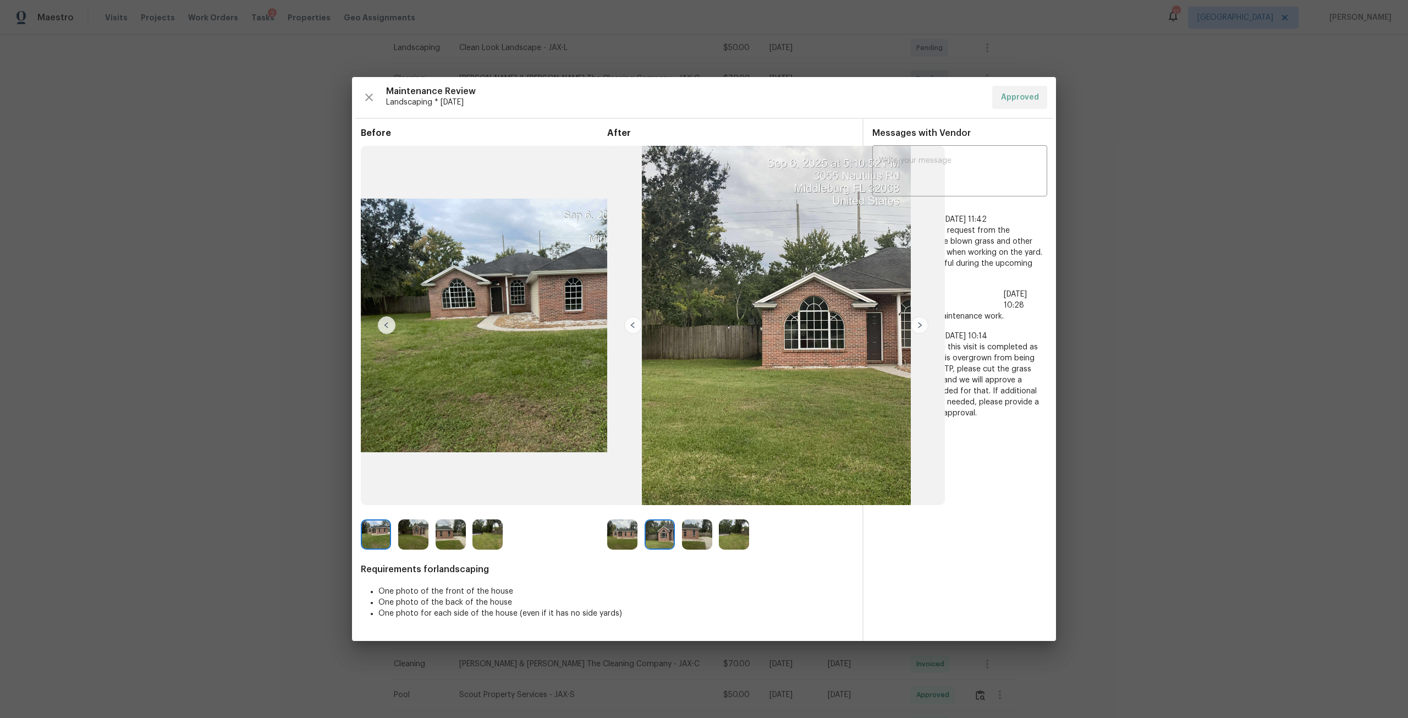
click at [925, 326] on img at bounding box center [920, 325] width 18 height 18
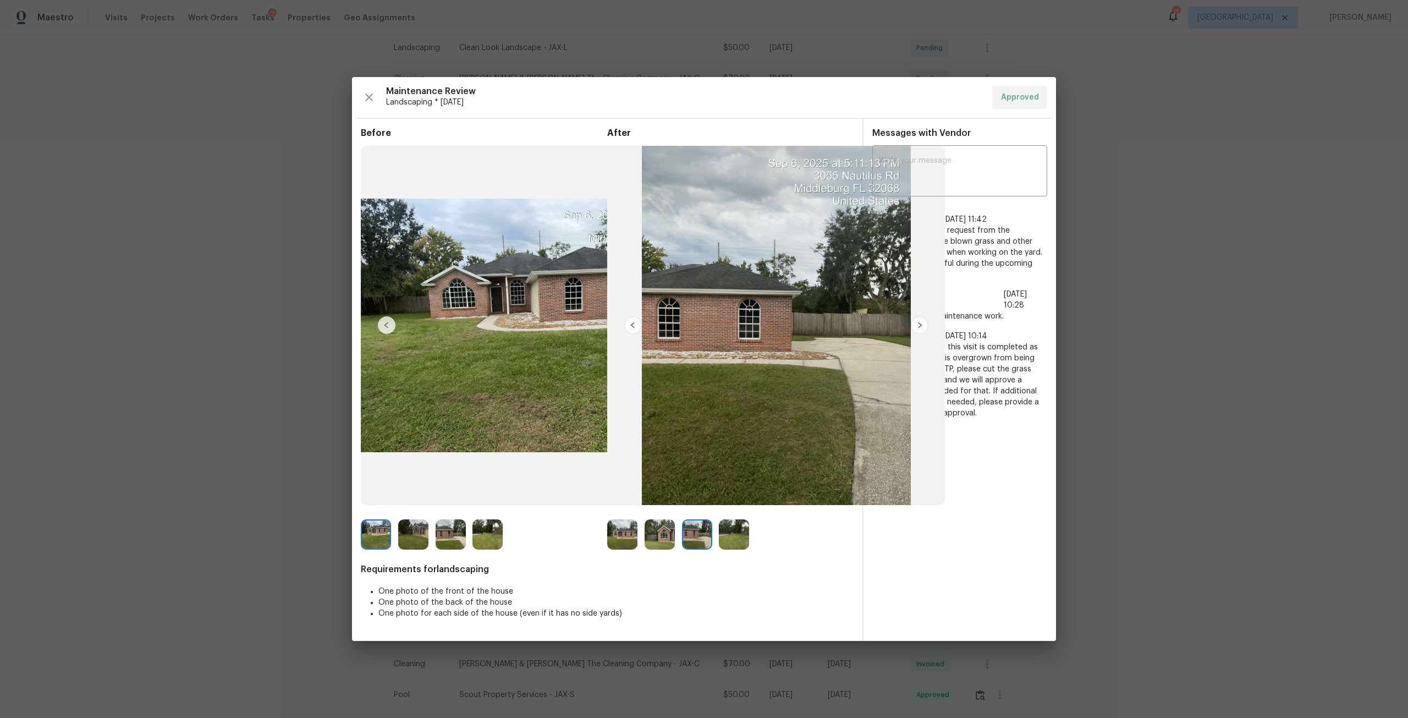
click at [925, 326] on img at bounding box center [920, 325] width 18 height 18
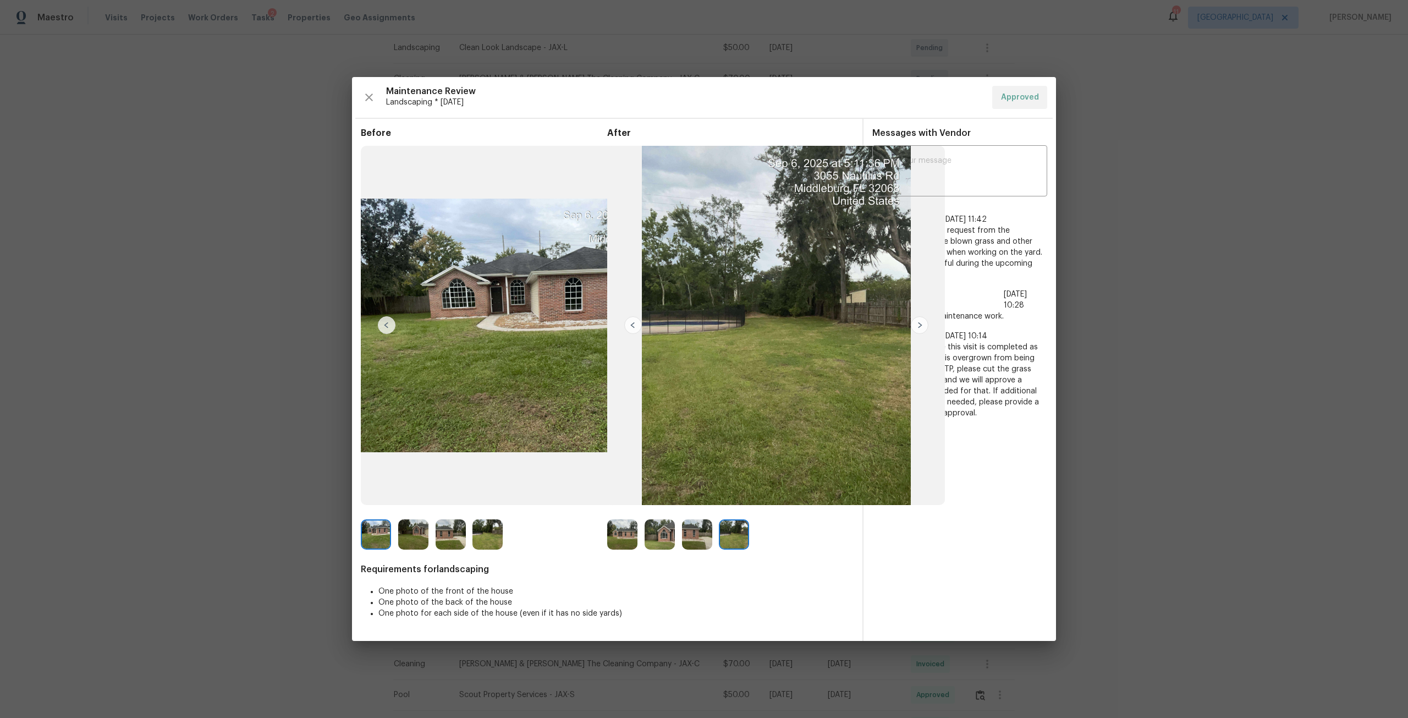
click at [925, 326] on img at bounding box center [920, 325] width 18 height 18
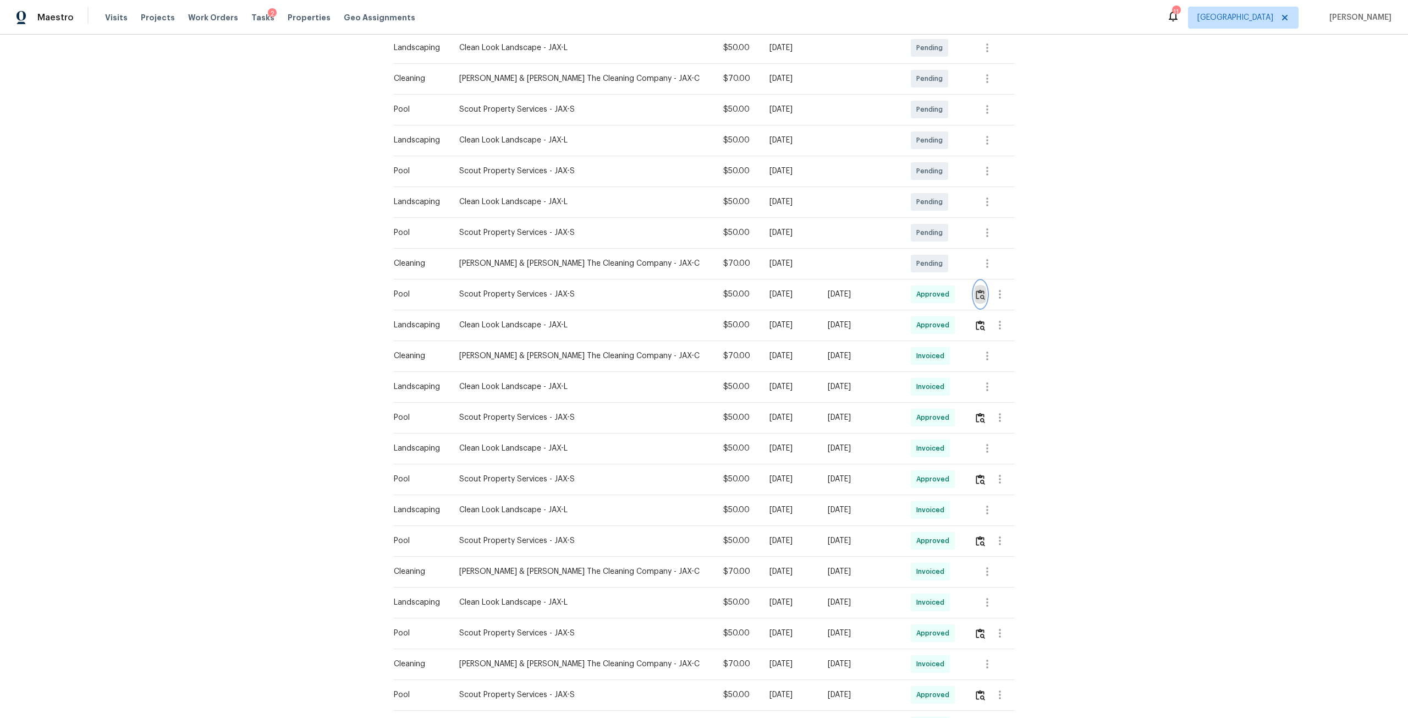
click at [976, 289] on img "button" at bounding box center [980, 294] width 9 height 10
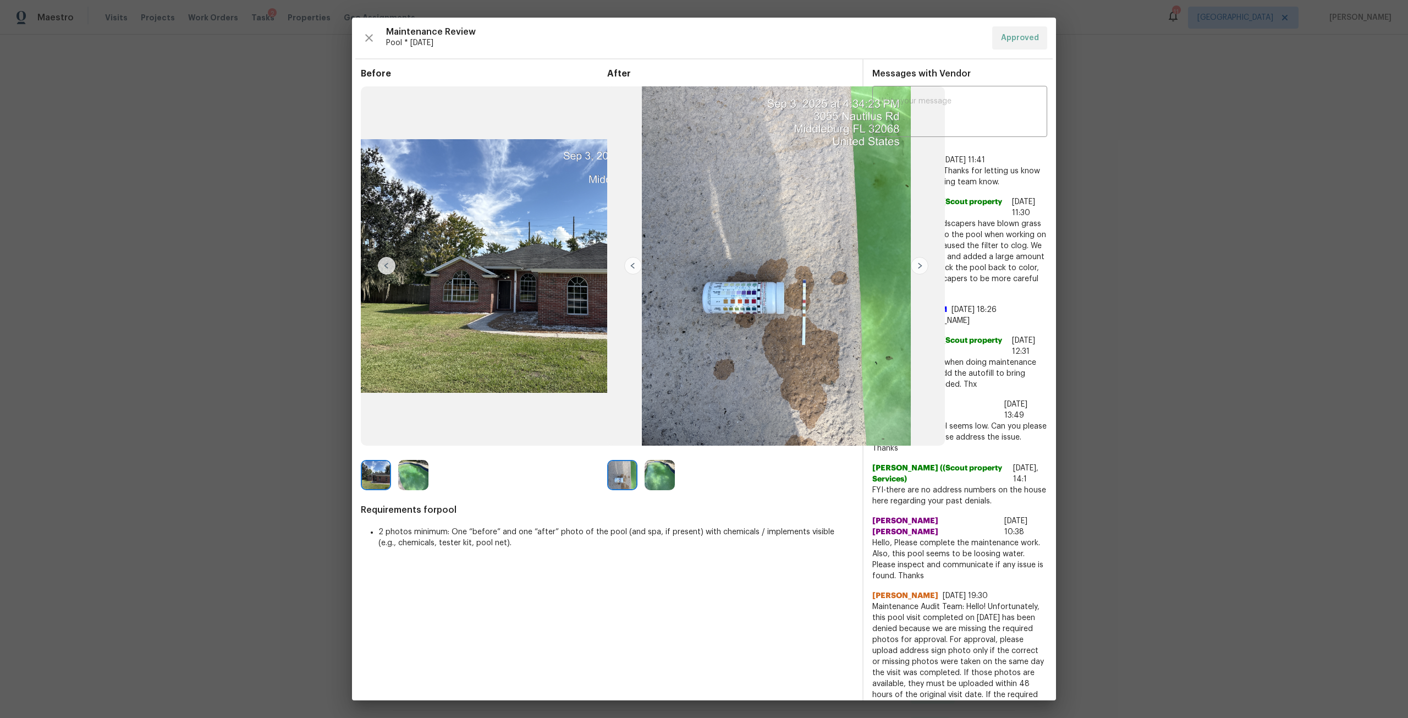
click at [924, 264] on img at bounding box center [920, 266] width 18 height 18
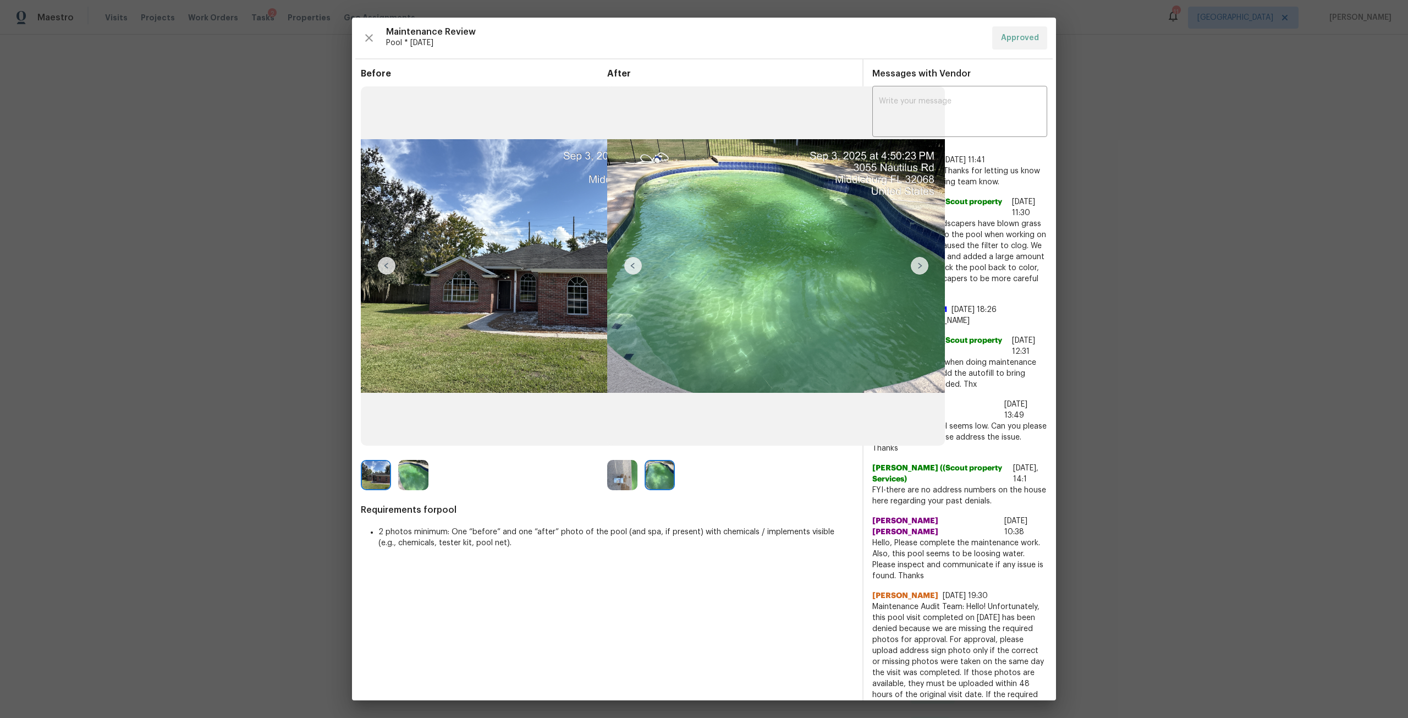
click at [915, 266] on img at bounding box center [920, 266] width 18 height 18
click at [420, 476] on img at bounding box center [413, 475] width 30 height 30
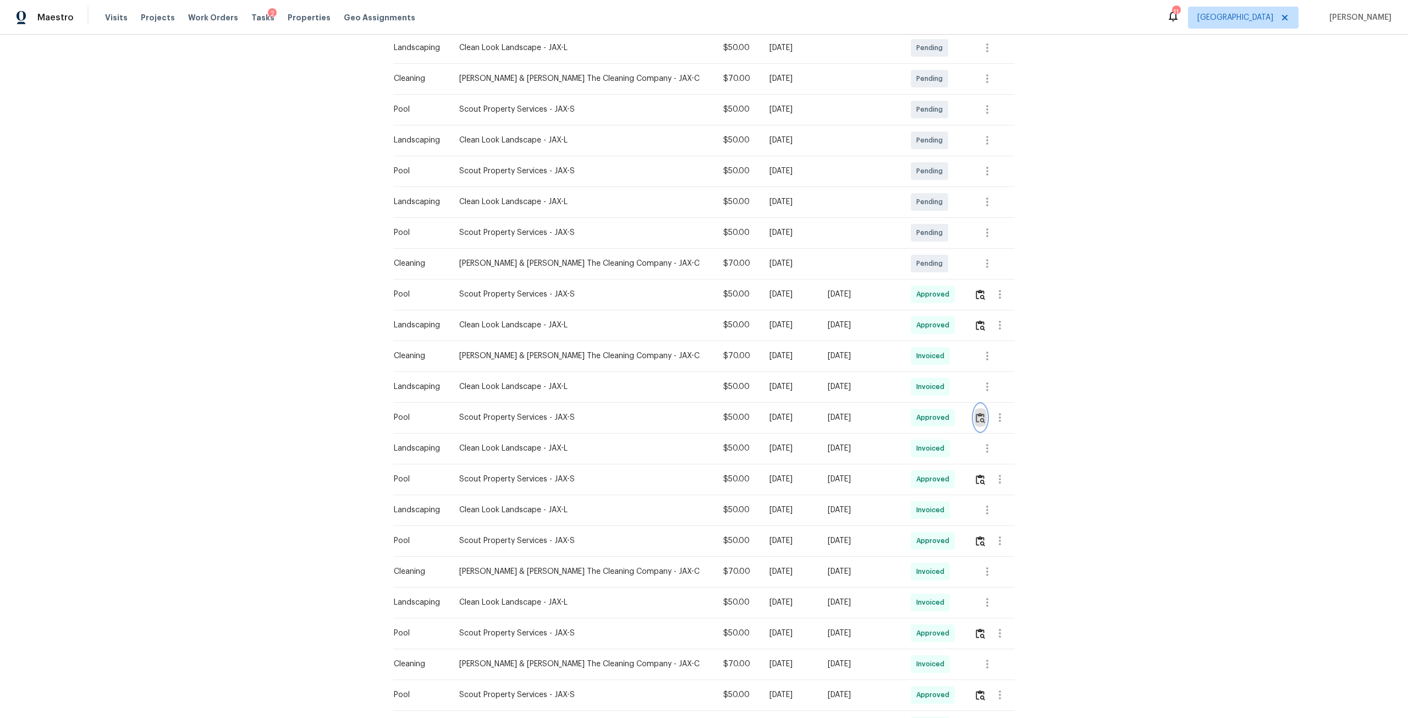
click at [979, 413] on img "button" at bounding box center [980, 418] width 9 height 10
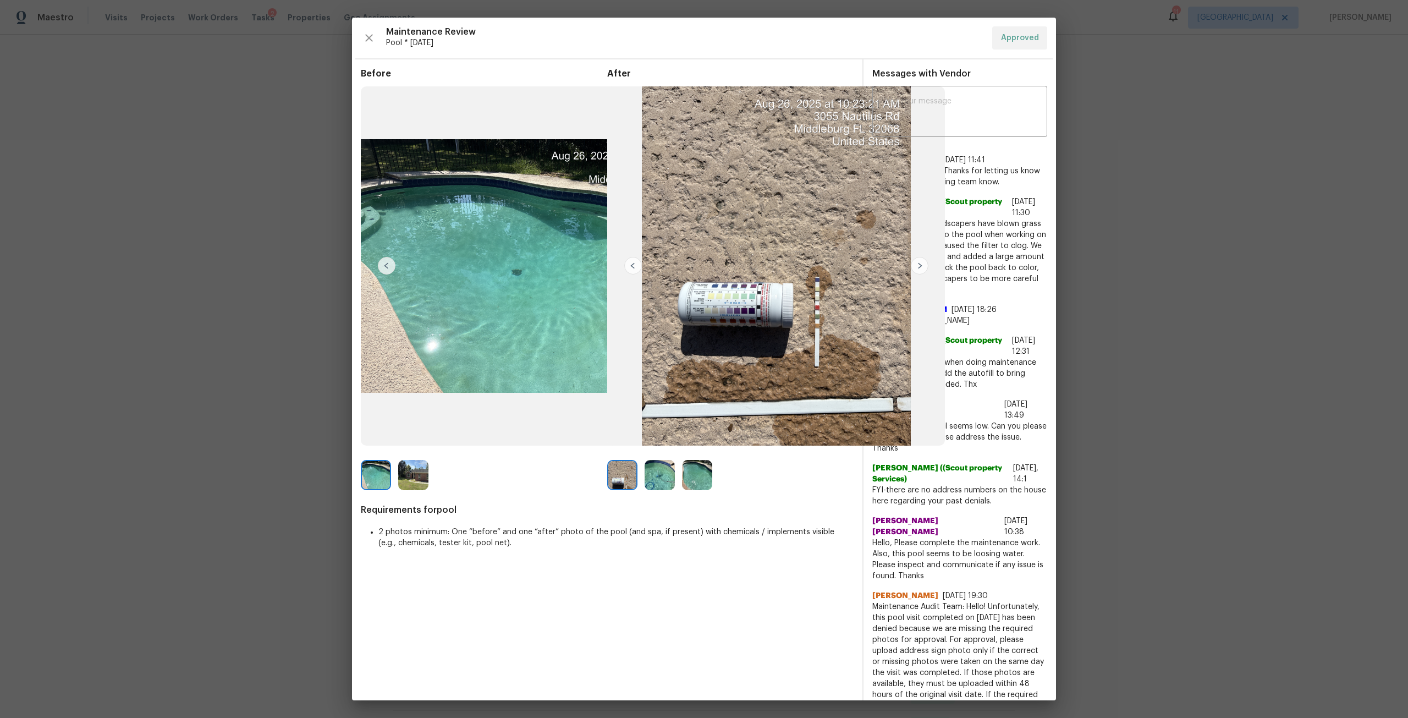
click at [661, 478] on img at bounding box center [660, 475] width 30 height 30
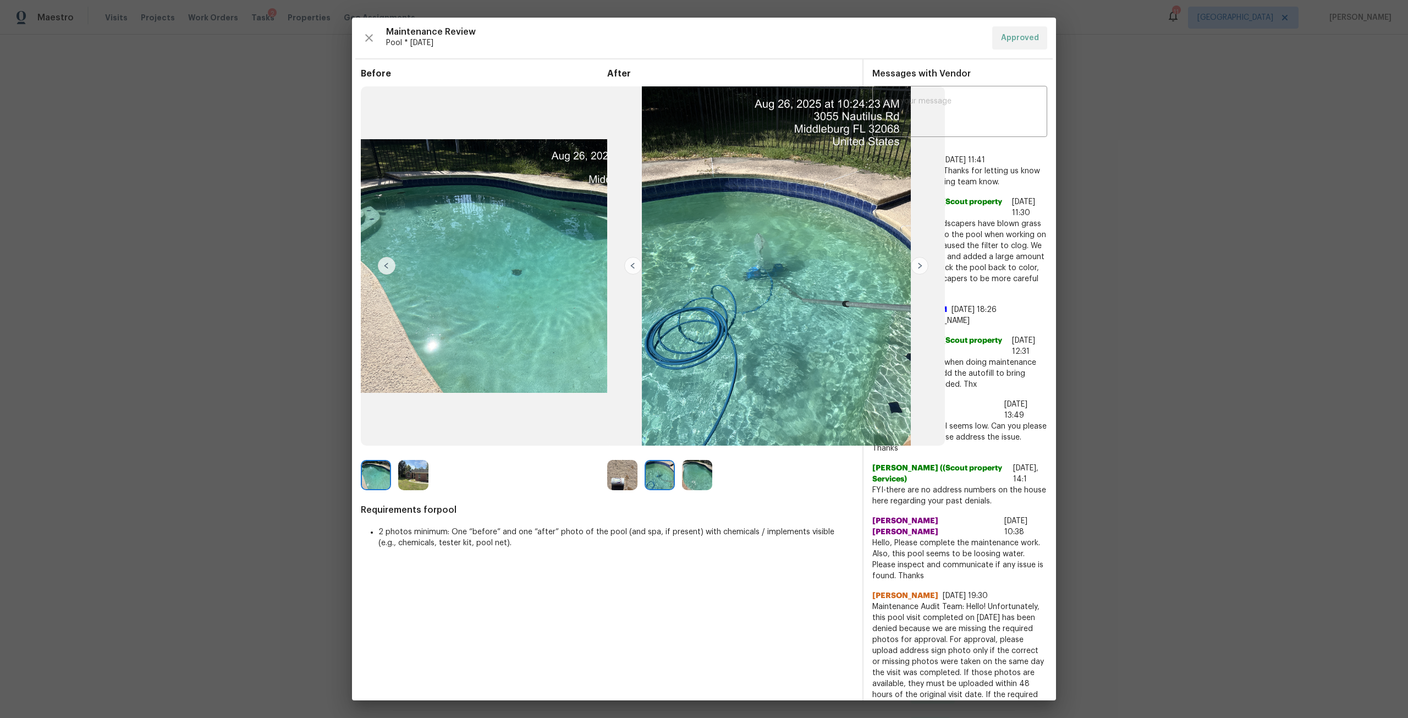
click at [703, 477] on img at bounding box center [697, 475] width 30 height 30
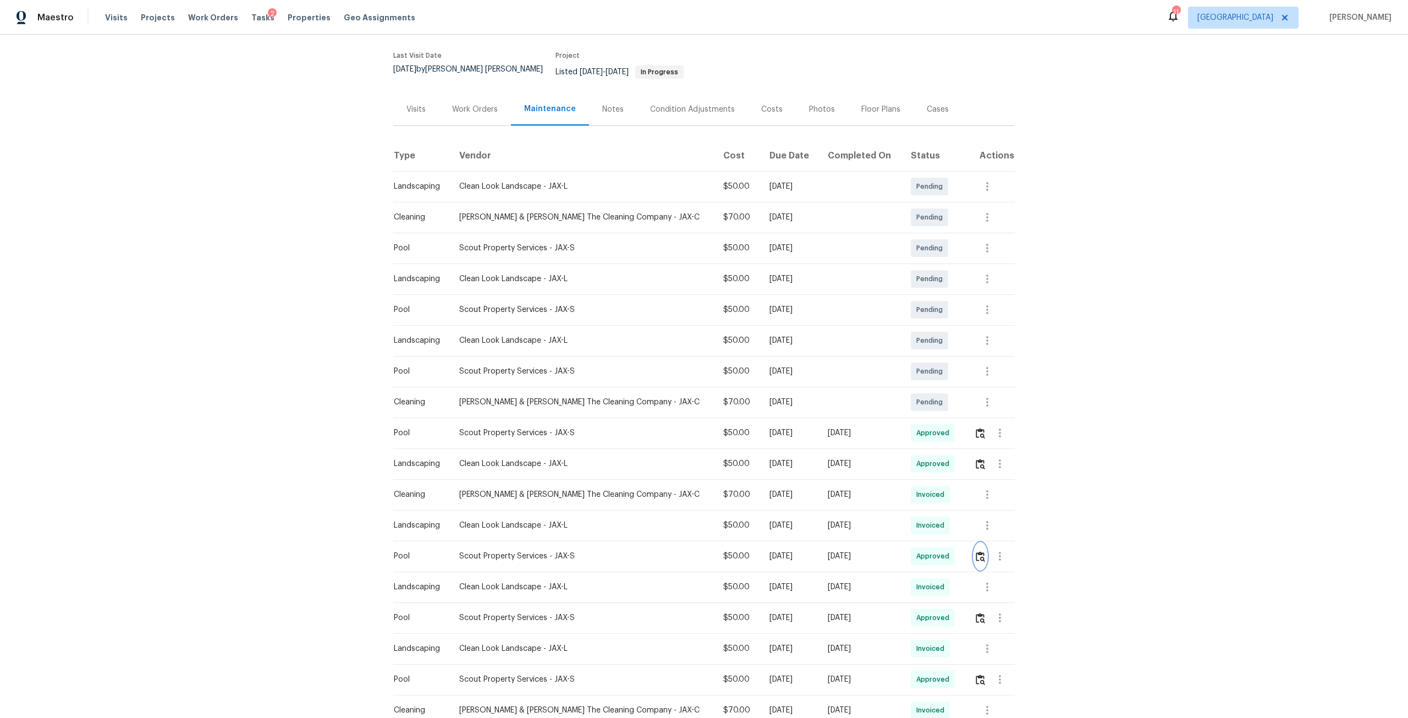
scroll to position [0, 0]
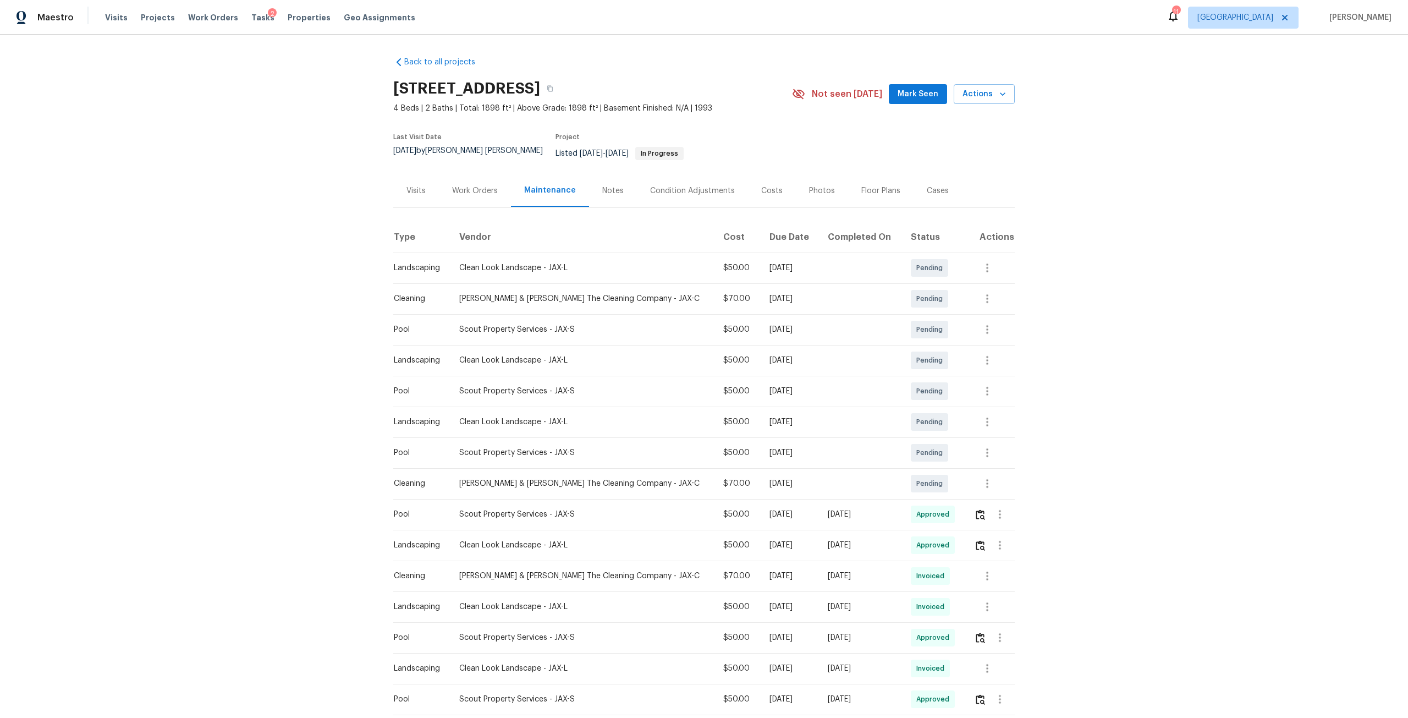
click at [407, 185] on div "Visits" at bounding box center [416, 190] width 19 height 11
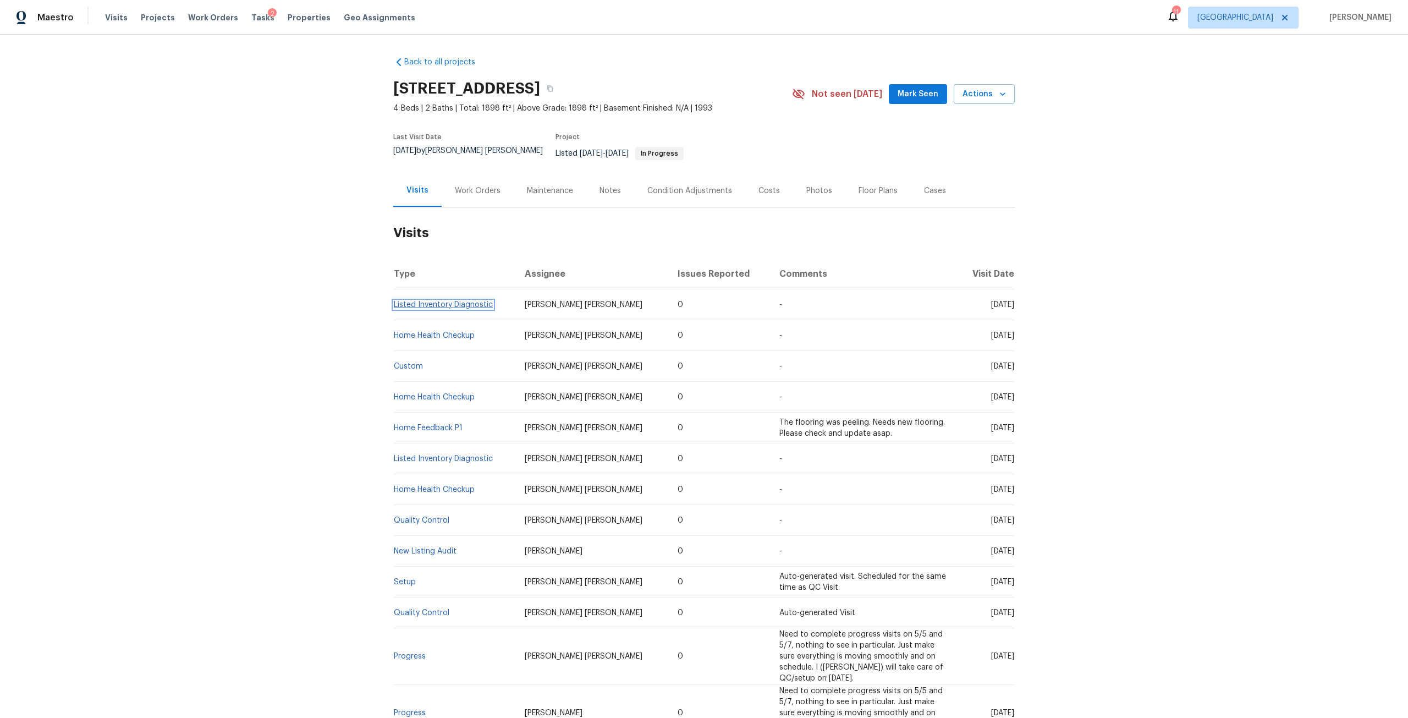
click at [432, 301] on link "Listed Inventory Diagnostic" at bounding box center [443, 305] width 99 height 8
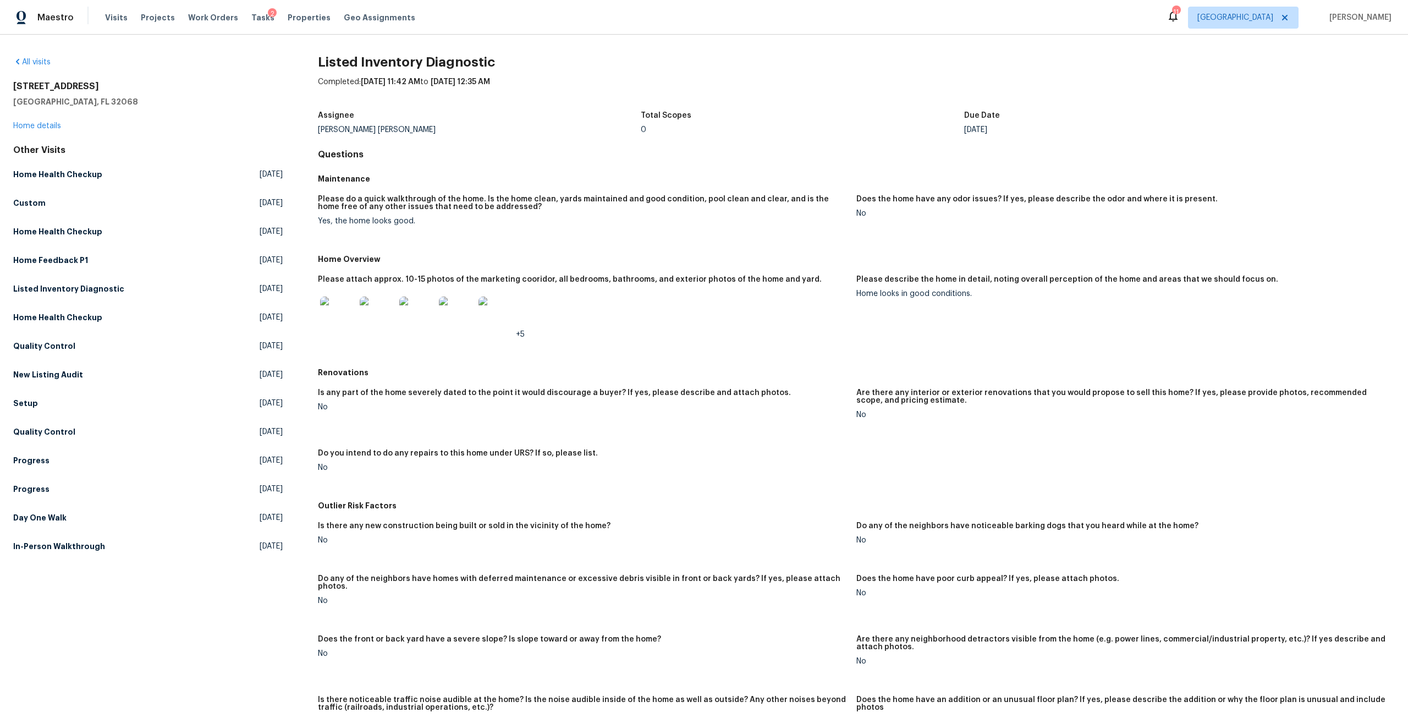
click at [338, 328] on img at bounding box center [337, 314] width 35 height 35
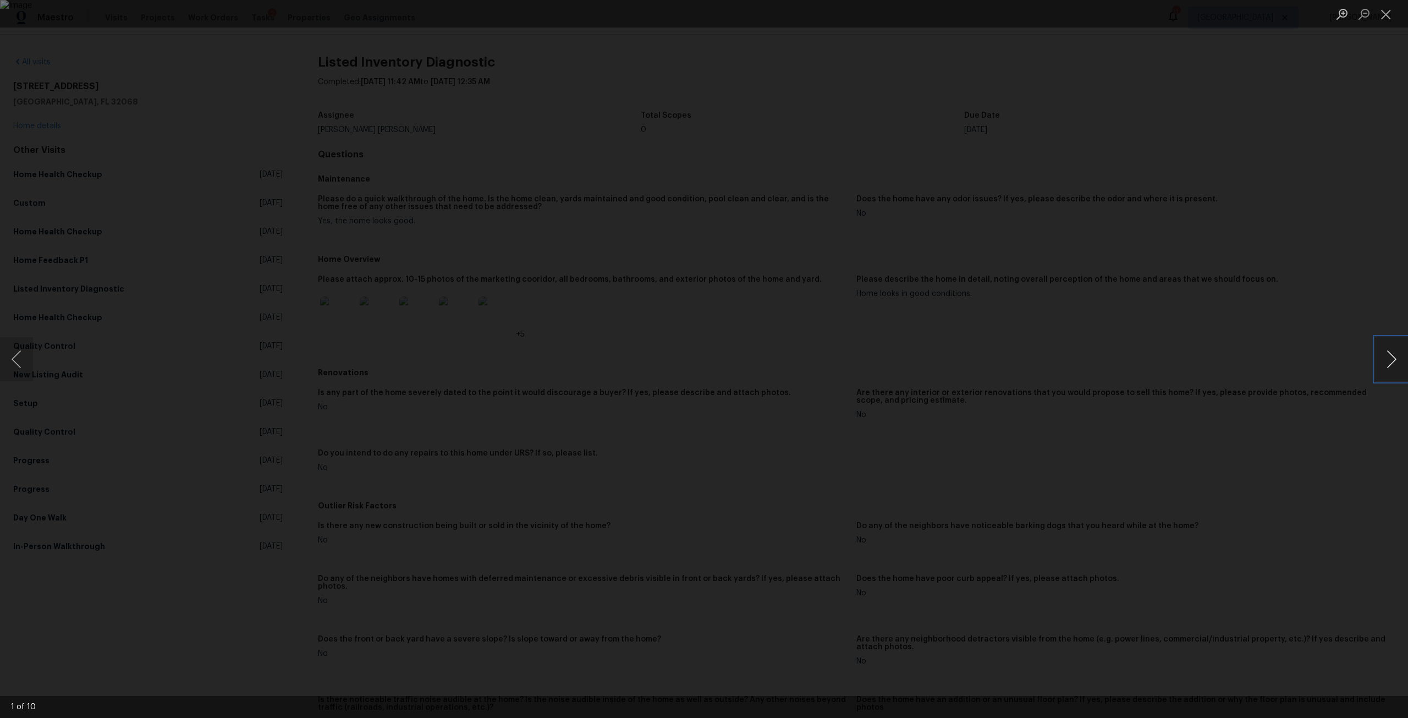
click at [1401, 361] on button "Next image" at bounding box center [1391, 359] width 33 height 44
click at [1400, 361] on button "Next image" at bounding box center [1391, 359] width 33 height 44
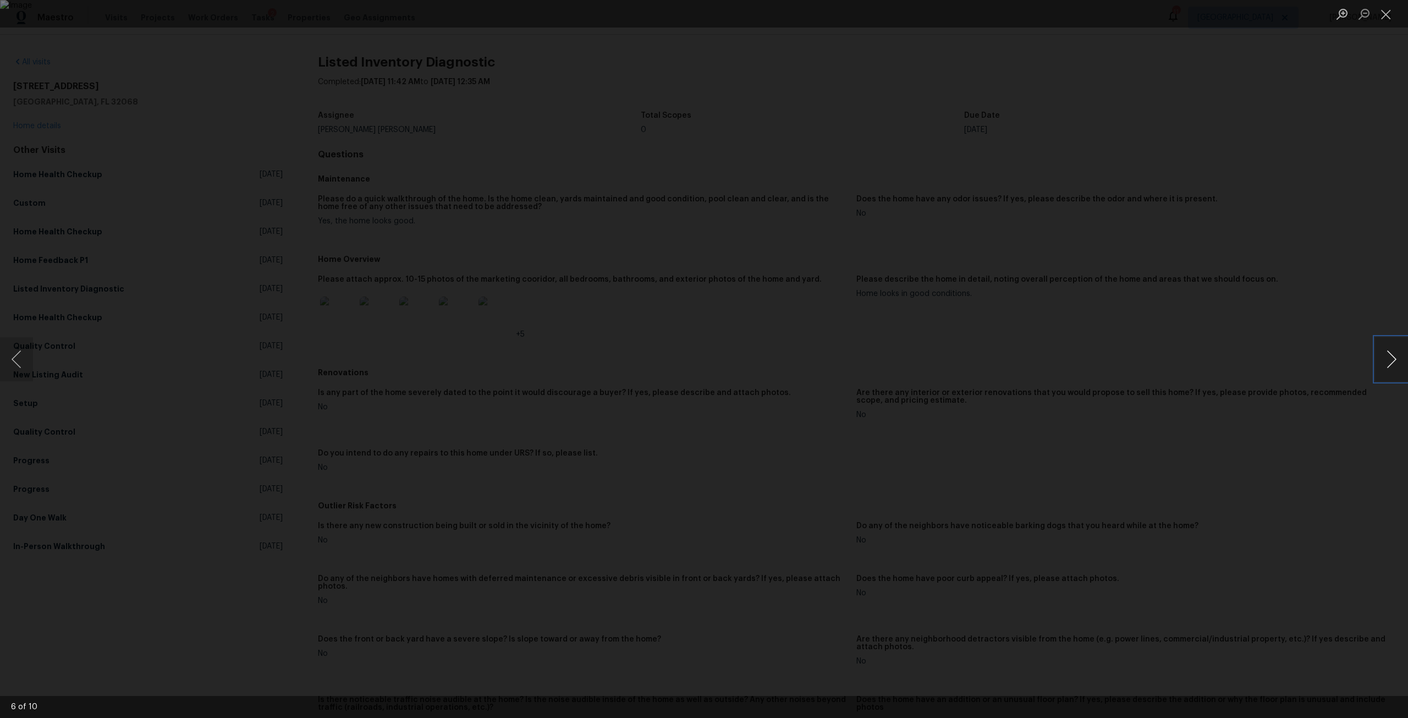
click at [1400, 361] on button "Next image" at bounding box center [1391, 359] width 33 height 44
click at [1398, 360] on button "Next image" at bounding box center [1391, 359] width 33 height 44
click at [722, 101] on div "Lightbox" at bounding box center [704, 359] width 1408 height 718
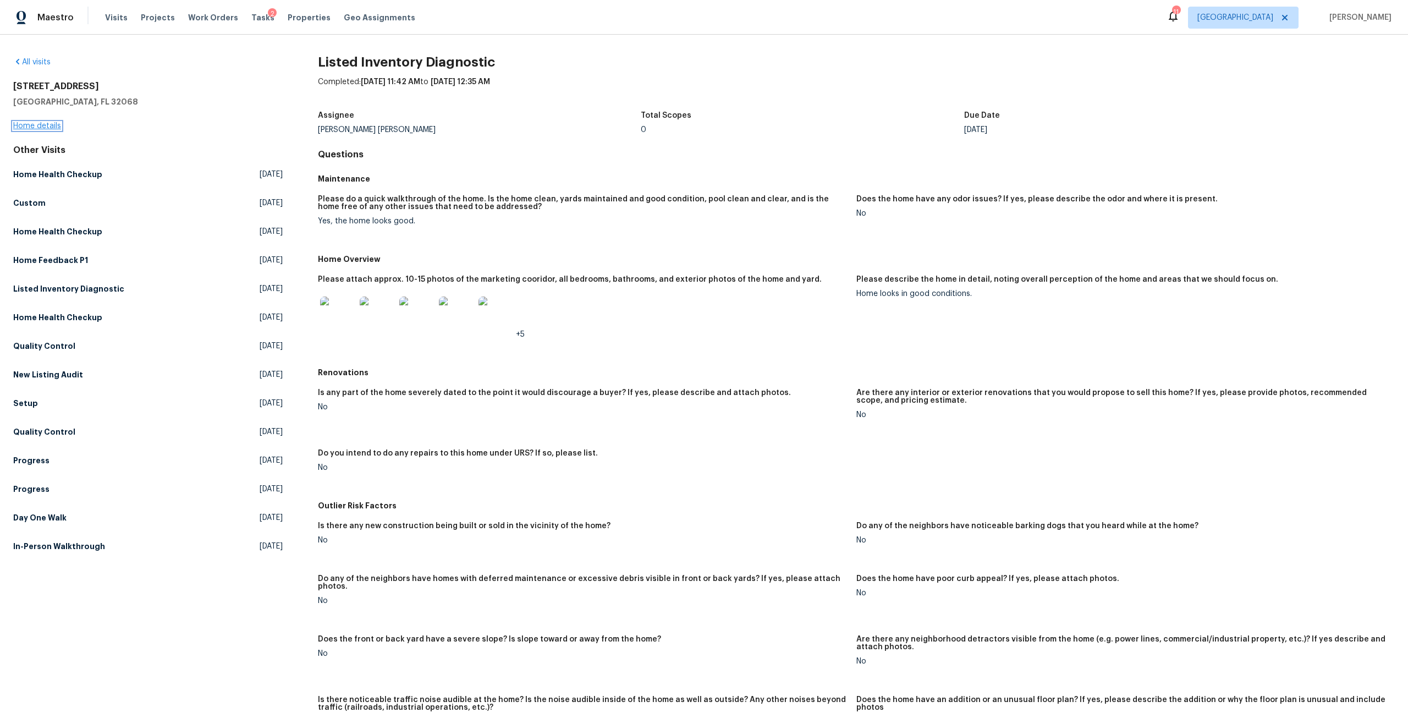
click at [52, 128] on link "Home details" at bounding box center [37, 126] width 48 height 8
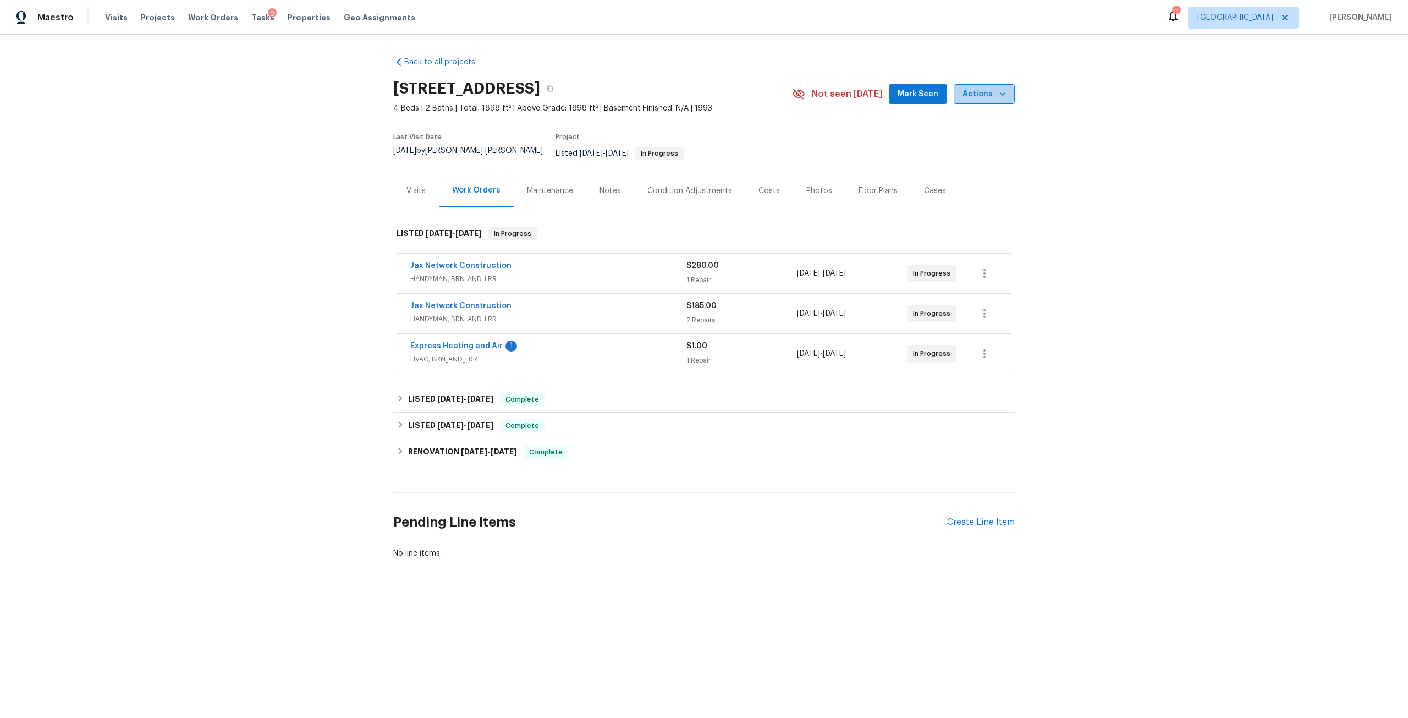
click at [976, 94] on span "Actions" at bounding box center [984, 94] width 43 height 14
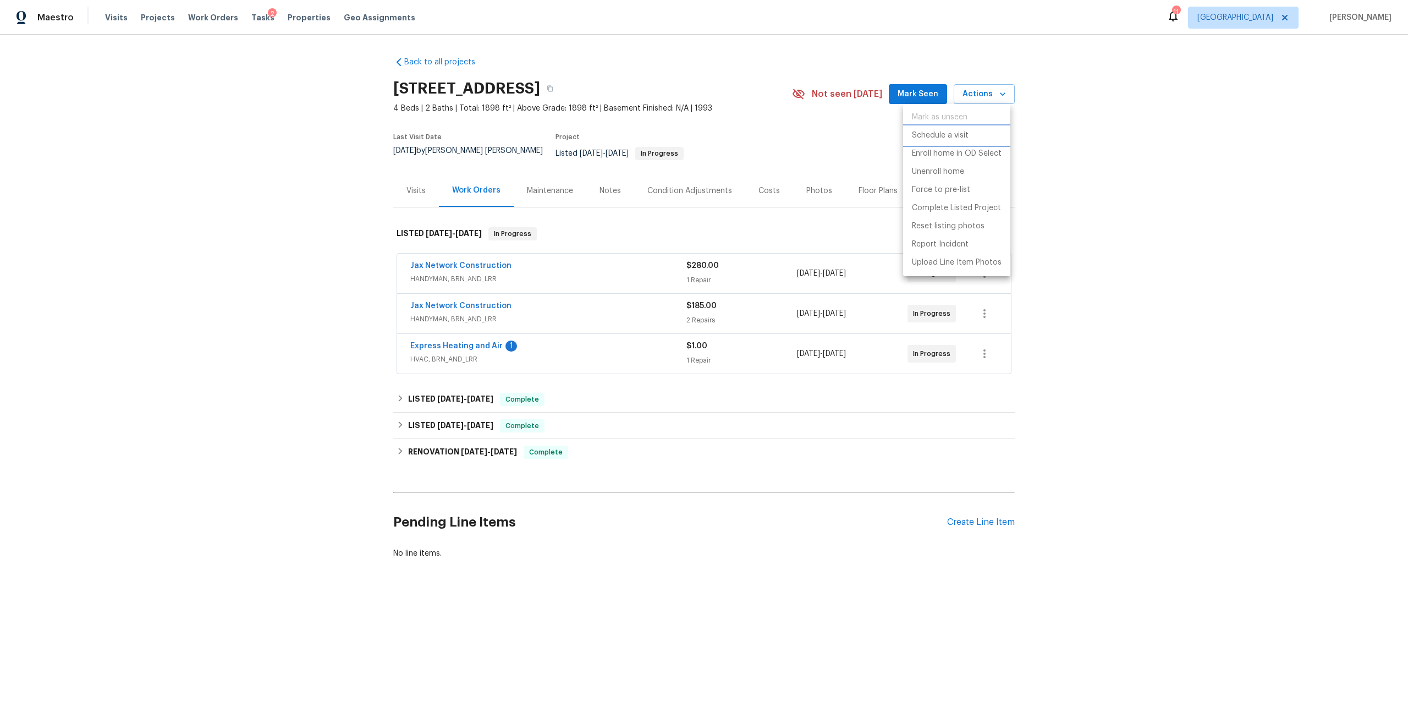
click at [978, 136] on li "Schedule a visit" at bounding box center [956, 136] width 107 height 18
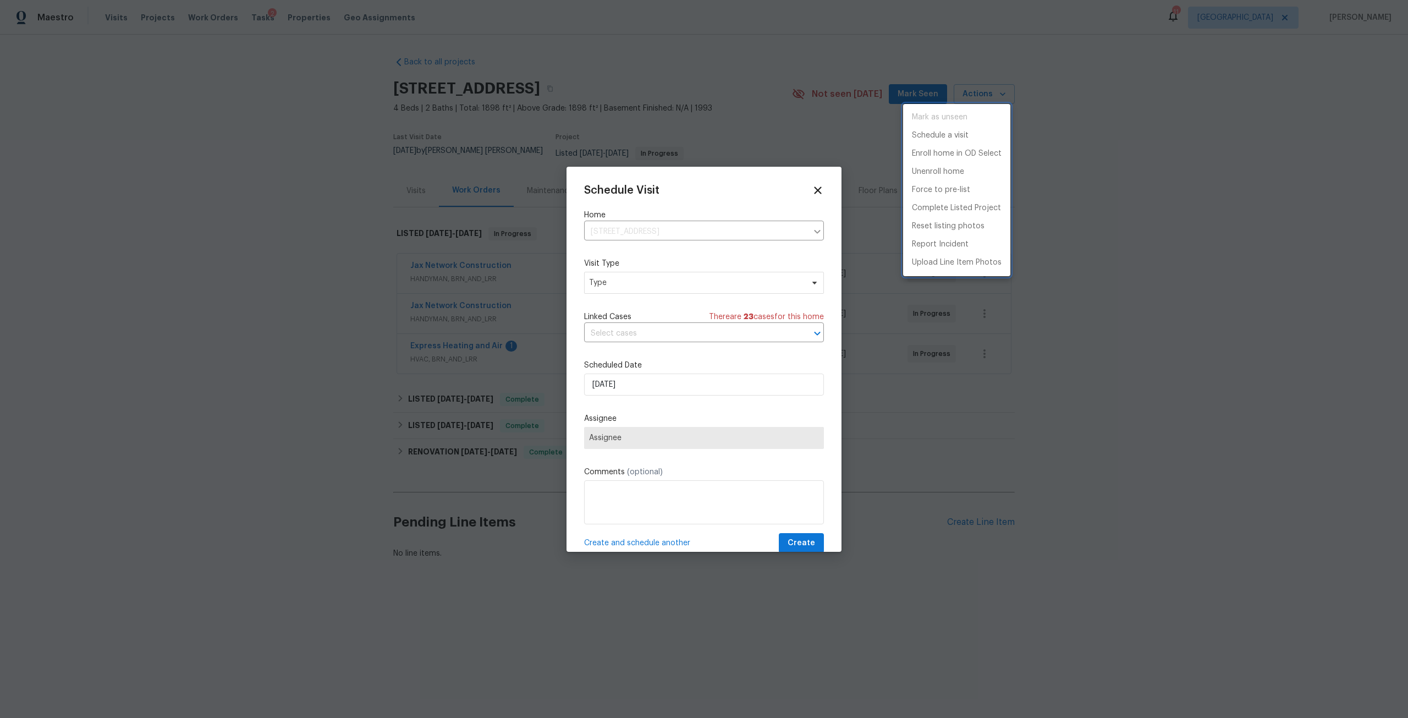
click at [668, 283] on div at bounding box center [704, 359] width 1408 height 718
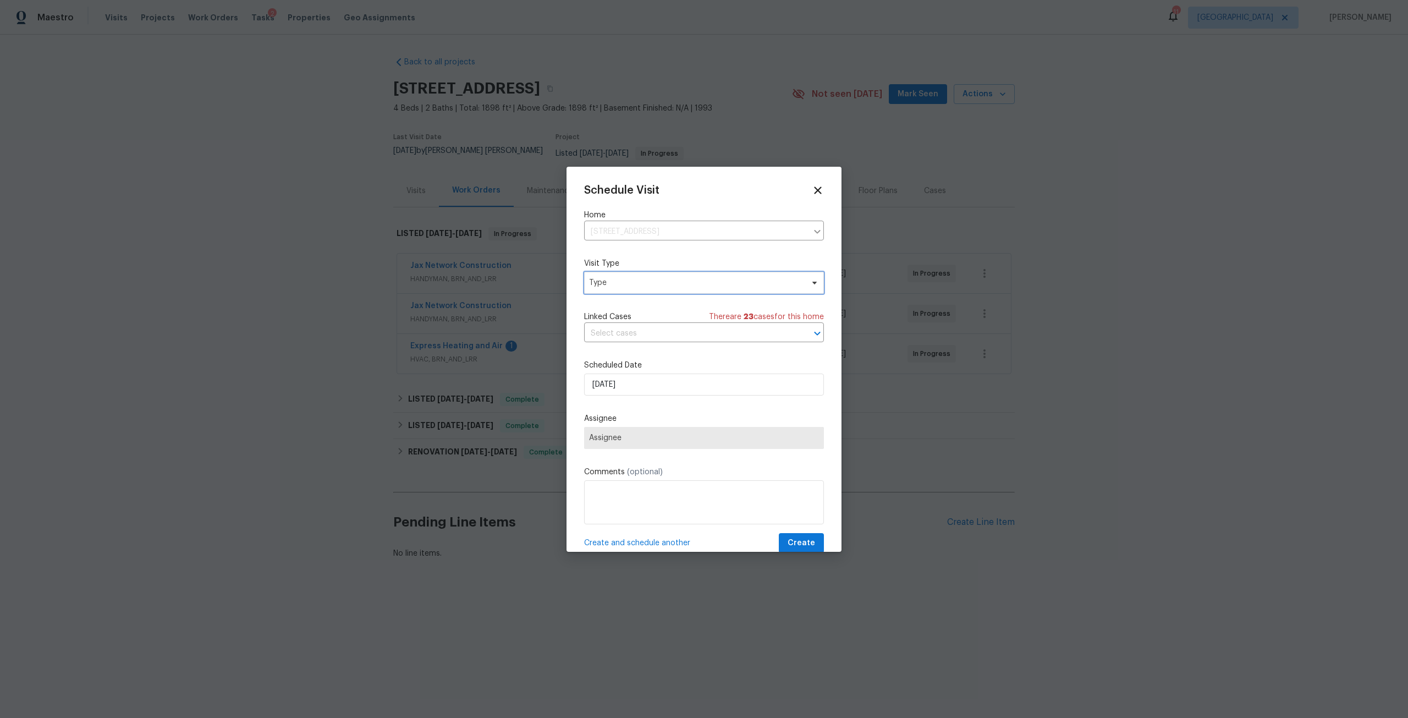
click at [670, 285] on span "Type" at bounding box center [696, 282] width 214 height 11
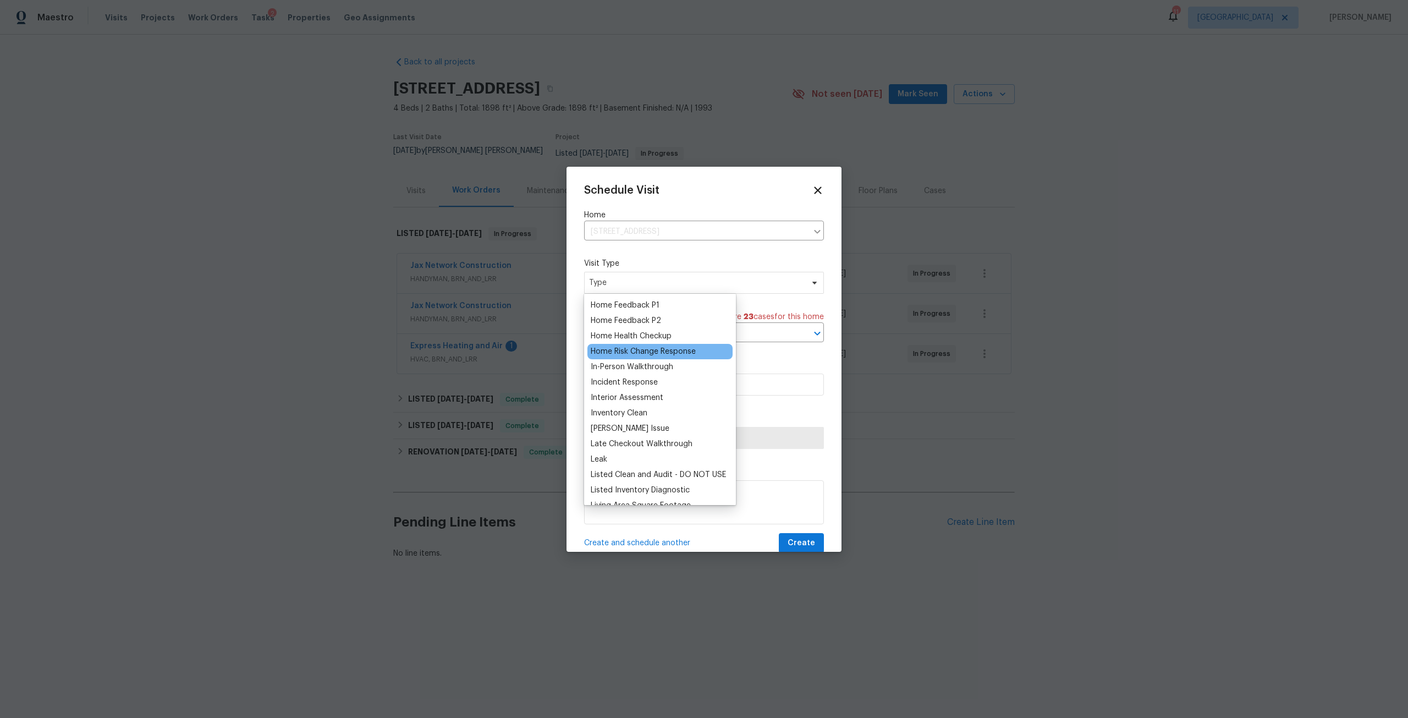
scroll to position [385, 0]
click at [655, 454] on div "Listed Inventory Diagnostic" at bounding box center [640, 457] width 99 height 11
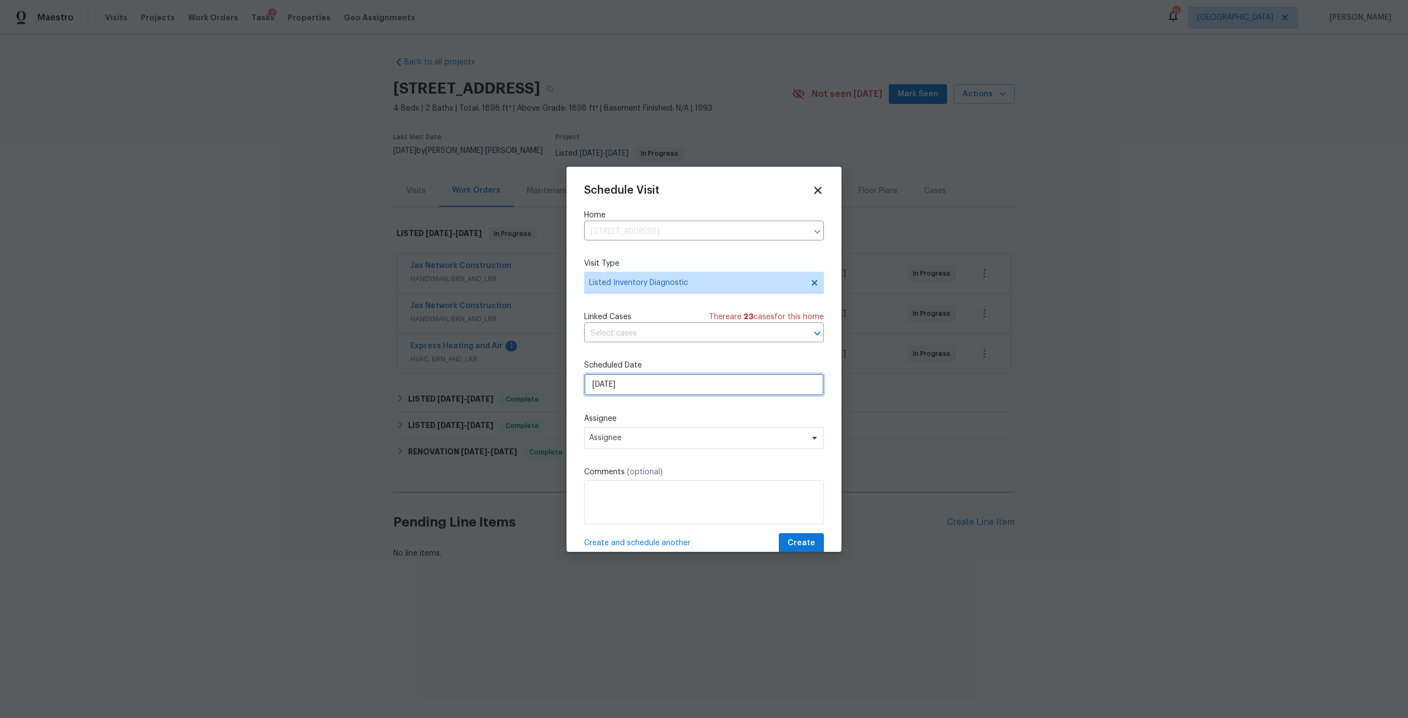
click at [643, 380] on input "9/8/2025" at bounding box center [704, 385] width 240 height 22
click at [682, 312] on div "9" at bounding box center [685, 305] width 18 height 17
type input "9/9/2025"
click at [664, 435] on span "Assignee" at bounding box center [697, 437] width 216 height 9
type input "dav"
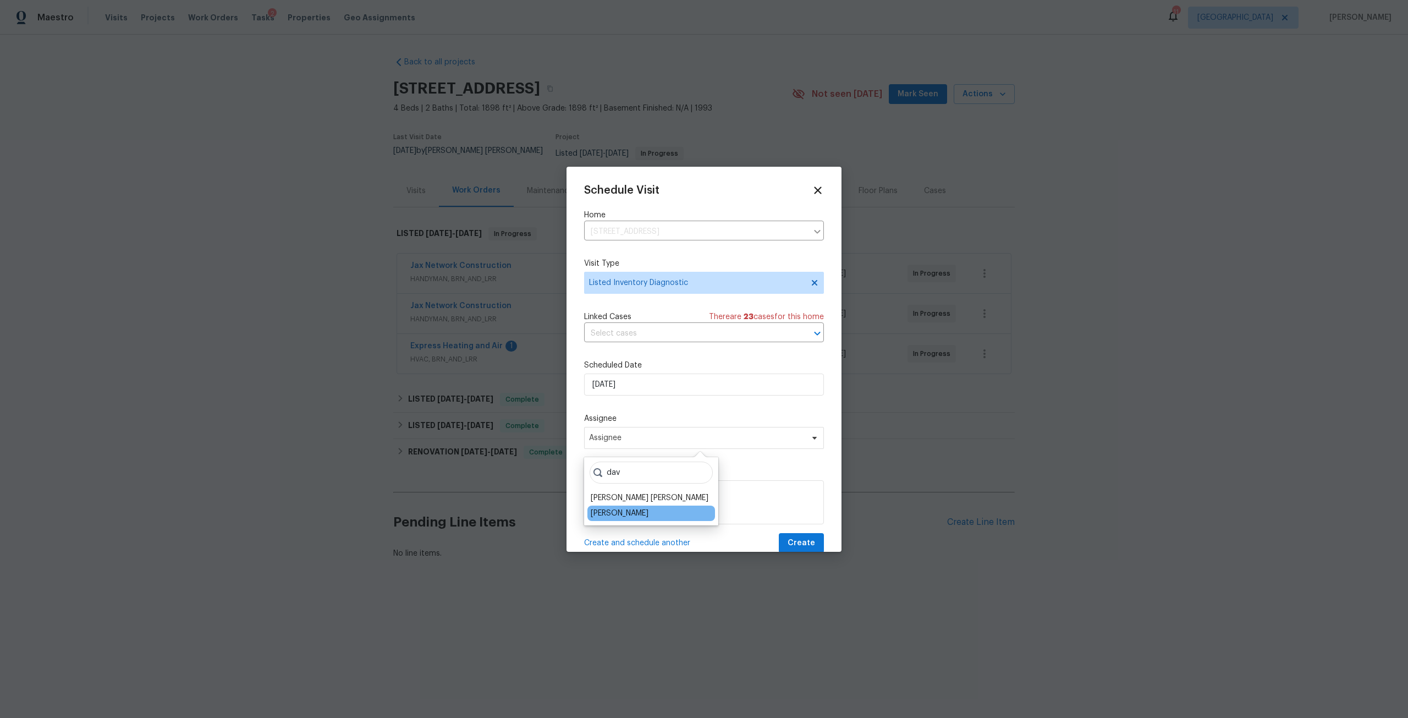
click at [640, 512] on div "[PERSON_NAME]" at bounding box center [620, 513] width 58 height 11
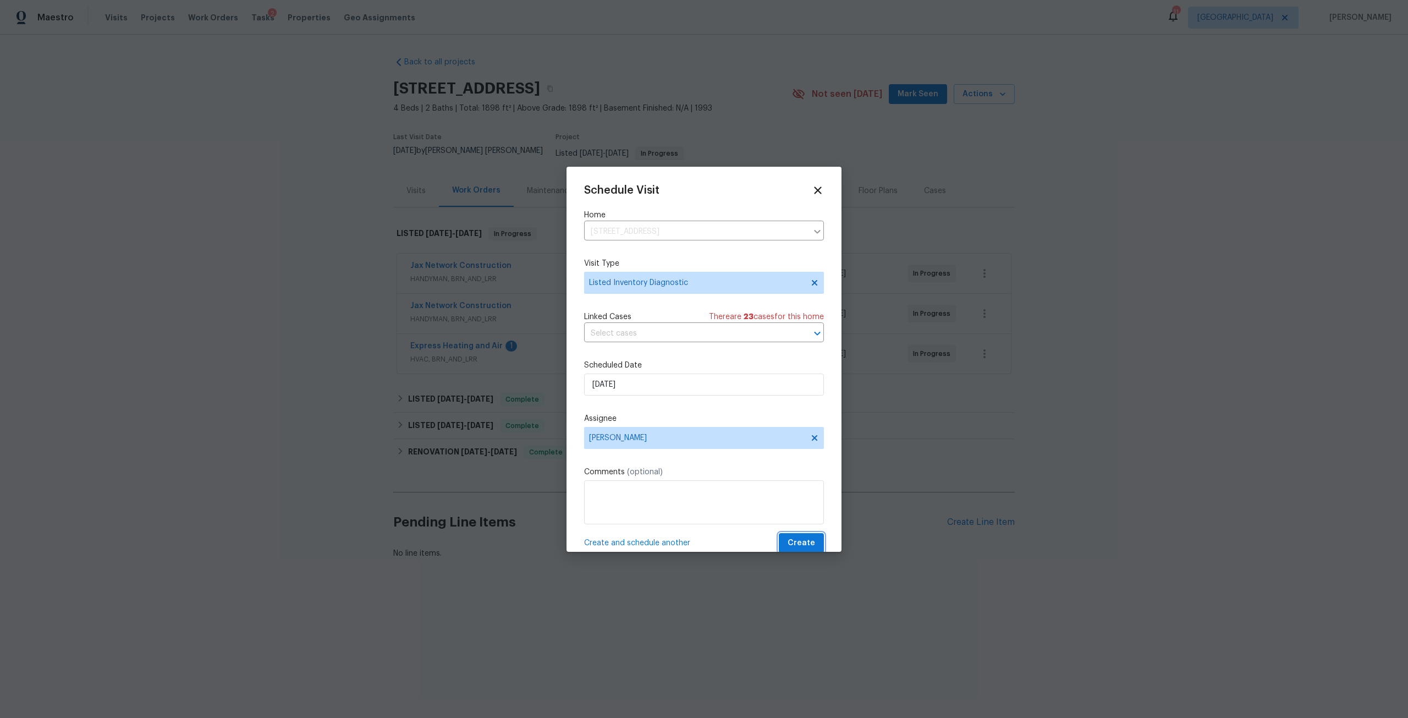
click at [779, 546] on button "Create" at bounding box center [801, 543] width 45 height 20
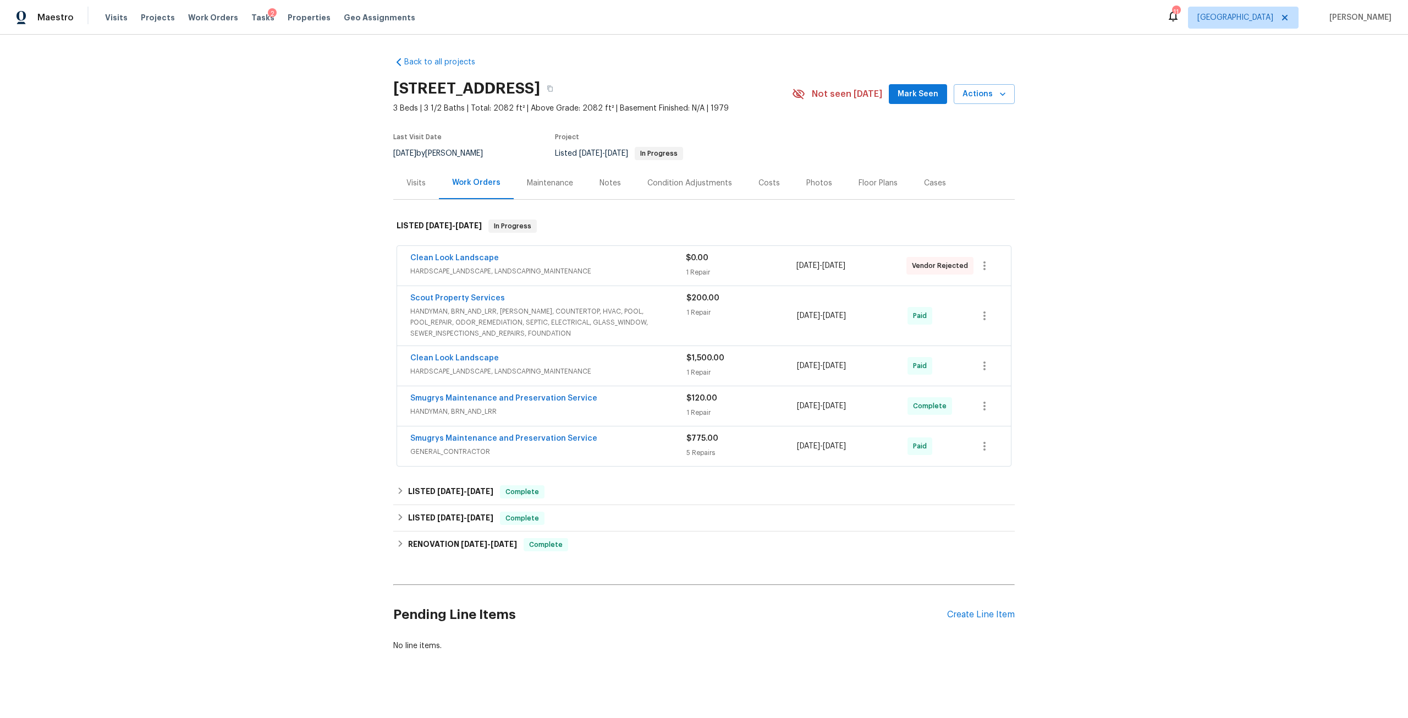
click at [424, 180] on div "Visits" at bounding box center [416, 183] width 46 height 32
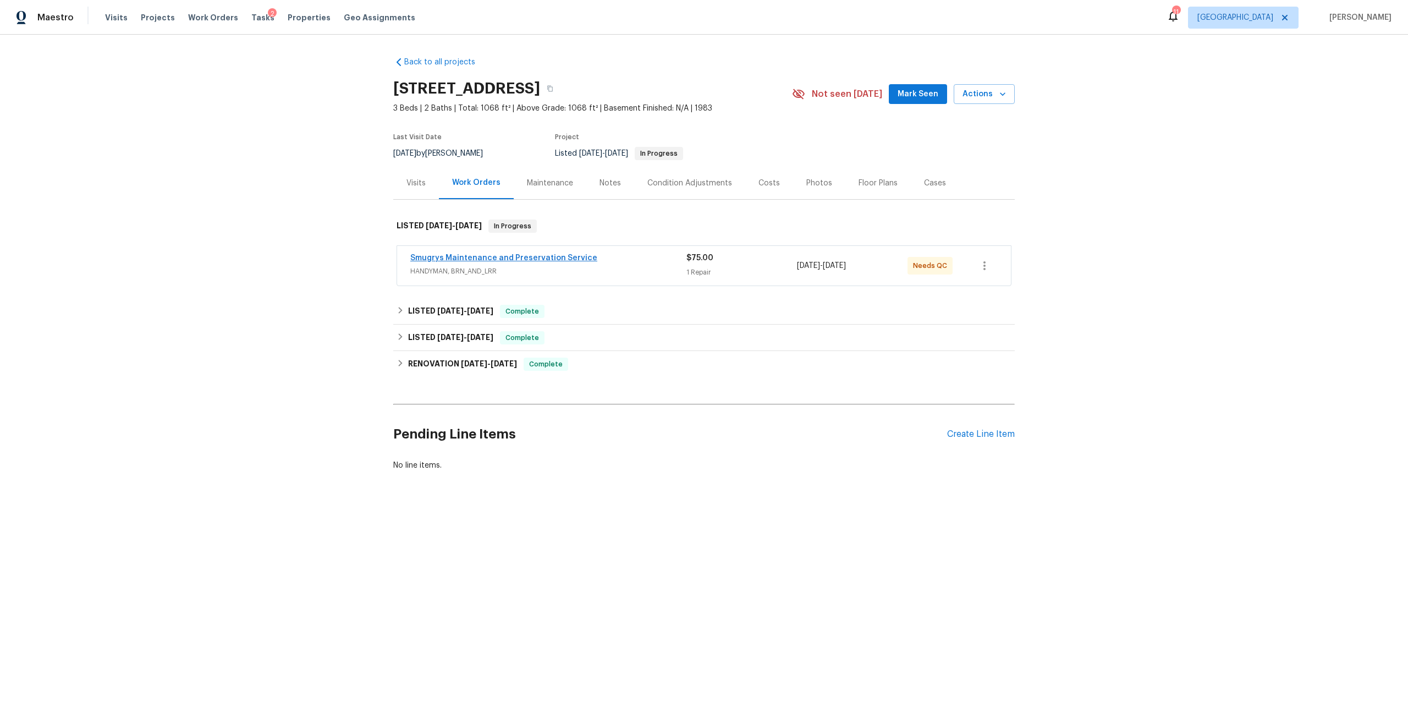
click at [474, 266] on span "HANDYMAN, BRN_AND_LRR" at bounding box center [548, 271] width 276 height 11
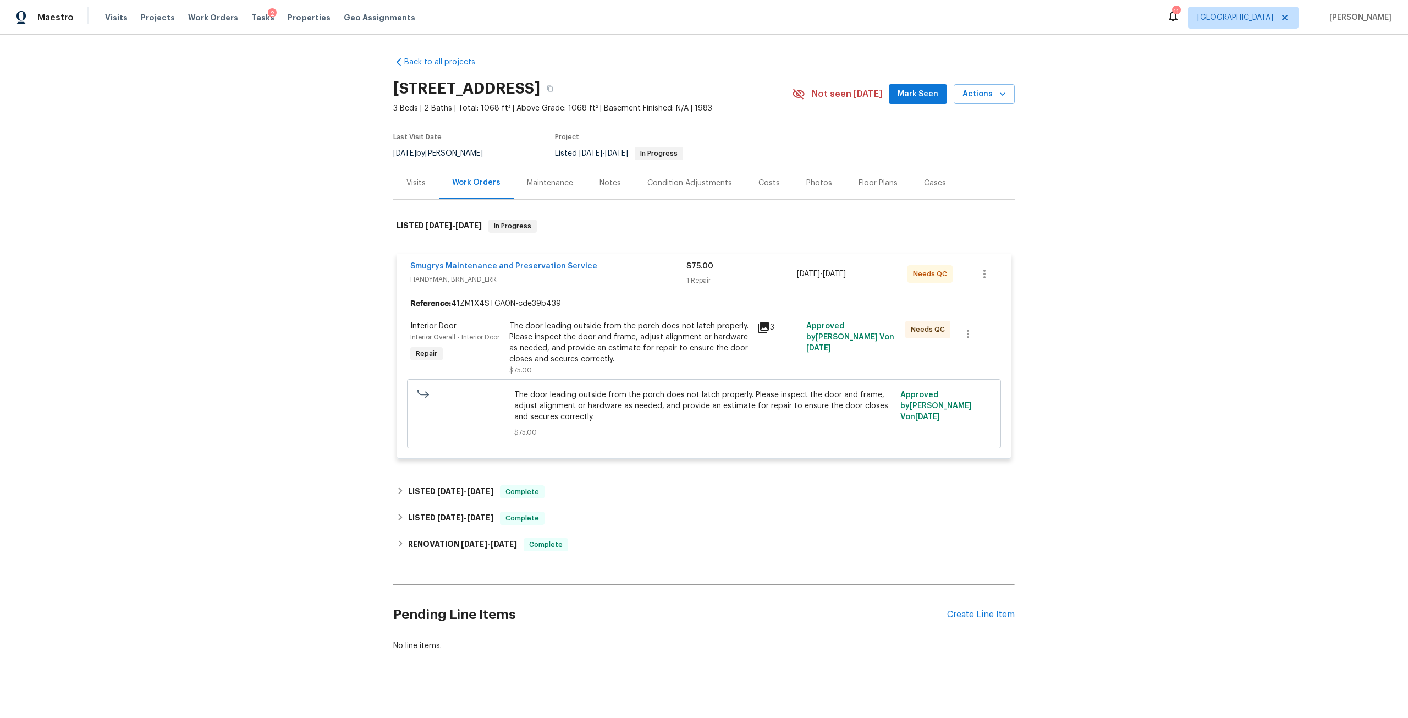
click at [393, 175] on div "Visits" at bounding box center [416, 183] width 46 height 32
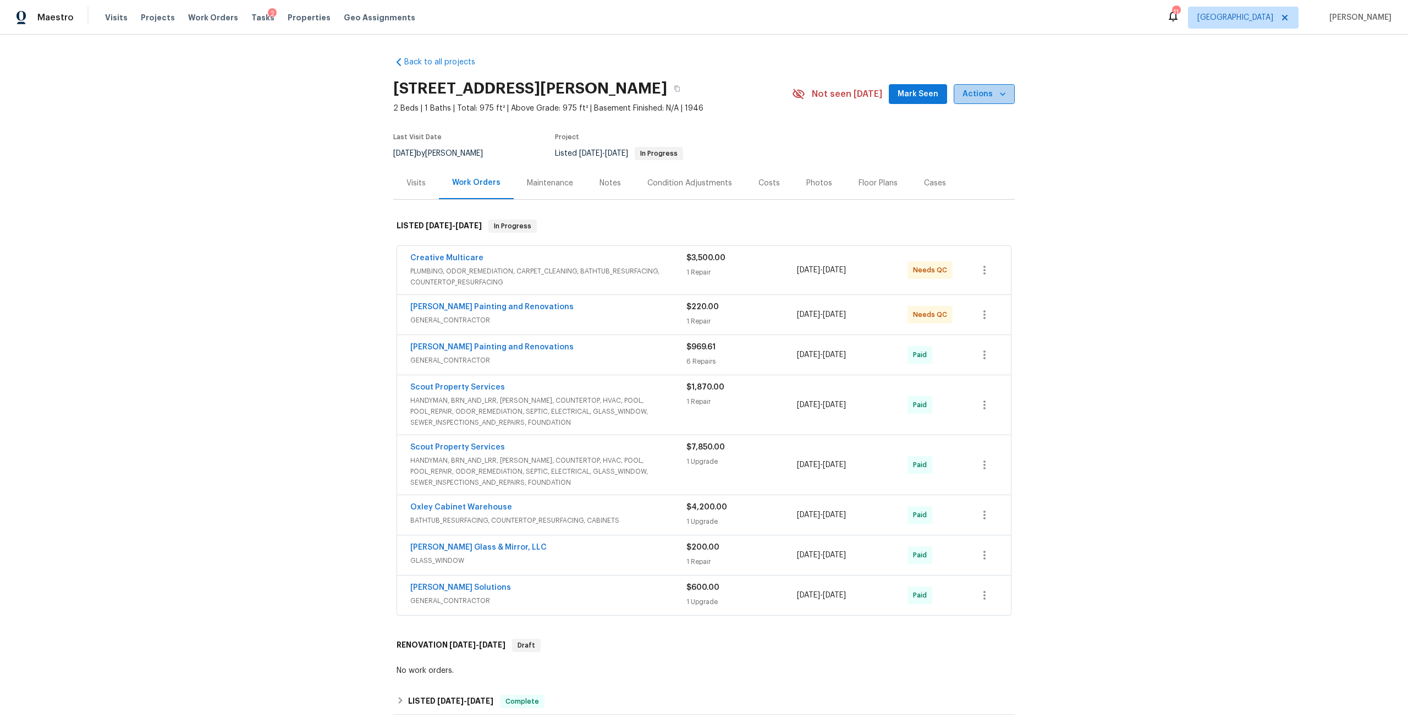
click at [988, 101] on span "Actions" at bounding box center [984, 94] width 43 height 14
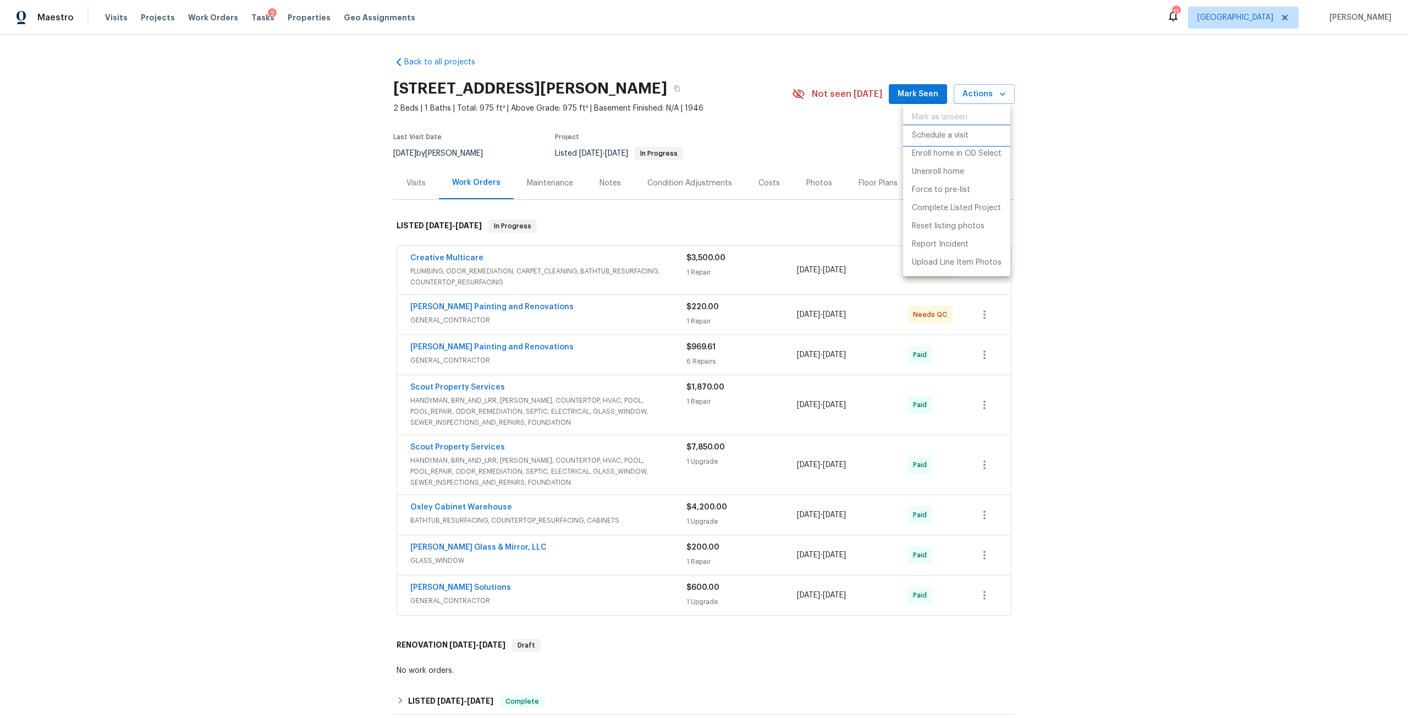
click at [967, 134] on p "Schedule a visit" at bounding box center [940, 136] width 57 height 12
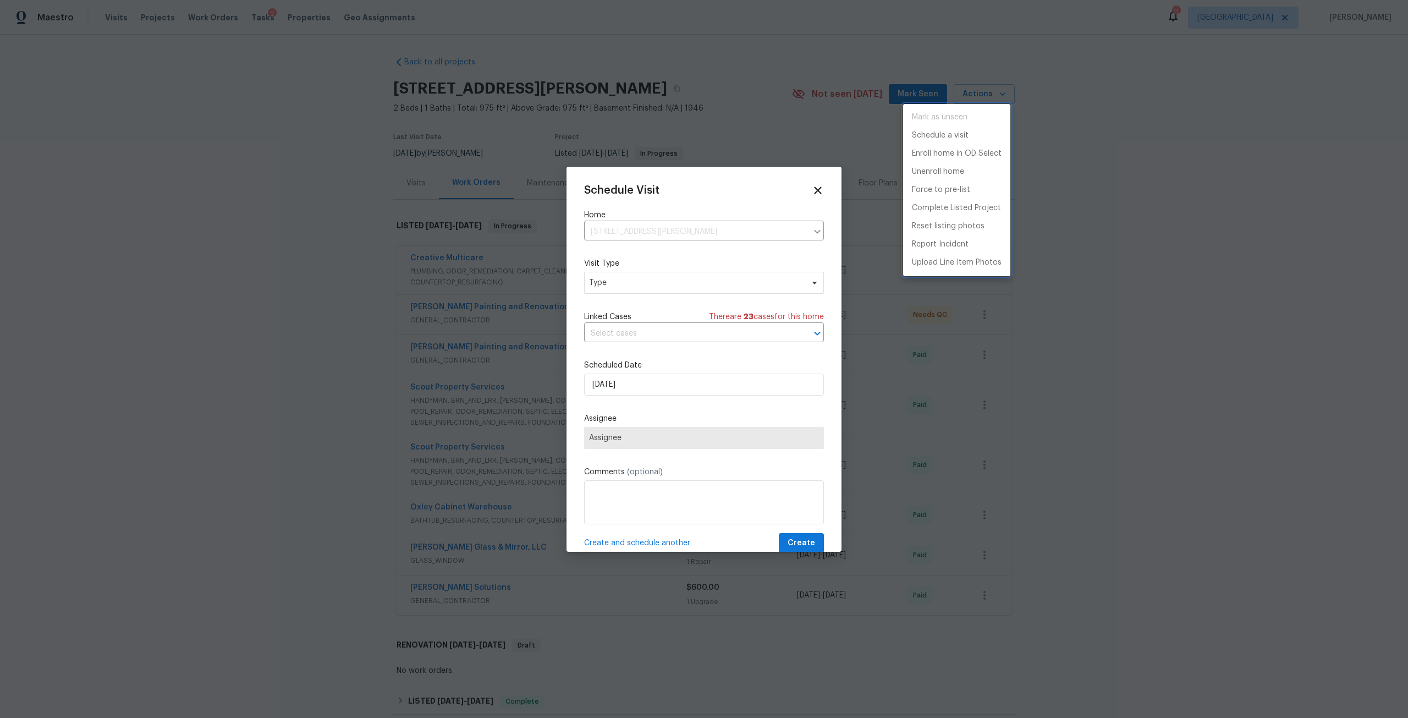
click at [633, 285] on div at bounding box center [704, 359] width 1408 height 718
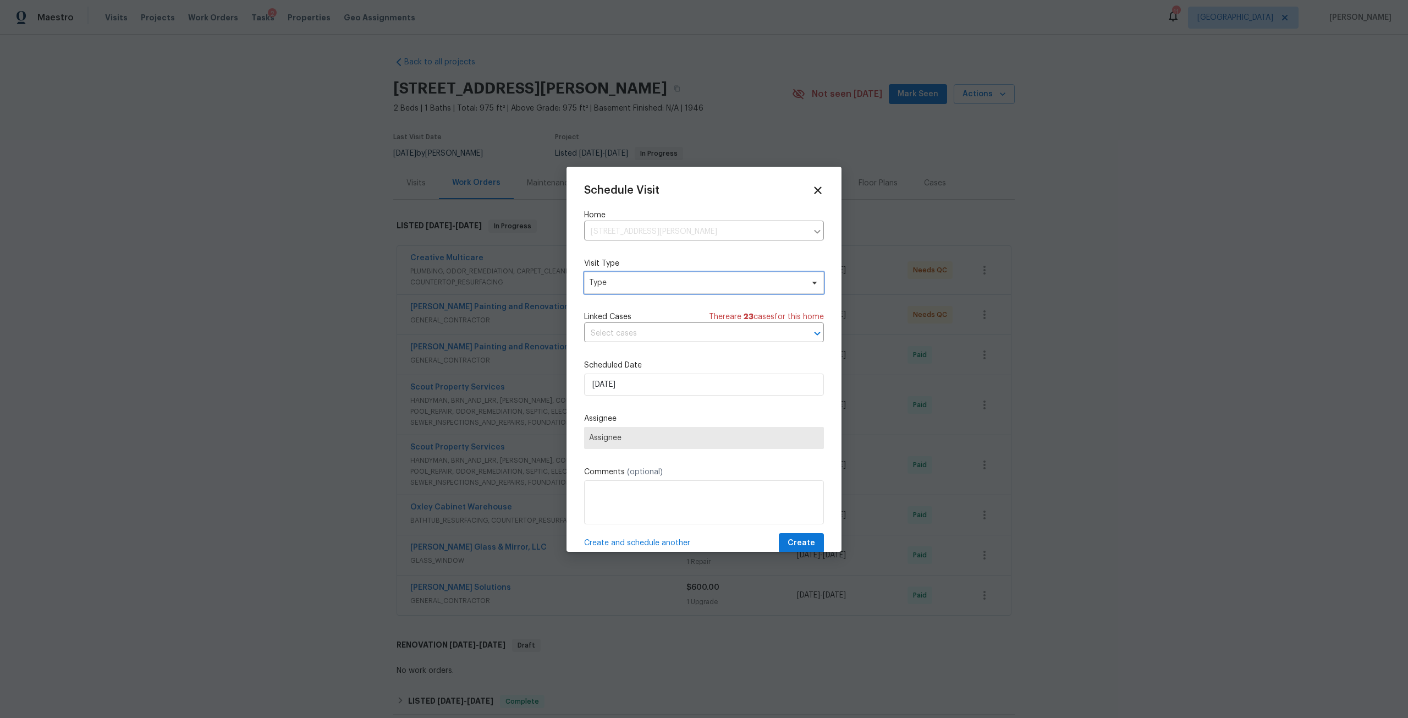
click at [633, 285] on span "Type" at bounding box center [696, 282] width 214 height 11
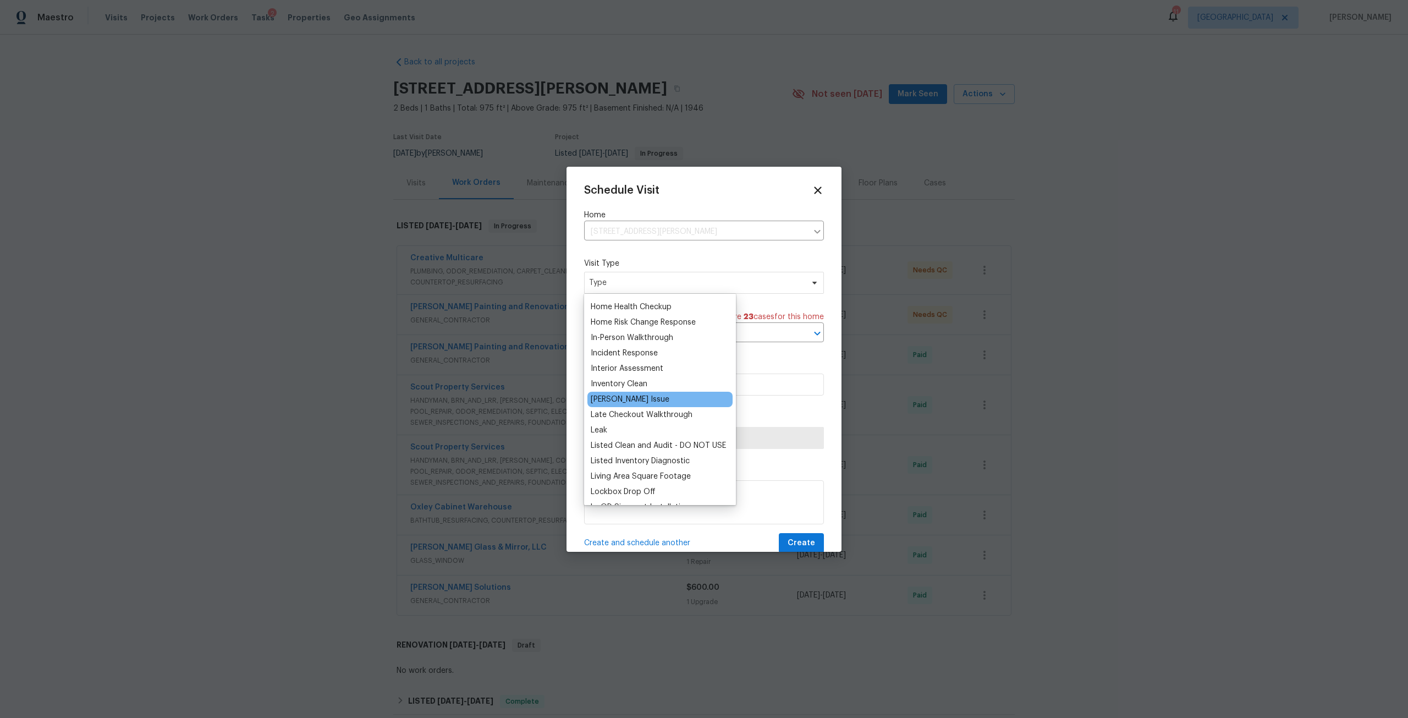
scroll to position [385, 0]
click at [645, 457] on div "Listed Inventory Diagnostic" at bounding box center [640, 457] width 99 height 11
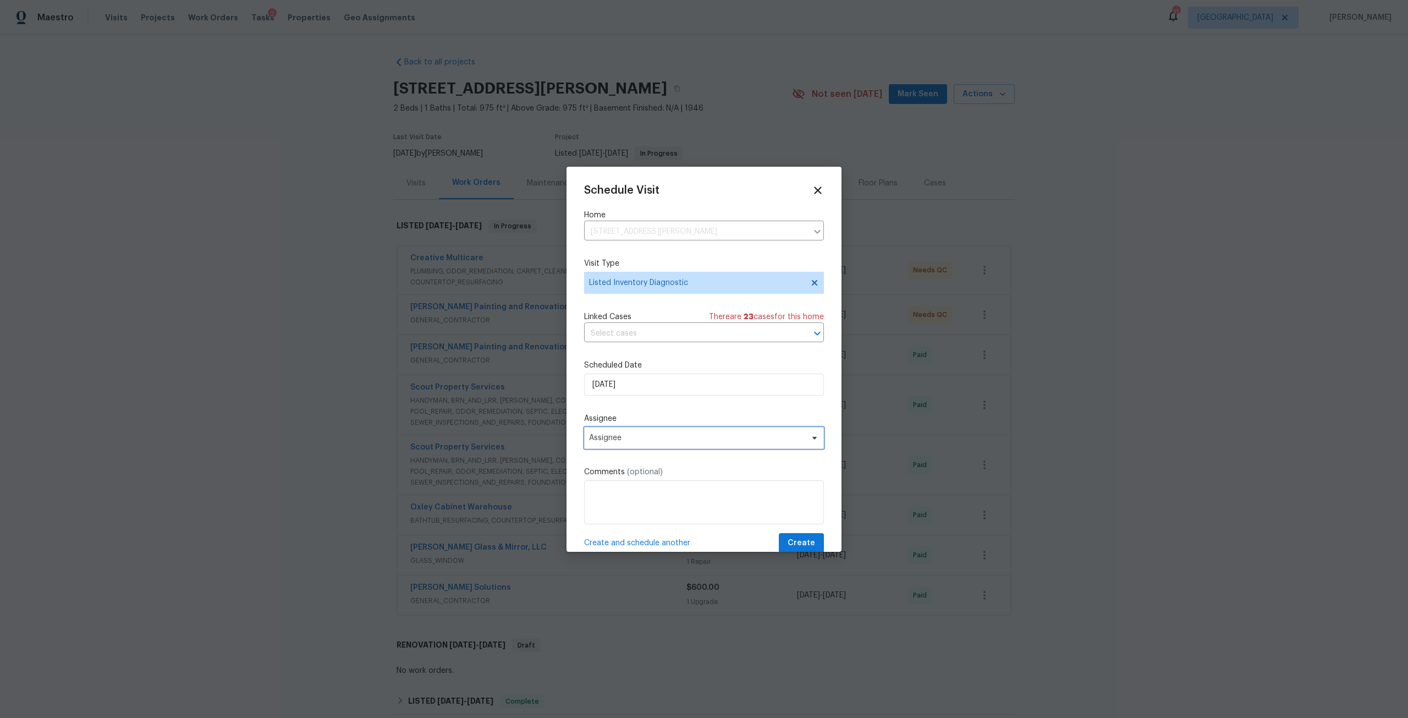
click at [653, 436] on span "Assignee" at bounding box center [697, 437] width 216 height 9
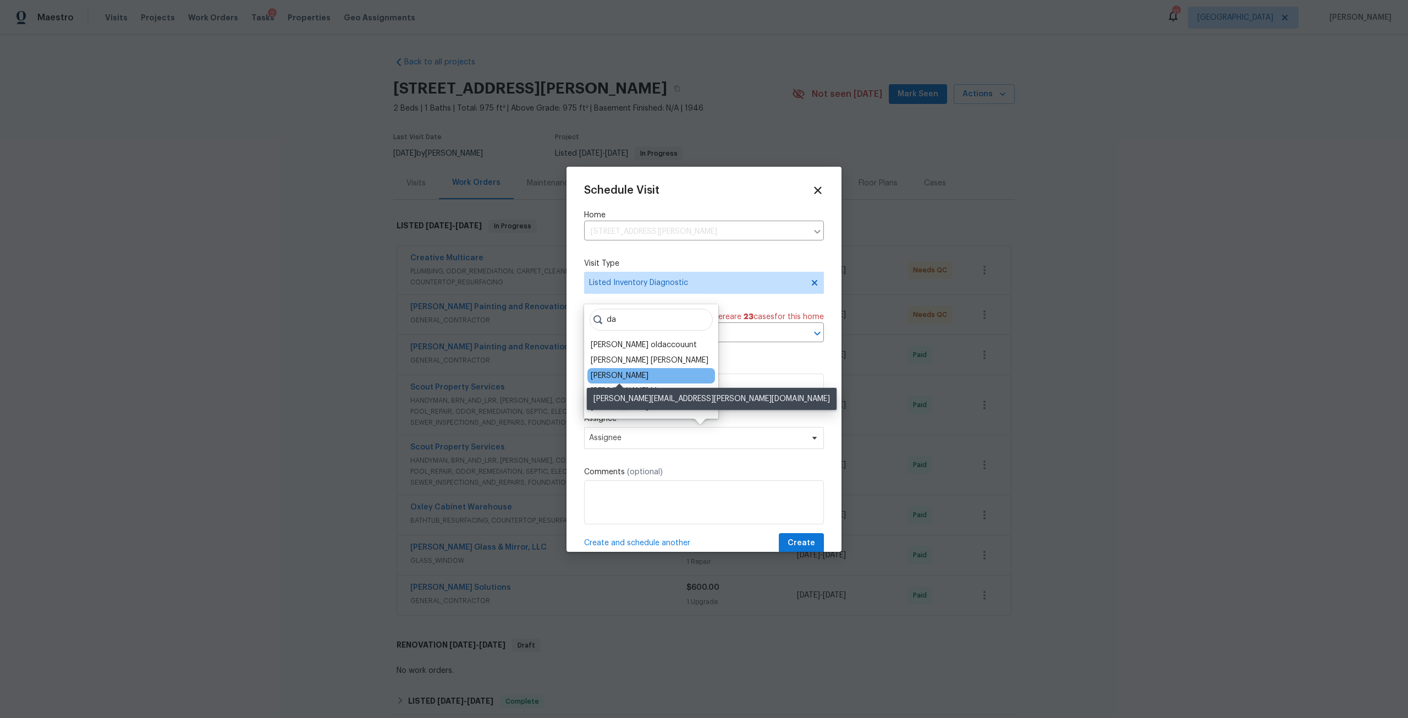
type input "da"
click at [640, 375] on div "[PERSON_NAME]" at bounding box center [620, 375] width 58 height 11
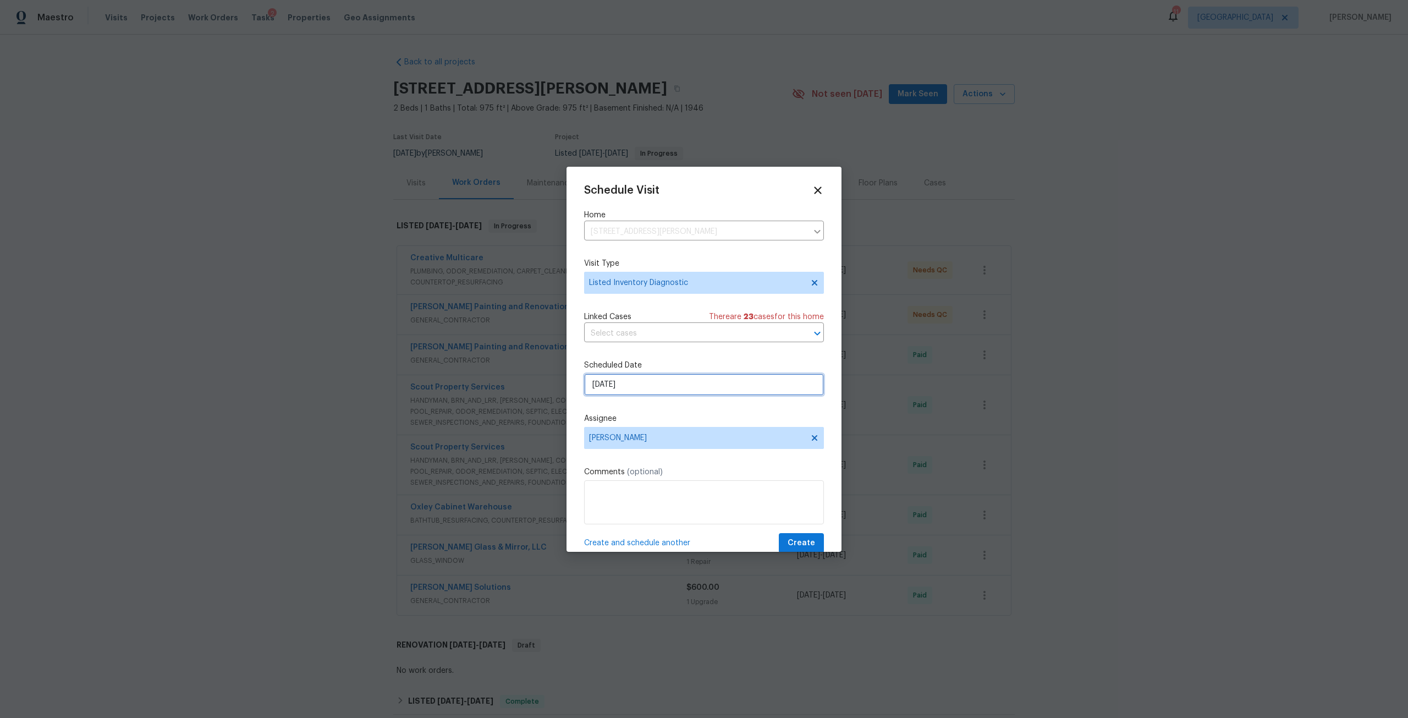
click at [647, 389] on input "[DATE]" at bounding box center [704, 385] width 240 height 22
click at [683, 301] on div "9" at bounding box center [685, 304] width 18 height 15
type input "9/9/2025"
click at [792, 540] on span "Create" at bounding box center [802, 543] width 28 height 14
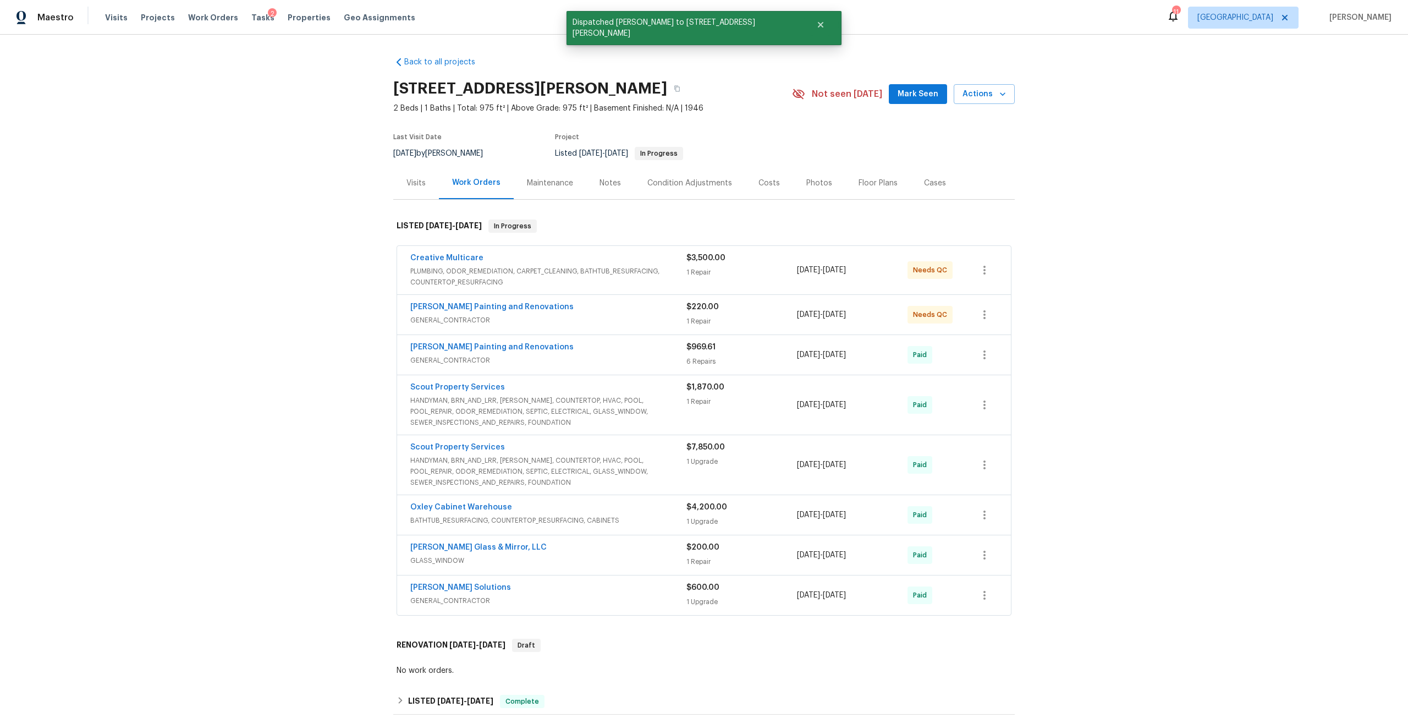
click at [445, 266] on span "PLUMBING, ODOR_REMEDIATION, CARPET_CLEANING, BATHTUB_RESURFACING, COUNTERTOP_RE…" at bounding box center [548, 277] width 276 height 22
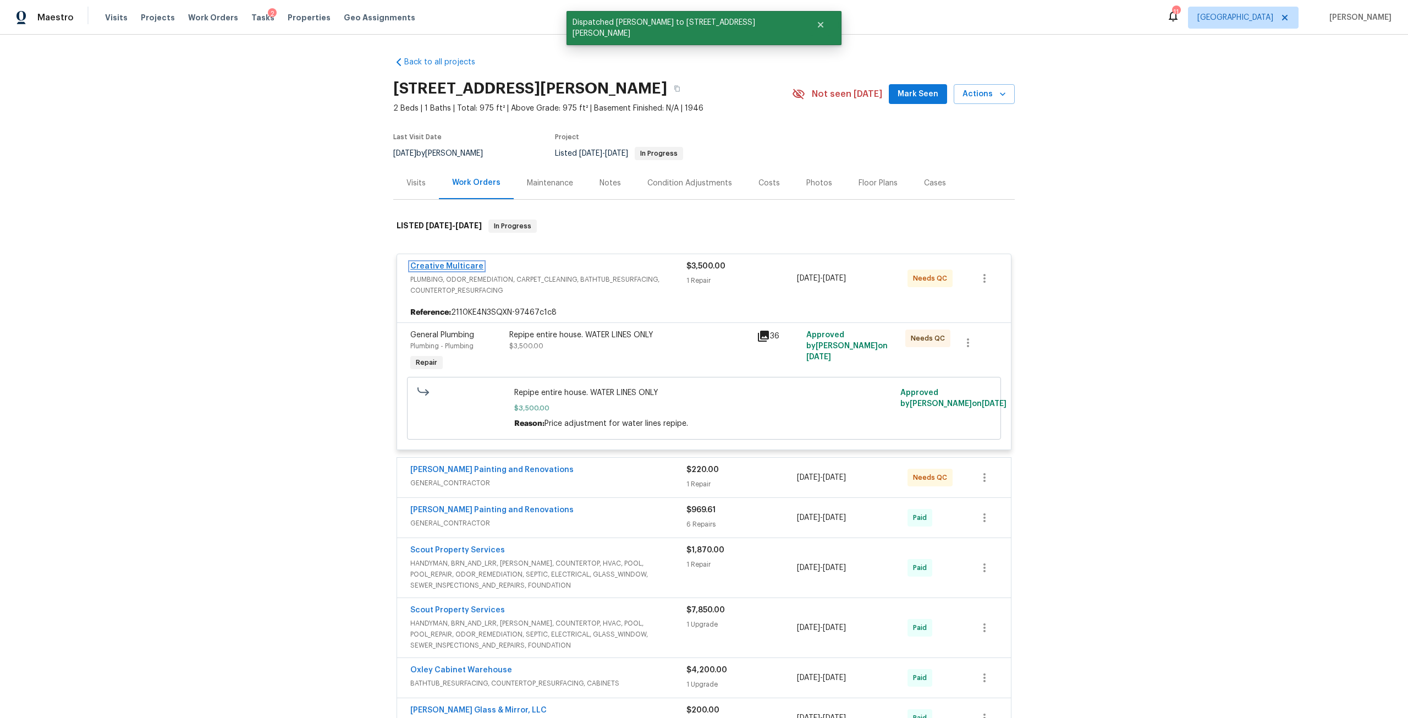
click at [452, 266] on link "Creative Multicare" at bounding box center [446, 266] width 73 height 8
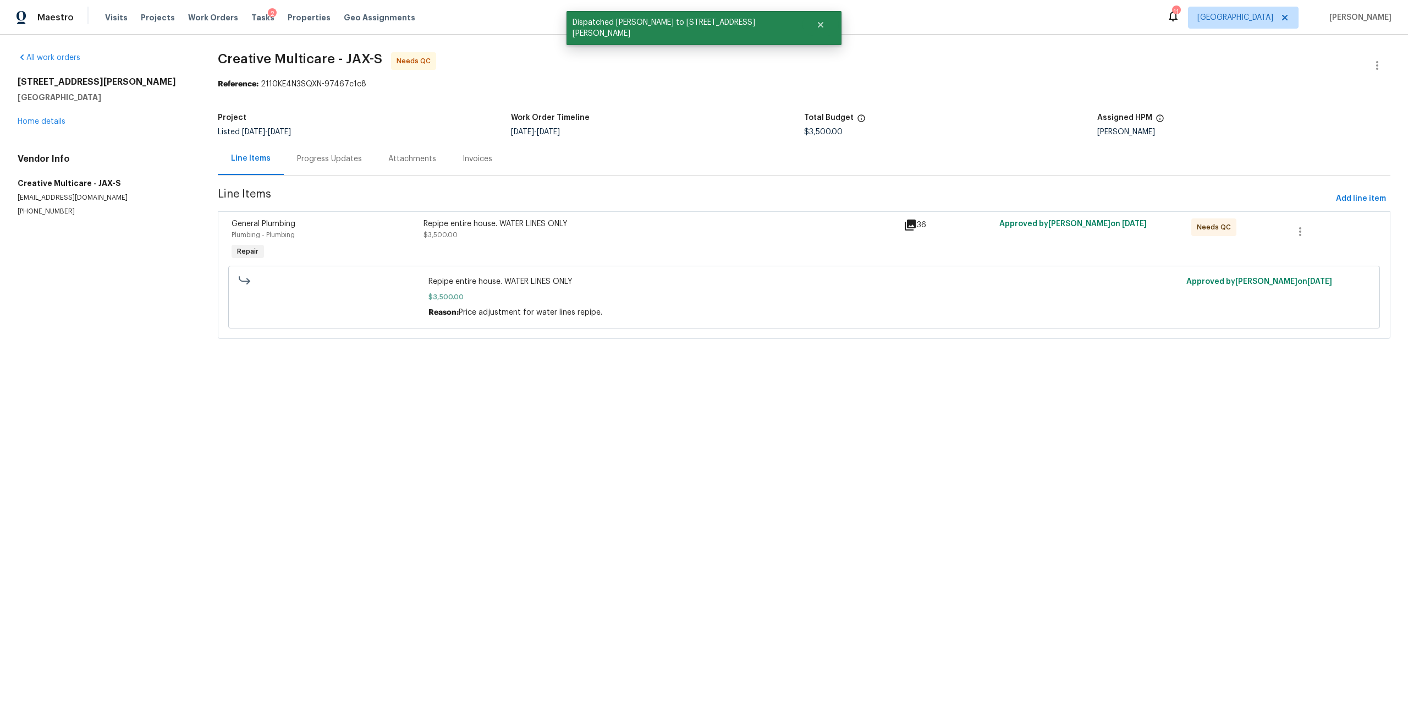
click at [363, 164] on div "Progress Updates" at bounding box center [329, 158] width 91 height 32
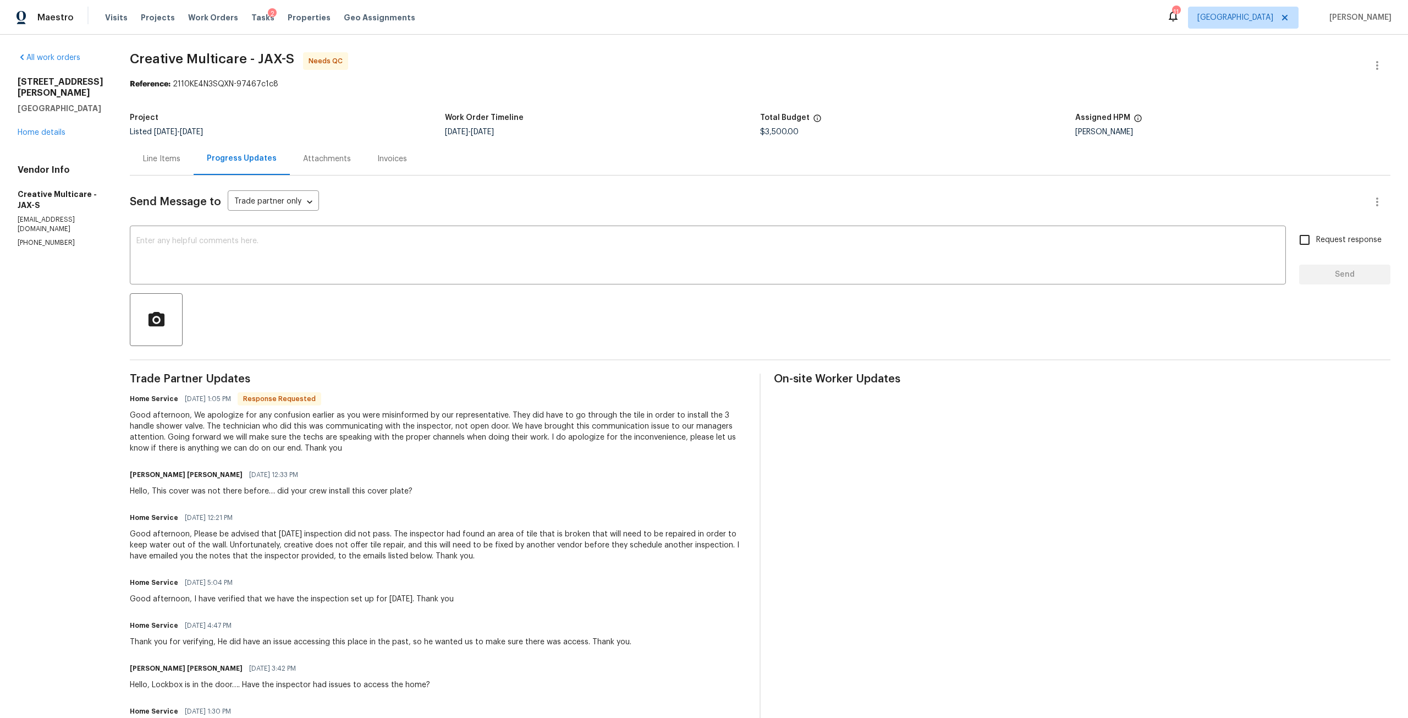
click at [59, 128] on div "All work orders 4360 Palmer Ave Jacksonville, FL 32210 Home details Vendor Info…" at bounding box center [61, 149] width 86 height 195
click at [61, 129] on link "Home details" at bounding box center [42, 133] width 48 height 8
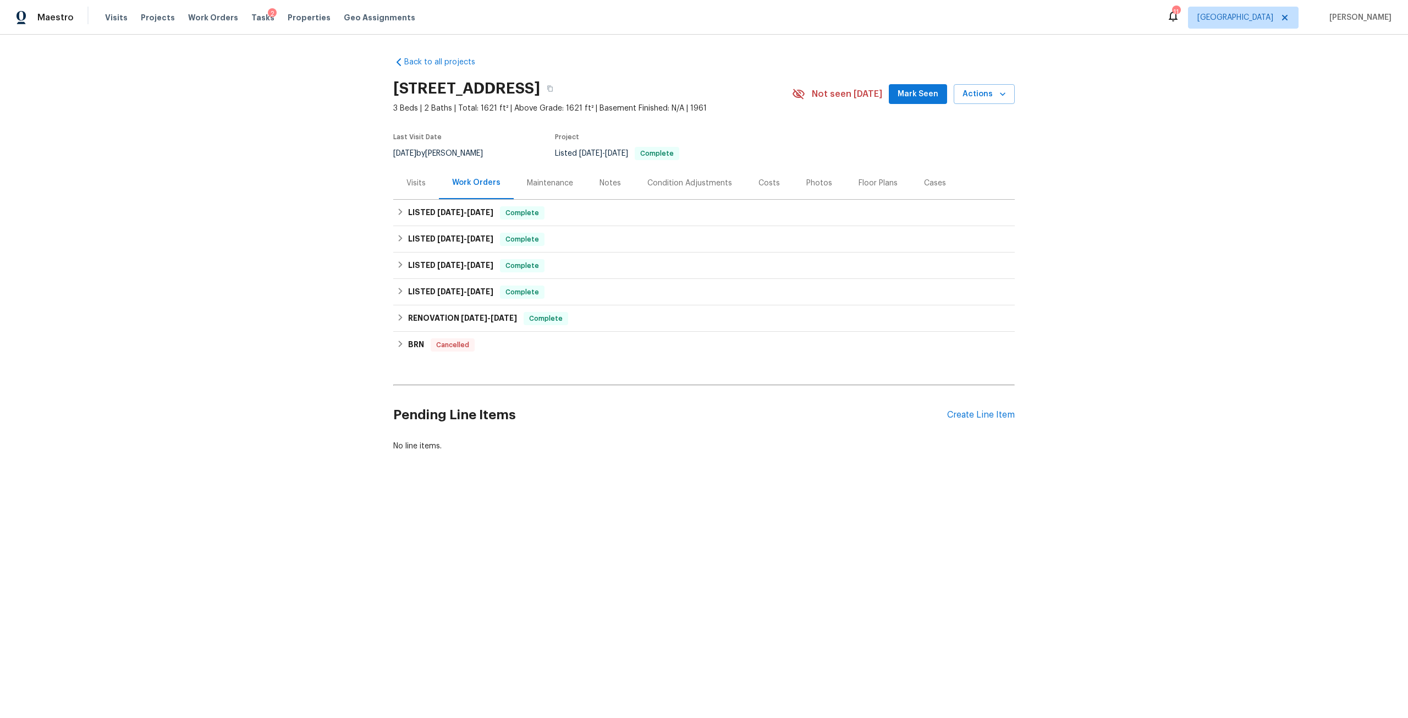
click at [407, 189] on div "Visits" at bounding box center [416, 183] width 46 height 32
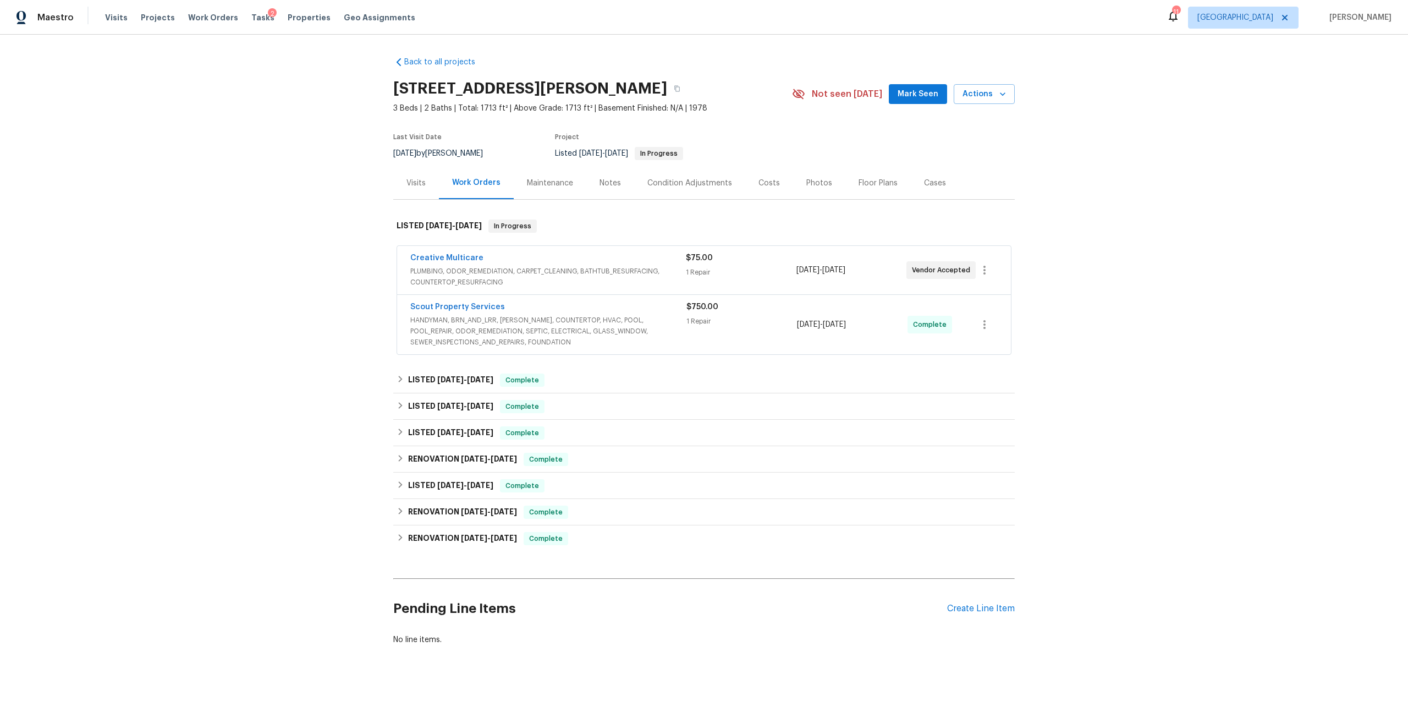
click at [400, 185] on div "Visits" at bounding box center [416, 183] width 46 height 32
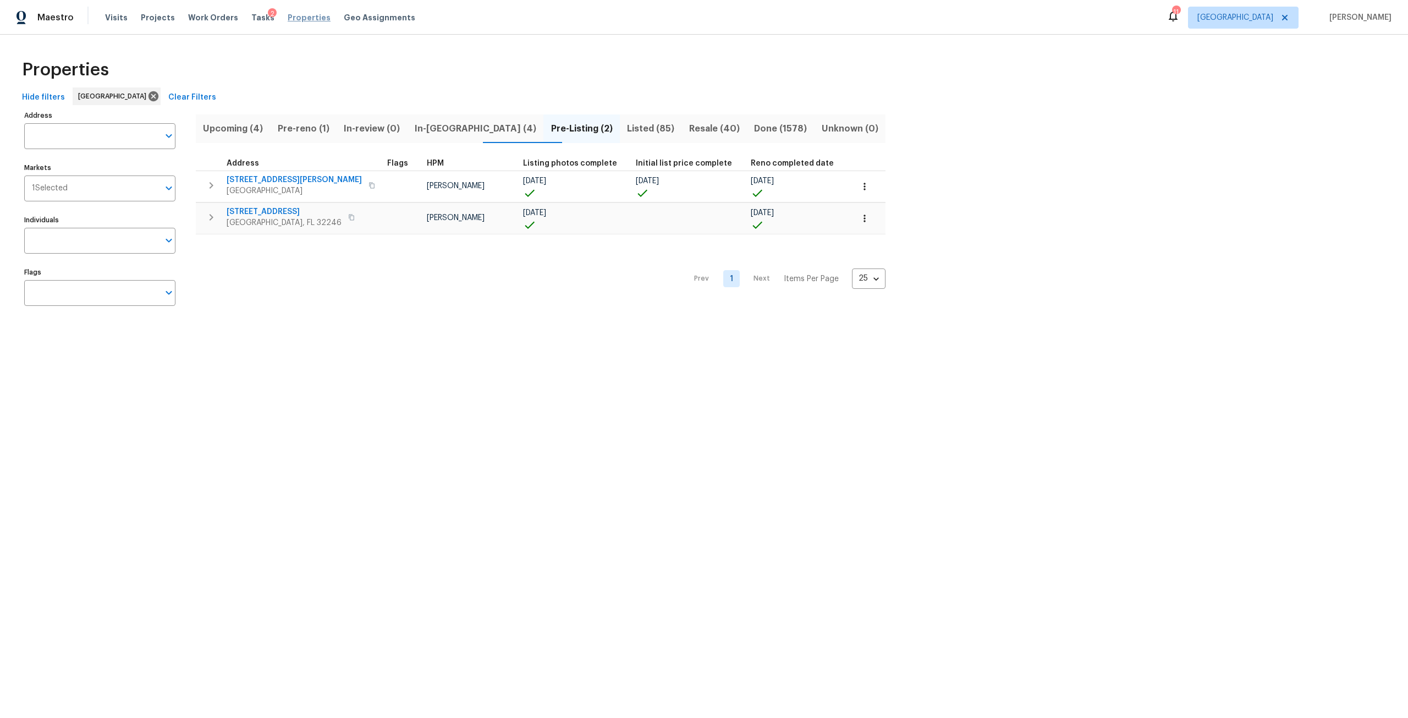
click at [297, 14] on span "Properties" at bounding box center [309, 17] width 43 height 11
click at [289, 14] on span "Properties" at bounding box center [309, 17] width 43 height 11
click at [249, 25] on div "Visits Projects Work Orders Tasks 2 Properties Geo Assignments" at bounding box center [266, 18] width 323 height 22
click at [252, 18] on span "Tasks" at bounding box center [262, 18] width 23 height 8
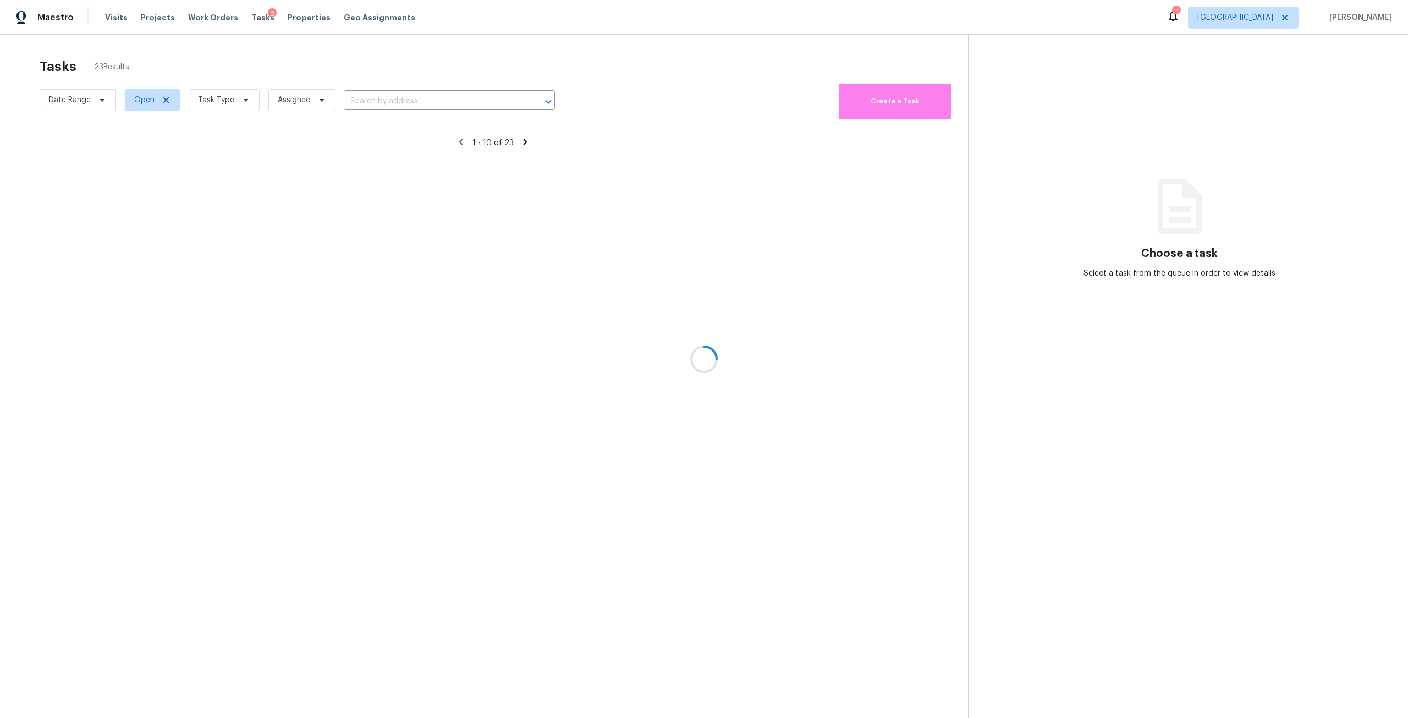
click at [215, 95] on div at bounding box center [704, 359] width 1408 height 718
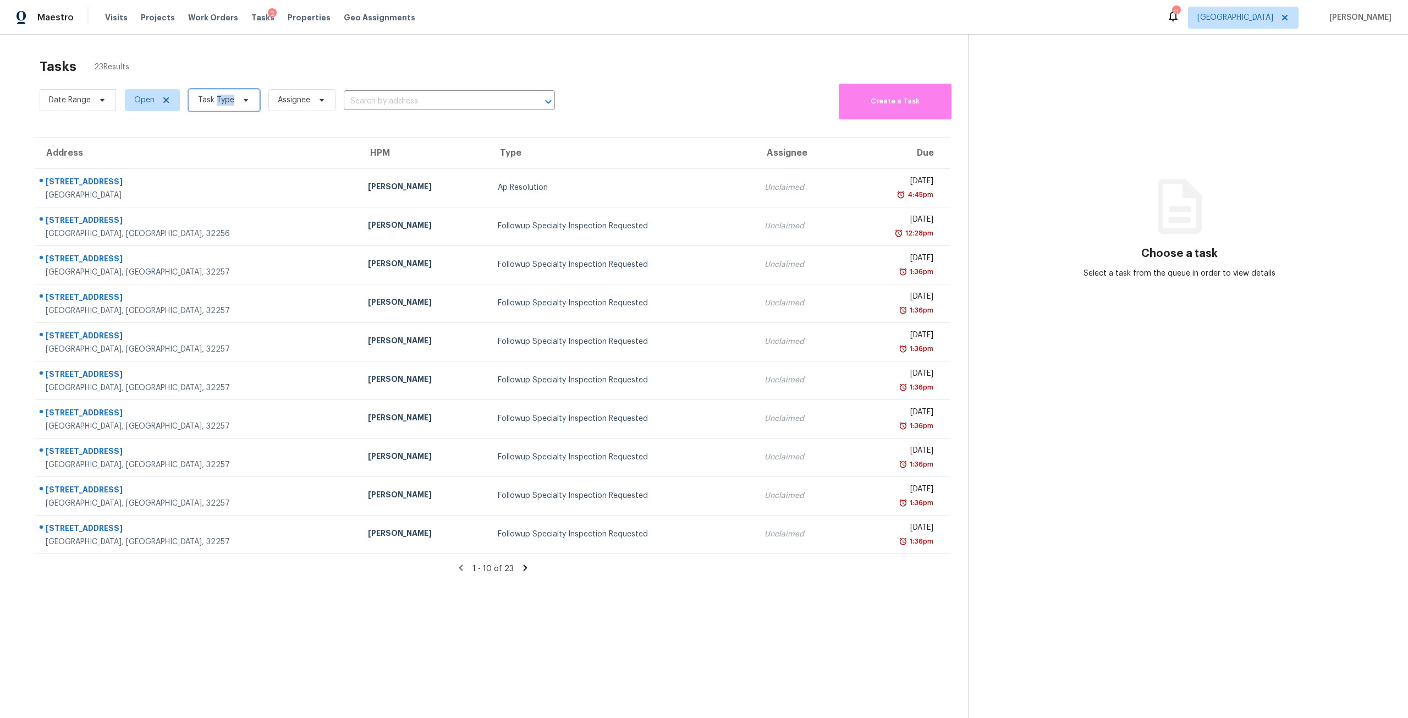
click at [215, 95] on span "Task Type" at bounding box center [216, 100] width 36 height 11
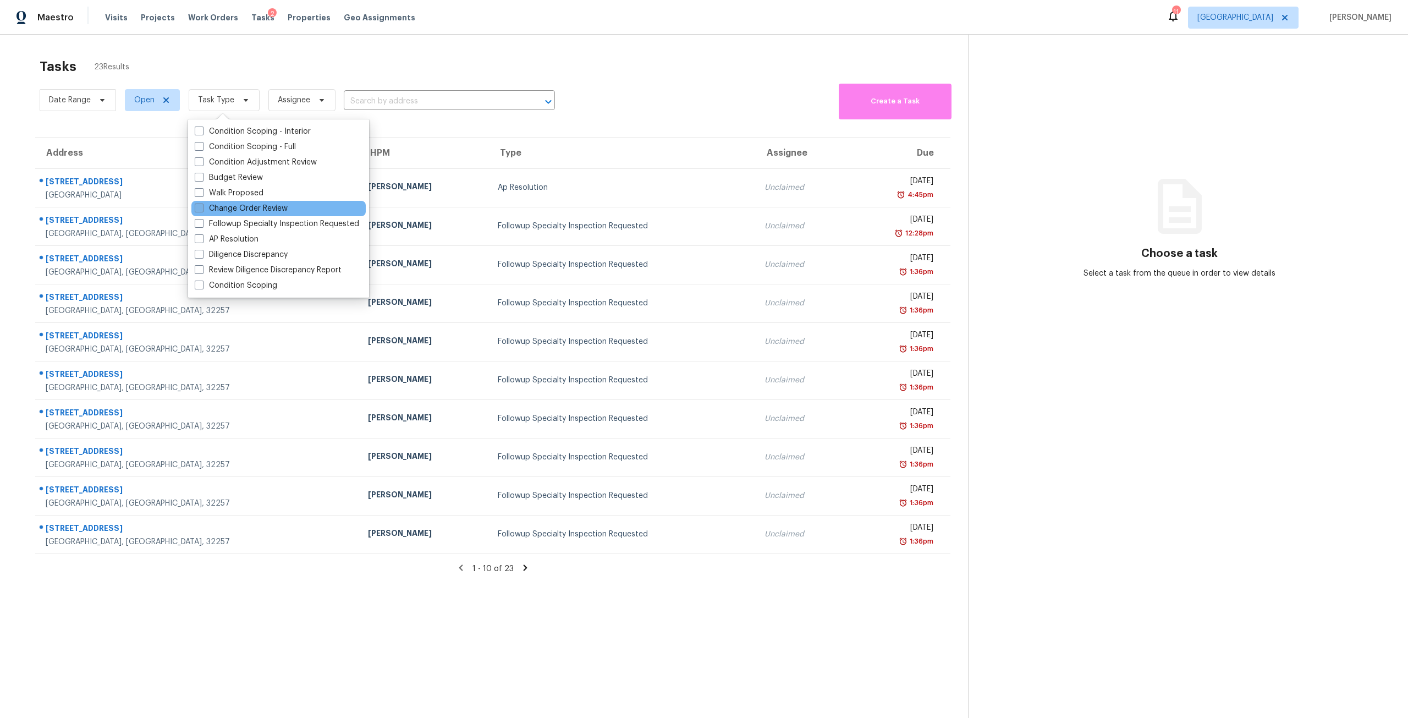
click at [244, 208] on label "Change Order Review" at bounding box center [241, 208] width 93 height 11
click at [202, 208] on input "Change Order Review" at bounding box center [198, 206] width 7 height 7
checkbox input "true"
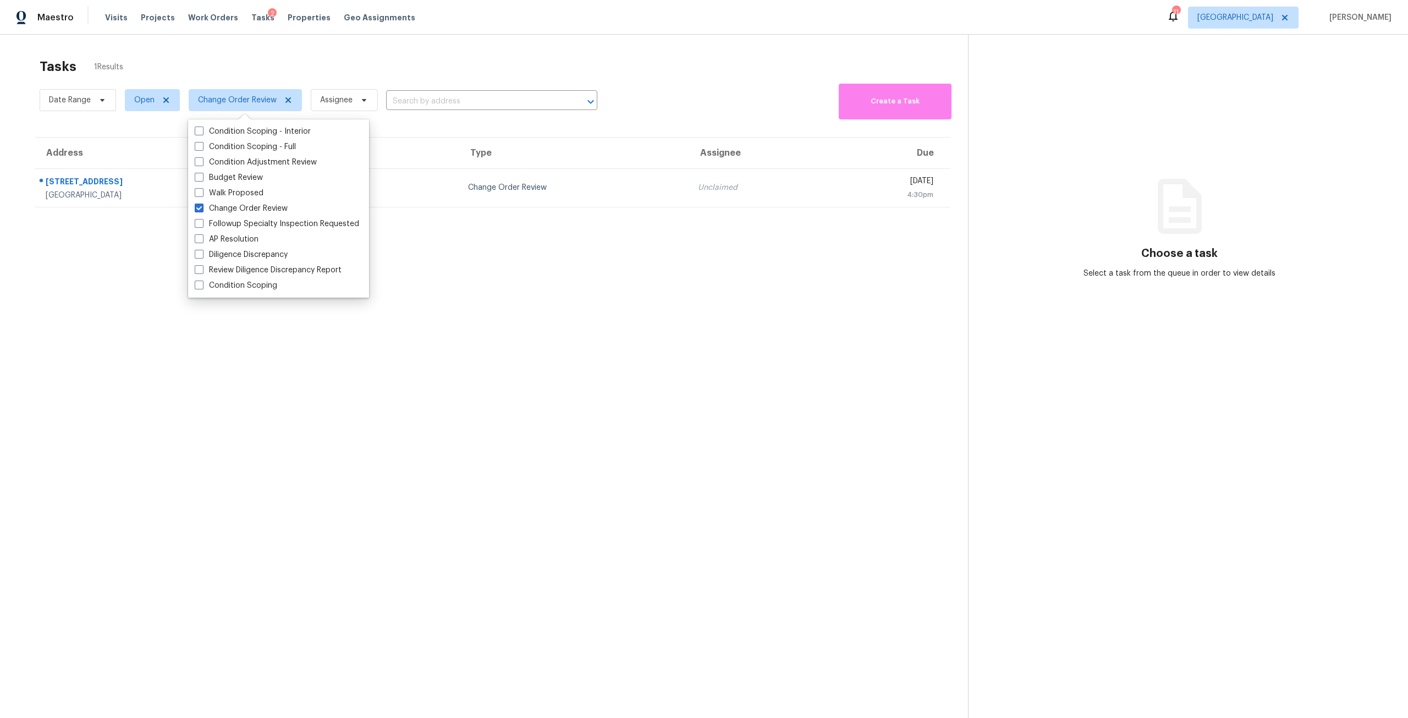
click at [248, 54] on div "Tasks 1 Results" at bounding box center [504, 66] width 929 height 29
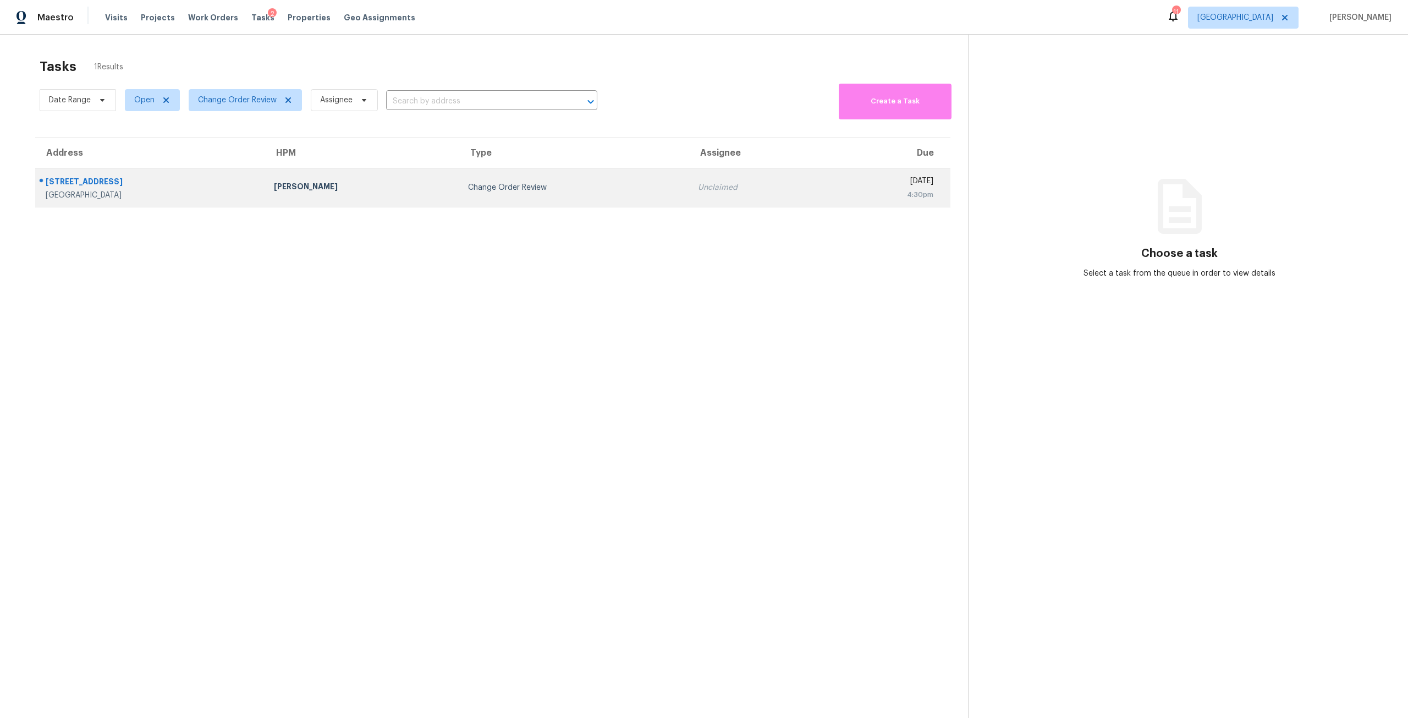
click at [288, 192] on div "[PERSON_NAME]" at bounding box center [362, 188] width 177 height 14
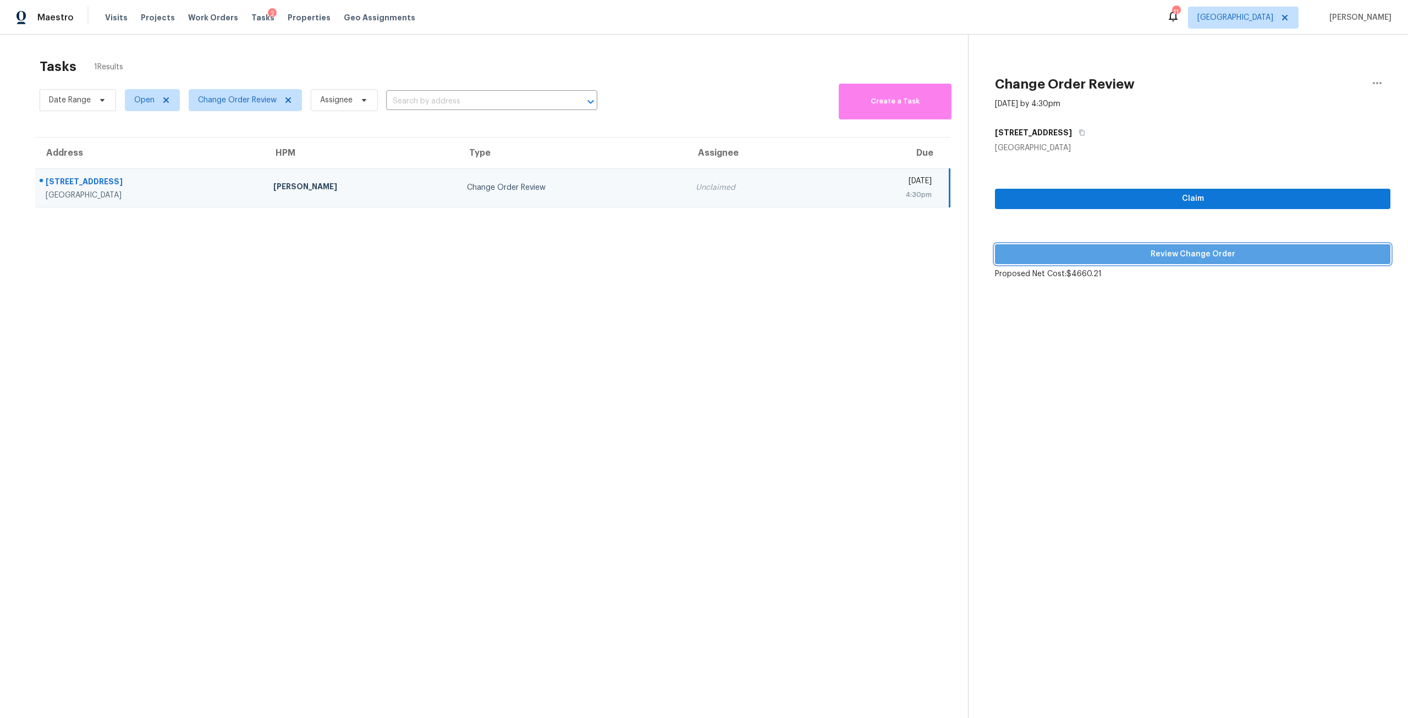
click at [1120, 262] on button "Review Change Order" at bounding box center [1193, 254] width 396 height 20
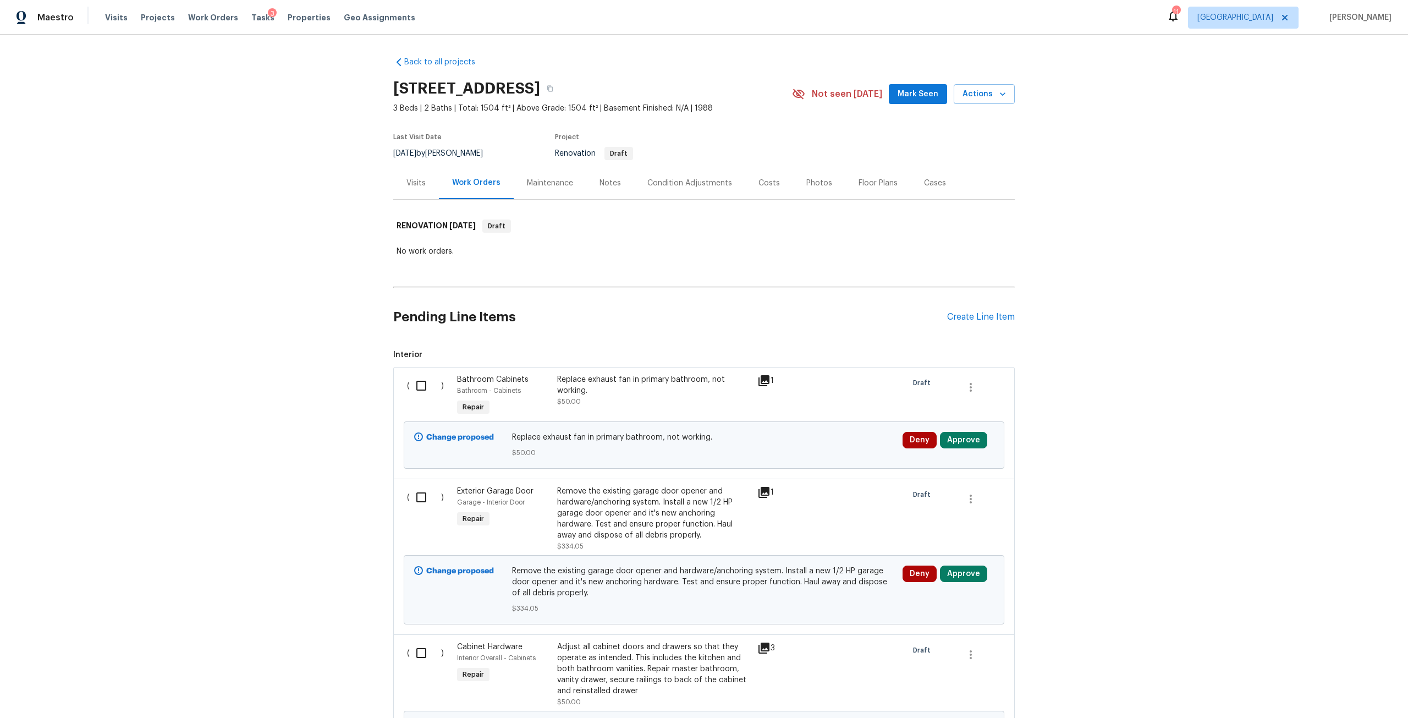
drag, startPoint x: 301, startPoint y: 17, endPoint x: 331, endPoint y: 7, distance: 31.1
click at [301, 17] on span "Properties" at bounding box center [309, 17] width 43 height 11
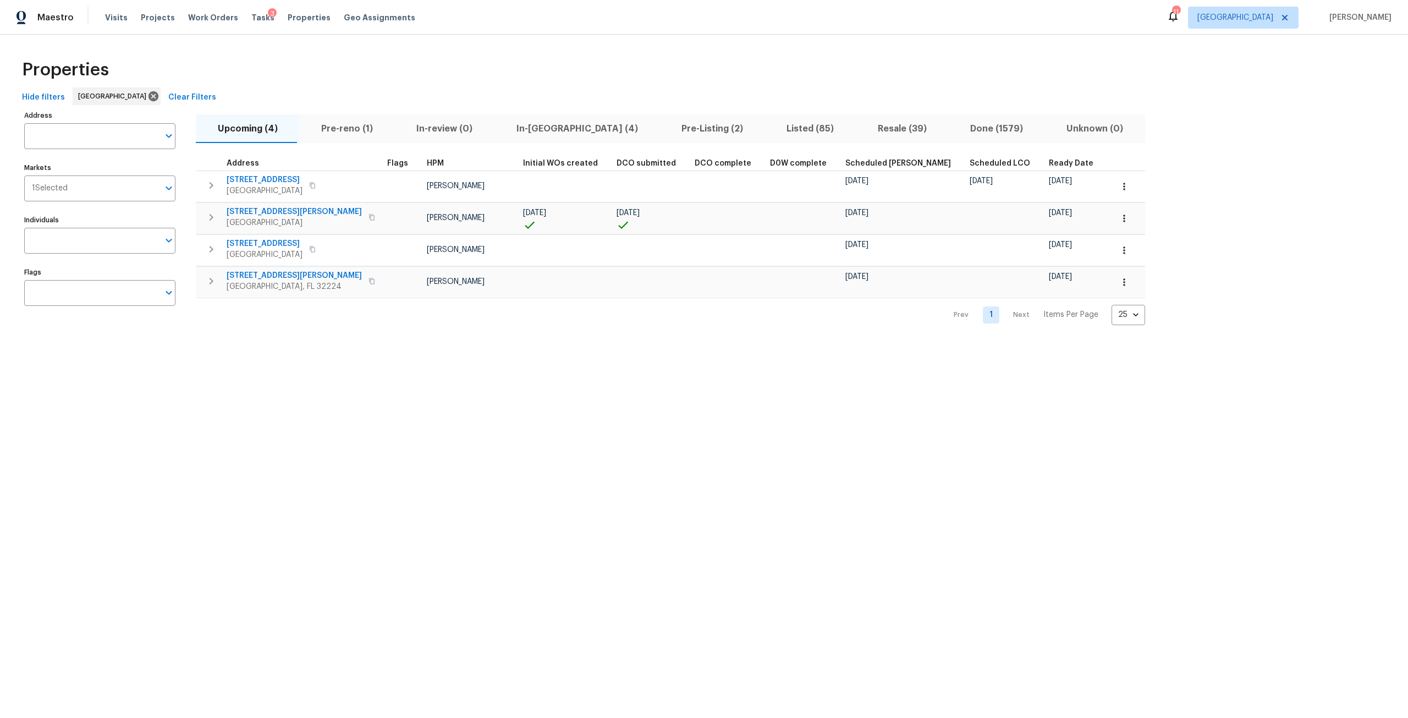
click at [518, 128] on span "In-[GEOGRAPHIC_DATA] (4)" at bounding box center [577, 128] width 152 height 15
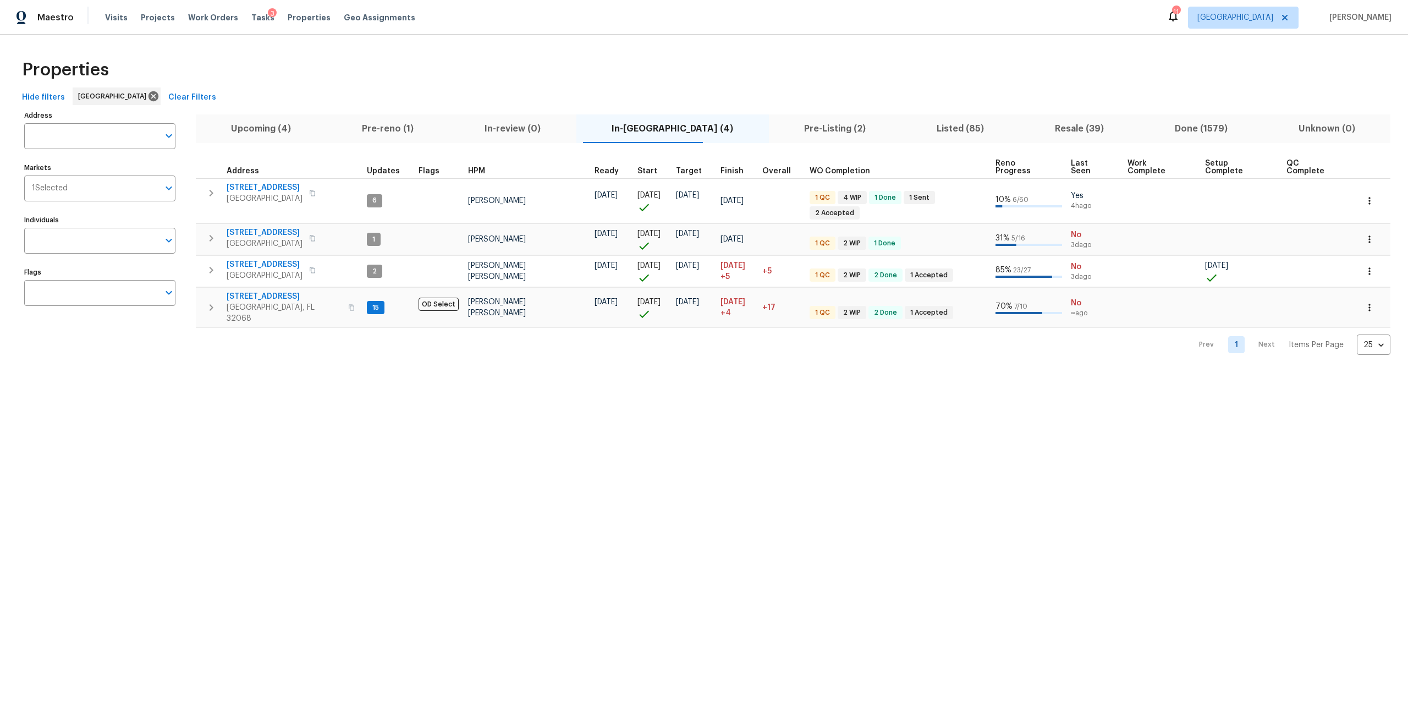
click at [251, 13] on div "Tasks 3" at bounding box center [262, 18] width 23 height 12
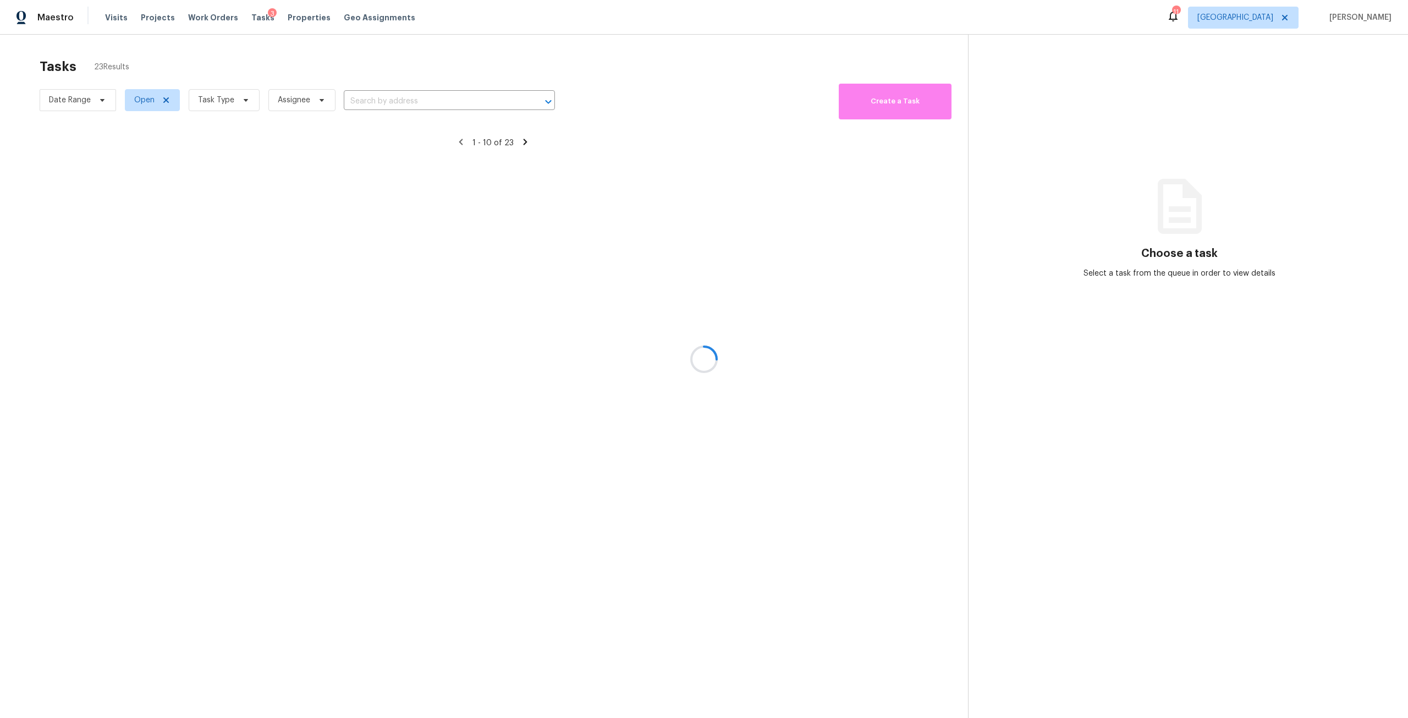
click at [254, 17] on div at bounding box center [704, 359] width 1408 height 718
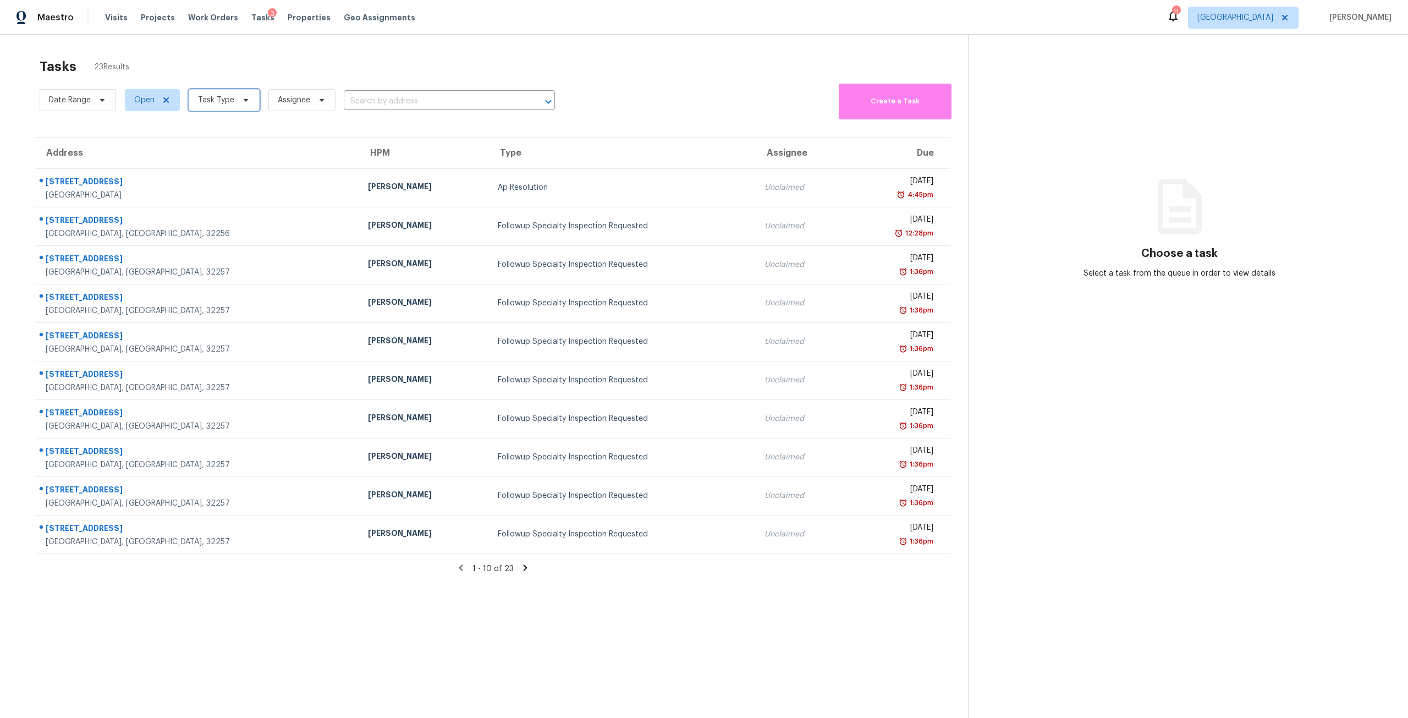
click at [242, 98] on icon at bounding box center [246, 100] width 9 height 9
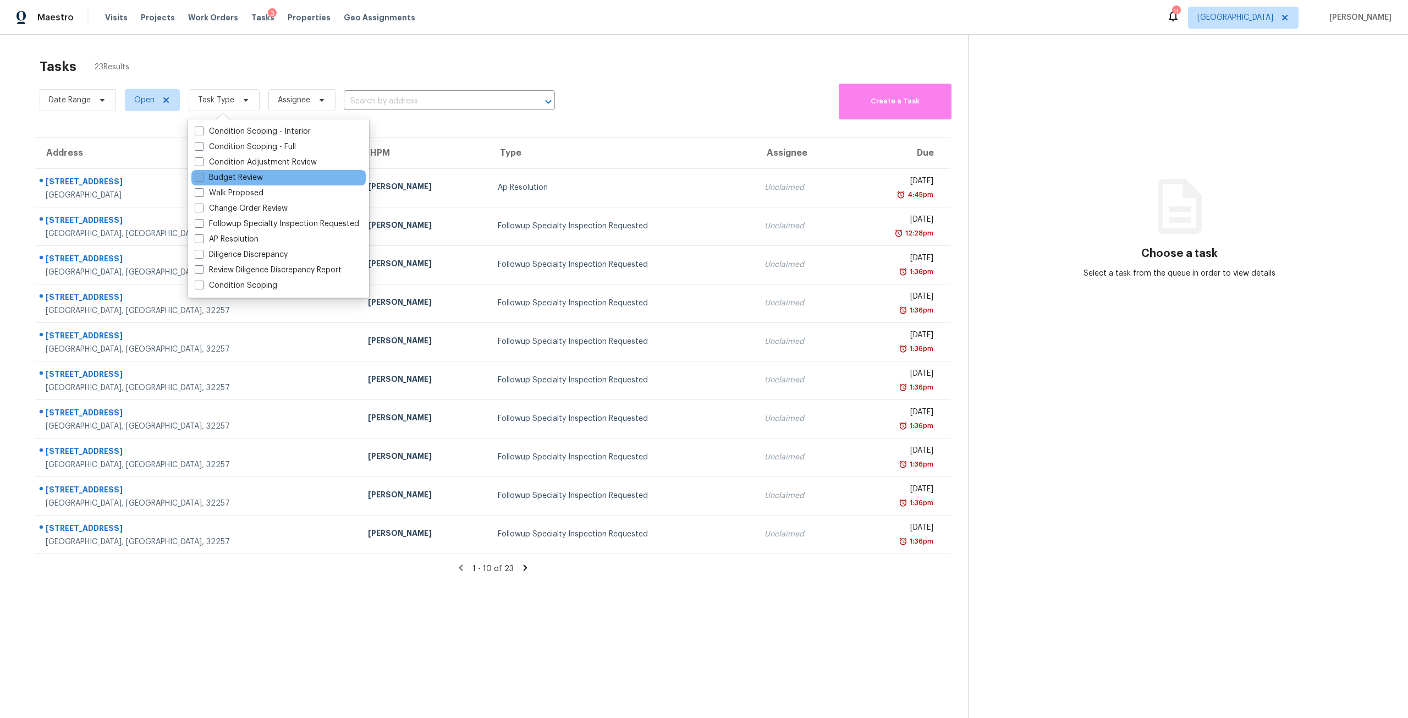
click at [242, 178] on label "Budget Review" at bounding box center [229, 177] width 68 height 11
click at [202, 178] on input "Budget Review" at bounding box center [198, 175] width 7 height 7
checkbox input "true"
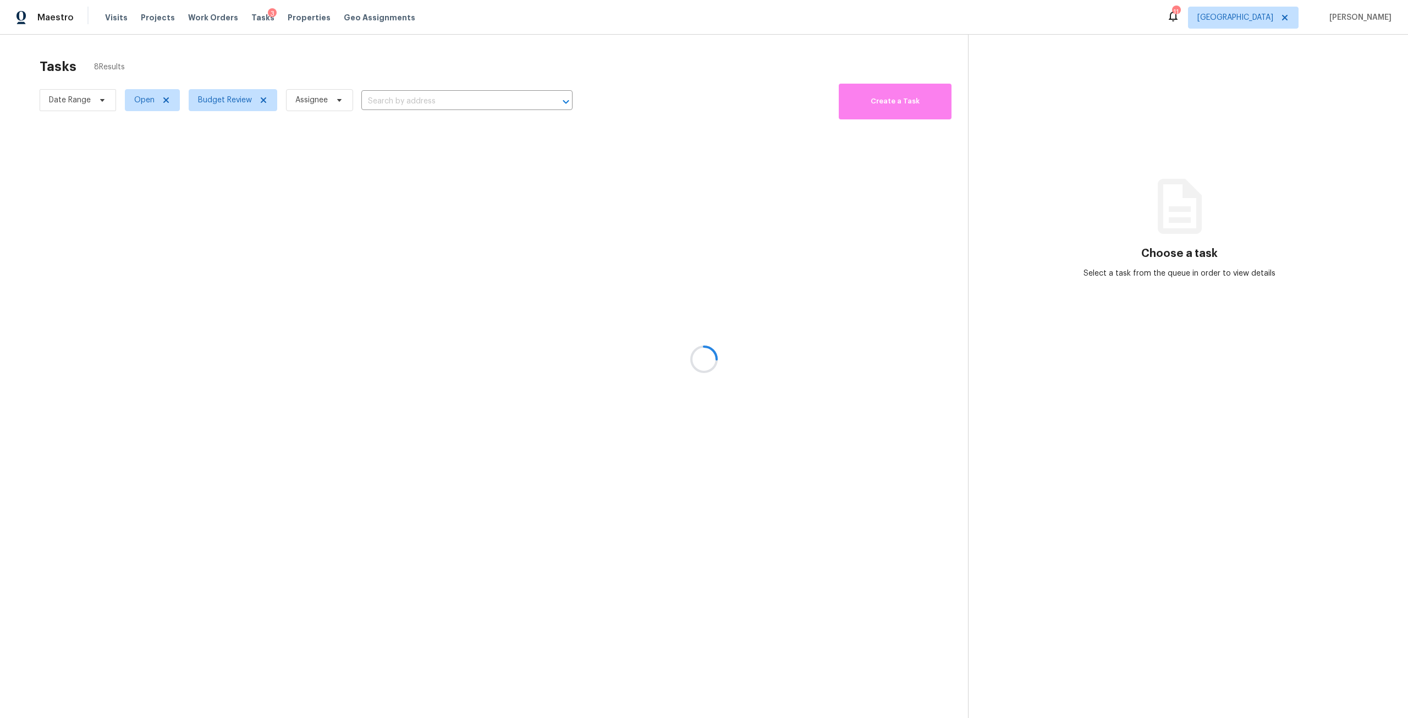
click at [294, 65] on div at bounding box center [704, 359] width 1408 height 718
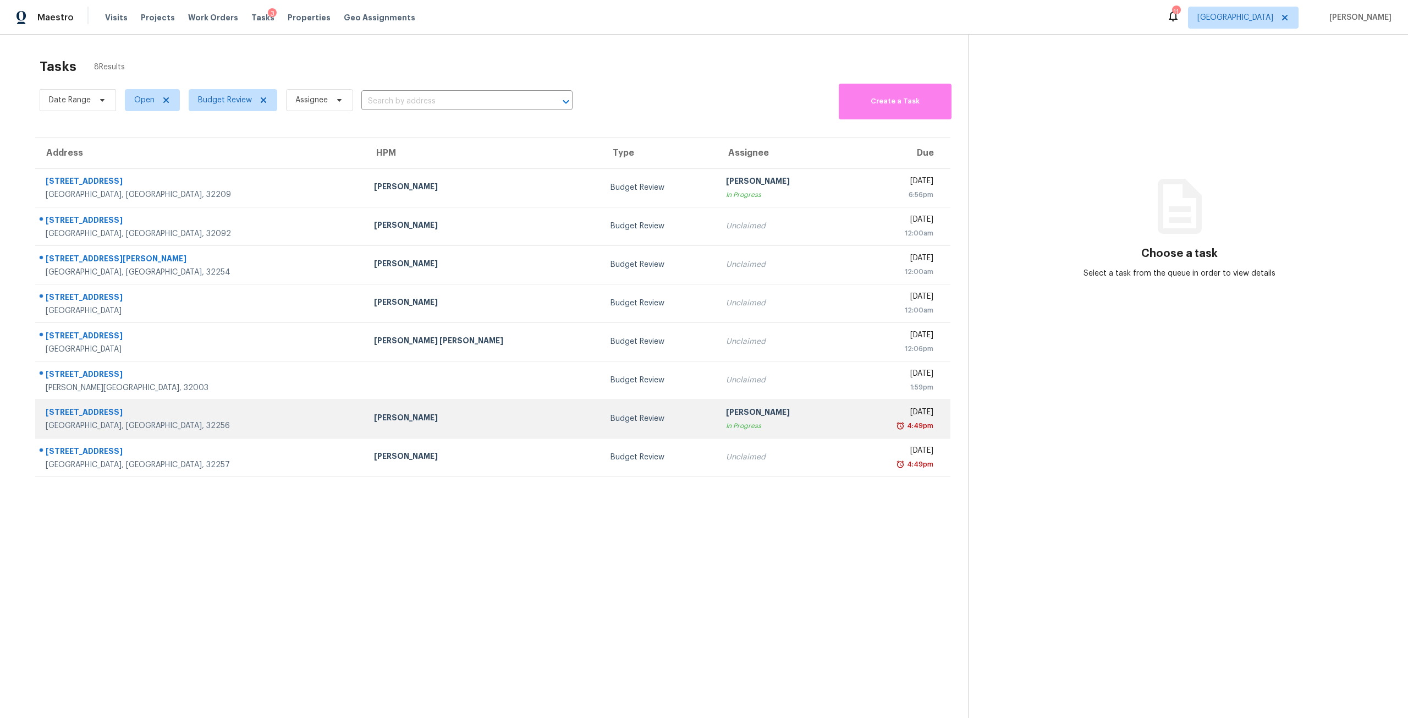
click at [611, 416] on div "Budget Review" at bounding box center [660, 418] width 98 height 11
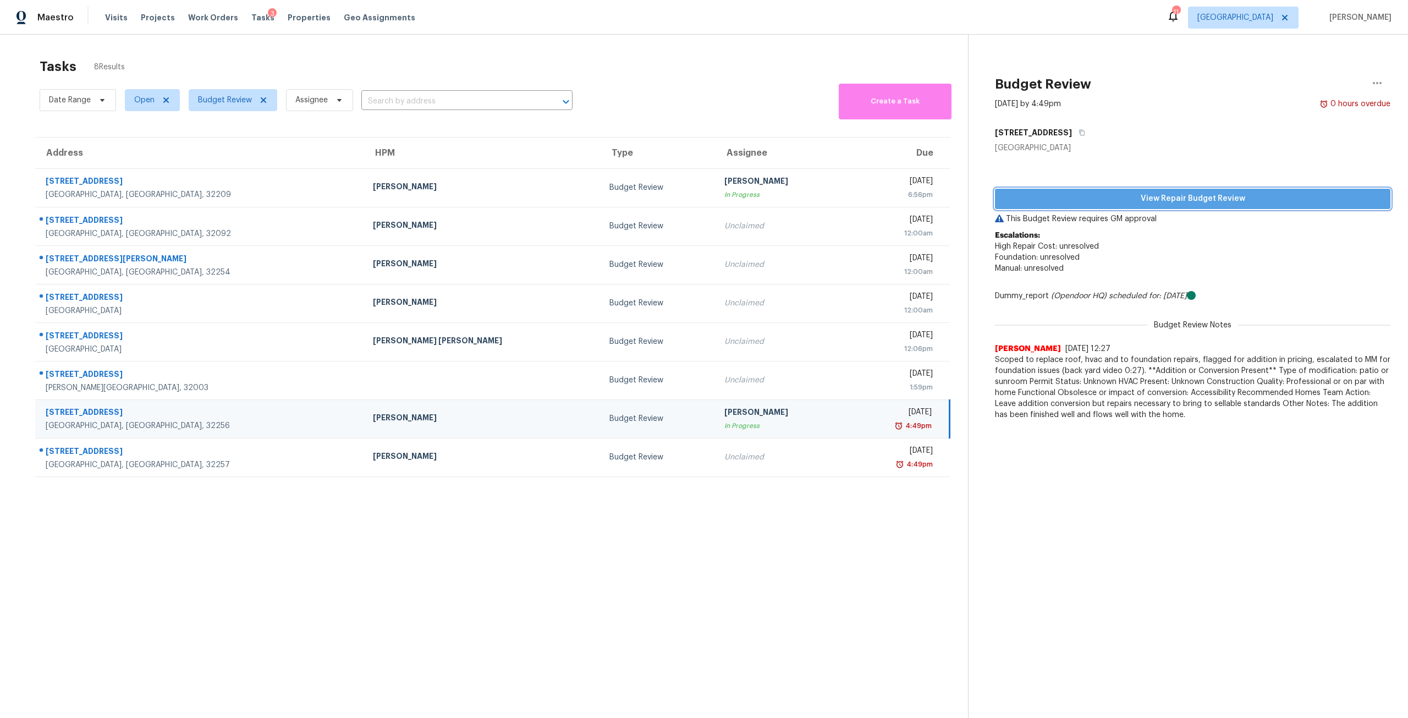
click at [1259, 205] on span "View Repair Budget Review" at bounding box center [1193, 199] width 378 height 14
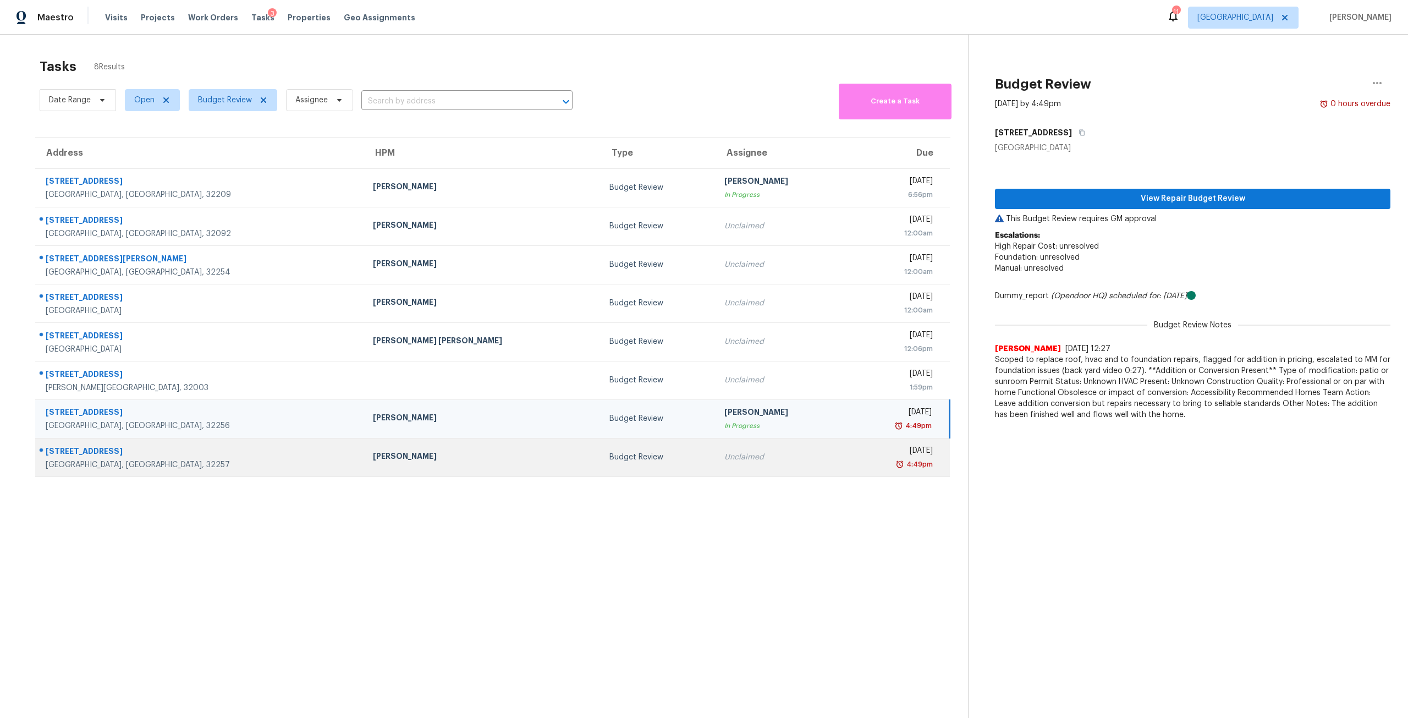
click at [725, 458] on div "Unclaimed" at bounding box center [781, 457] width 113 height 11
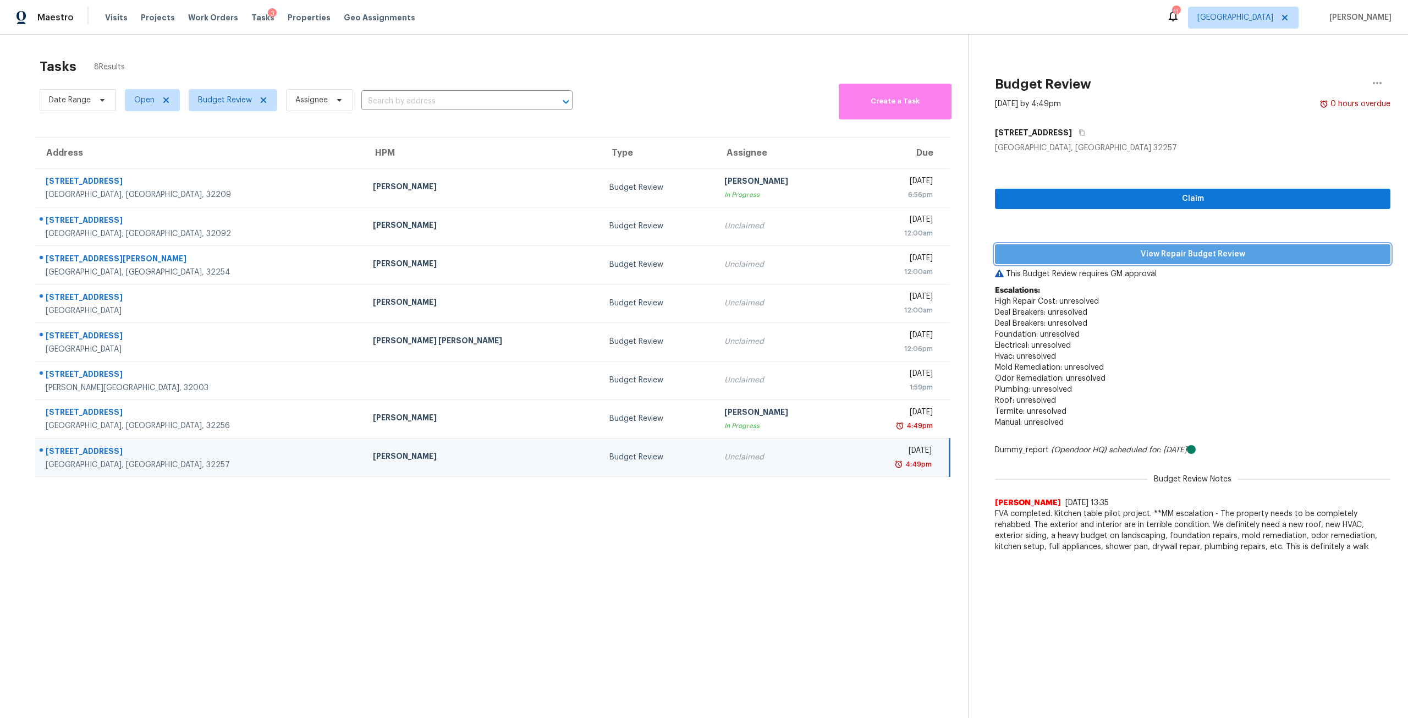
click at [1175, 249] on span "View Repair Budget Review" at bounding box center [1193, 255] width 378 height 14
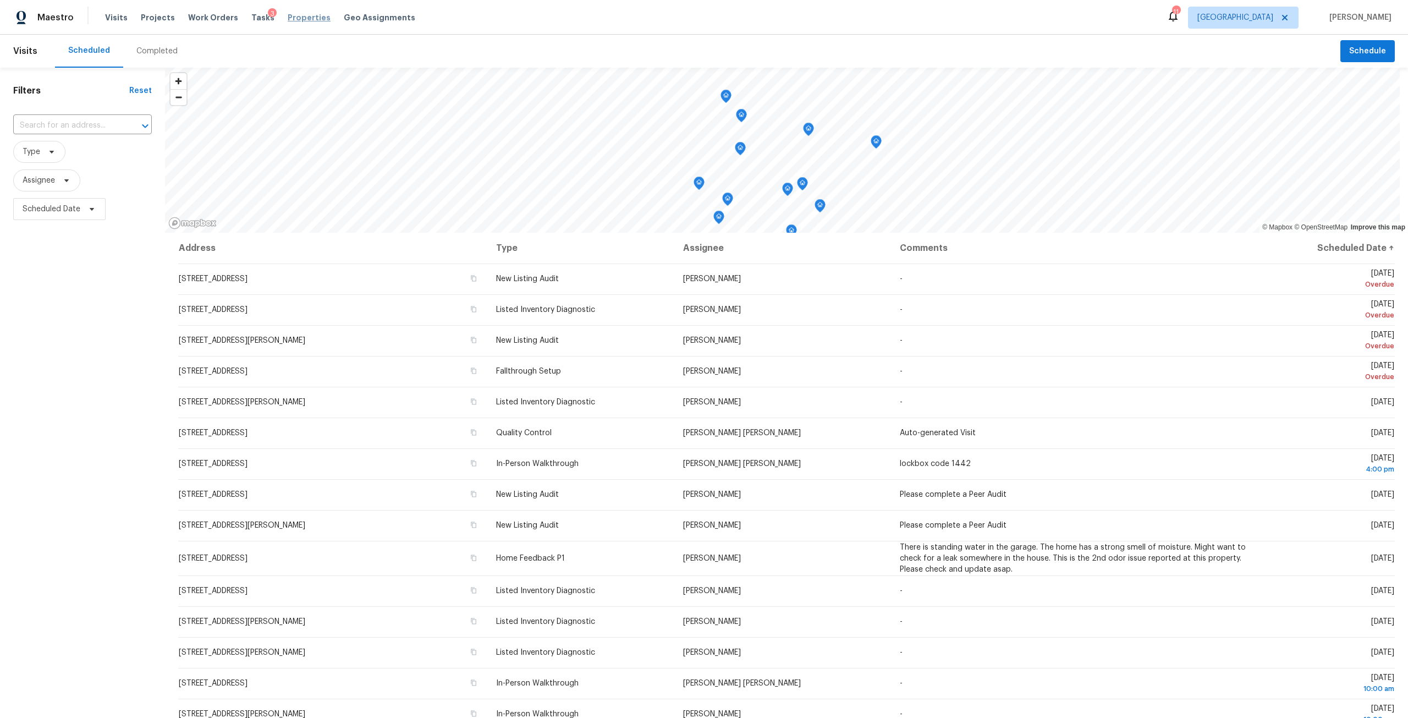
click at [305, 21] on span "Properties" at bounding box center [309, 17] width 43 height 11
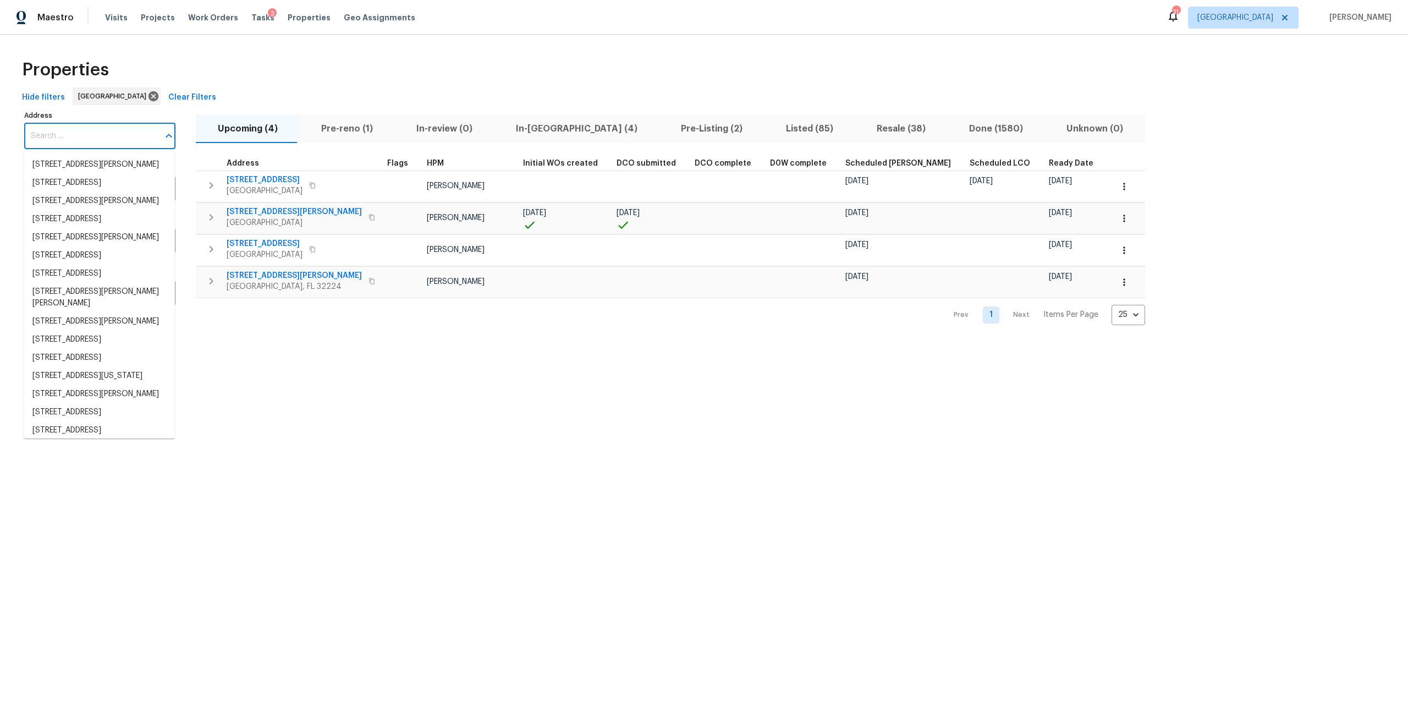
click at [122, 127] on input "Address" at bounding box center [91, 136] width 135 height 26
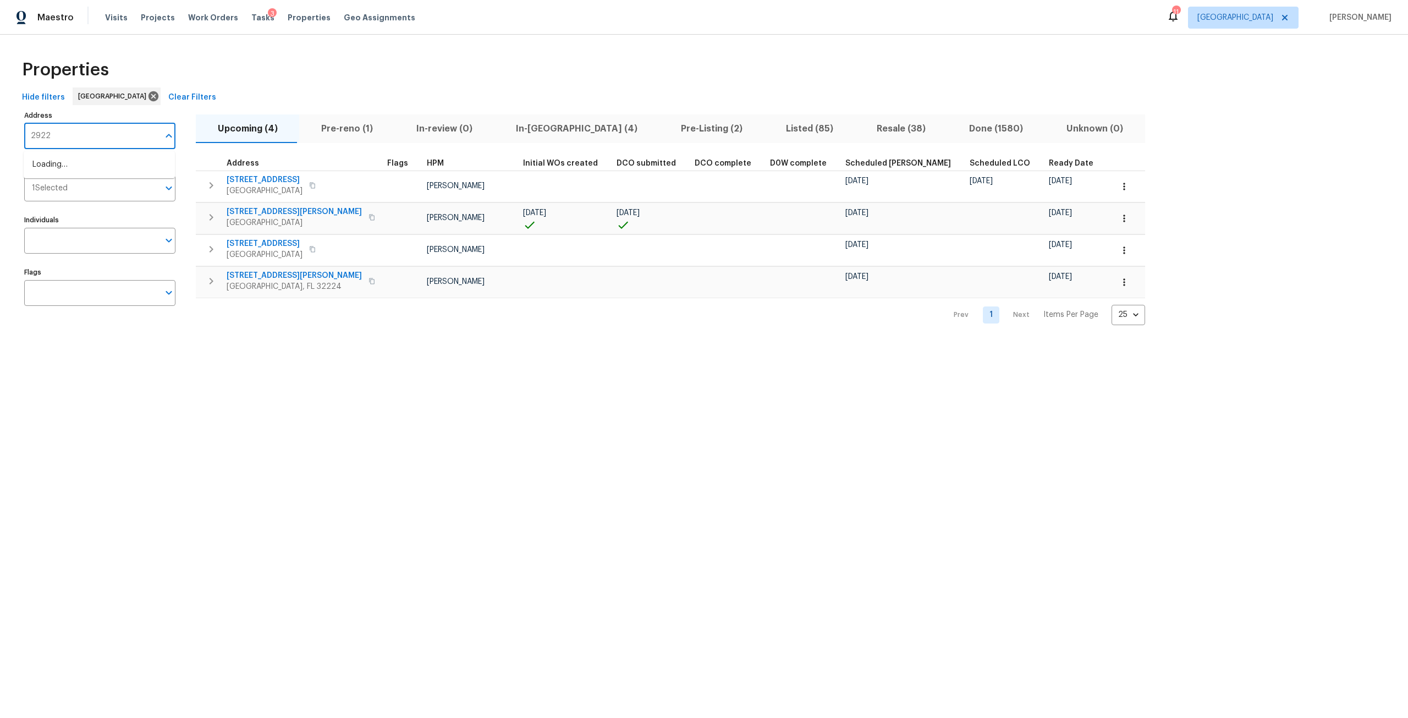
type input "2922"
click at [97, 192] on li "2922 Madrid Ave E Jacksonville FL 32217" at bounding box center [99, 183] width 151 height 18
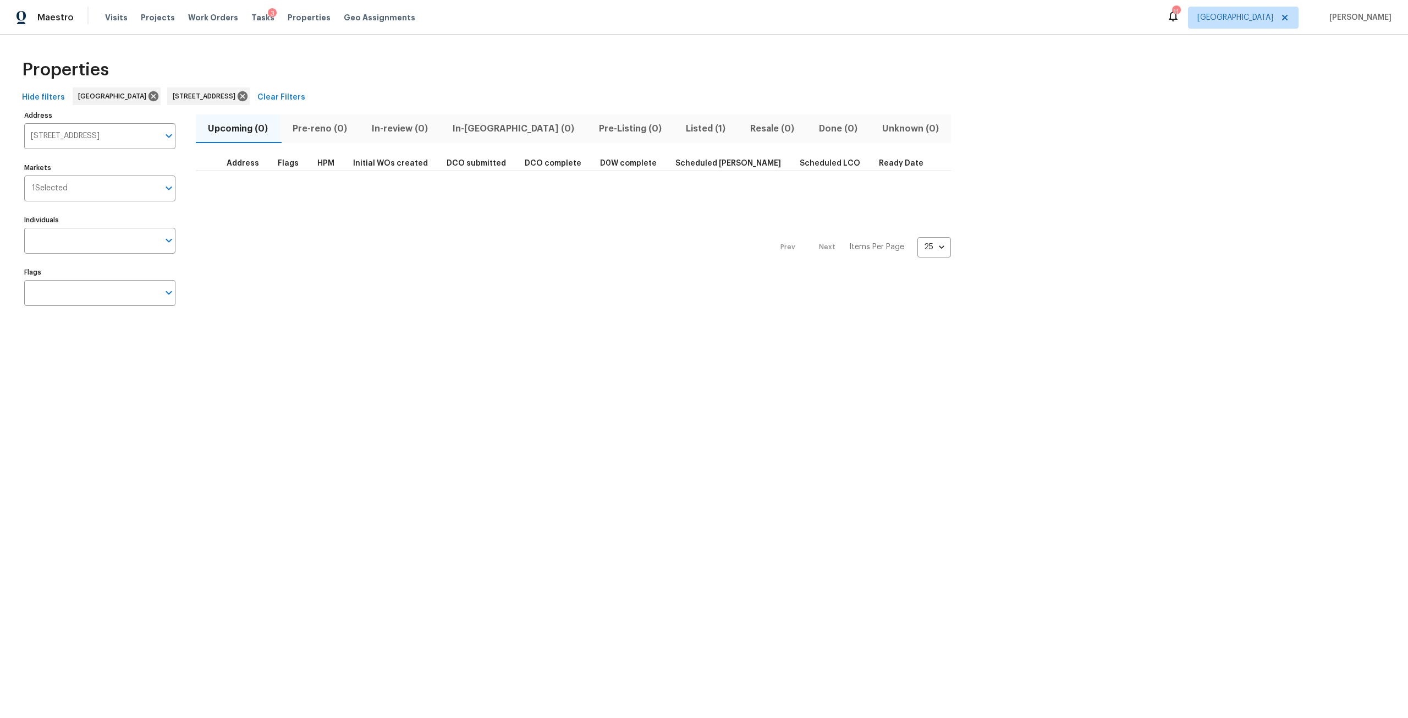
click at [681, 131] on span "Listed (1)" at bounding box center [706, 128] width 51 height 15
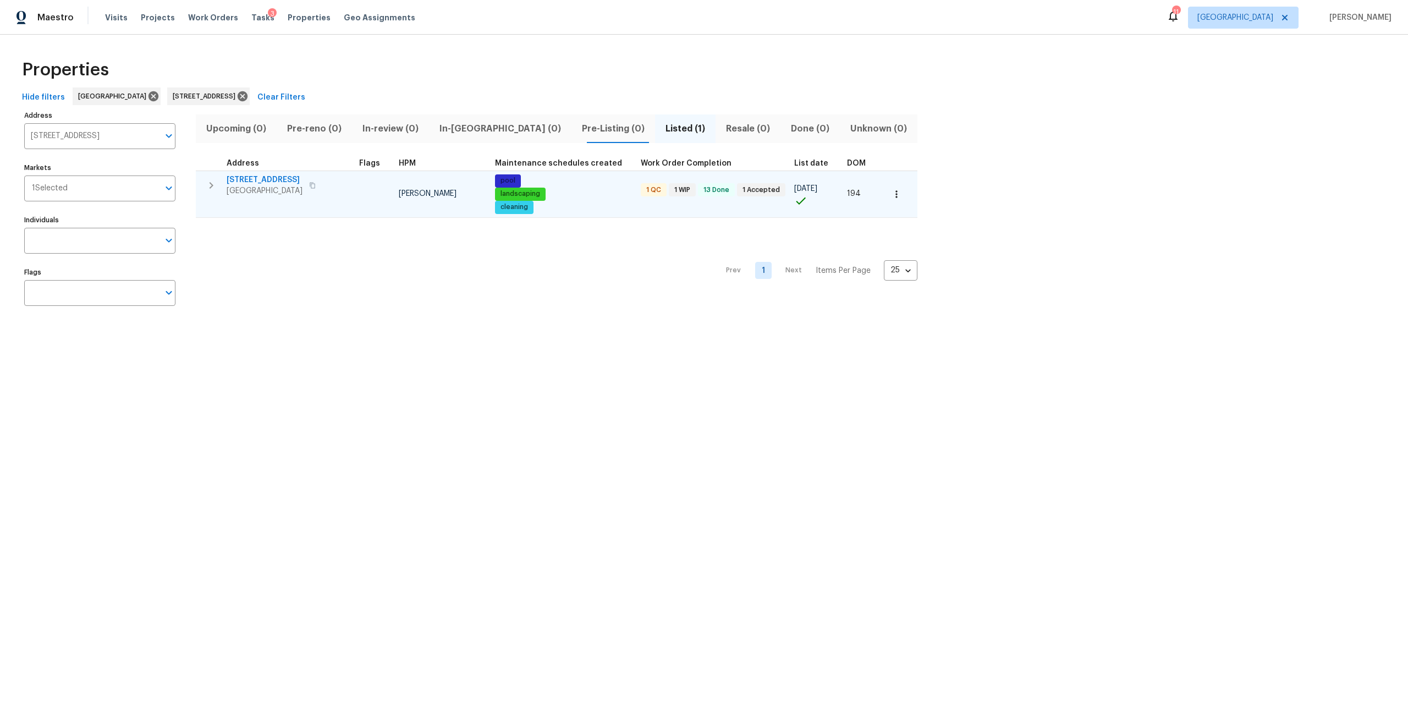
click at [245, 174] on span "2922 Madrid Ave E" at bounding box center [265, 179] width 76 height 11
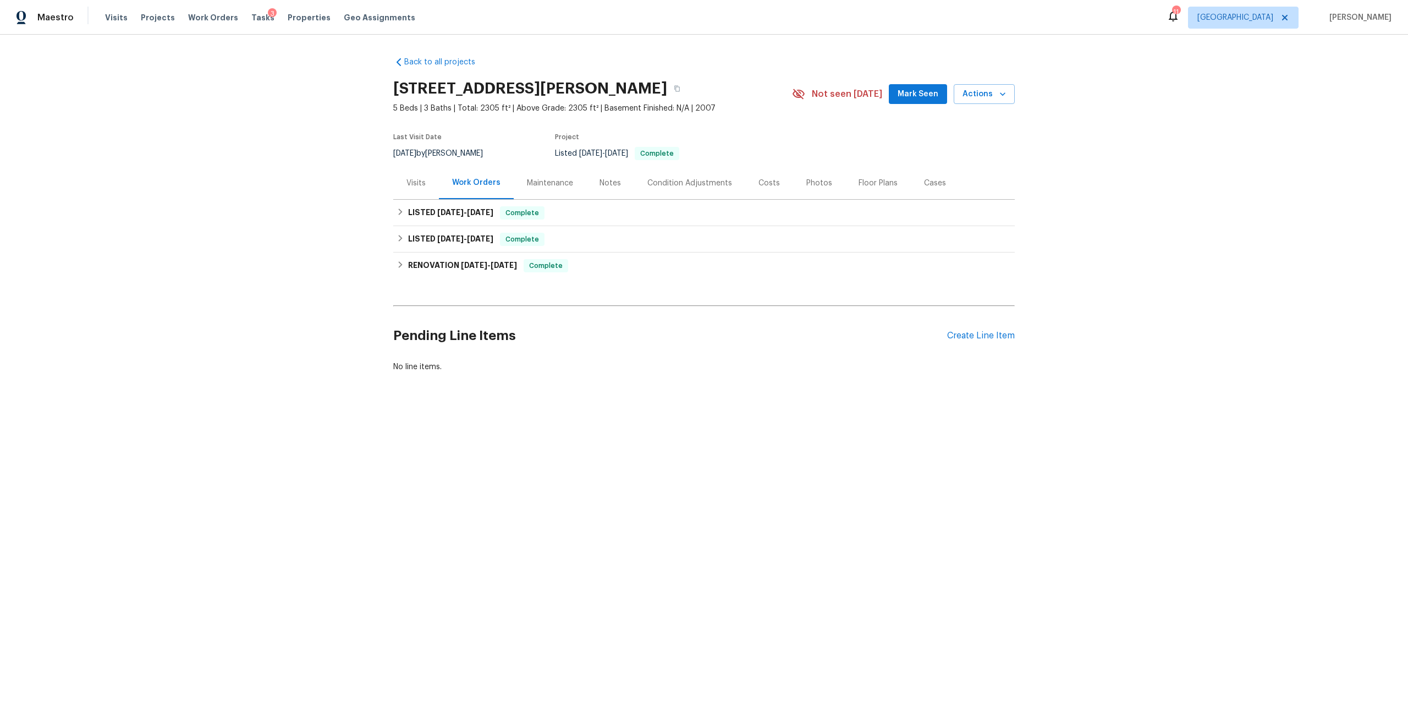
click at [814, 188] on div "Photos" at bounding box center [819, 183] width 26 height 11
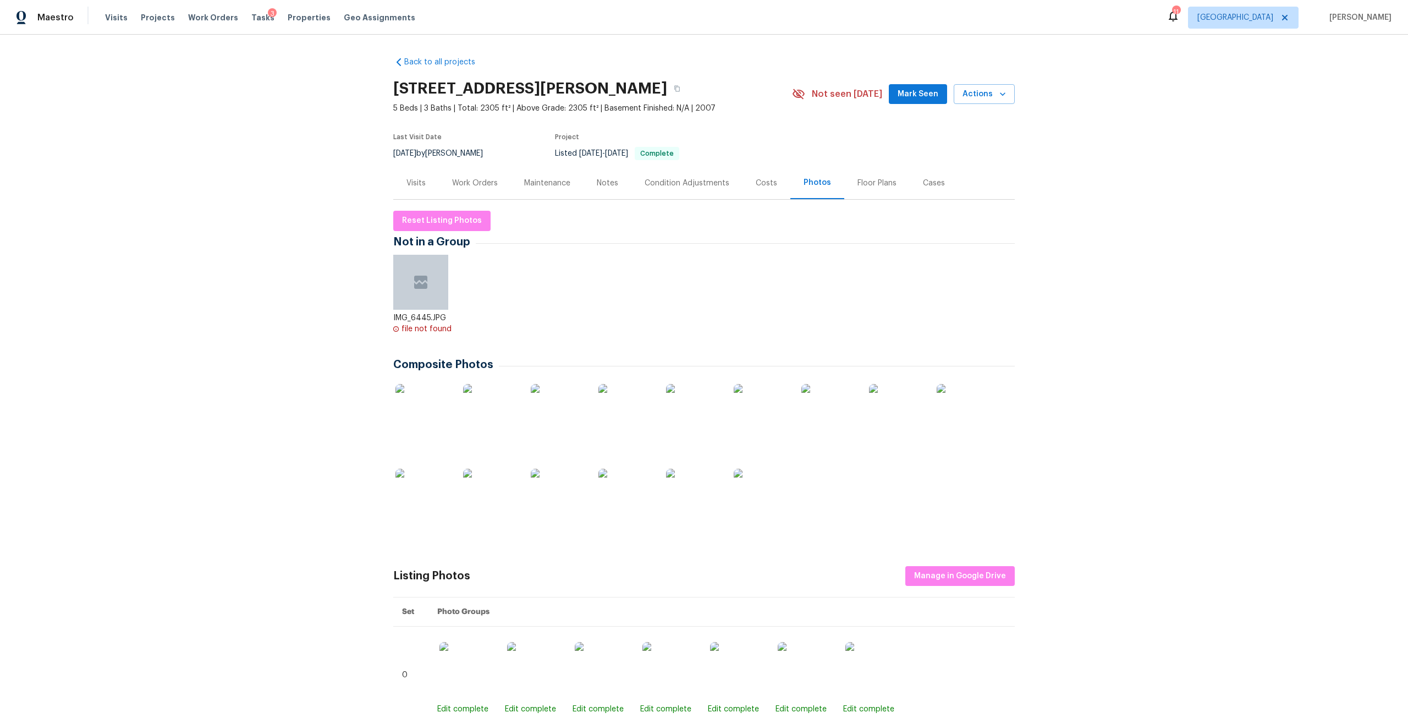
click at [550, 194] on div "Maintenance" at bounding box center [547, 183] width 73 height 32
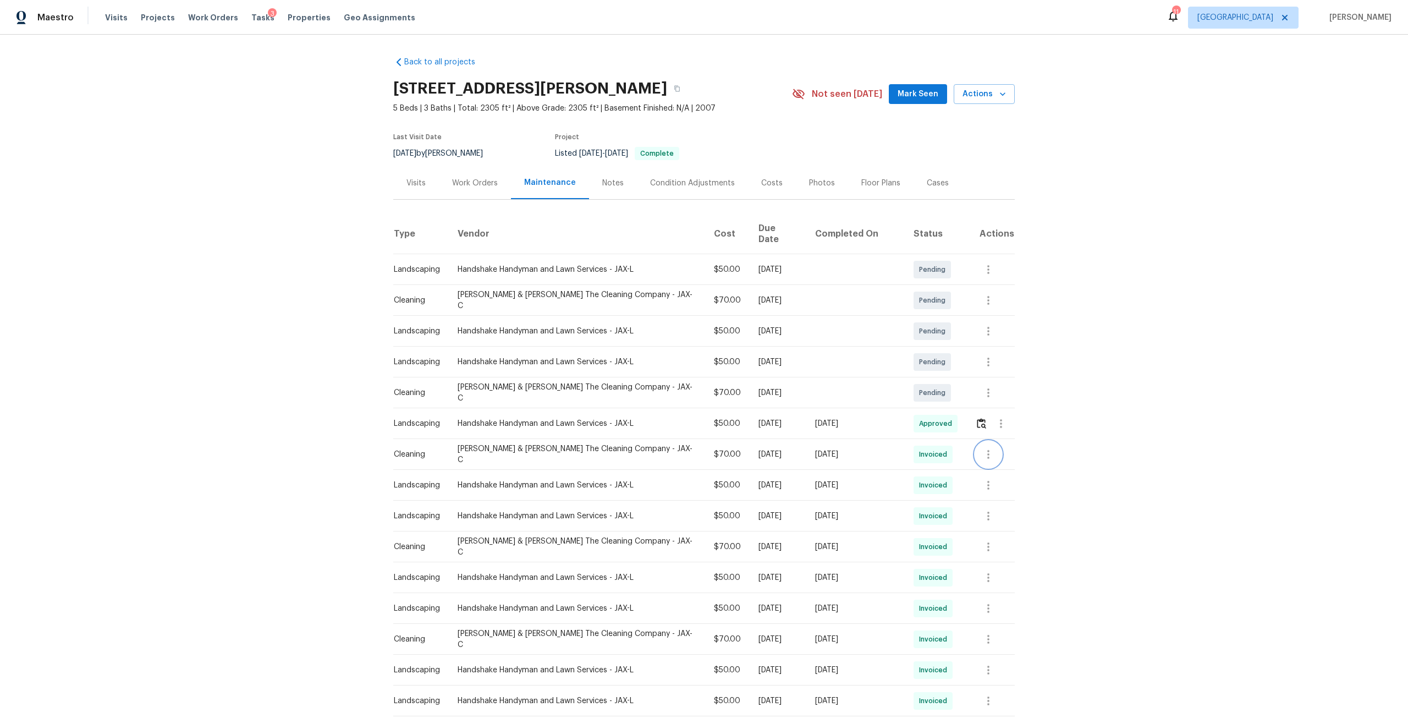
click at [981, 455] on button "button" at bounding box center [988, 454] width 26 height 26
click at [991, 445] on li "Message vendor" at bounding box center [1007, 445] width 77 height 18
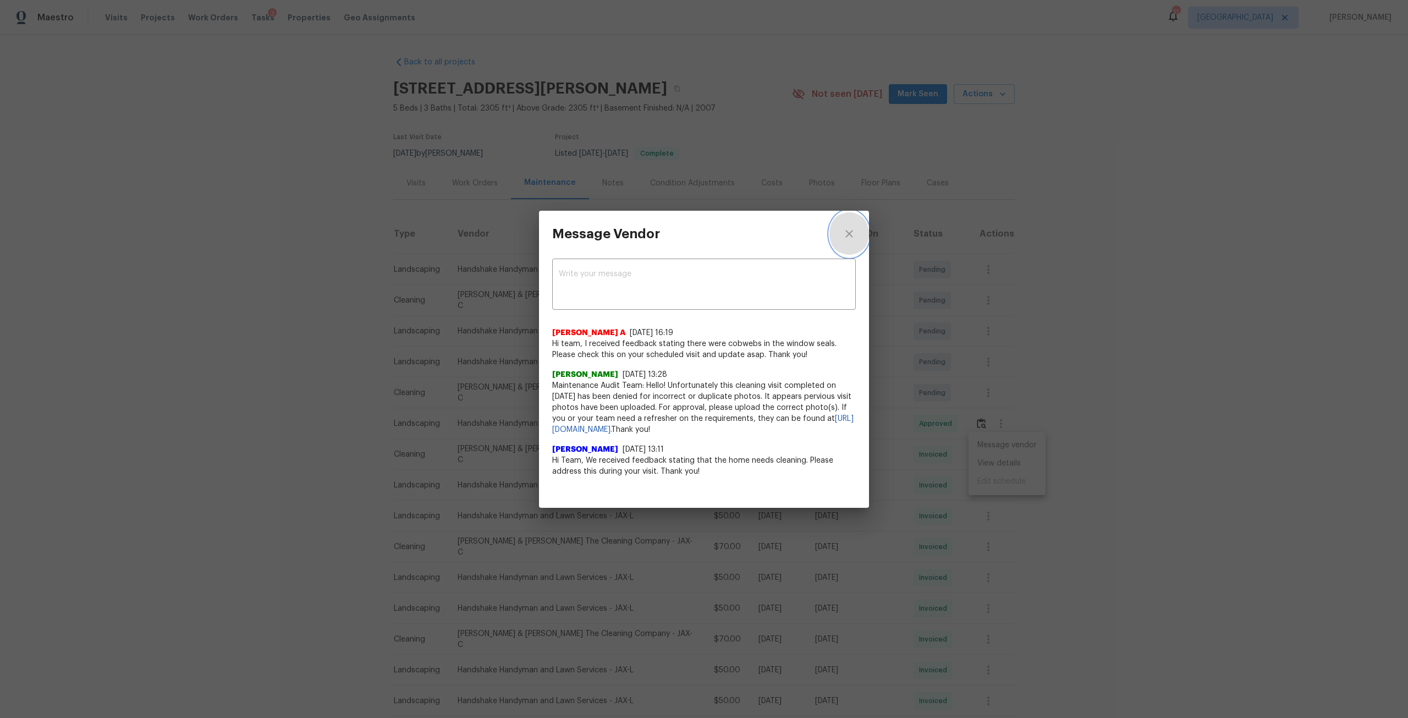
click at [852, 227] on icon "close" at bounding box center [849, 233] width 13 height 13
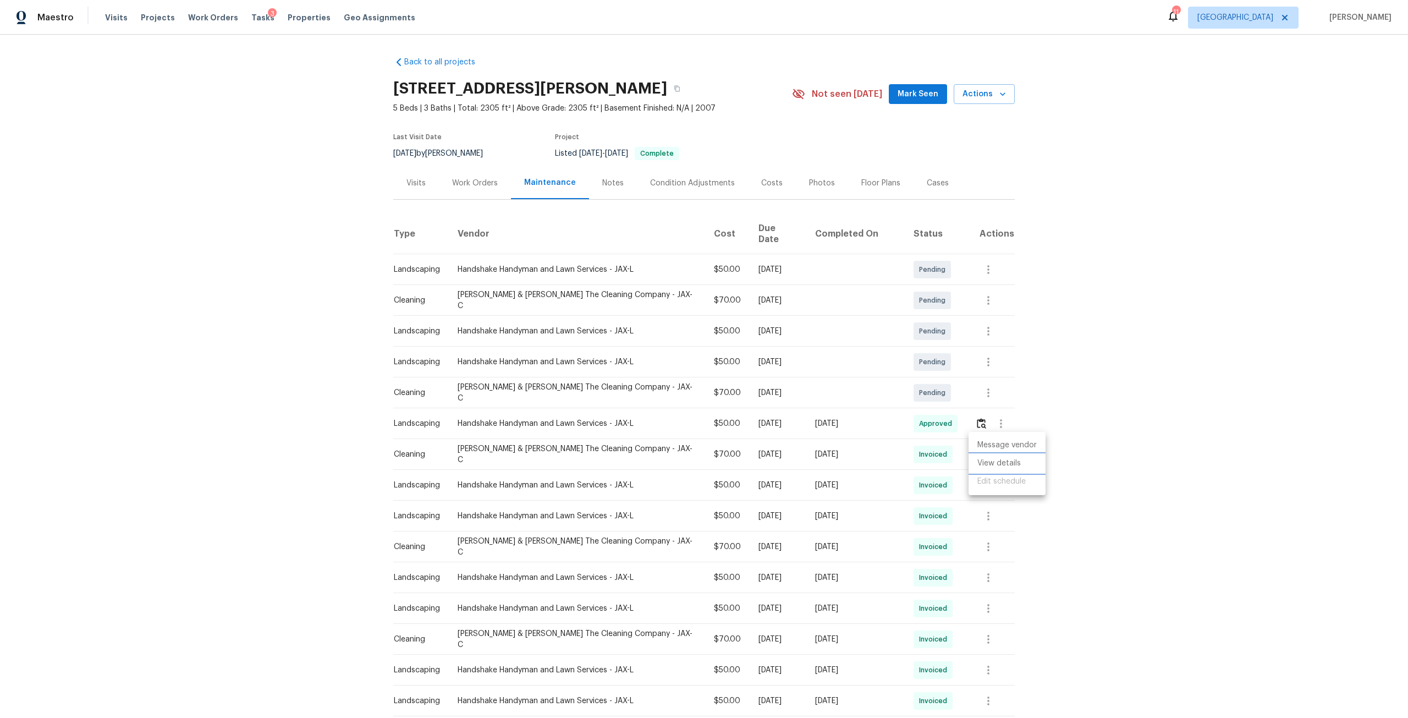
click at [1000, 468] on li "View details" at bounding box center [1007, 463] width 77 height 18
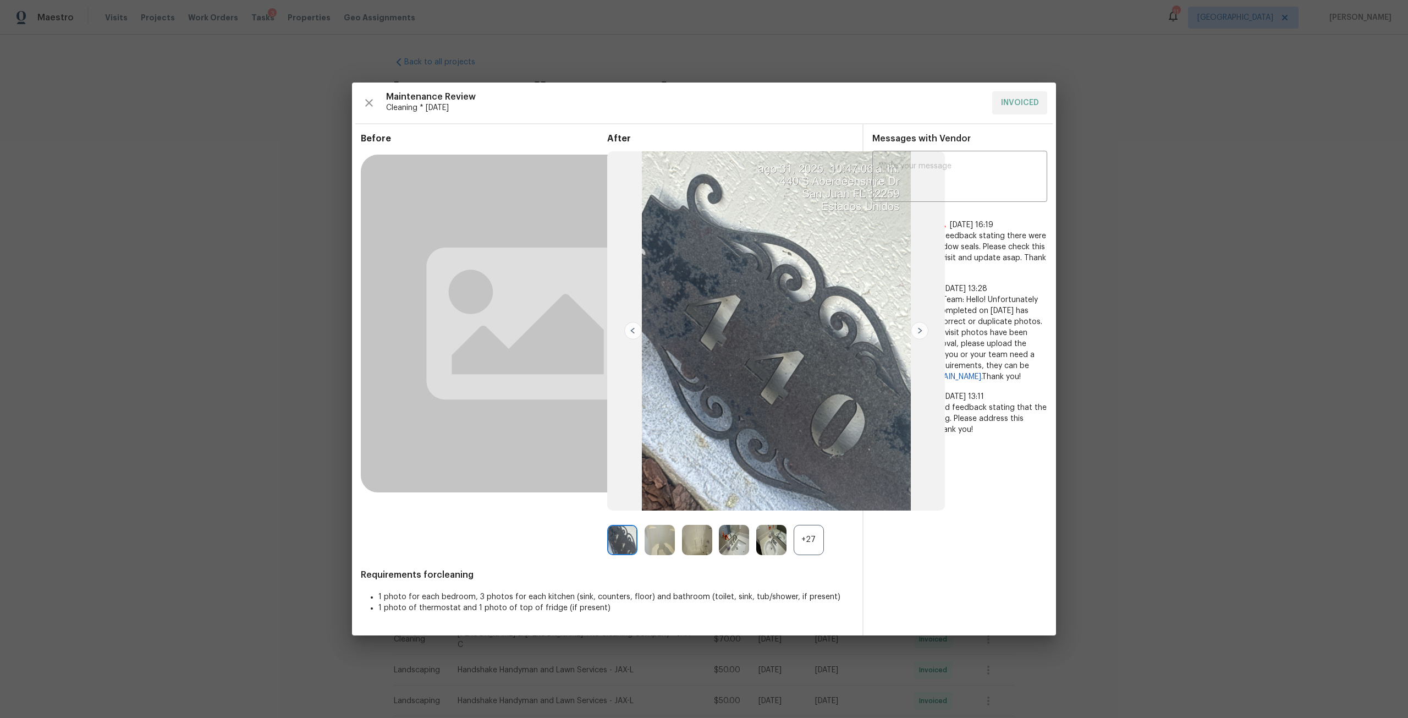
click at [664, 542] on img at bounding box center [660, 540] width 30 height 30
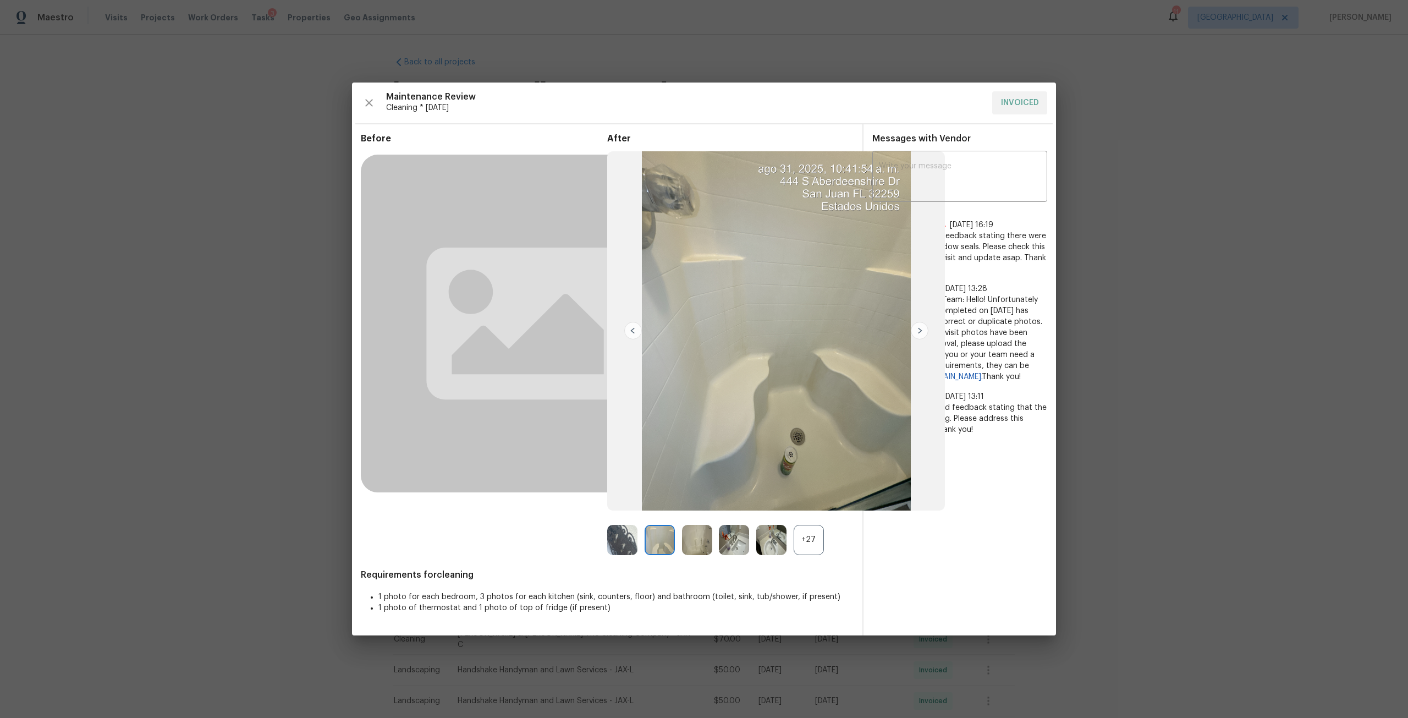
click at [697, 538] on img at bounding box center [697, 540] width 30 height 30
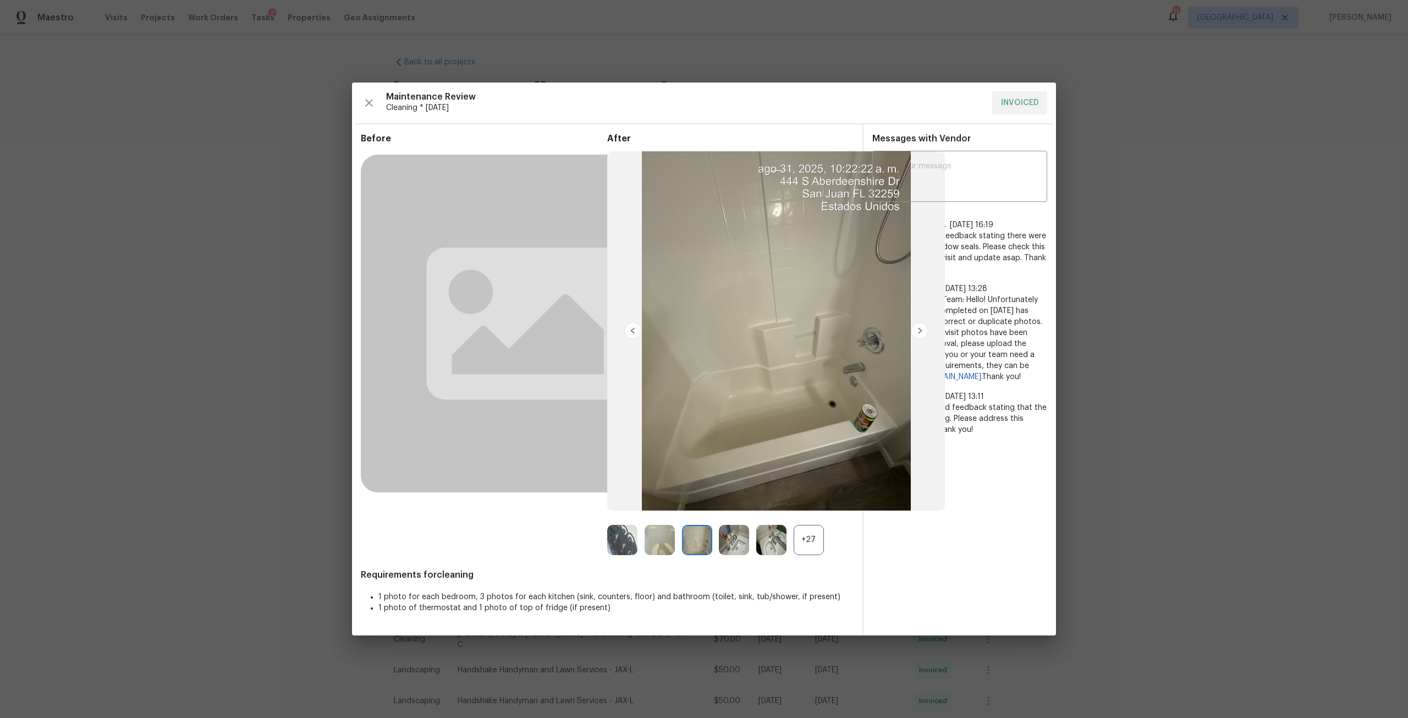
click at [767, 539] on img at bounding box center [771, 540] width 30 height 30
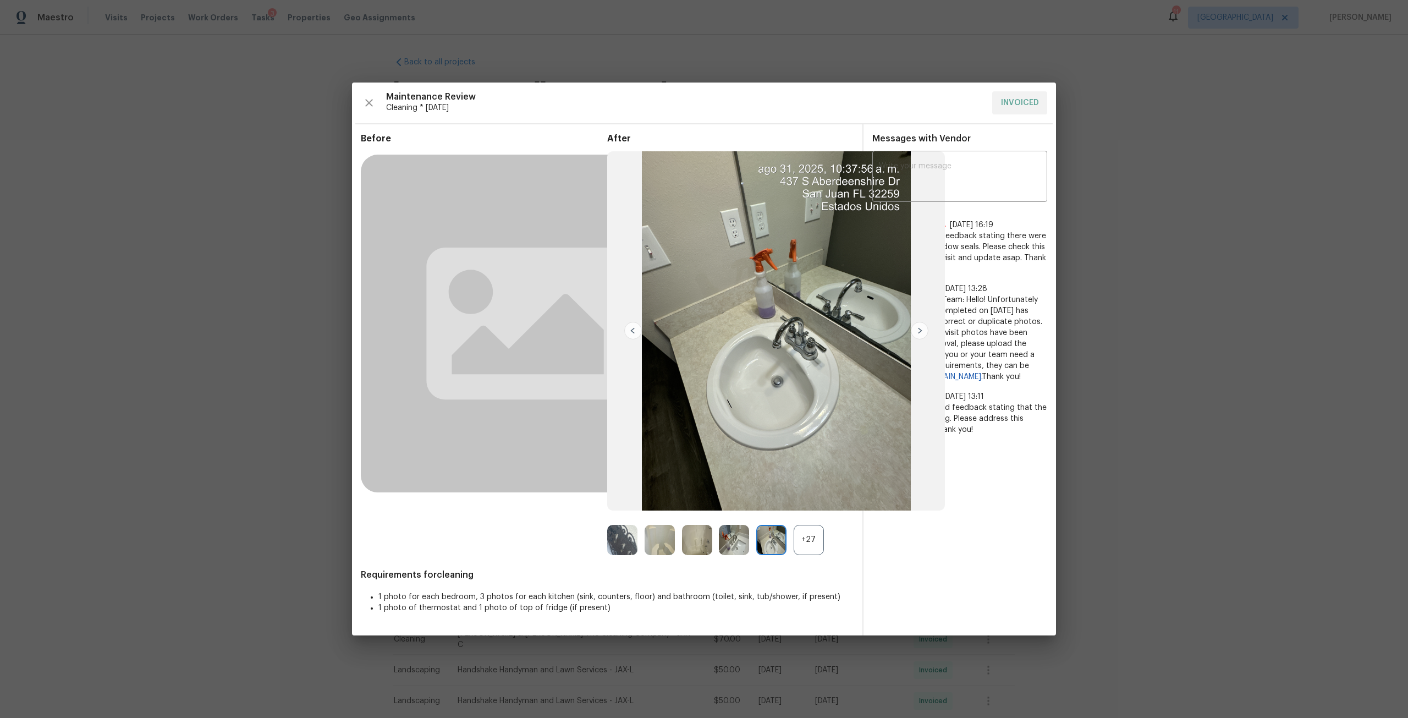
click at [733, 542] on img at bounding box center [734, 540] width 30 height 30
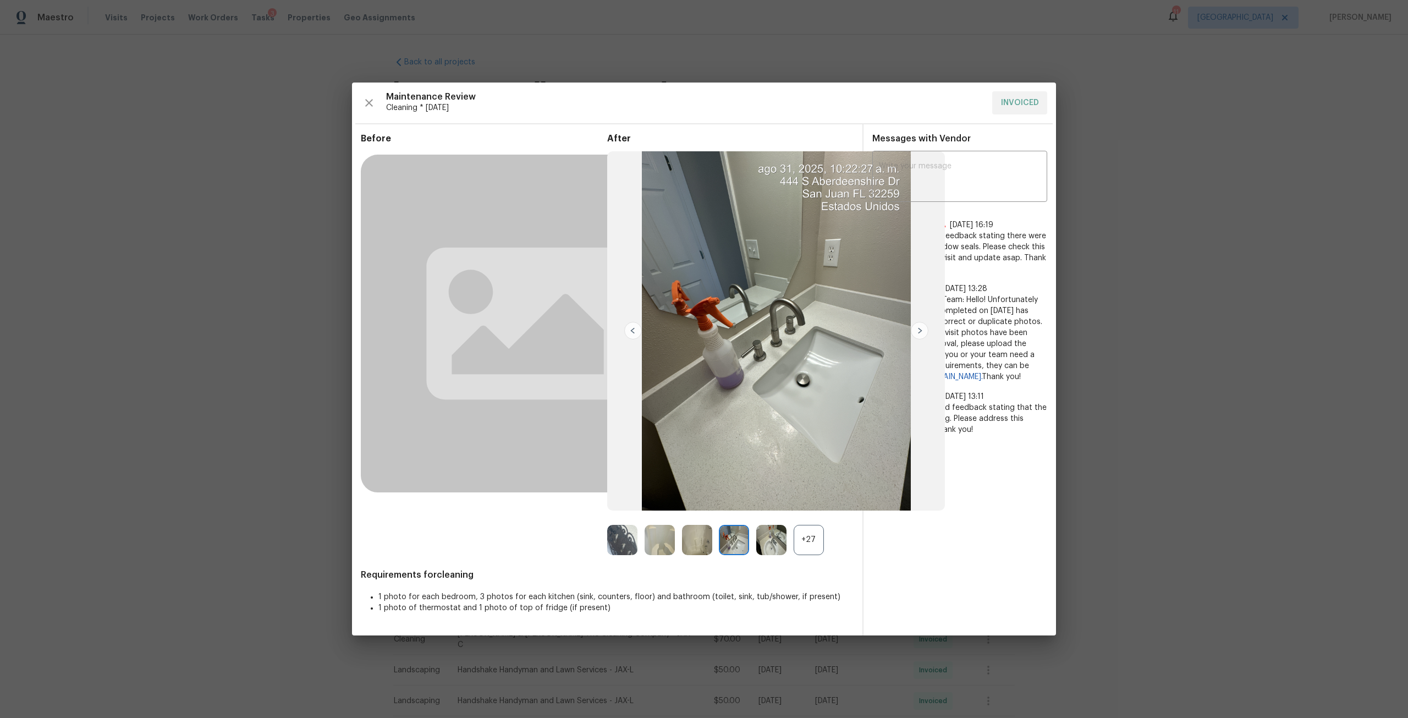
click at [812, 542] on div "+27" at bounding box center [809, 540] width 30 height 30
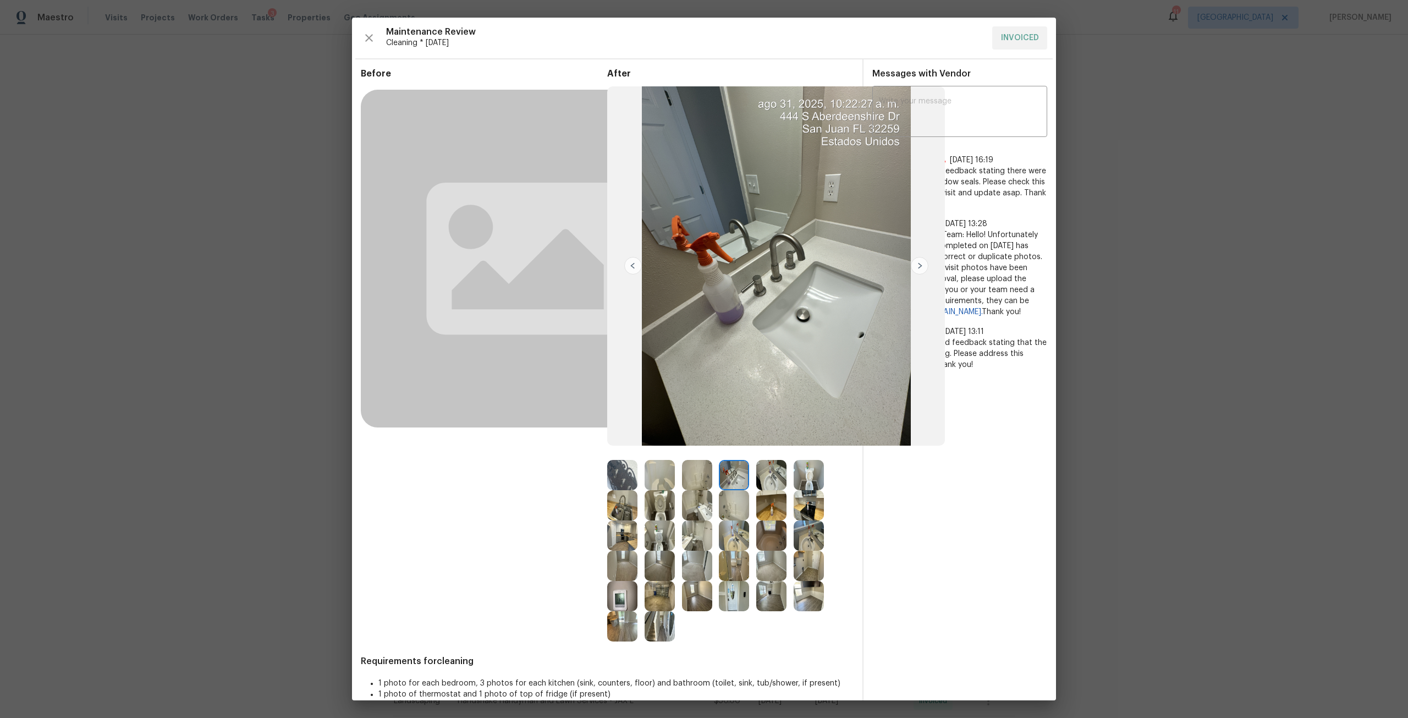
click at [636, 634] on div at bounding box center [625, 626] width 37 height 30
click at [655, 627] on img at bounding box center [660, 626] width 30 height 30
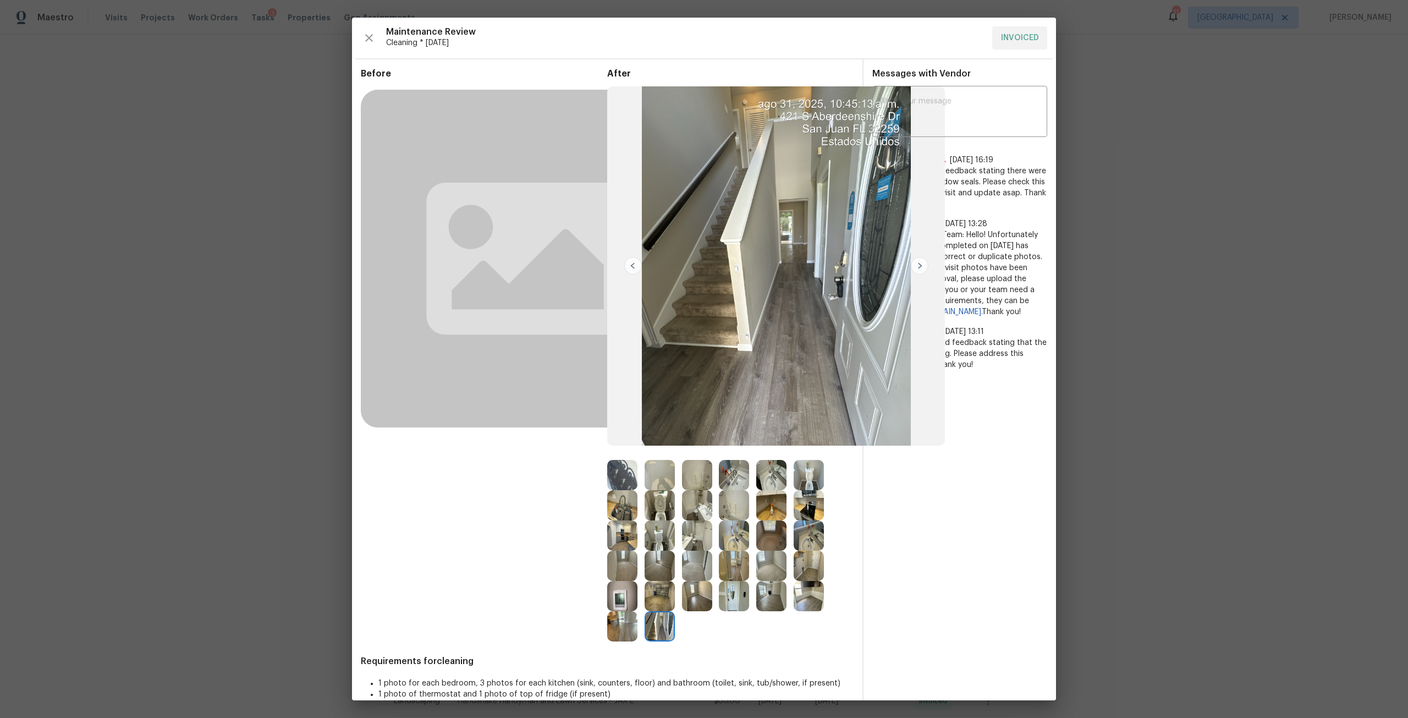
click at [914, 268] on img at bounding box center [920, 266] width 18 height 18
click at [913, 265] on img at bounding box center [920, 266] width 18 height 18
click at [632, 622] on img at bounding box center [622, 626] width 30 height 30
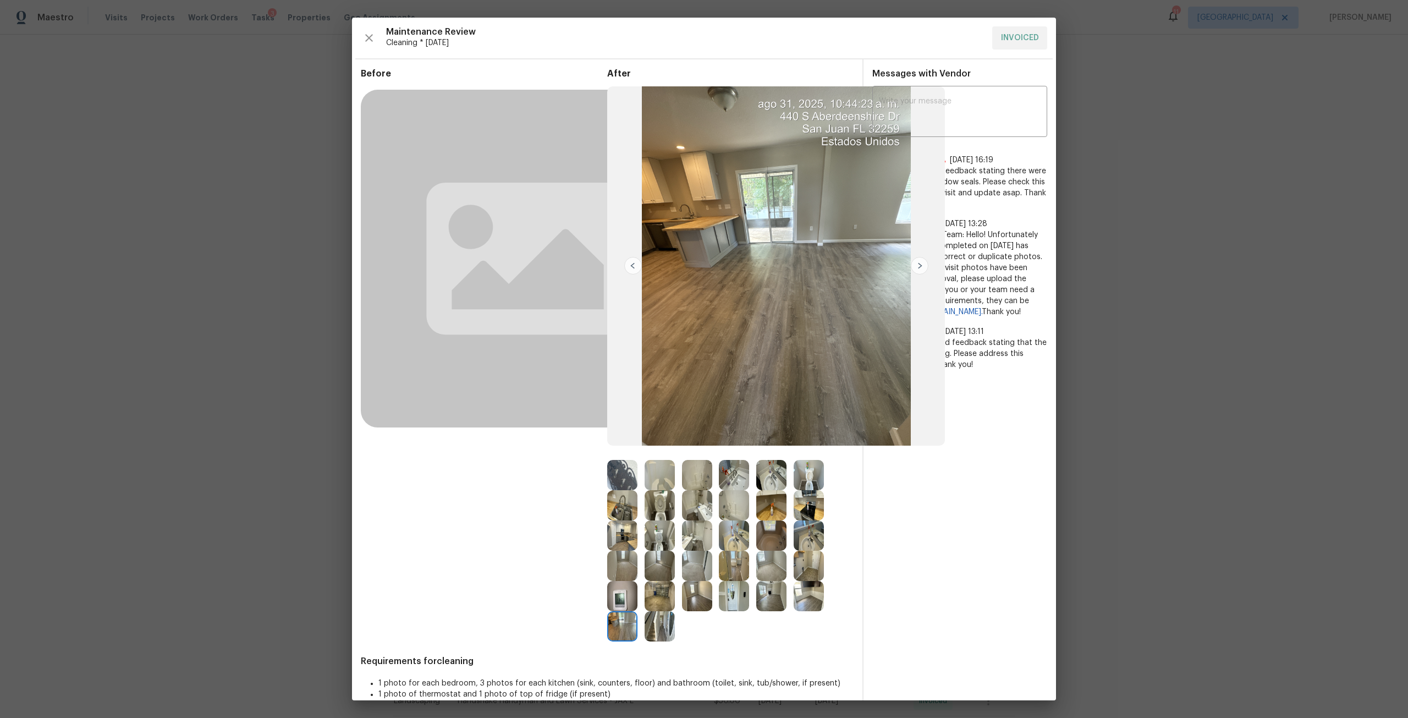
click at [633, 267] on img at bounding box center [633, 266] width 18 height 18
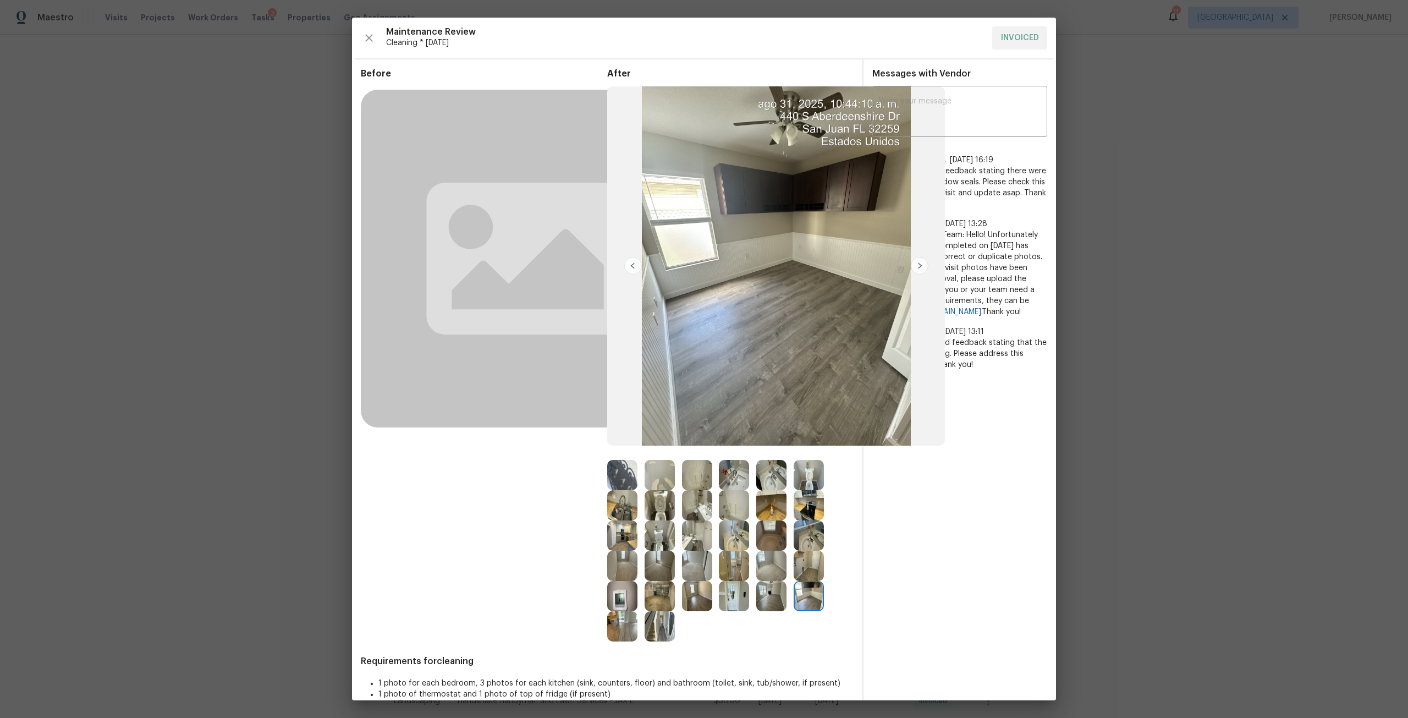
click at [633, 267] on img at bounding box center [633, 266] width 18 height 18
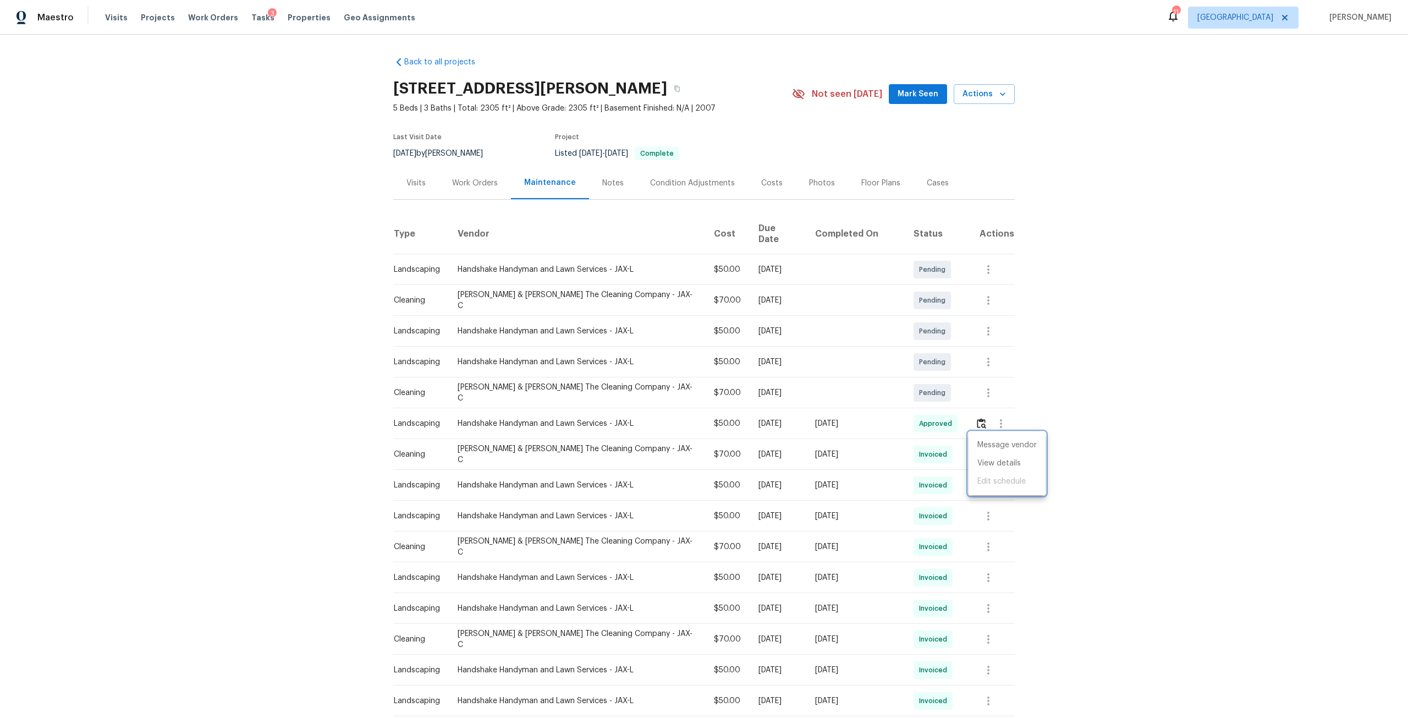
click at [968, 86] on div at bounding box center [704, 359] width 1408 height 718
click at [975, 95] on span "Actions" at bounding box center [984, 94] width 43 height 14
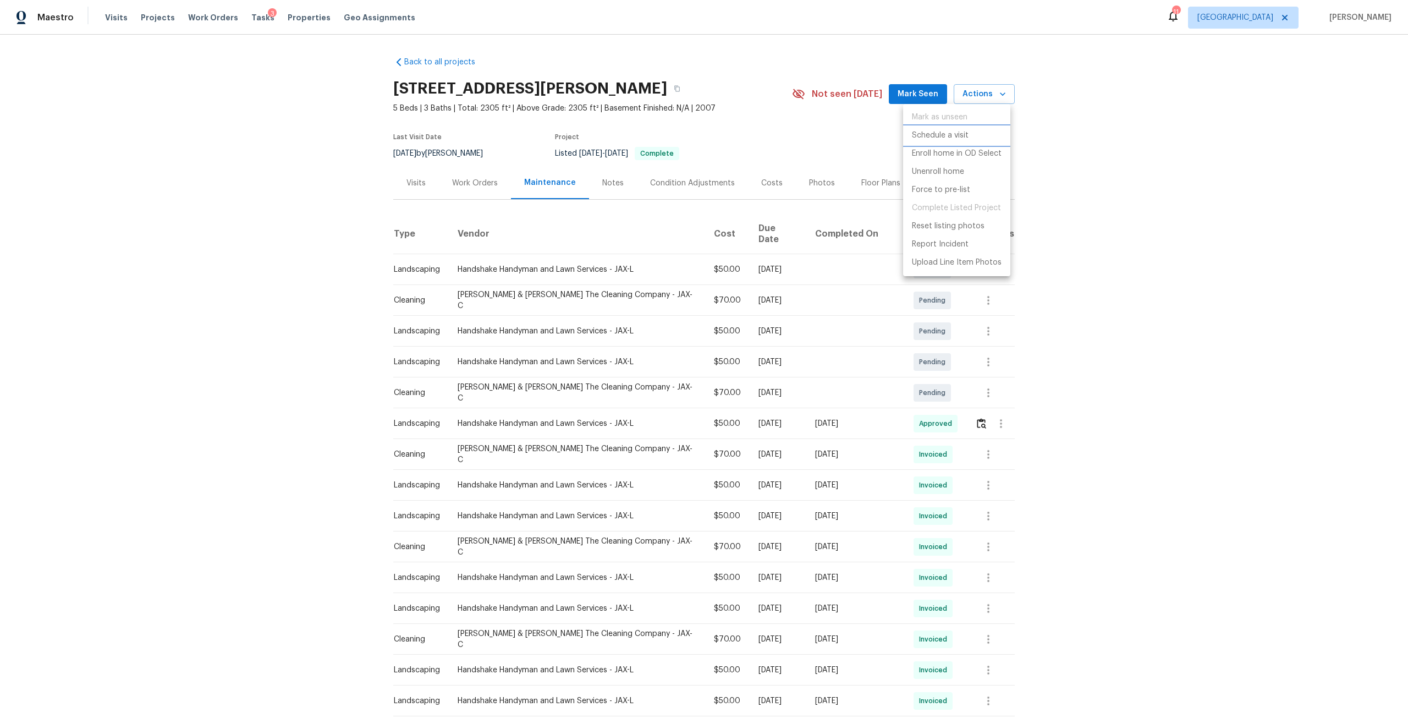
click at [985, 131] on li "Schedule a visit" at bounding box center [956, 136] width 107 height 18
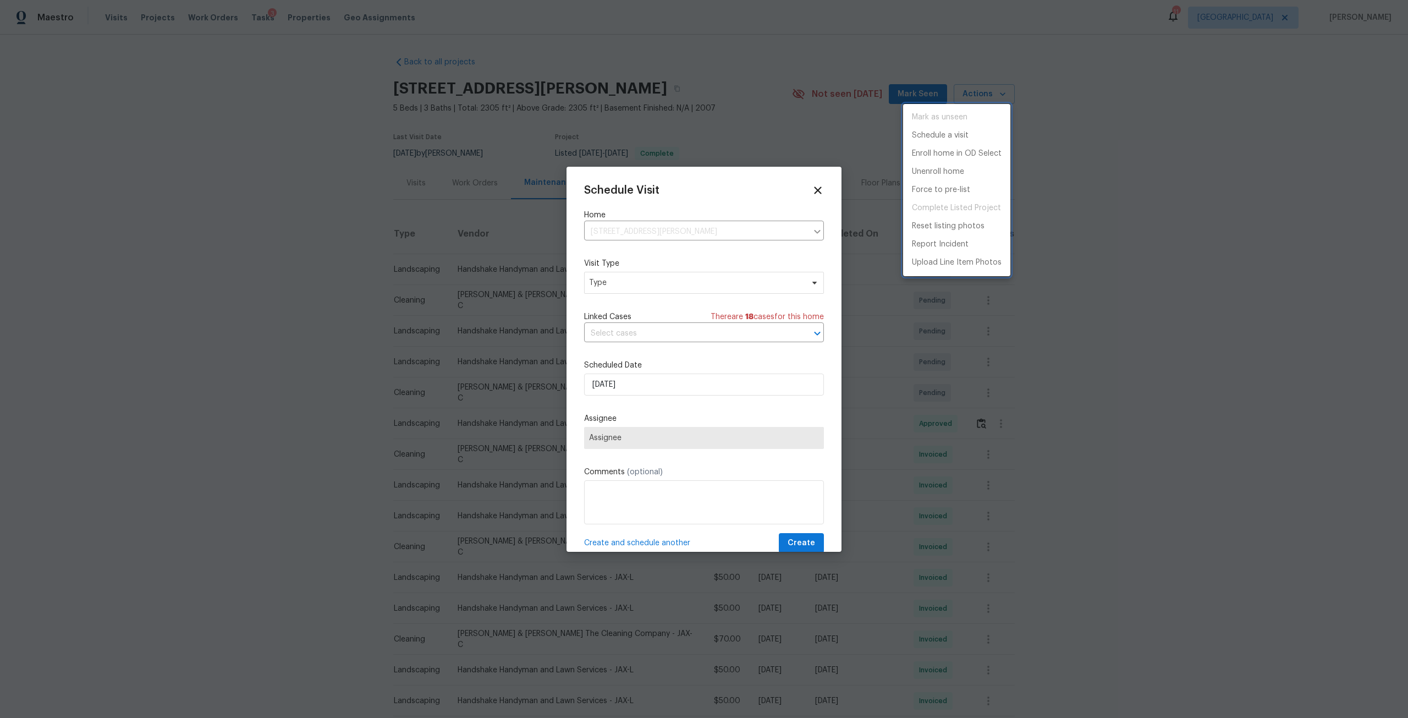
click at [710, 285] on div at bounding box center [704, 359] width 1408 height 718
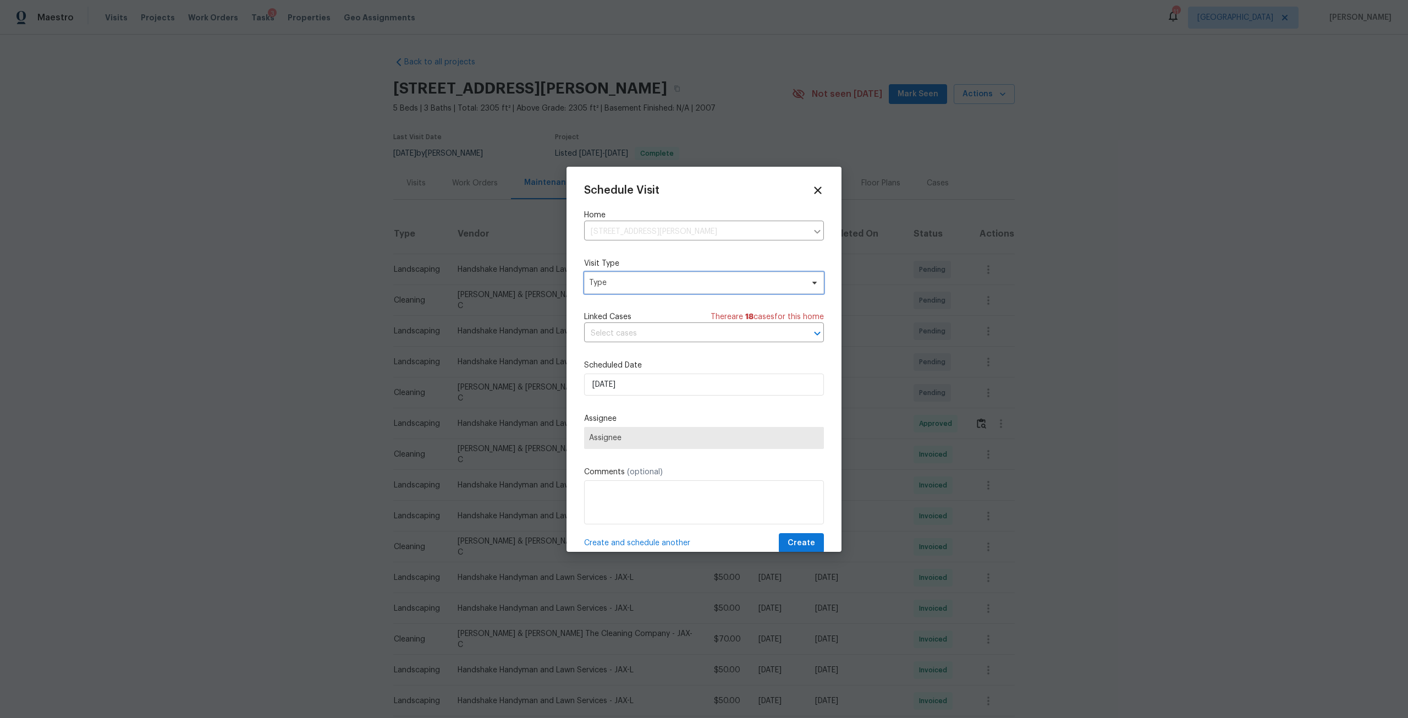
click at [710, 285] on span "Type" at bounding box center [696, 282] width 214 height 11
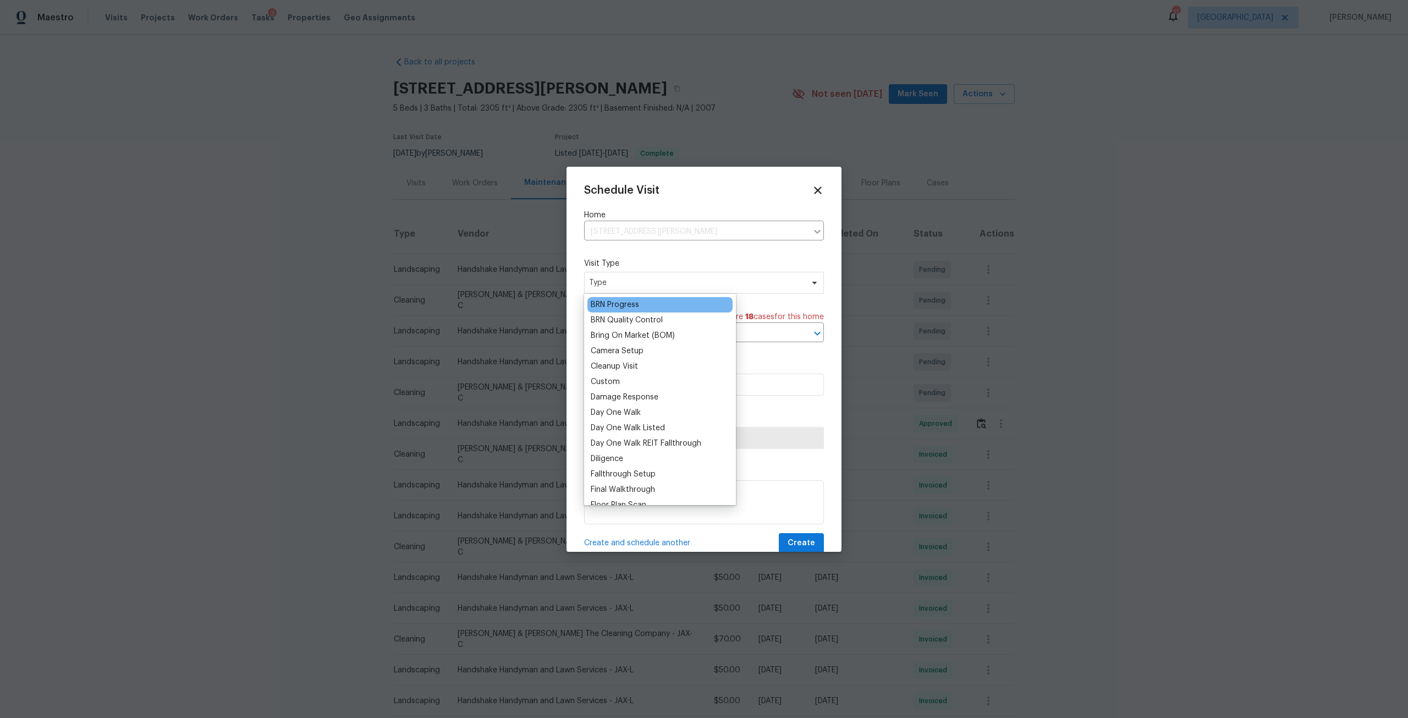
scroll to position [110, 0]
click at [602, 363] on div "Custom" at bounding box center [605, 363] width 29 height 11
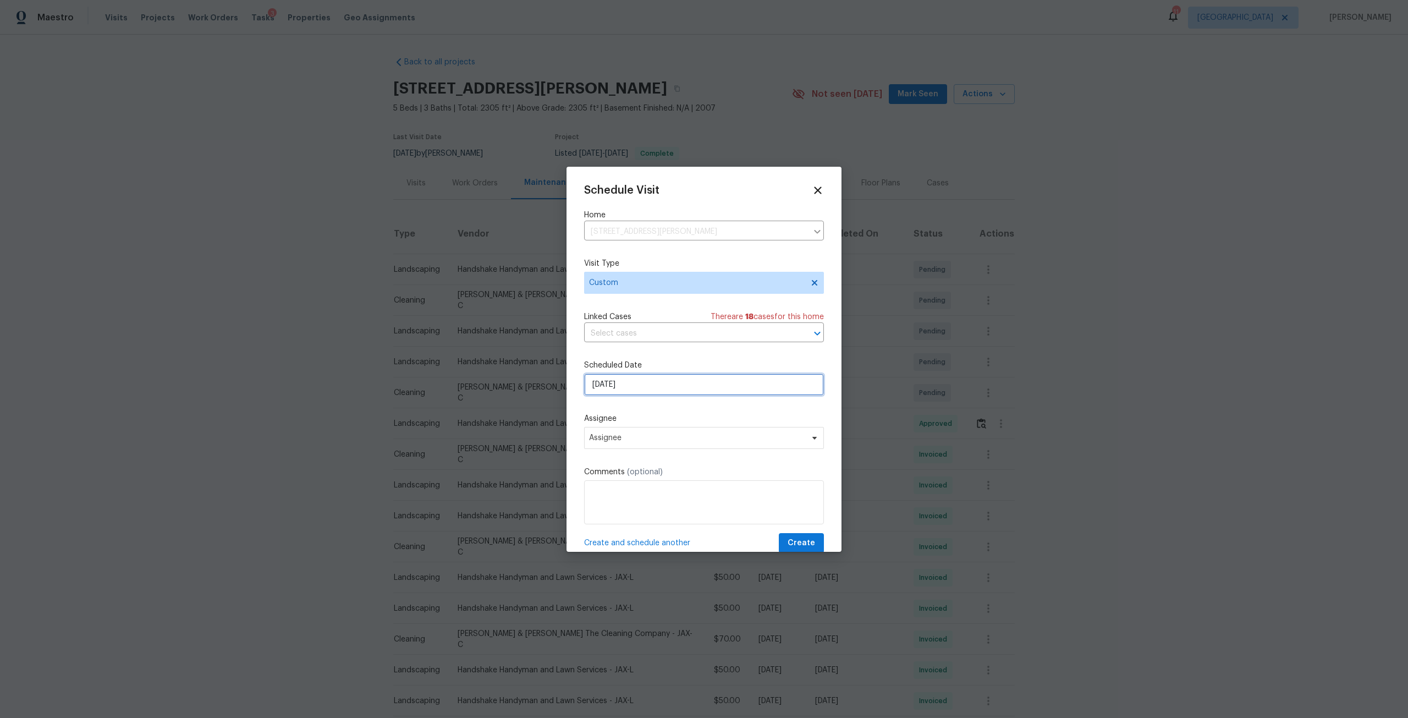
click at [640, 387] on input "[DATE]" at bounding box center [704, 385] width 240 height 22
click at [694, 298] on div "10" at bounding box center [703, 304] width 18 height 15
type input "[DATE]"
click at [703, 440] on span "Assignee" at bounding box center [697, 437] width 216 height 9
type input "da"
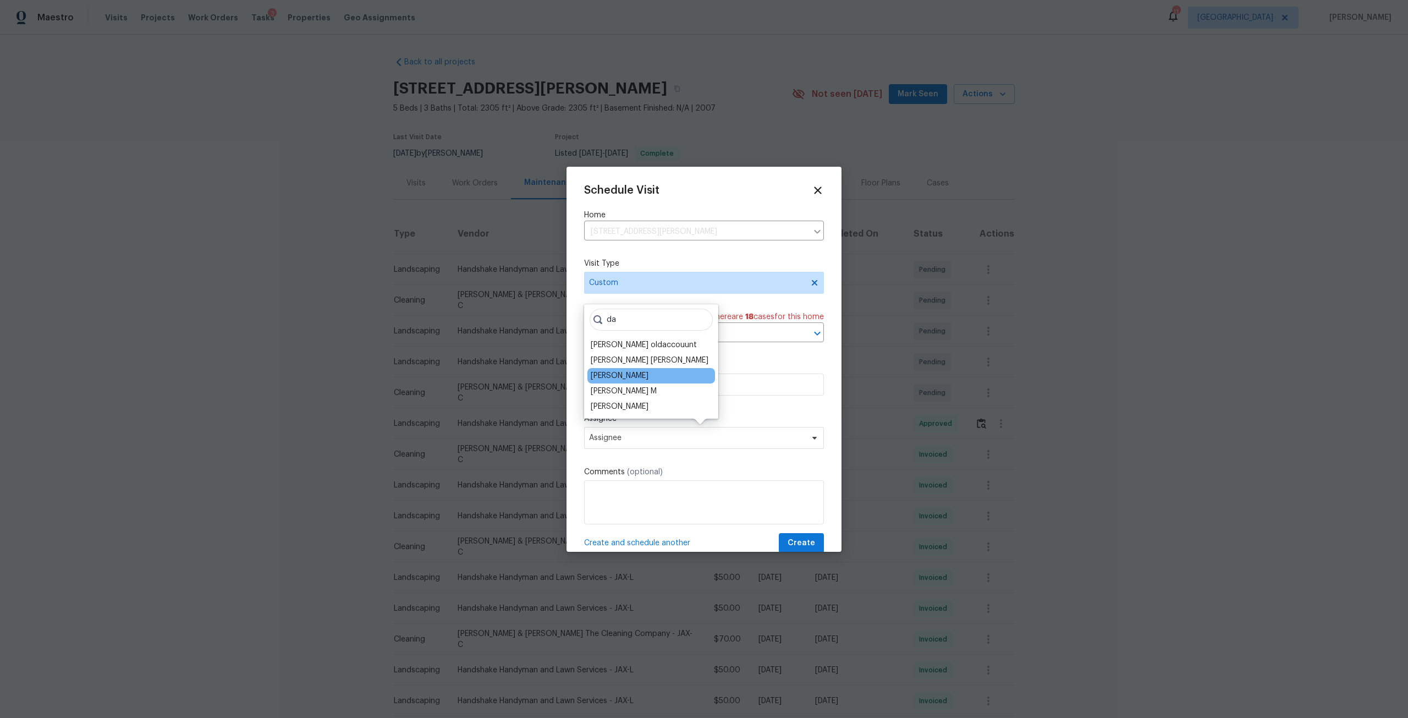
click at [645, 379] on div "[PERSON_NAME]" at bounding box center [620, 375] width 58 height 11
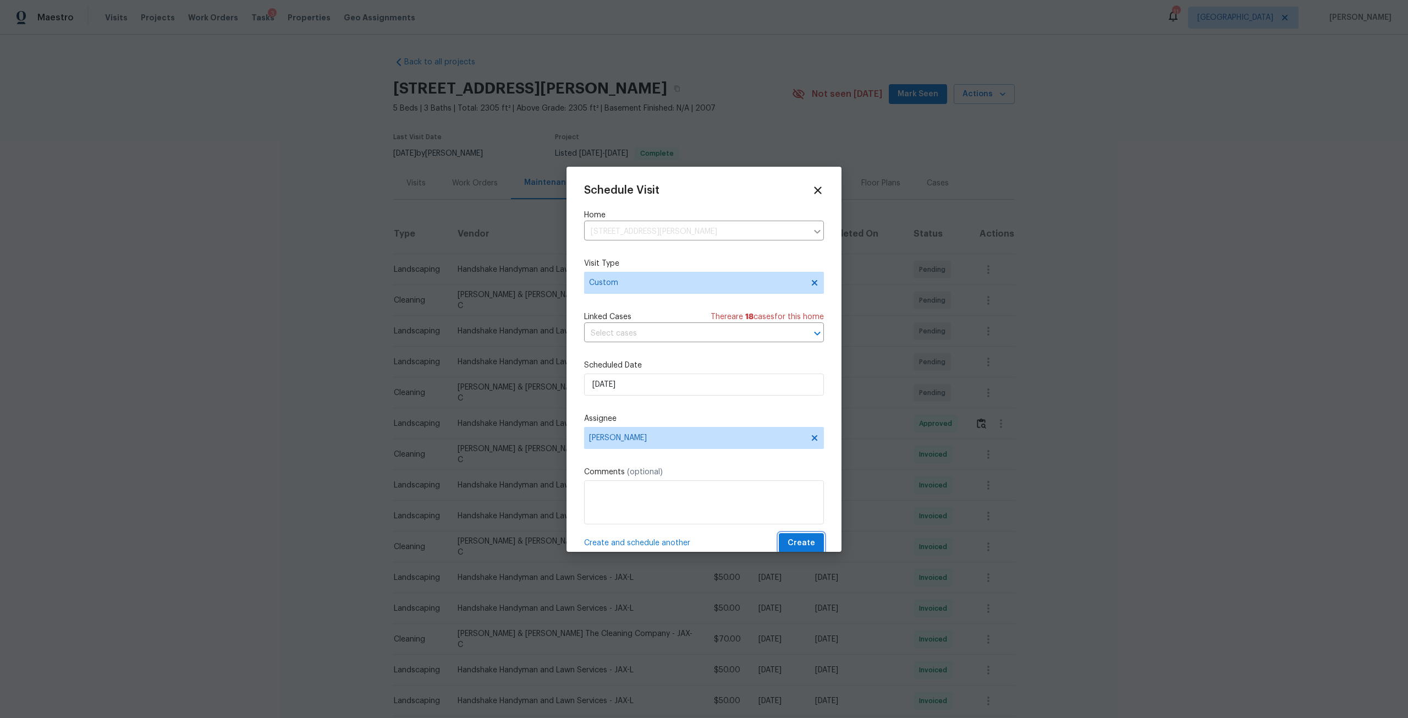
click at [788, 540] on span "Create" at bounding box center [802, 543] width 28 height 14
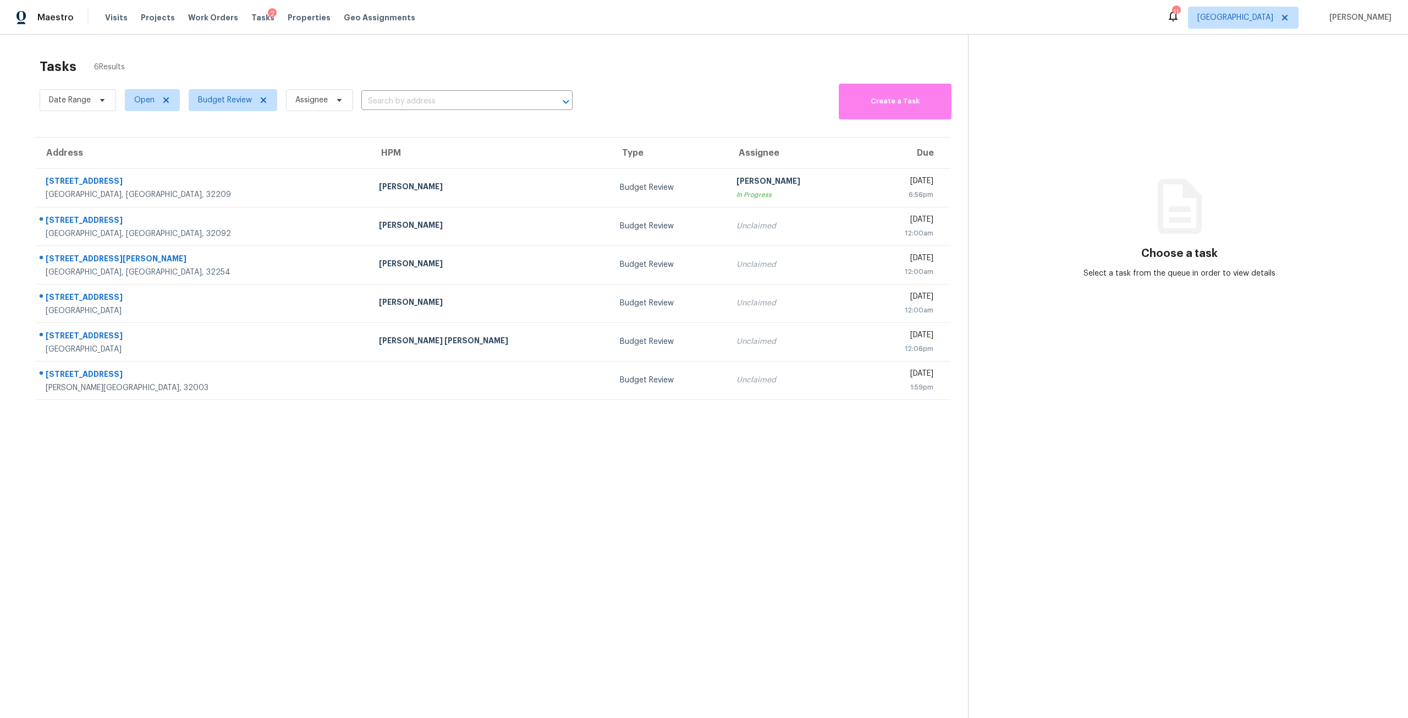
click at [870, 194] on div "6:56pm" at bounding box center [901, 194] width 63 height 11
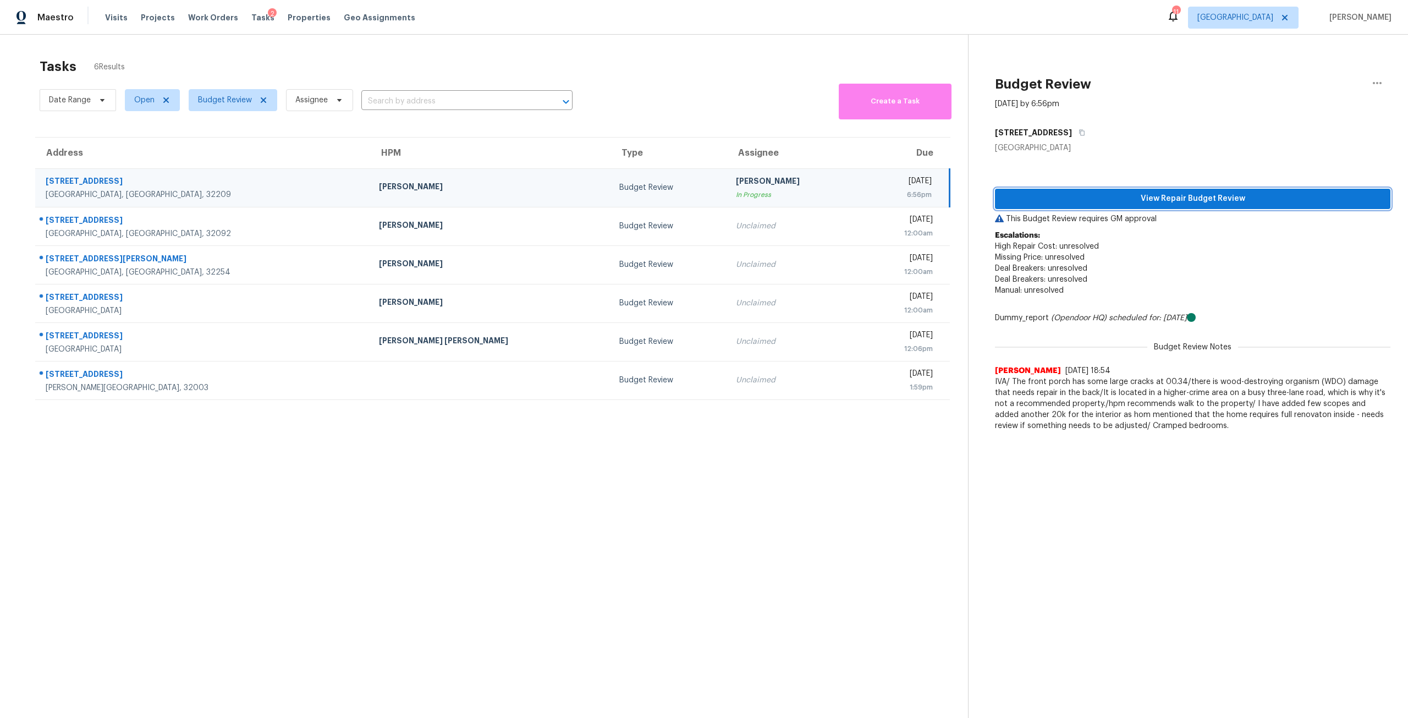
click at [1155, 199] on span "View Repair Budget Review" at bounding box center [1193, 199] width 378 height 14
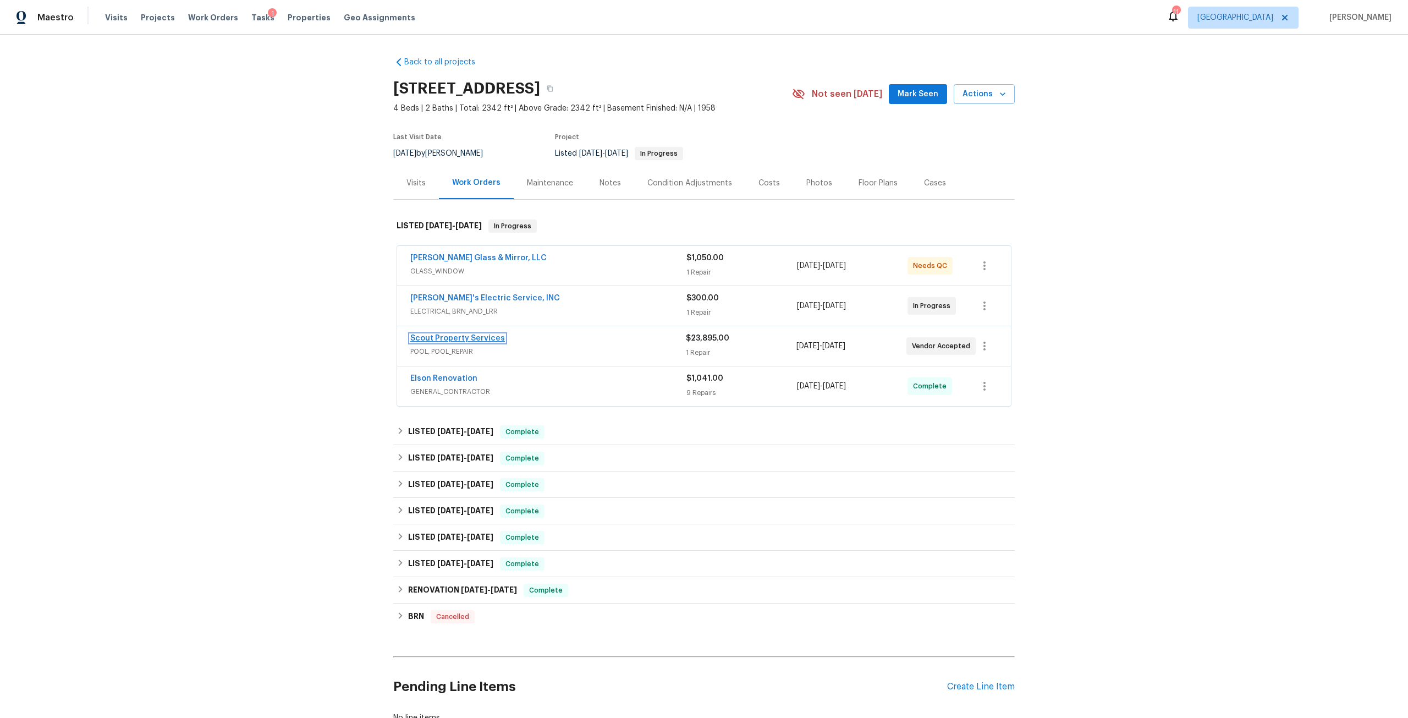
click at [460, 337] on link "Scout Property Services" at bounding box center [457, 338] width 95 height 8
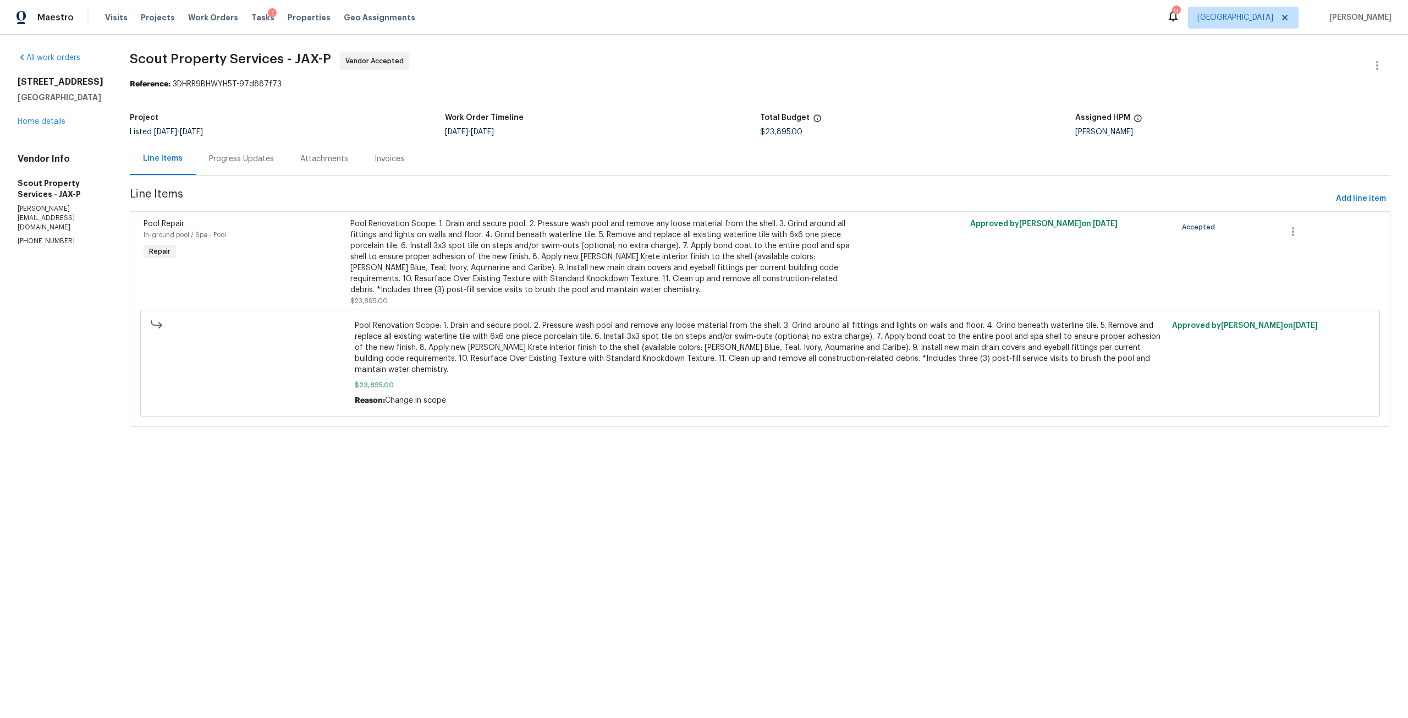
click at [52, 127] on div "[STREET_ADDRESS] Home details" at bounding box center [61, 101] width 86 height 51
click at [50, 163] on div "All work orders [STREET_ADDRESS] Home details Vendor Info Scout Property Servic…" at bounding box center [61, 149] width 86 height 194
click at [53, 125] on link "Home details" at bounding box center [42, 122] width 48 height 8
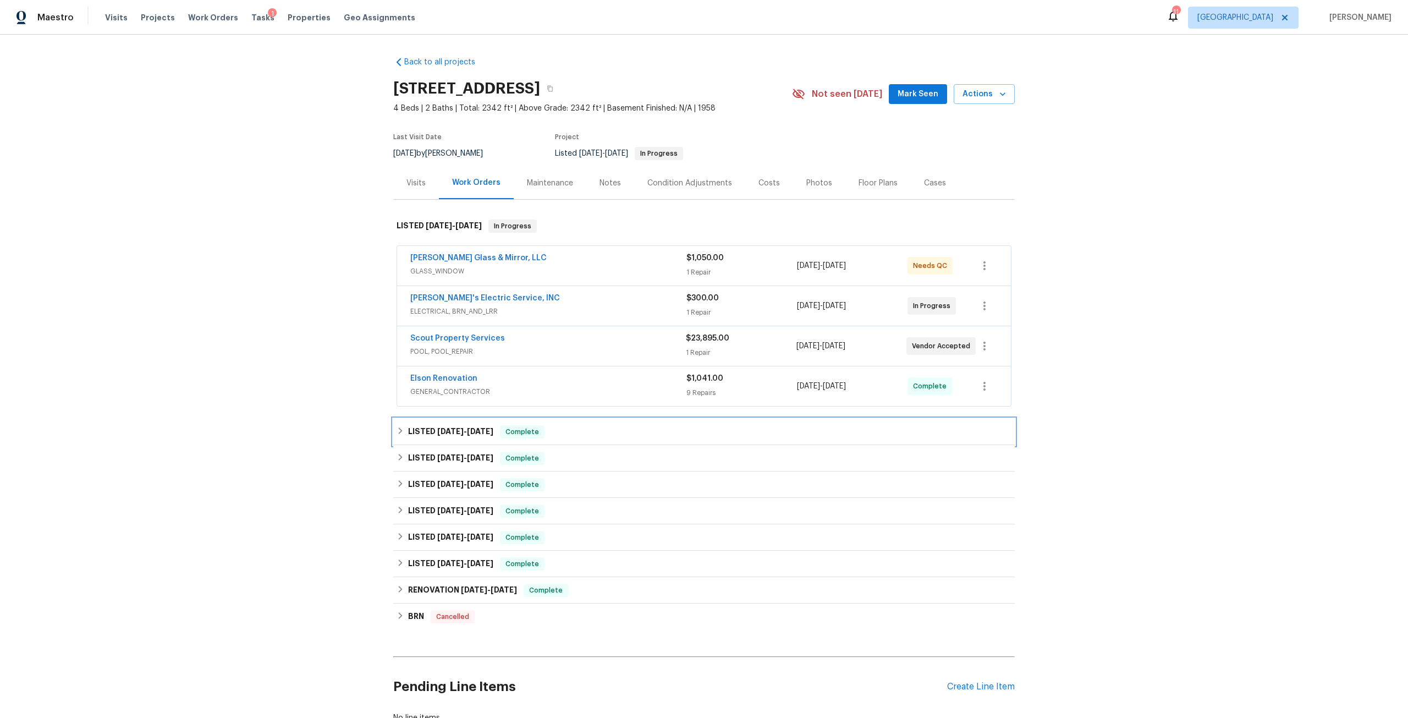
click at [459, 435] on span "[DATE] - [DATE]" at bounding box center [465, 431] width 56 height 8
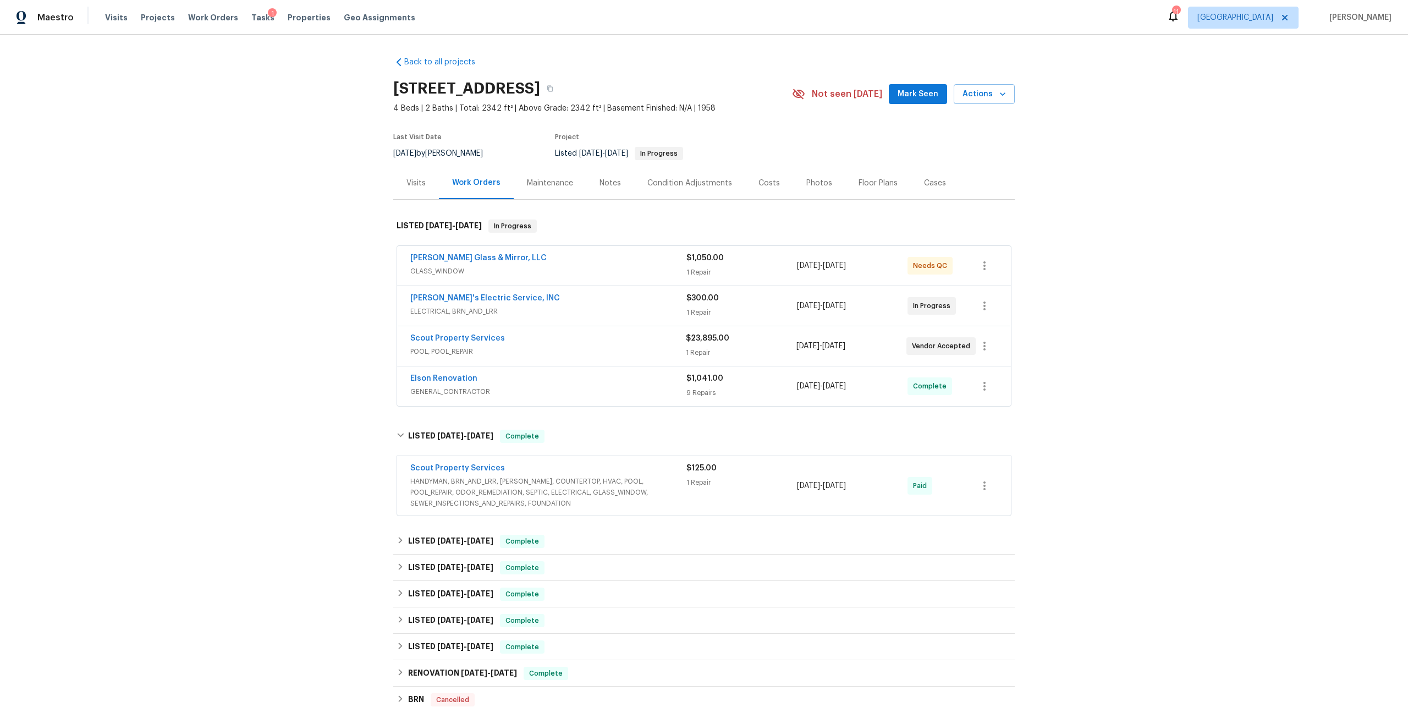
click at [1067, 312] on div "Back to all projects [STREET_ADDRESS] 4 Beds | 2 Baths | Total: 2342 ft² | Abov…" at bounding box center [704, 376] width 1408 height 683
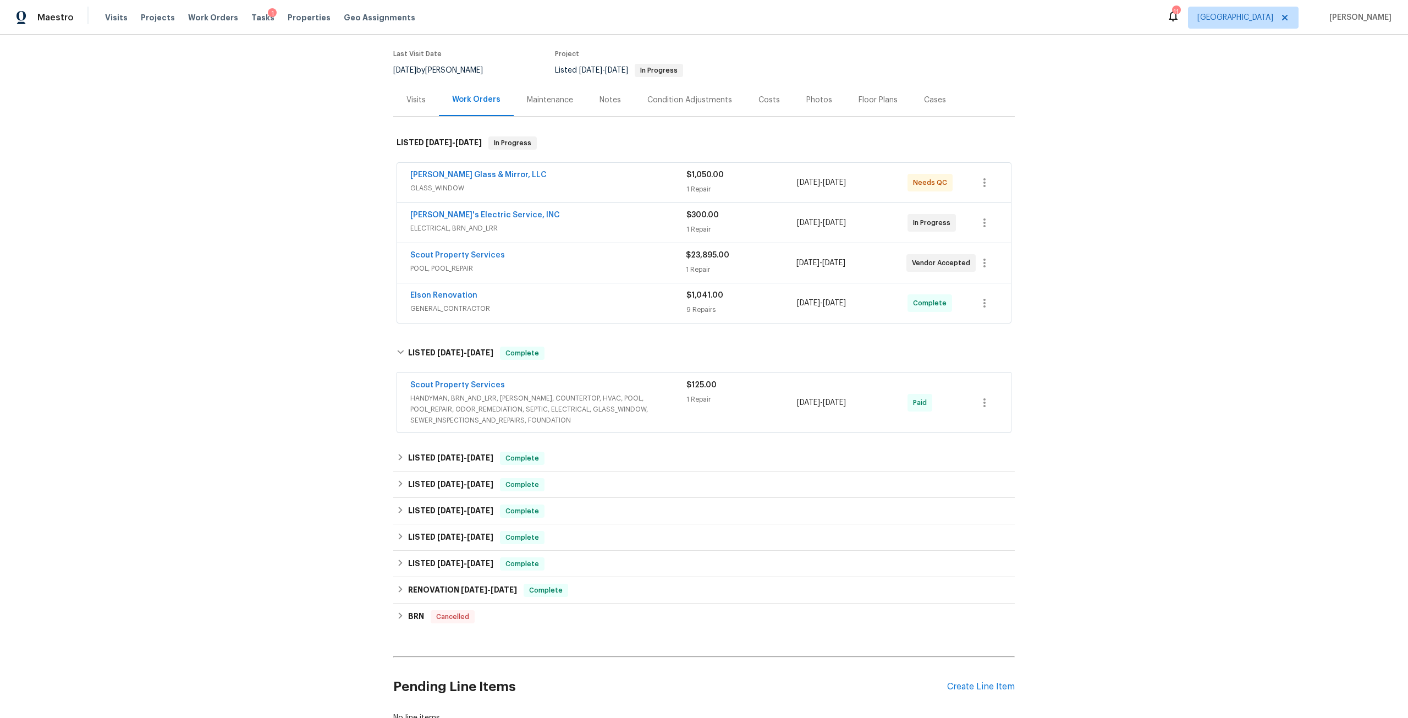
scroll to position [172, 0]
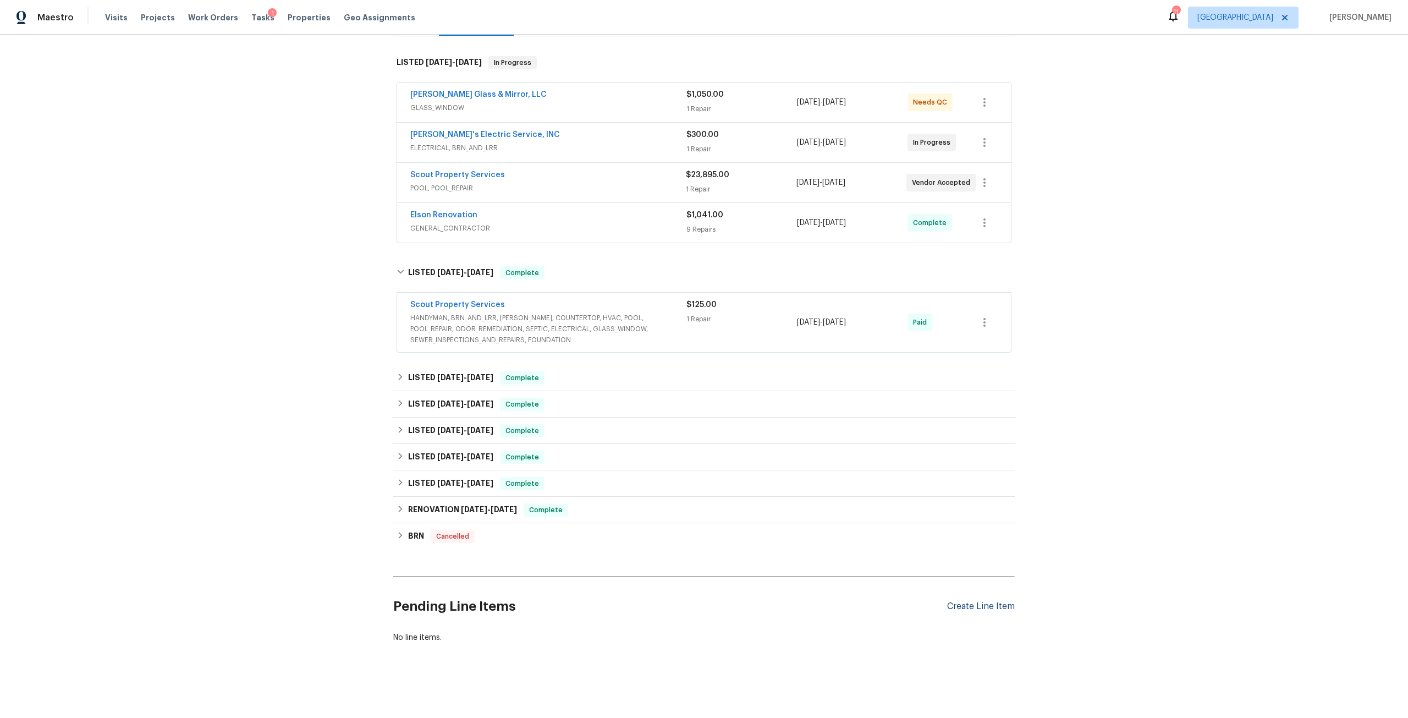
click at [967, 601] on div "Create Line Item" at bounding box center [981, 606] width 68 height 10
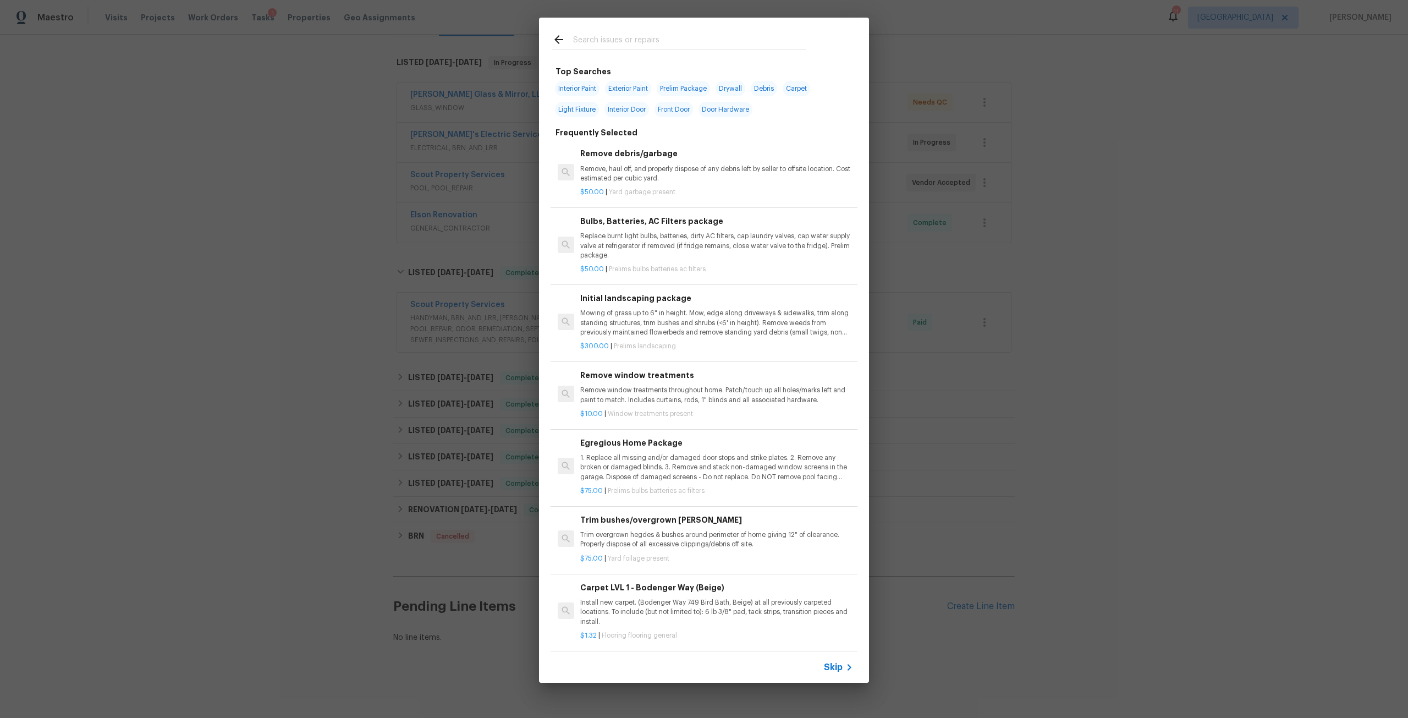
click at [734, 42] on input "text" at bounding box center [689, 41] width 233 height 17
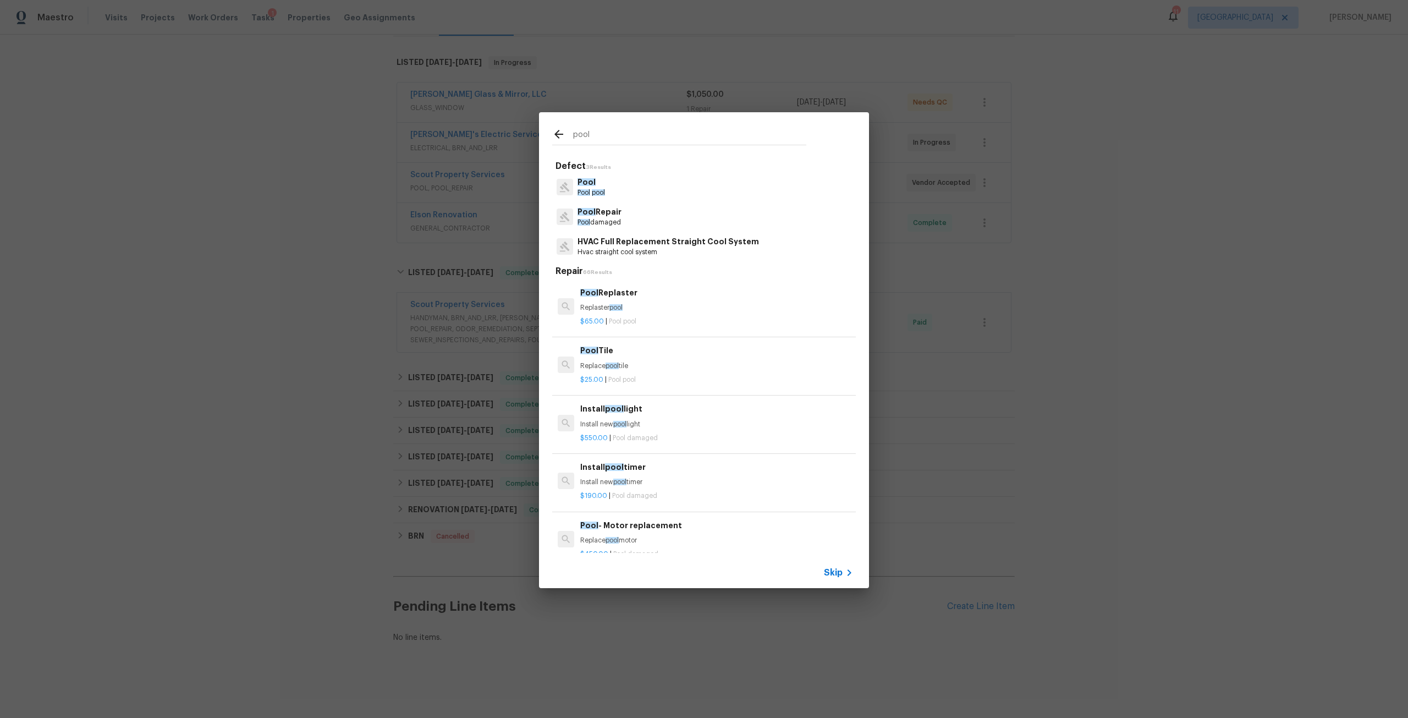
type input "pool"
click at [608, 210] on p "Pool Repair" at bounding box center [600, 212] width 44 height 12
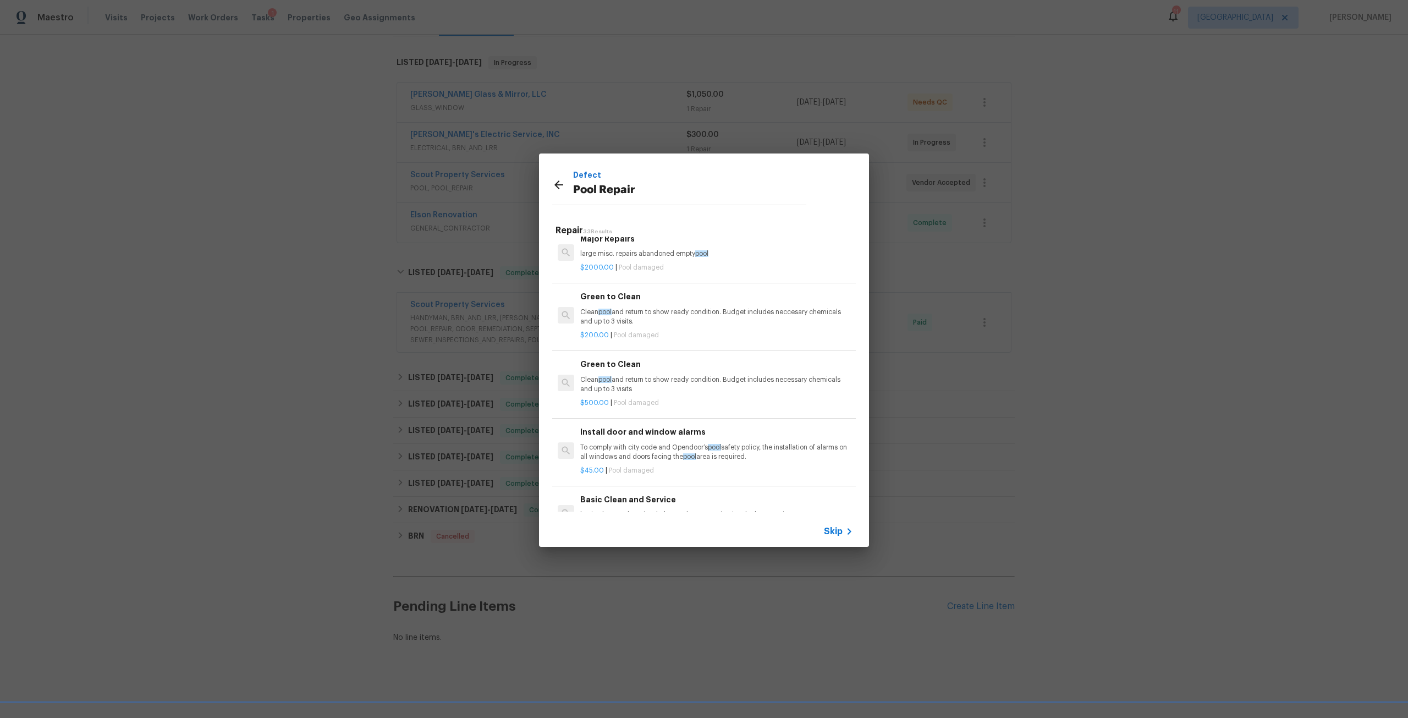
scroll to position [1481, 0]
click at [616, 248] on h6 "Major Repairs" at bounding box center [716, 243] width 273 height 12
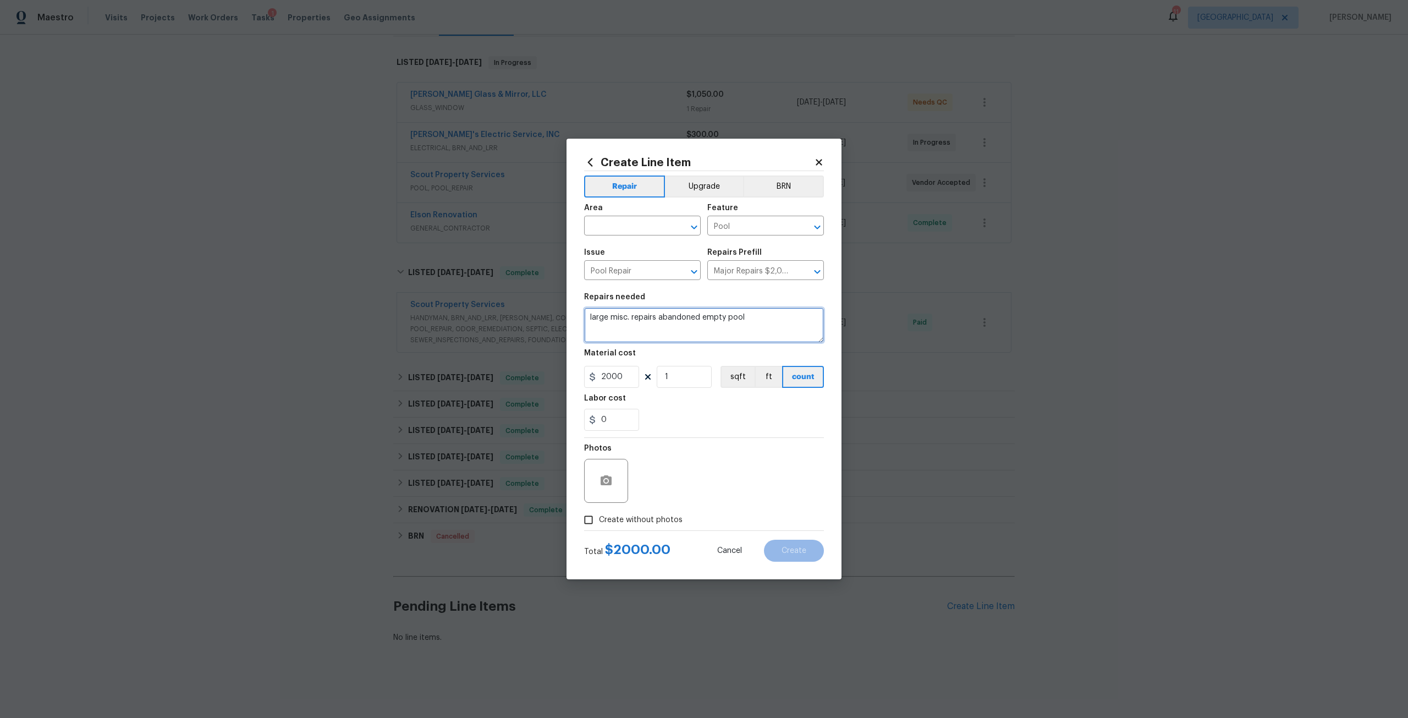
drag, startPoint x: 773, startPoint y: 329, endPoint x: 635, endPoint y: 325, distance: 137.6
click at [635, 325] on textarea "large misc. repairs abandoned empty pool" at bounding box center [704, 325] width 240 height 35
type textarea "l"
type textarea "Repair leaking pool at light and around coping."
drag, startPoint x: 625, startPoint y: 377, endPoint x: 569, endPoint y: 373, distance: 56.3
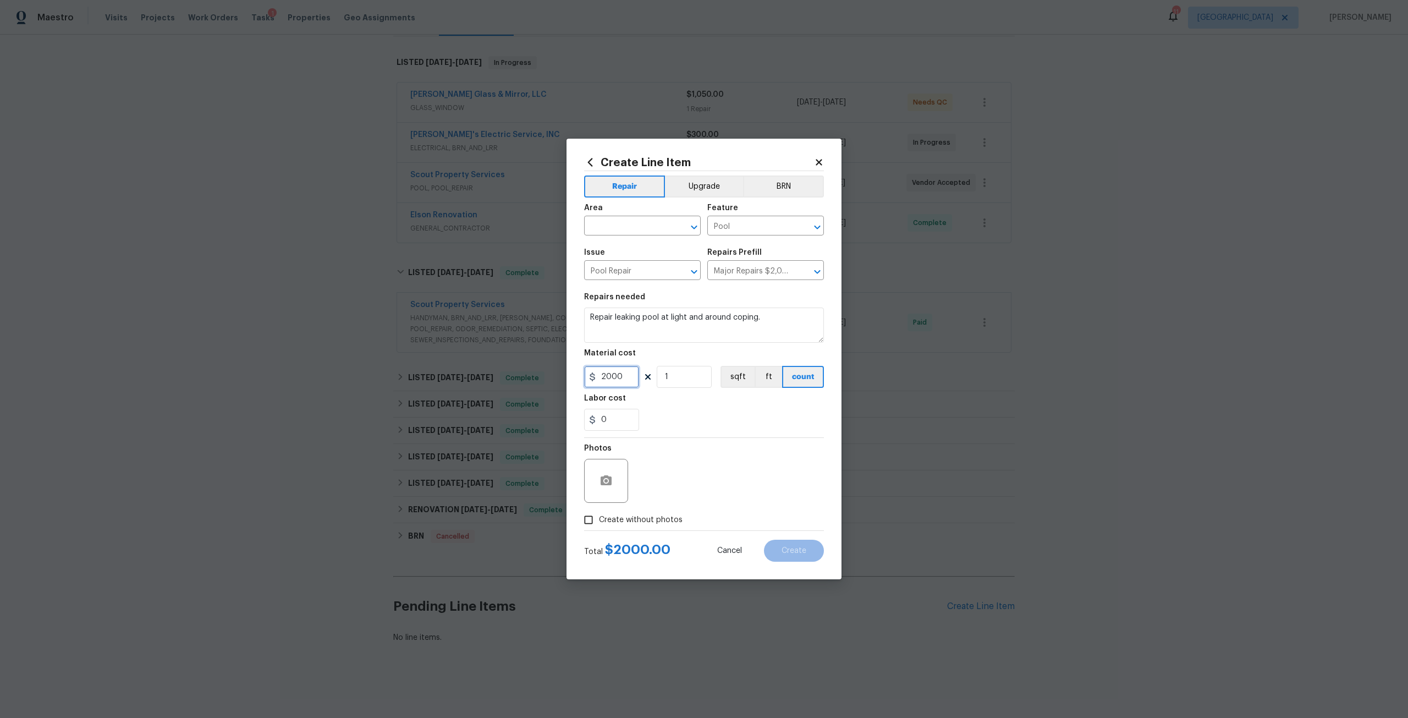
click at [569, 373] on div "Create Line Item Repair Upgrade BRN Area ​ Feature Pool ​ Issue Pool Repair ​ R…" at bounding box center [704, 359] width 275 height 441
type input "750"
click at [650, 232] on input "text" at bounding box center [627, 226] width 86 height 17
type input "p"
click at [616, 251] on li "Back" at bounding box center [642, 251] width 117 height 18
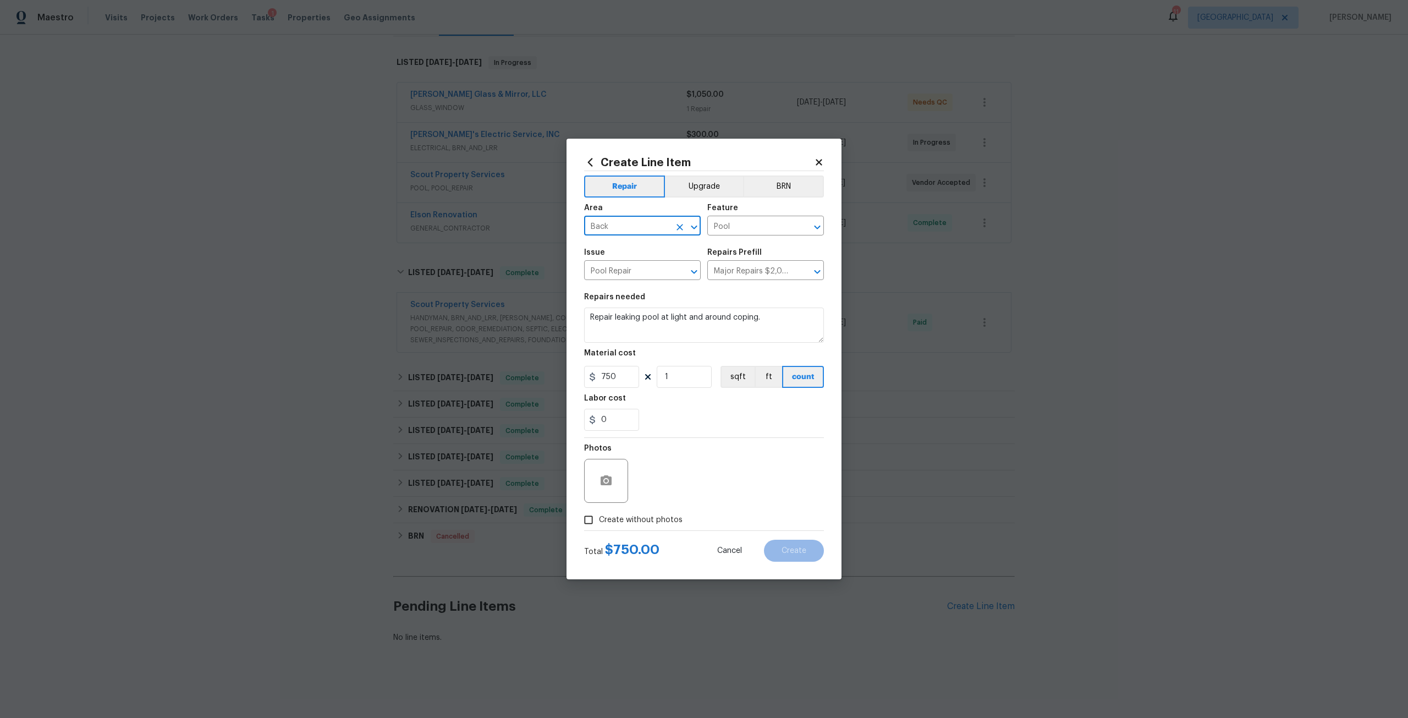
type input "Back"
click at [657, 522] on span "Create without photos" at bounding box center [641, 520] width 84 height 12
click at [599, 522] on input "Create without photos" at bounding box center [588, 519] width 21 height 21
checkbox input "true"
click at [683, 469] on textarea at bounding box center [730, 481] width 187 height 44
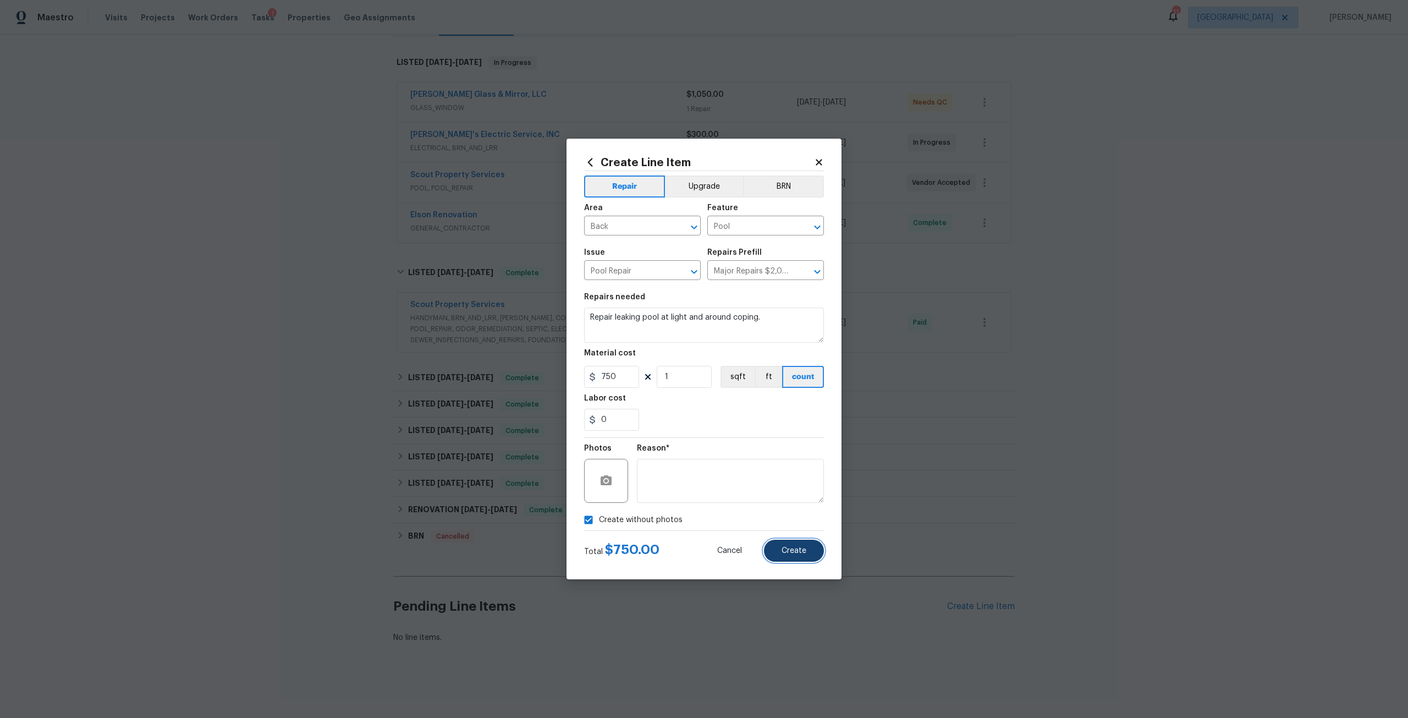
click at [793, 552] on span "Create" at bounding box center [794, 551] width 25 height 8
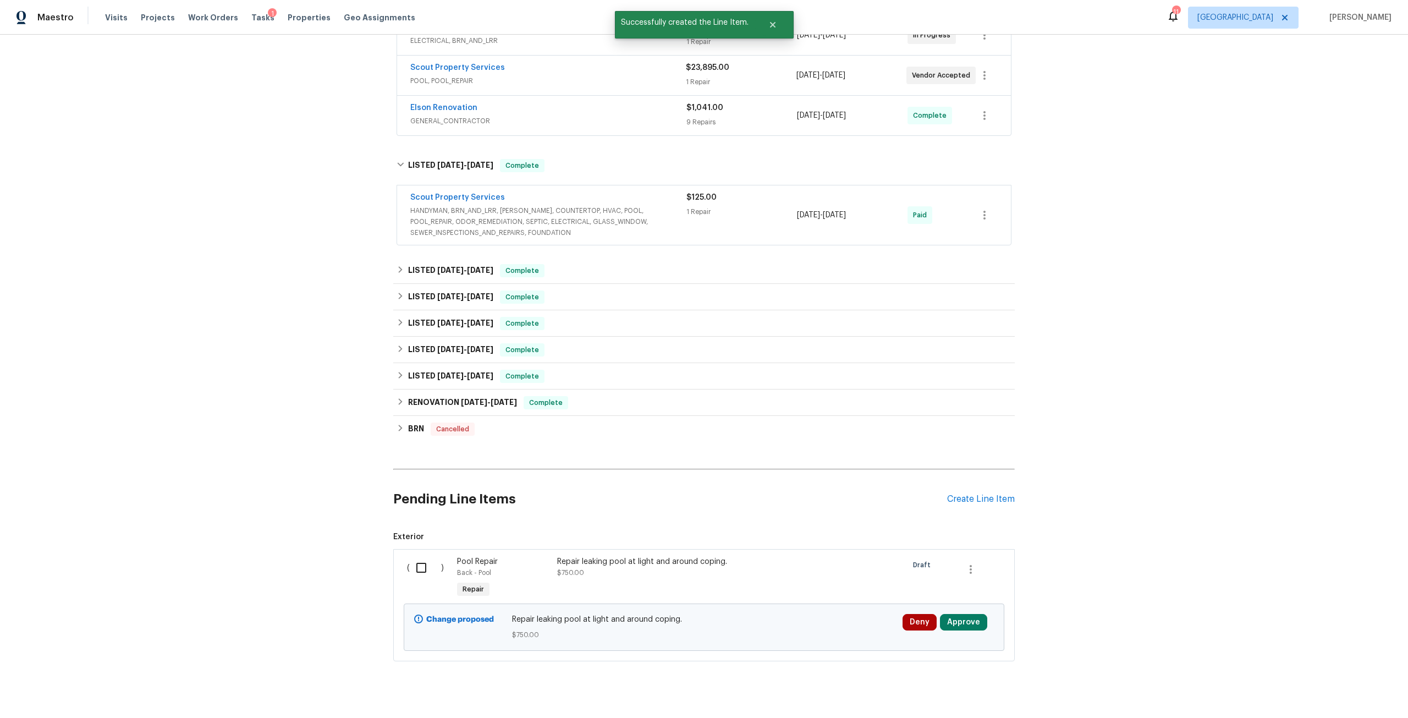
scroll to position [297, 0]
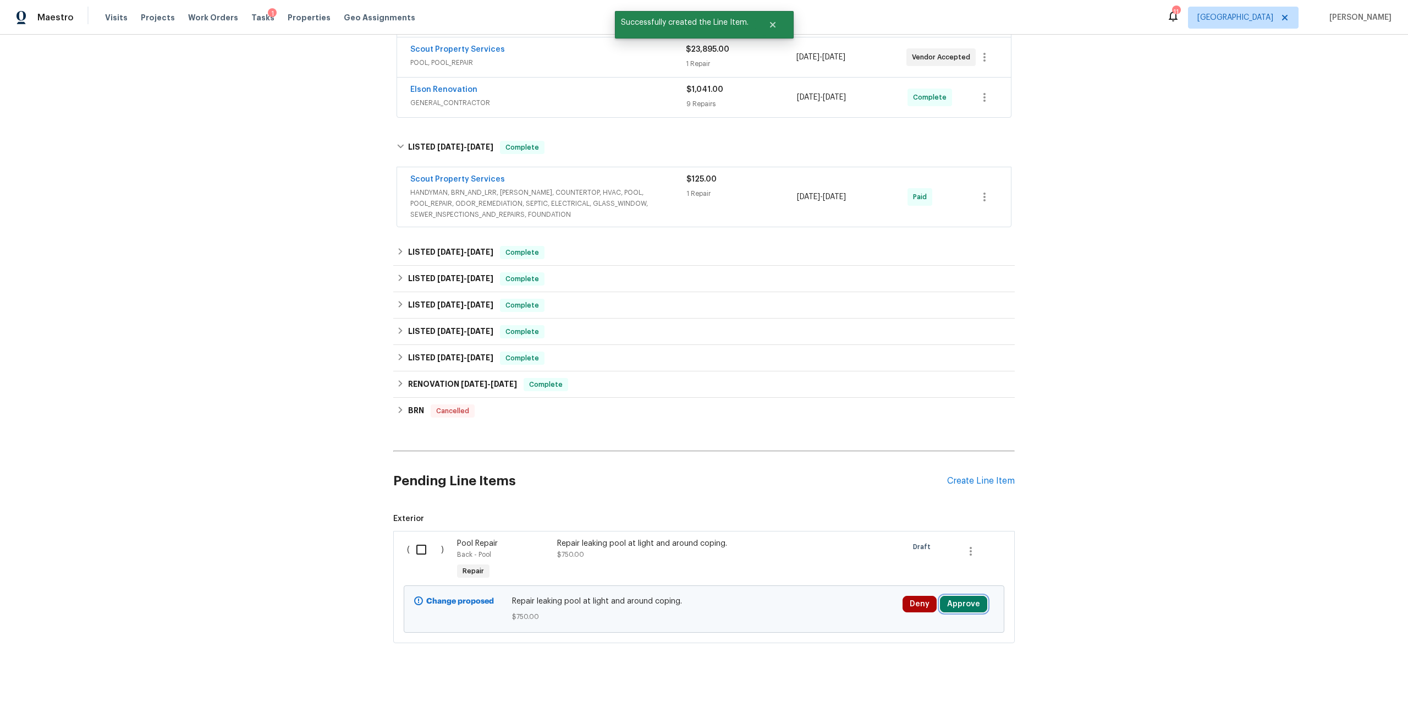
click at [949, 596] on button "Approve" at bounding box center [963, 604] width 47 height 17
click at [931, 548] on div "Are you sure you want to approve this line item? Approve Cancel" at bounding box center [960, 549] width 194 height 59
click at [908, 553] on button "Approve" at bounding box center [928, 559] width 66 height 22
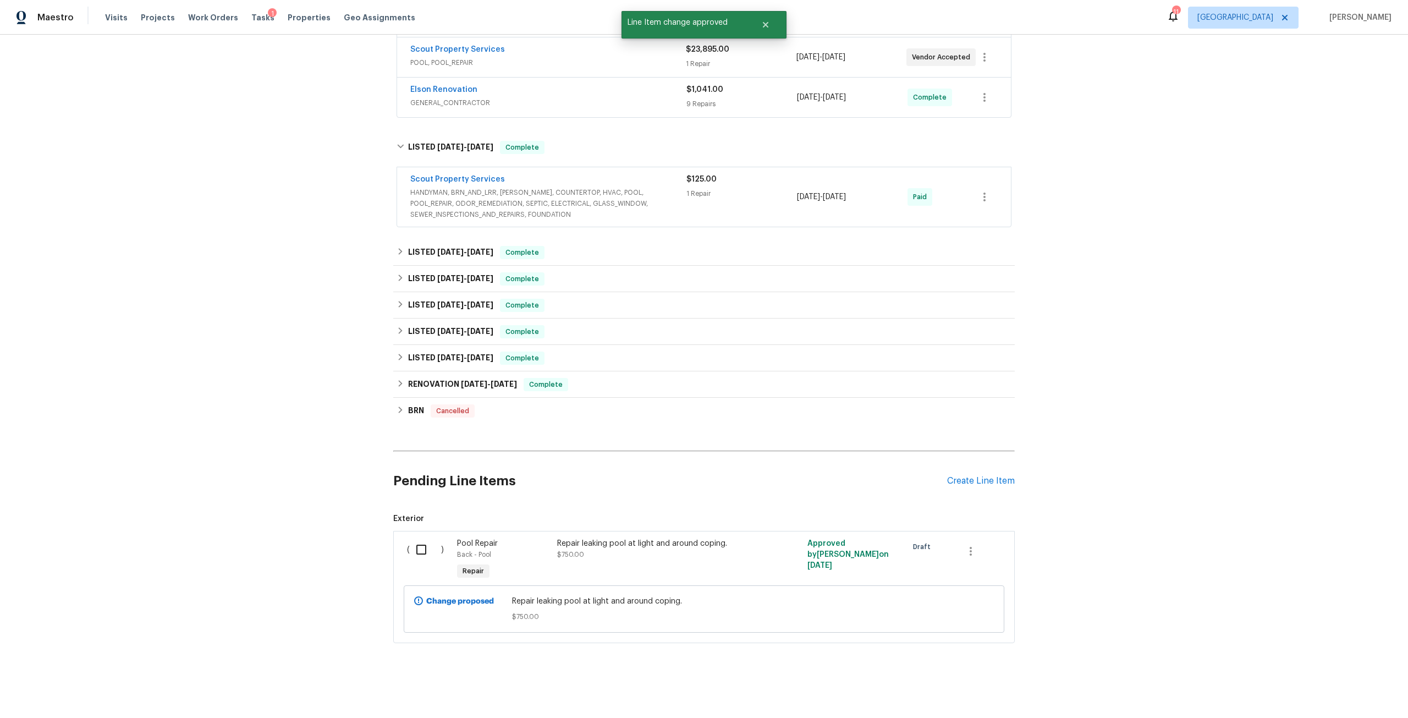
click at [420, 544] on input "checkbox" at bounding box center [425, 549] width 31 height 23
checkbox input "true"
click at [1337, 692] on span "Create Work Order" at bounding box center [1345, 691] width 73 height 14
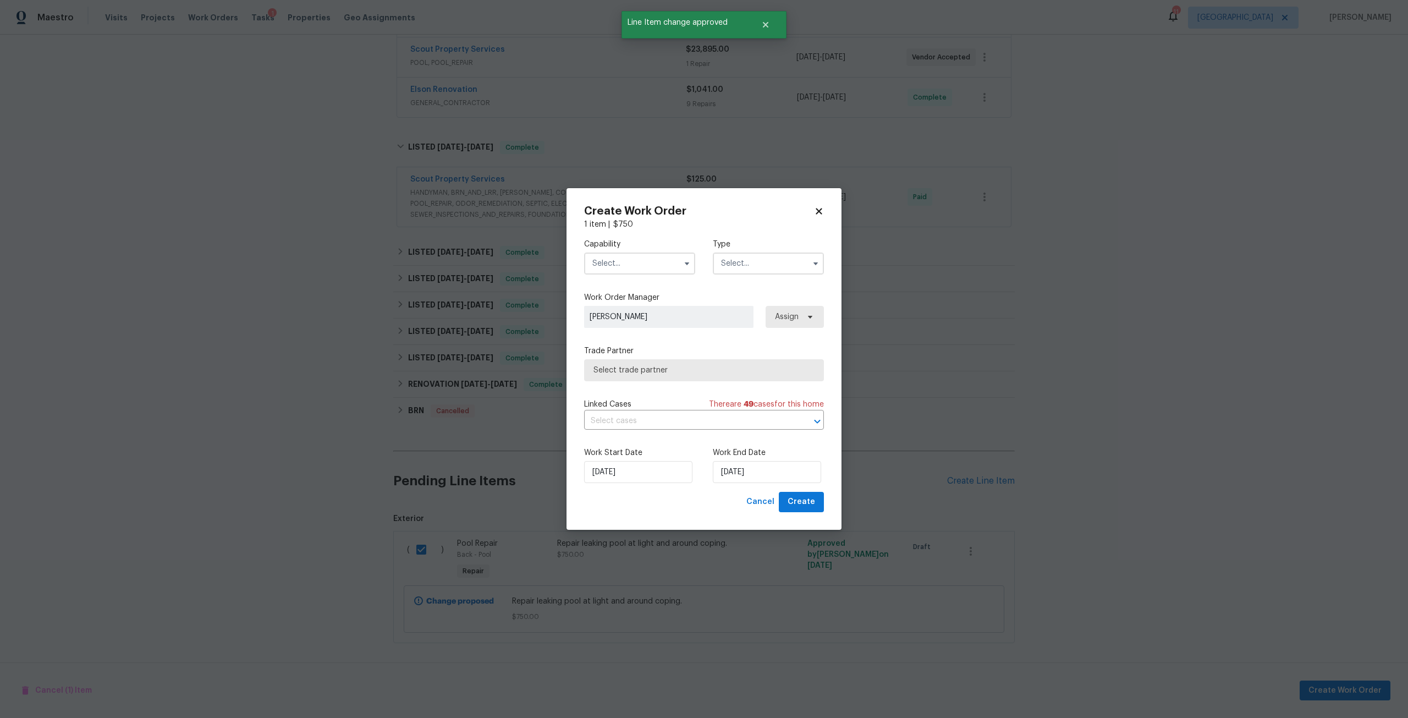
click at [659, 262] on input "text" at bounding box center [639, 264] width 111 height 22
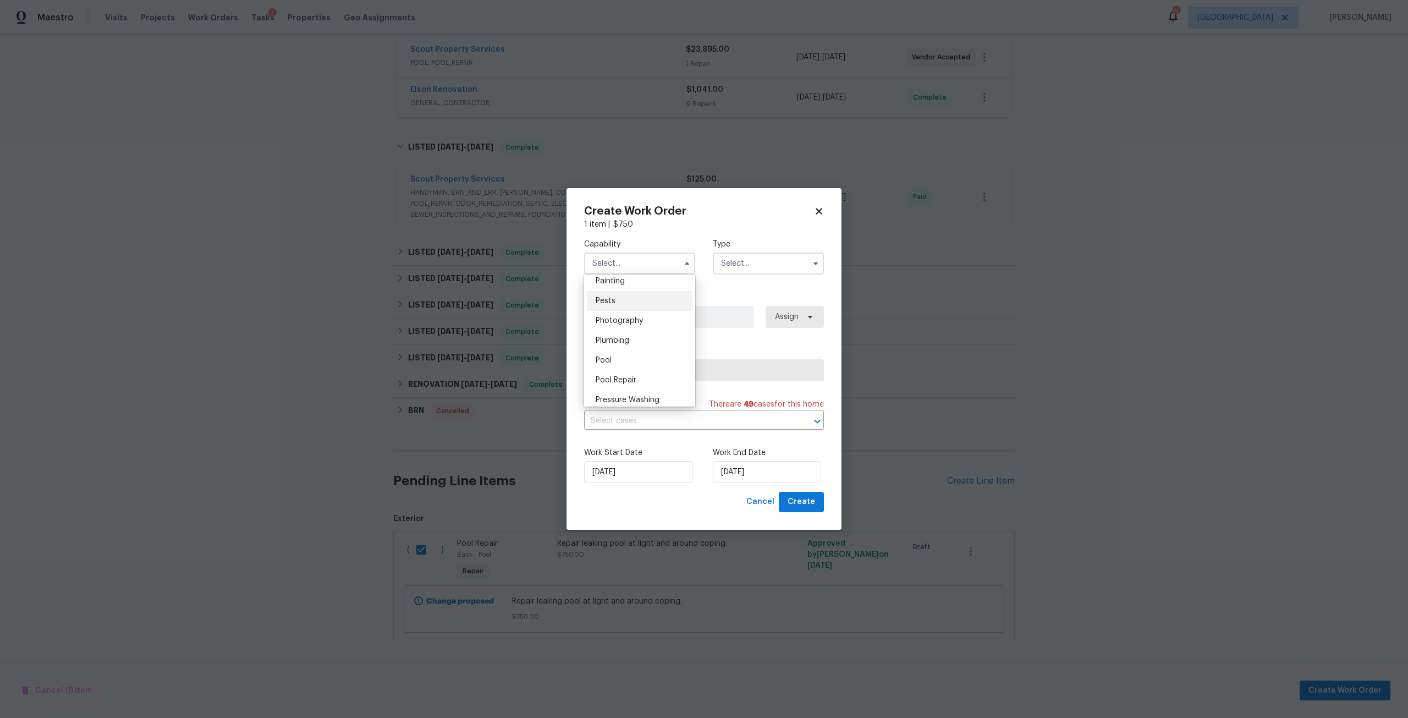
scroll to position [935, 0]
click at [617, 365] on div "Pool" at bounding box center [640, 355] width 106 height 20
type input "Pool"
click at [750, 264] on input "text" at bounding box center [768, 264] width 111 height 22
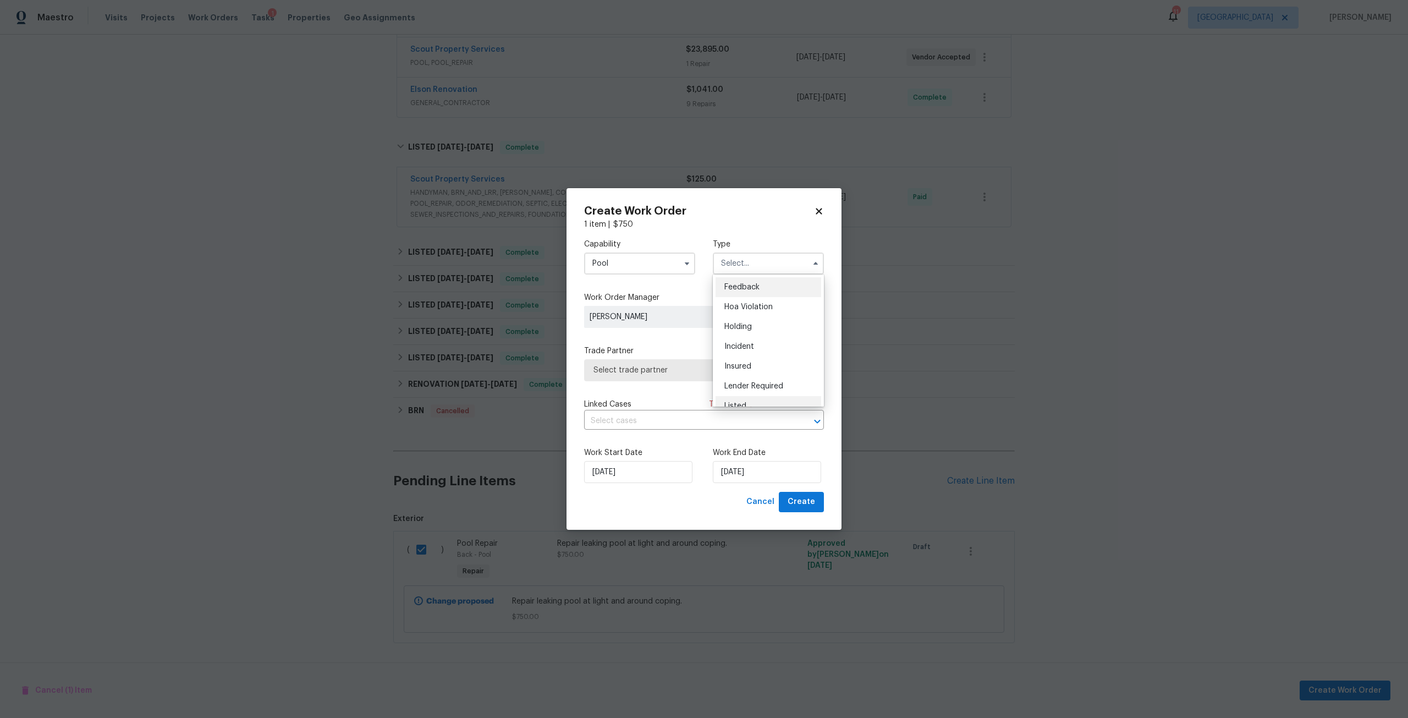
click at [734, 397] on div "Listed" at bounding box center [769, 406] width 106 height 20
type input "Listed"
click at [807, 321] on icon at bounding box center [810, 316] width 9 height 9
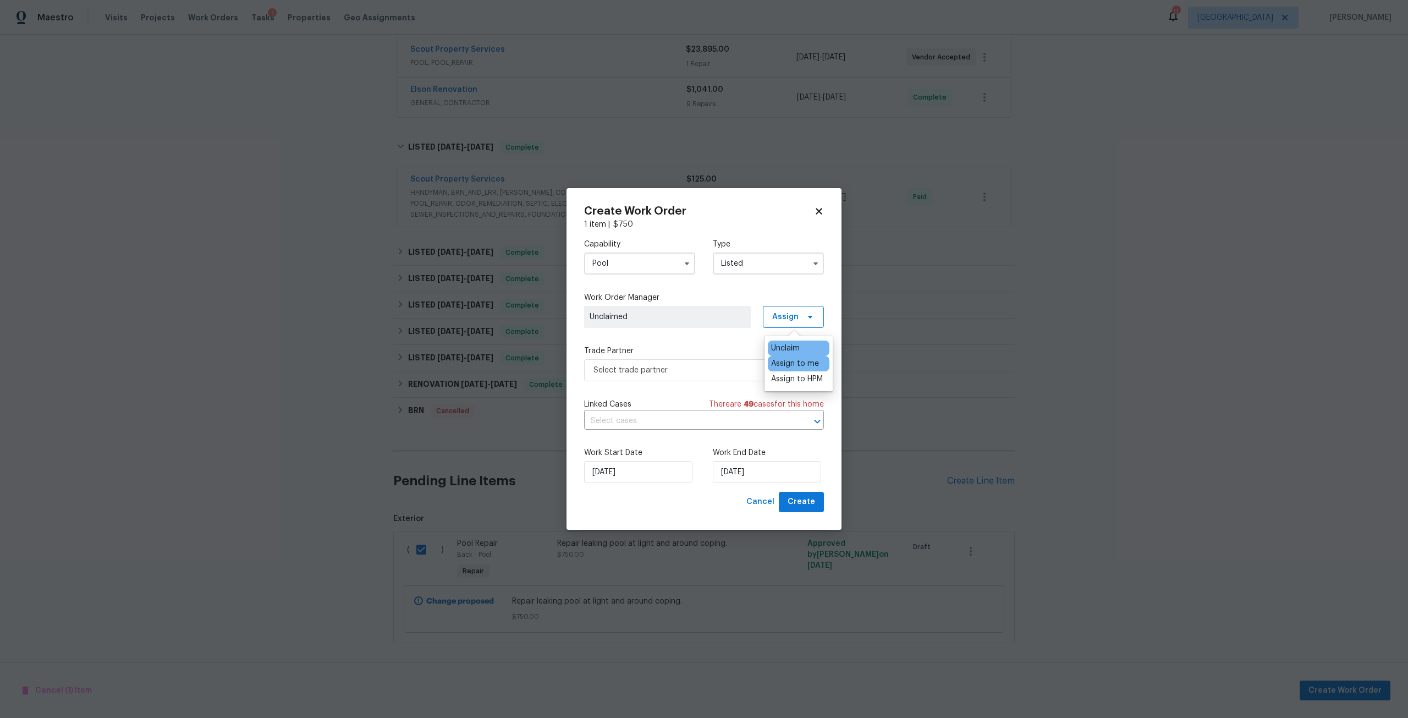
click at [798, 368] on div "Assign to me" at bounding box center [795, 363] width 48 height 11
click at [661, 376] on span "Select trade partner" at bounding box center [704, 370] width 240 height 22
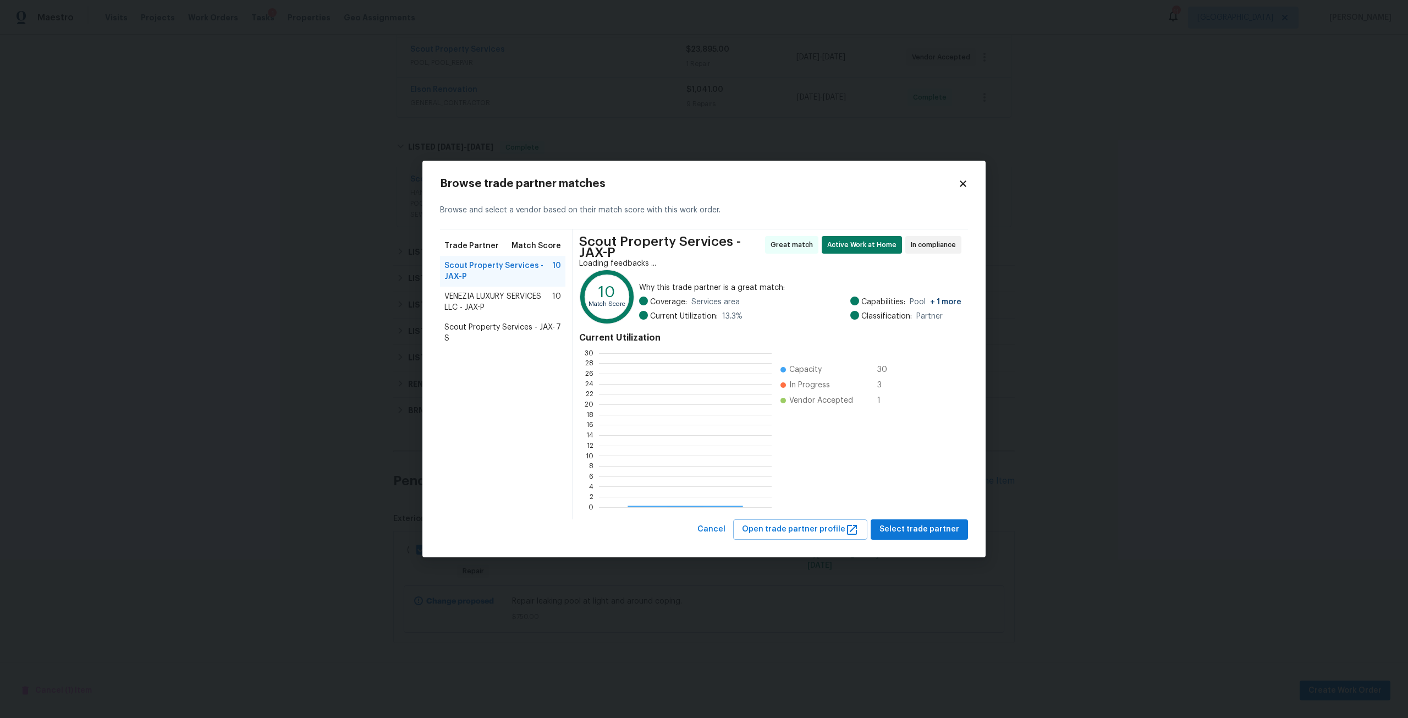
scroll to position [146, 164]
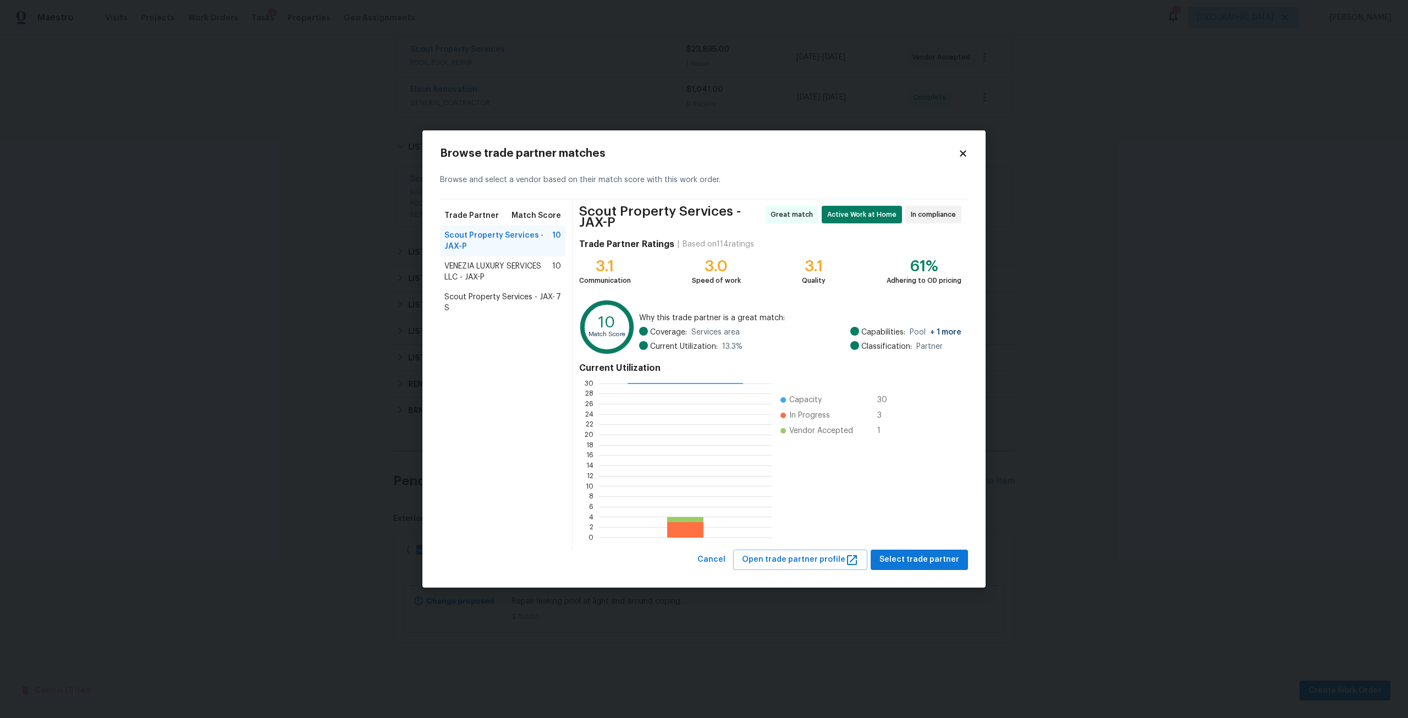
click at [486, 248] on span "Scout Property Services - JAX-P" at bounding box center [499, 241] width 108 height 22
click at [896, 557] on span "Select trade partner" at bounding box center [920, 560] width 80 height 14
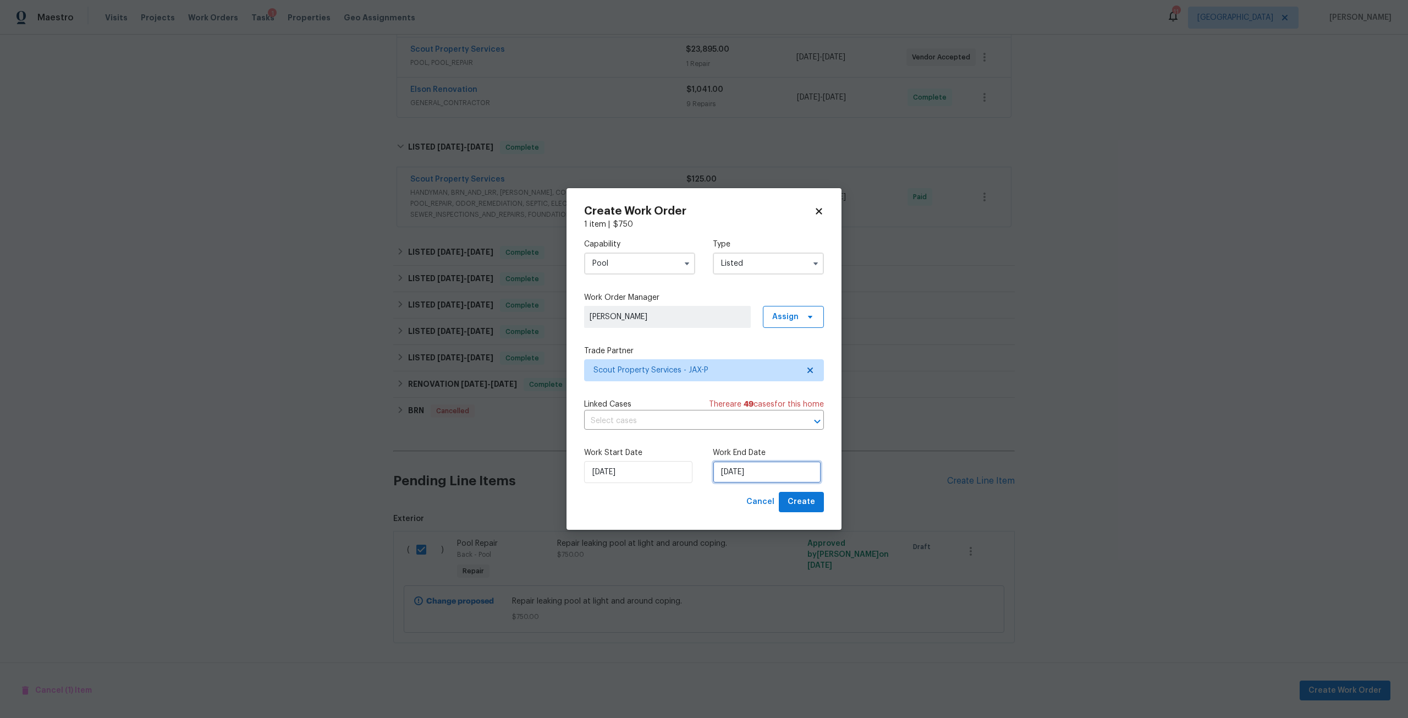
click at [751, 473] on input "[DATE]" at bounding box center [767, 472] width 108 height 22
click at [768, 392] on div "10" at bounding box center [767, 392] width 18 height 15
type input "[DATE]"
click at [822, 509] on button "Create" at bounding box center [801, 502] width 45 height 20
checkbox input "false"
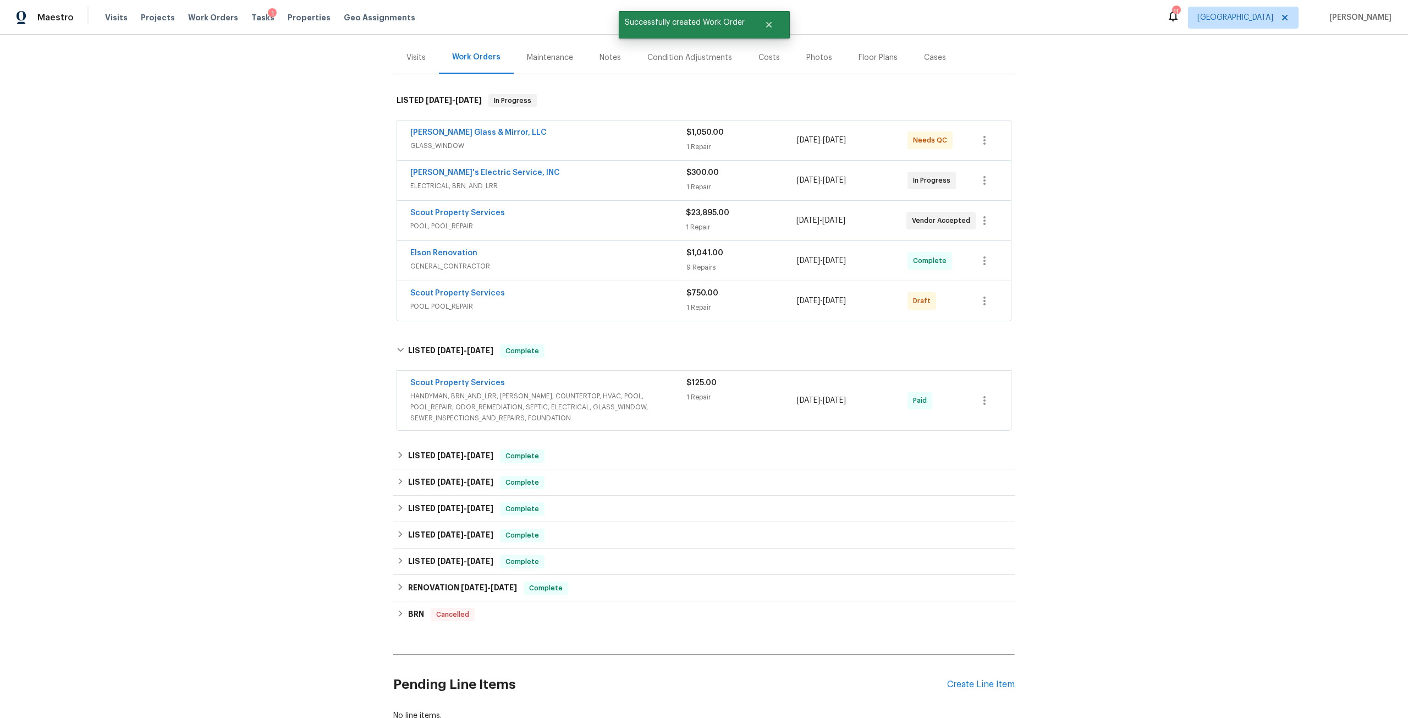
scroll to position [102, 0]
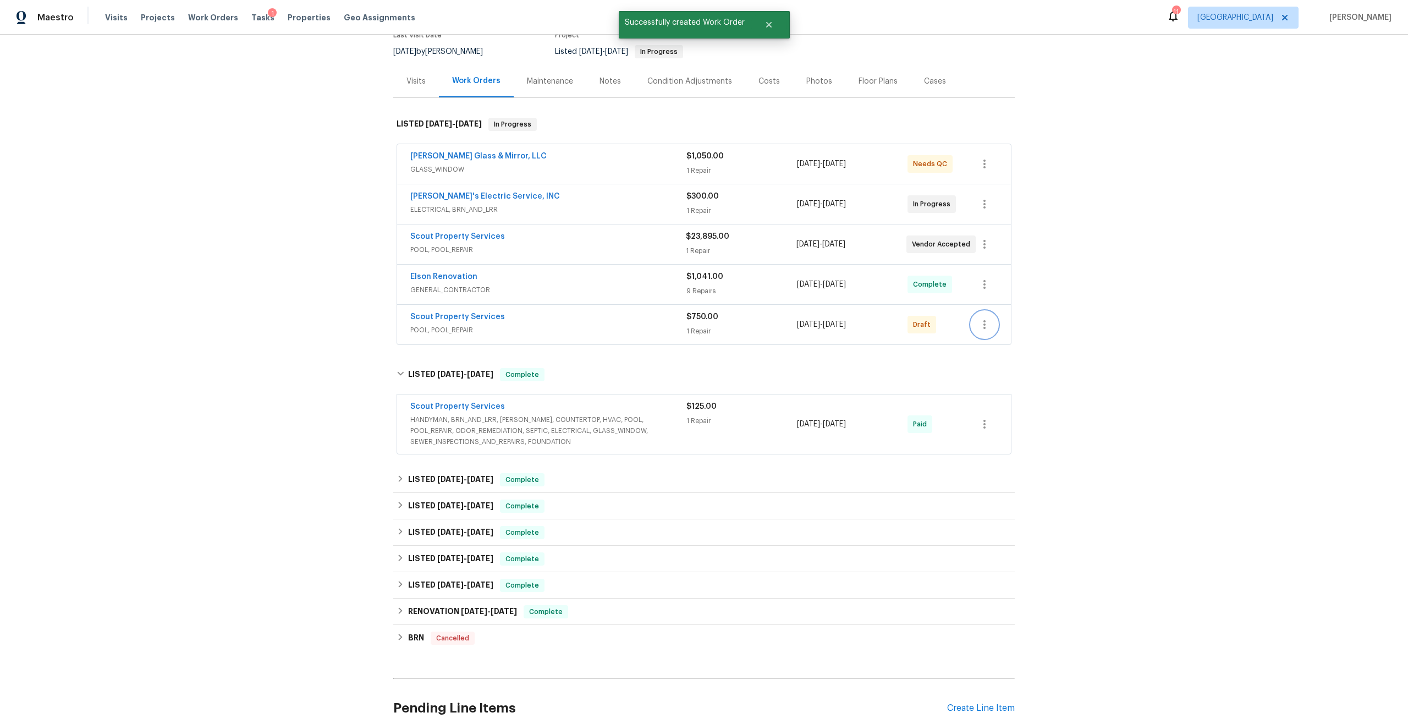
click at [986, 329] on icon "button" at bounding box center [984, 324] width 13 height 13
click at [1001, 331] on li "Send to Vendor" at bounding box center [1029, 325] width 123 height 18
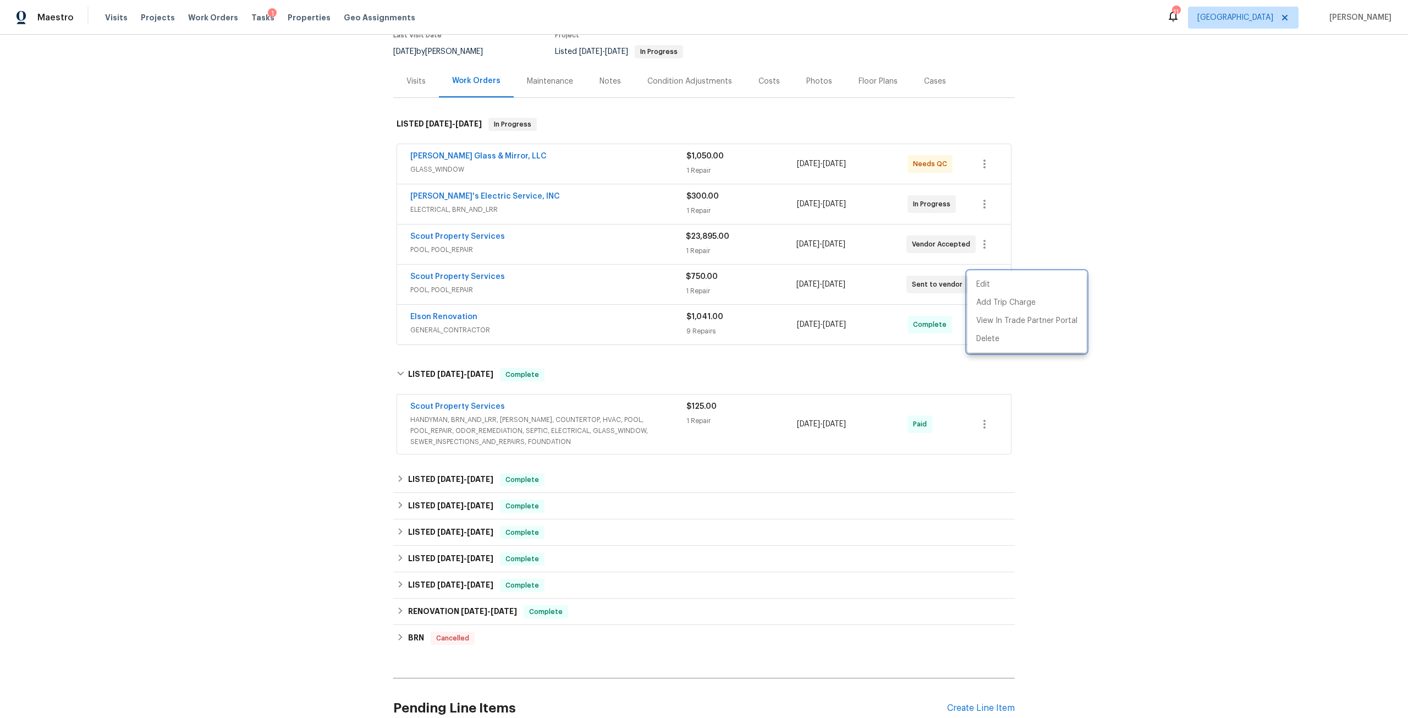
click at [304, 19] on div at bounding box center [704, 359] width 1408 height 718
click at [304, 19] on span "Properties" at bounding box center [309, 17] width 43 height 11
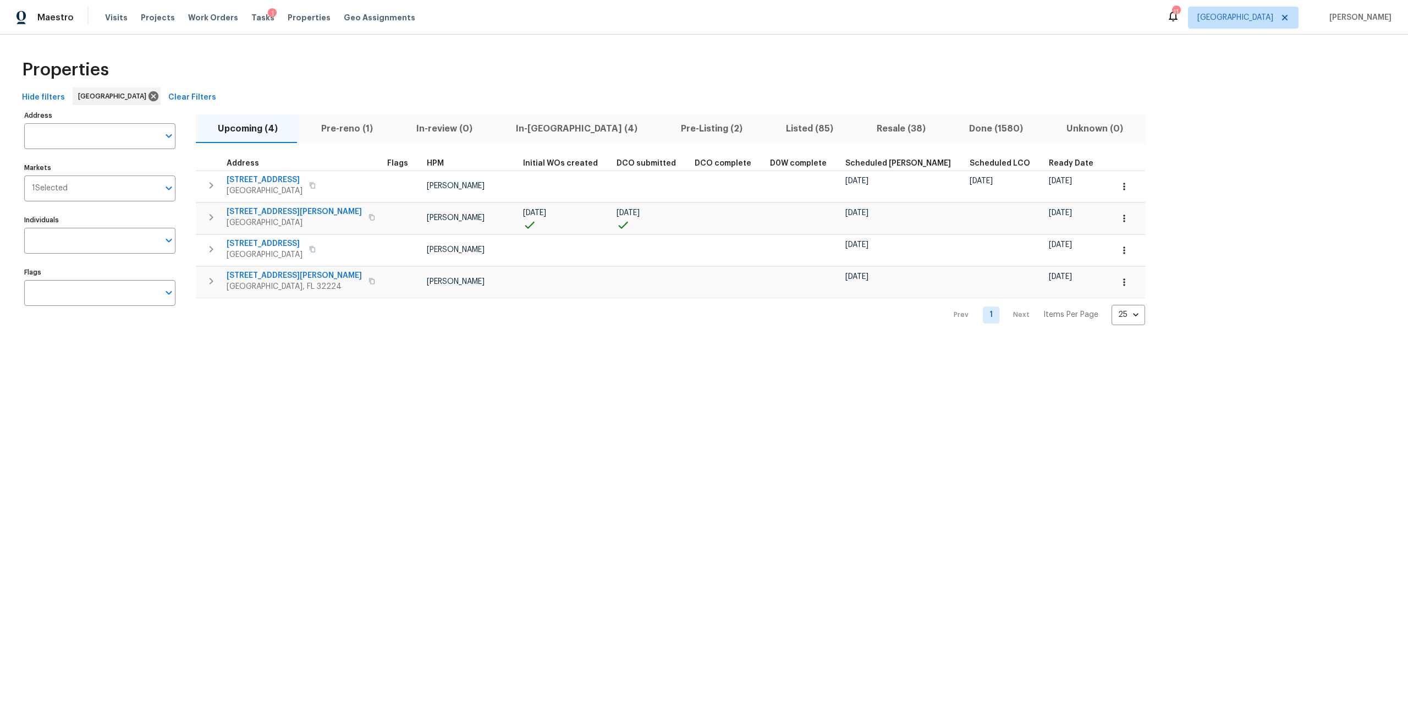
click at [17, 147] on div "Properties Hide filters [GEOGRAPHIC_DATA] Clear Filters Address Address Markets…" at bounding box center [704, 189] width 1408 height 308
click at [134, 139] on input "Address" at bounding box center [91, 136] width 135 height 26
type input "oak trail"
click at [107, 195] on li "5301 Oak Trail Ln Jacksonville FL 32209" at bounding box center [99, 194] width 151 height 18
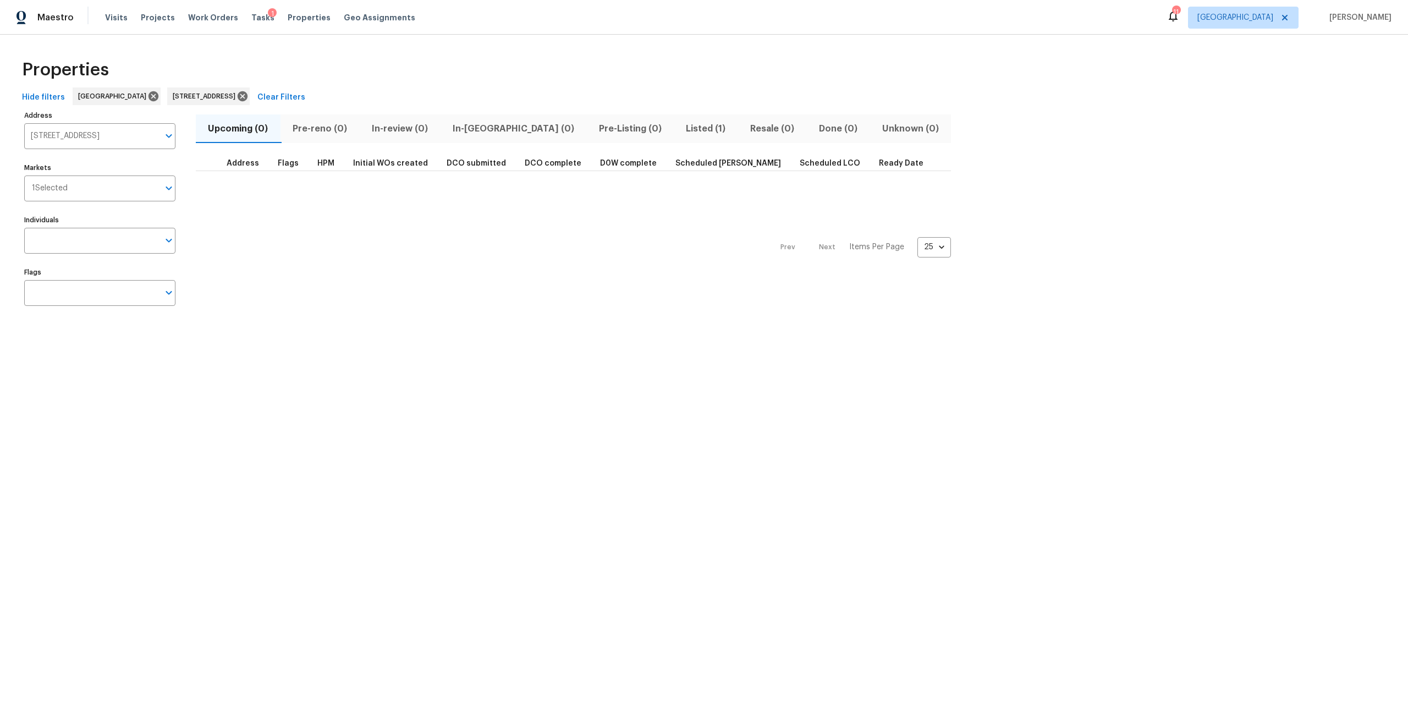
click at [681, 130] on span "Listed (1)" at bounding box center [706, 128] width 51 height 15
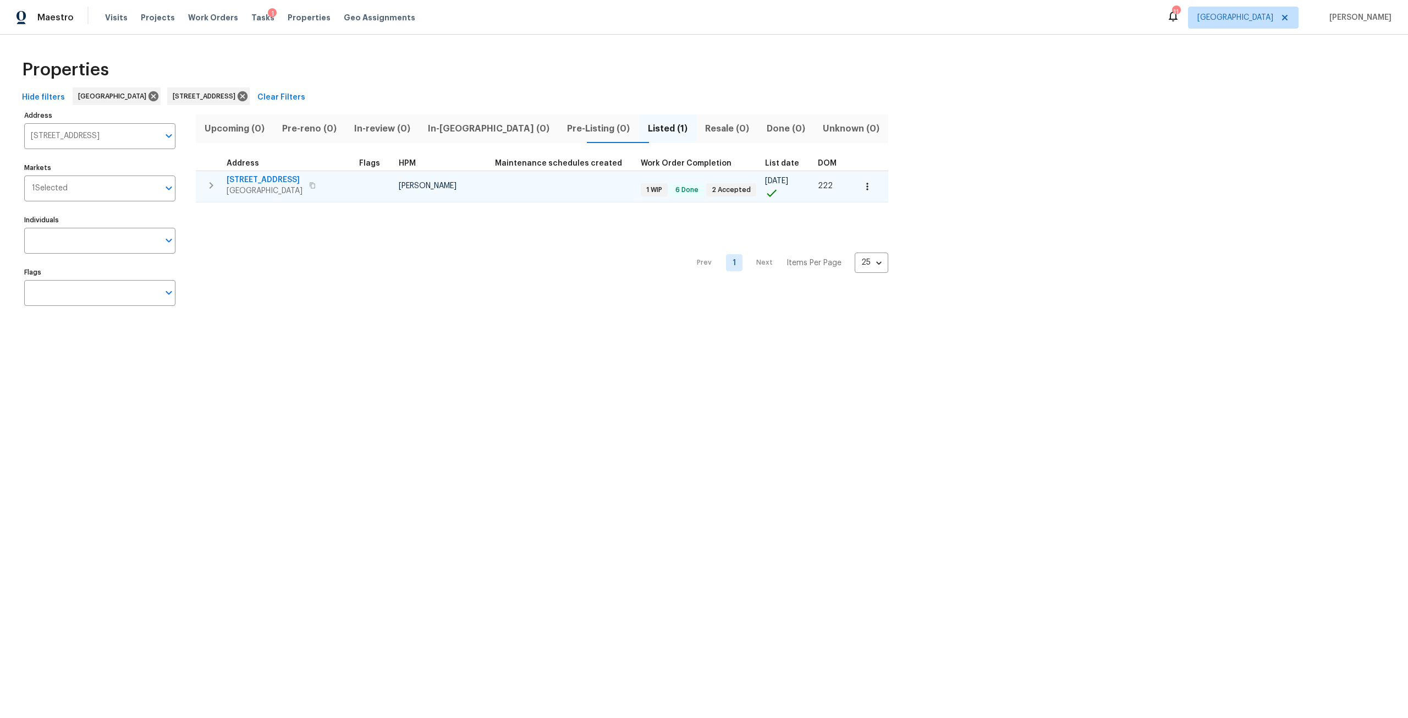
click at [248, 174] on span "[STREET_ADDRESS]" at bounding box center [265, 179] width 76 height 11
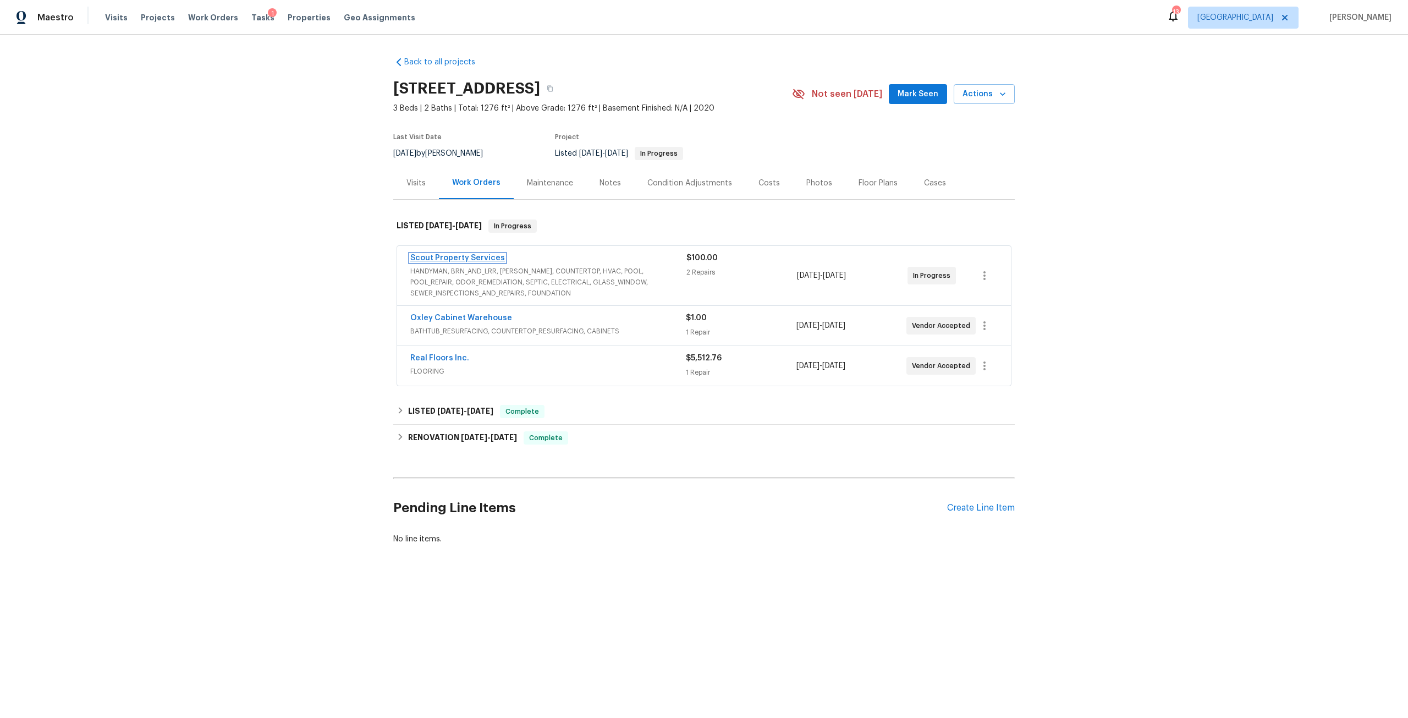
click at [483, 261] on link "Scout Property Services" at bounding box center [457, 258] width 95 height 8
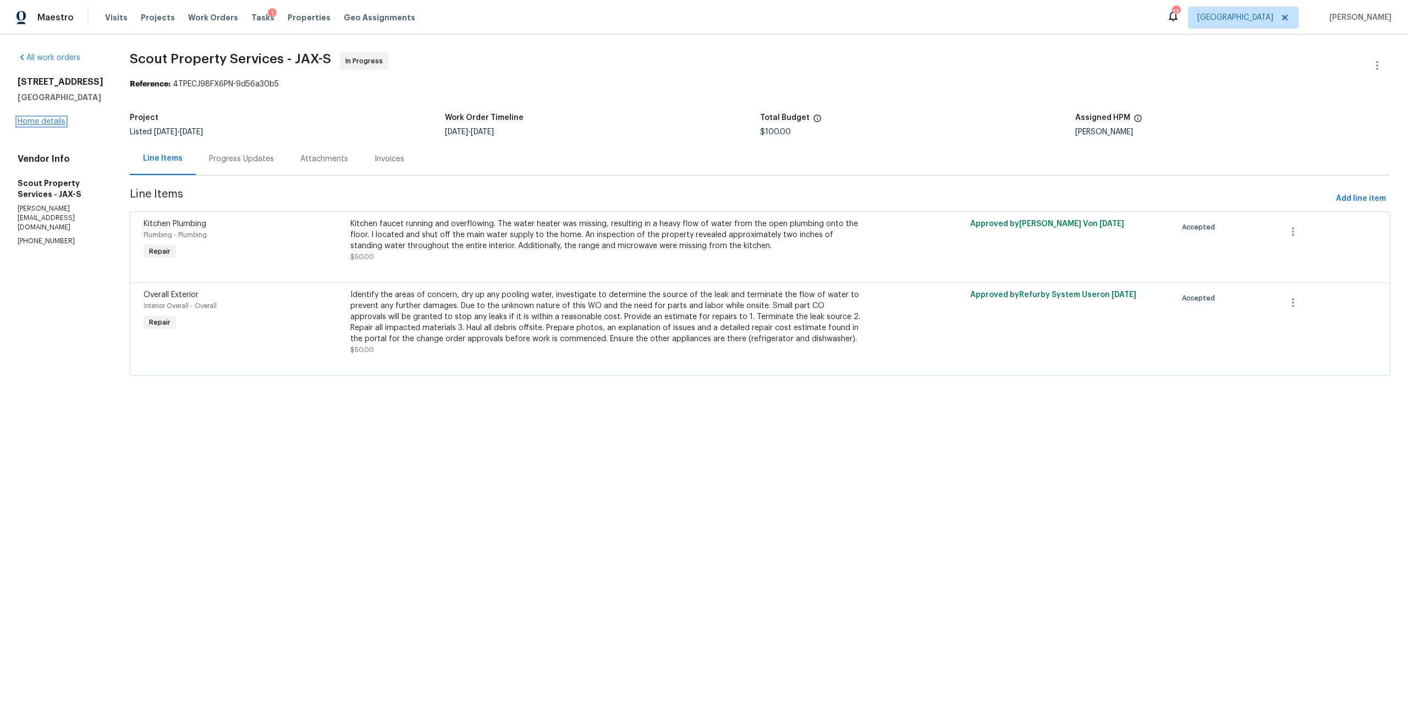
click at [55, 125] on link "Home details" at bounding box center [42, 122] width 48 height 8
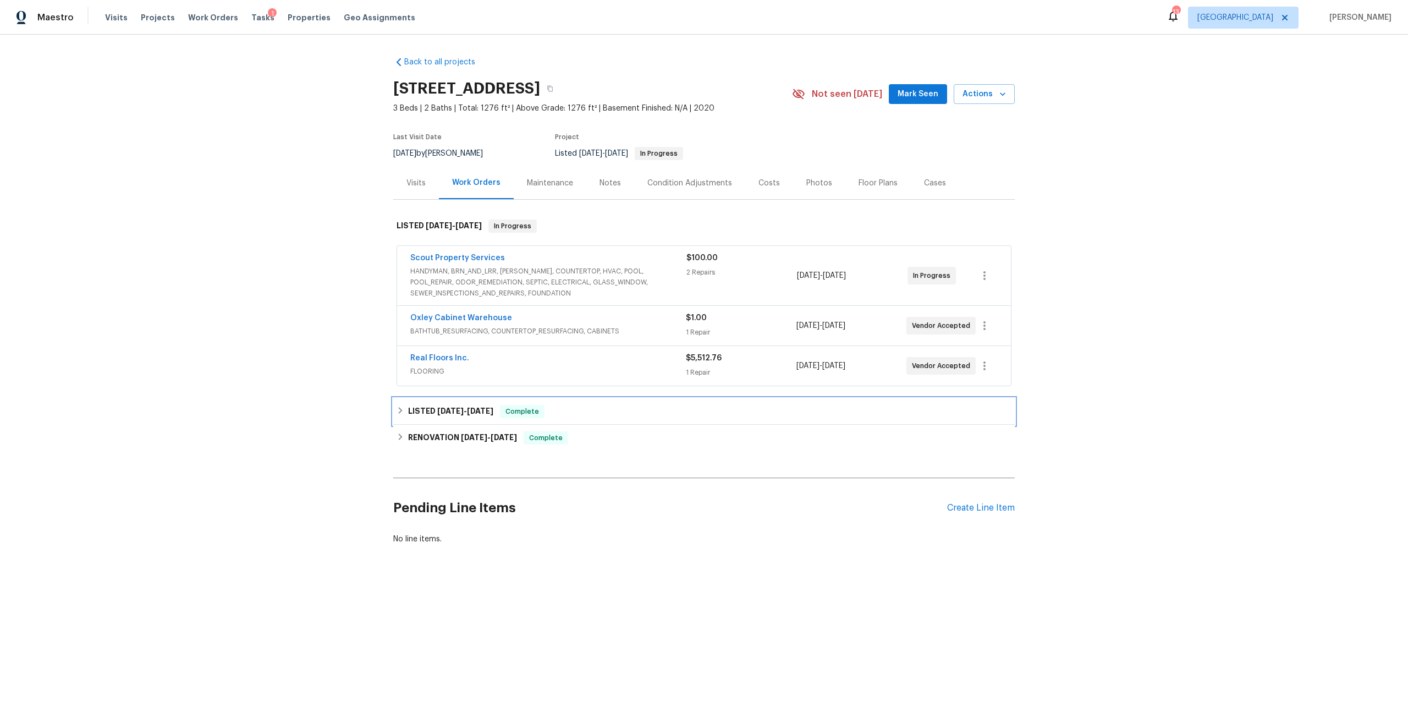
click at [447, 418] on div "LISTED [DATE] - [DATE] Complete" at bounding box center [704, 411] width 622 height 26
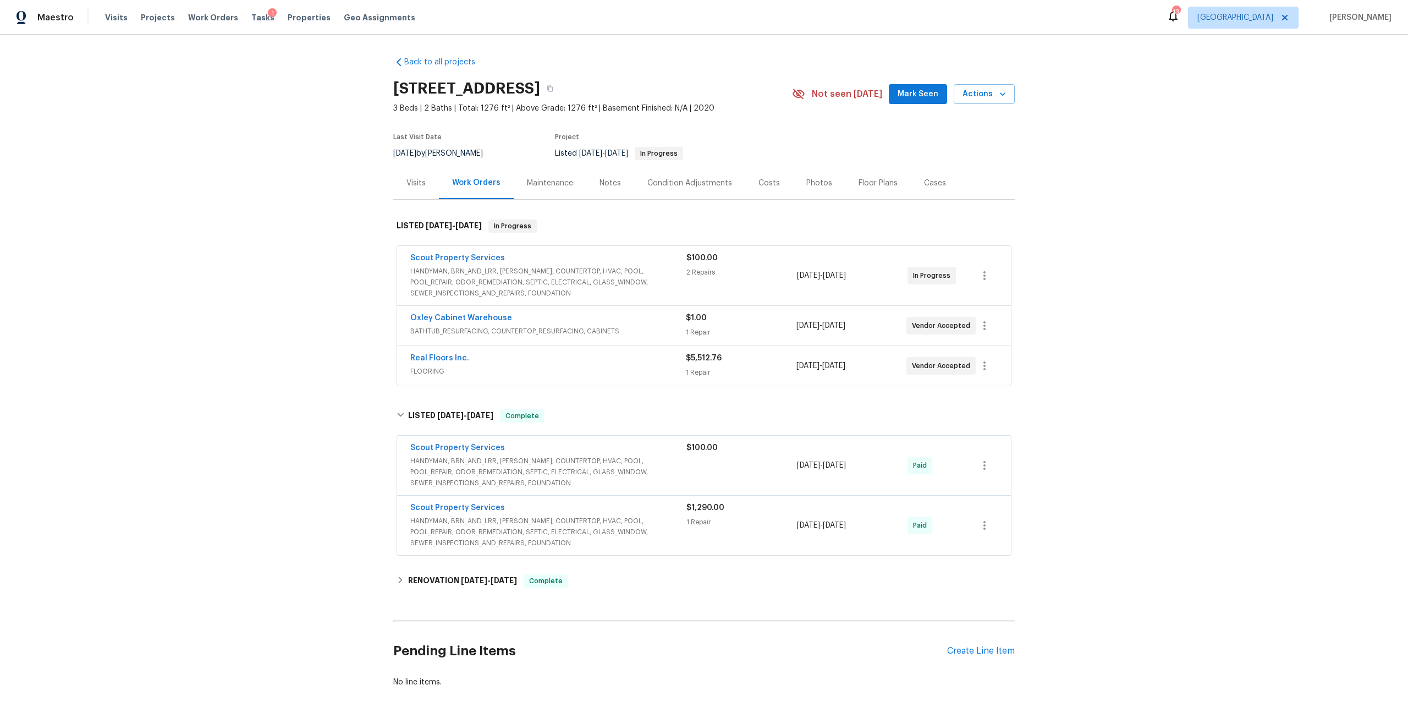
click at [471, 442] on span "Scout Property Services" at bounding box center [457, 447] width 95 height 11
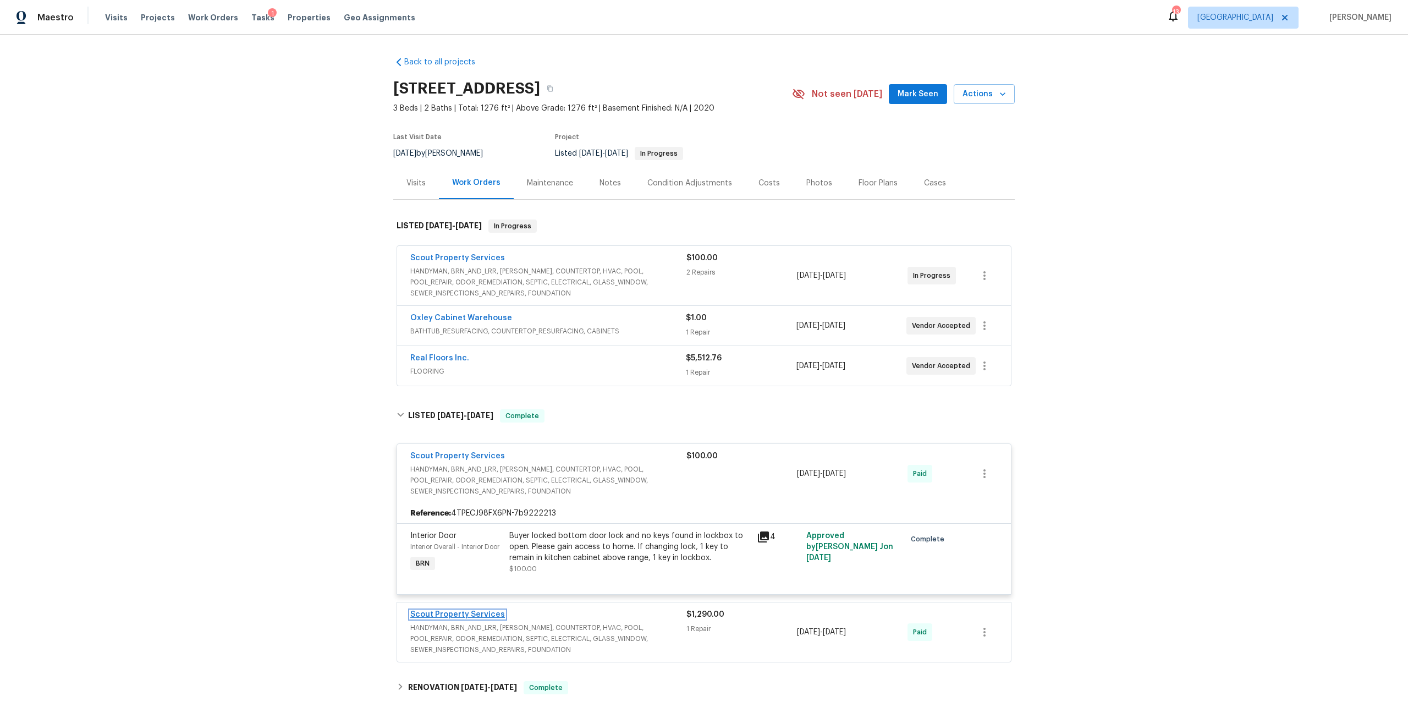
click at [475, 614] on link "Scout Property Services" at bounding box center [457, 615] width 95 height 8
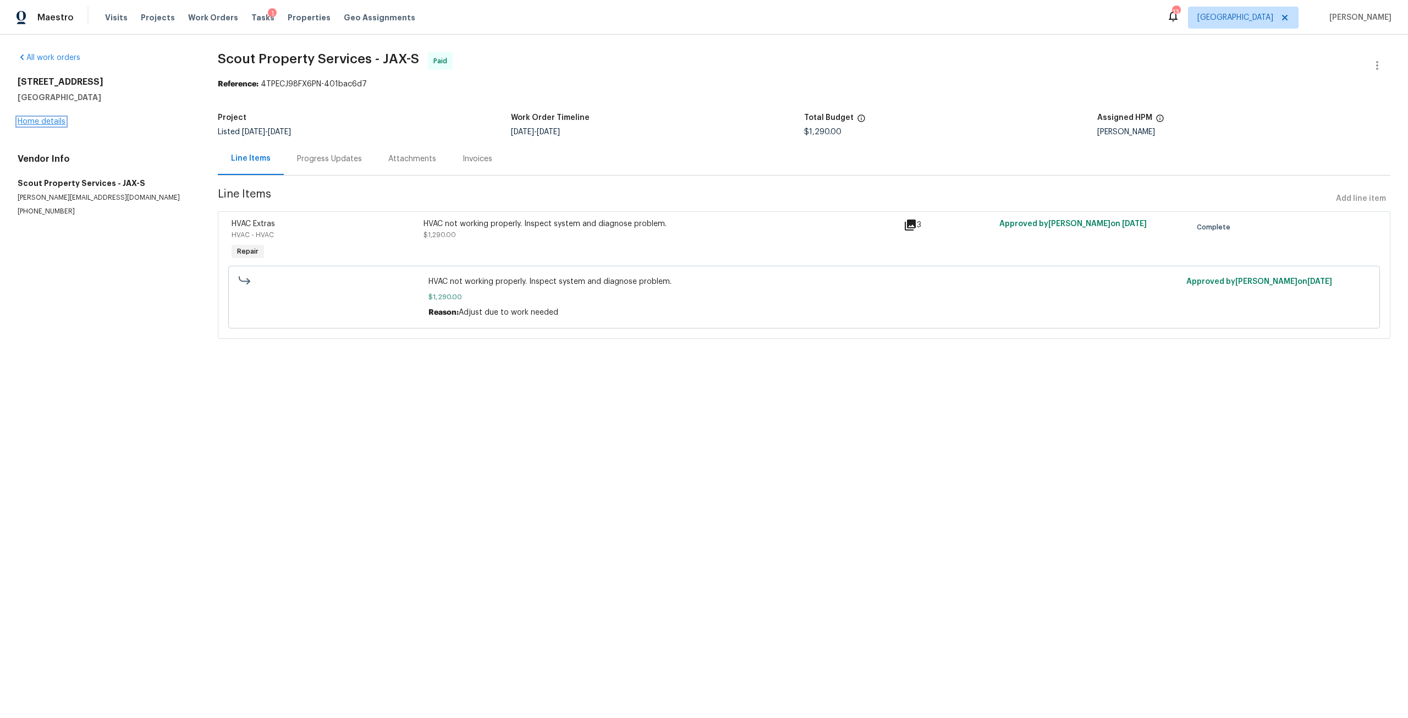
click at [24, 120] on link "Home details" at bounding box center [42, 122] width 48 height 8
